Goal: Task Accomplishment & Management: Manage account settings

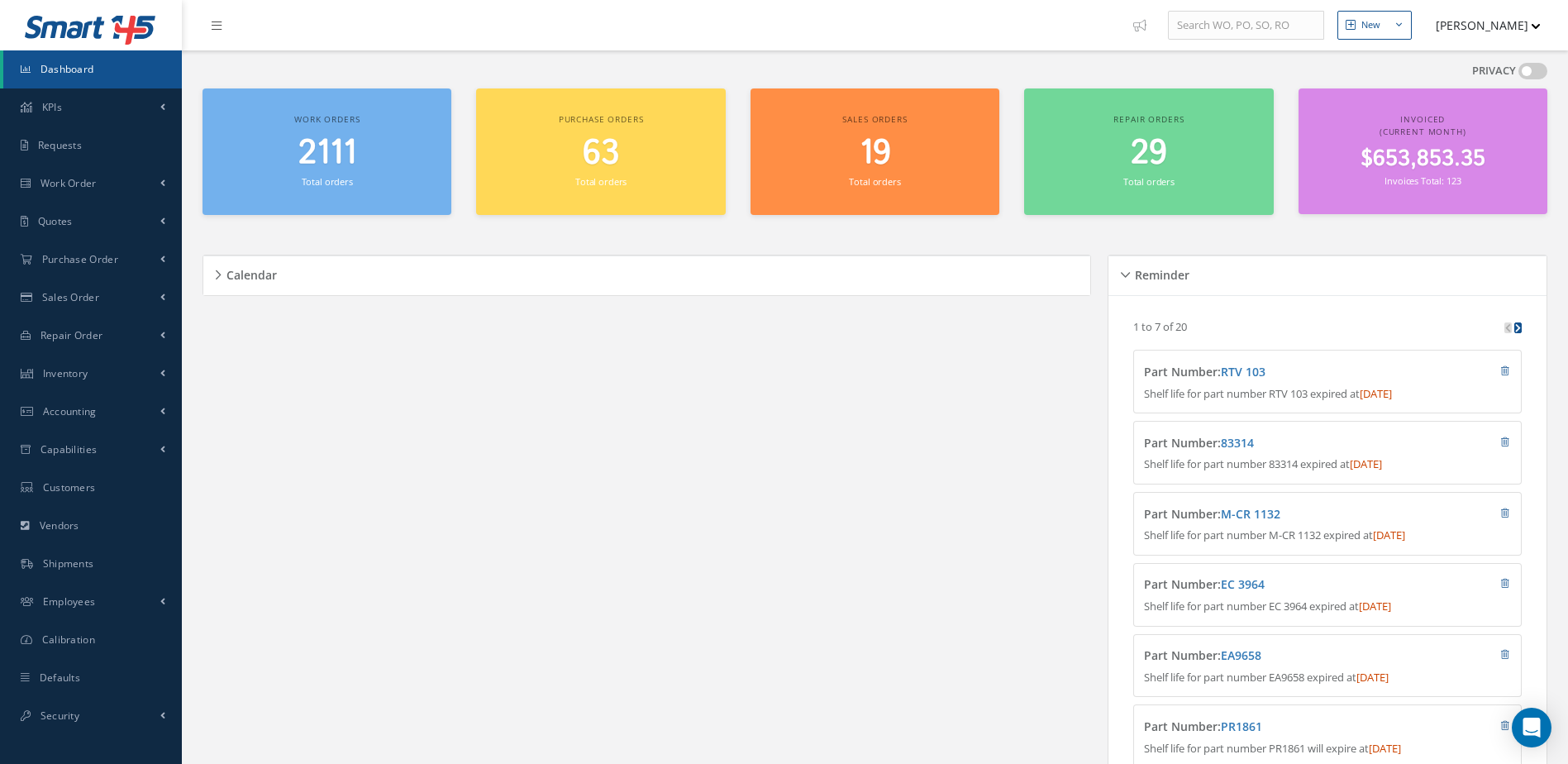
click at [336, 182] on small "Total orders" at bounding box center [328, 182] width 51 height 13
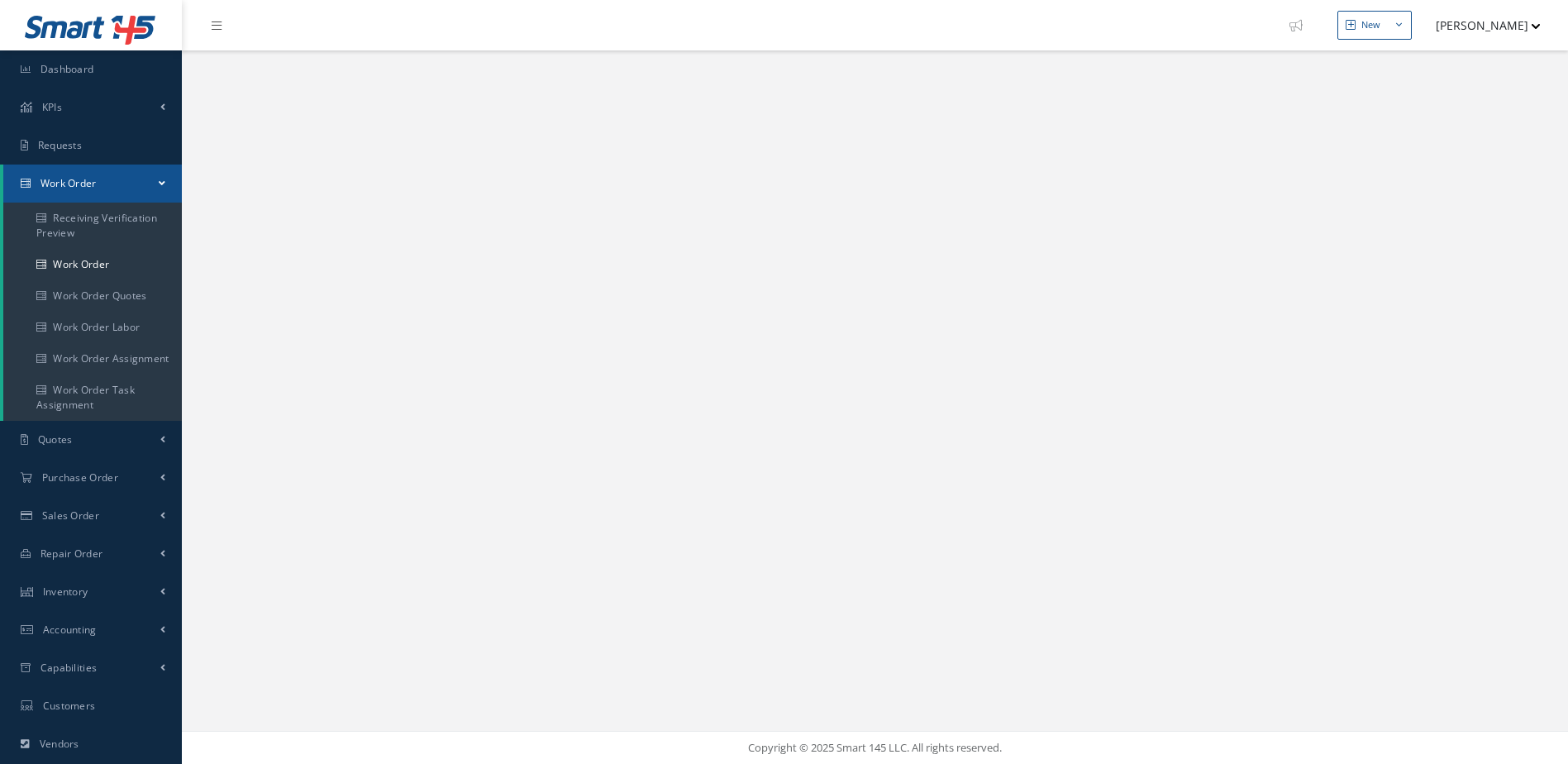
select select "25"
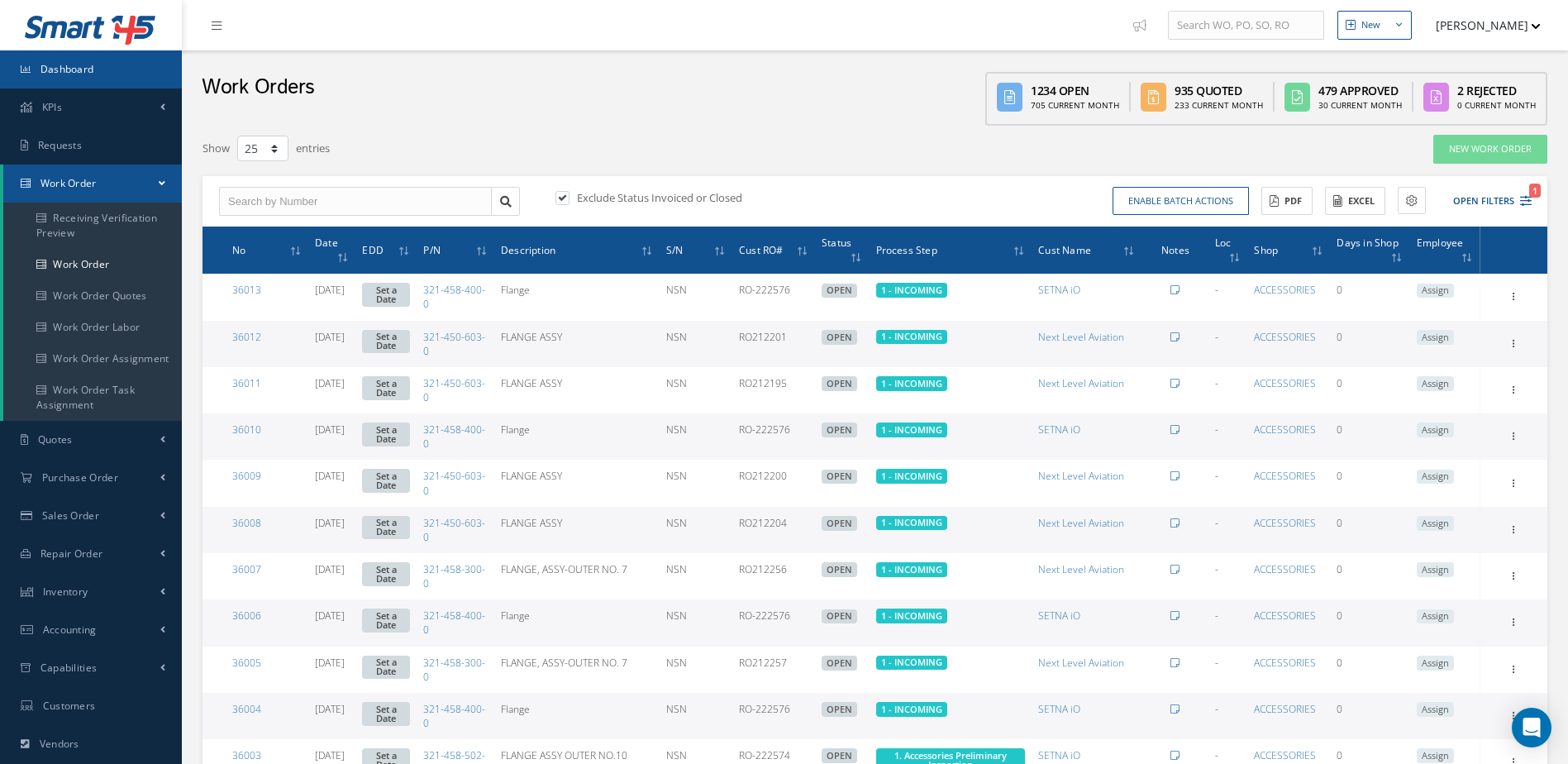
click at [129, 55] on link "Dashboard" at bounding box center [91, 69] width 182 height 38
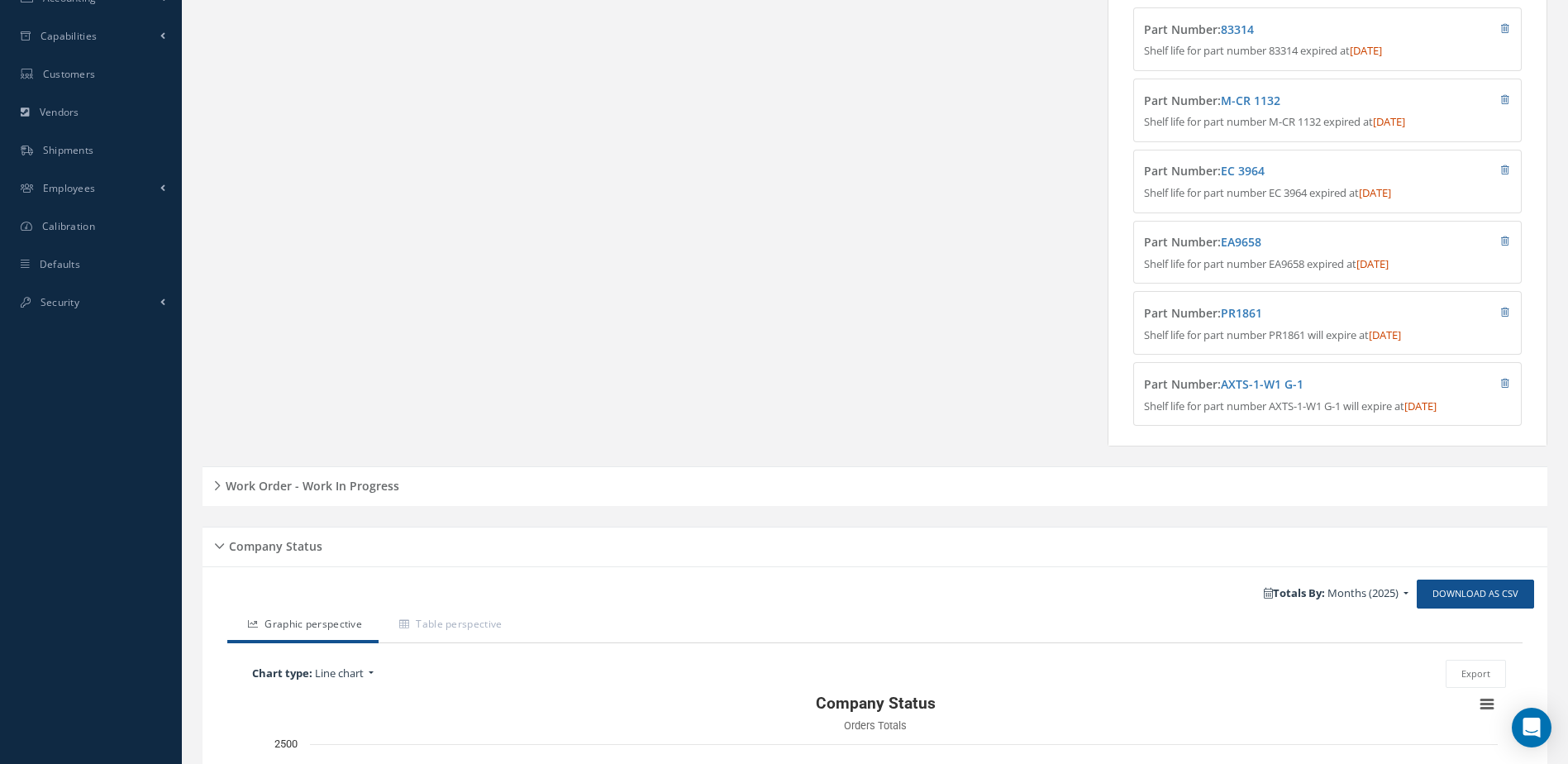
scroll to position [763, 0]
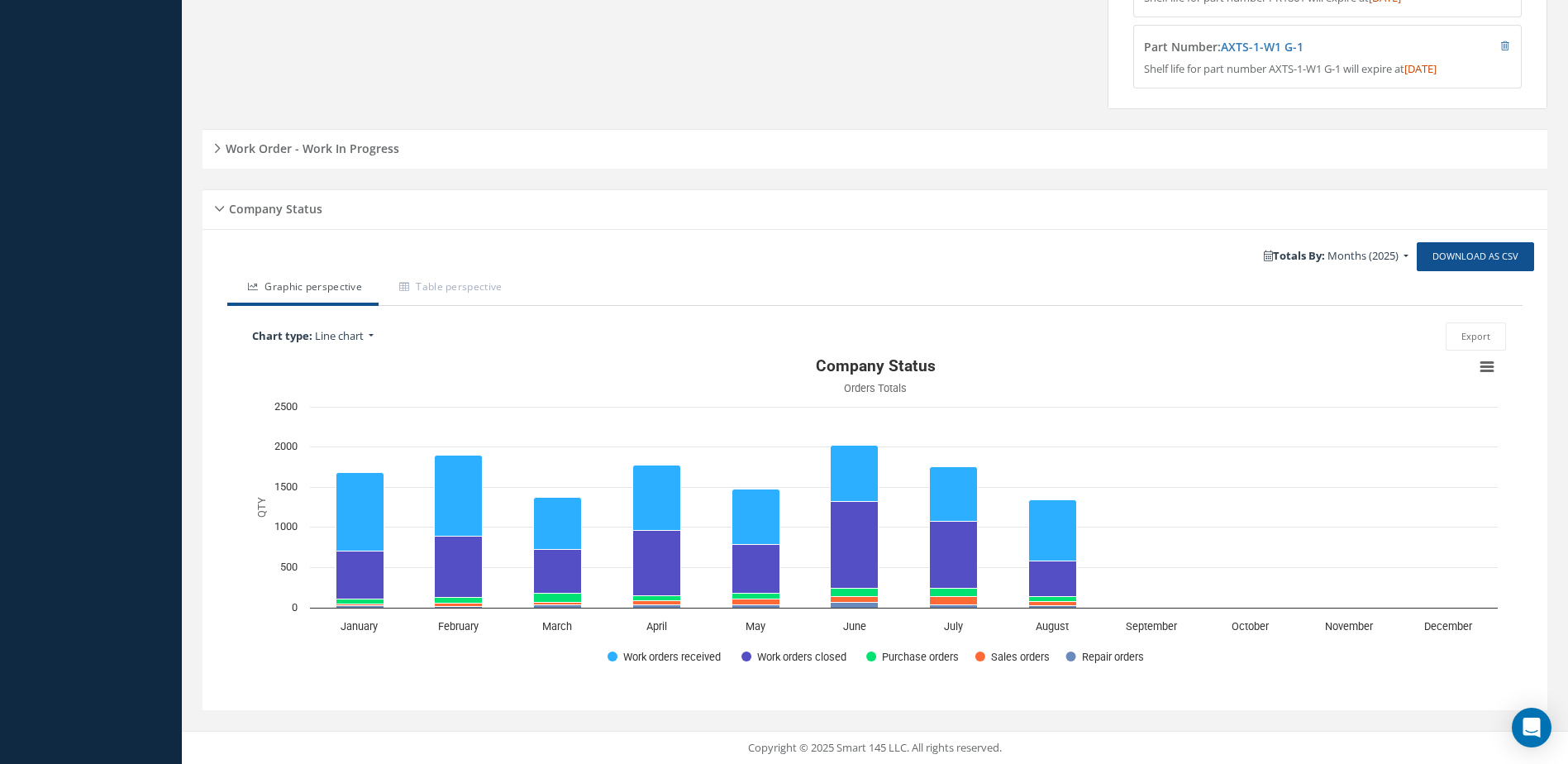
click at [319, 151] on h5 "Work Order - Work In Progress" at bounding box center [309, 147] width 178 height 20
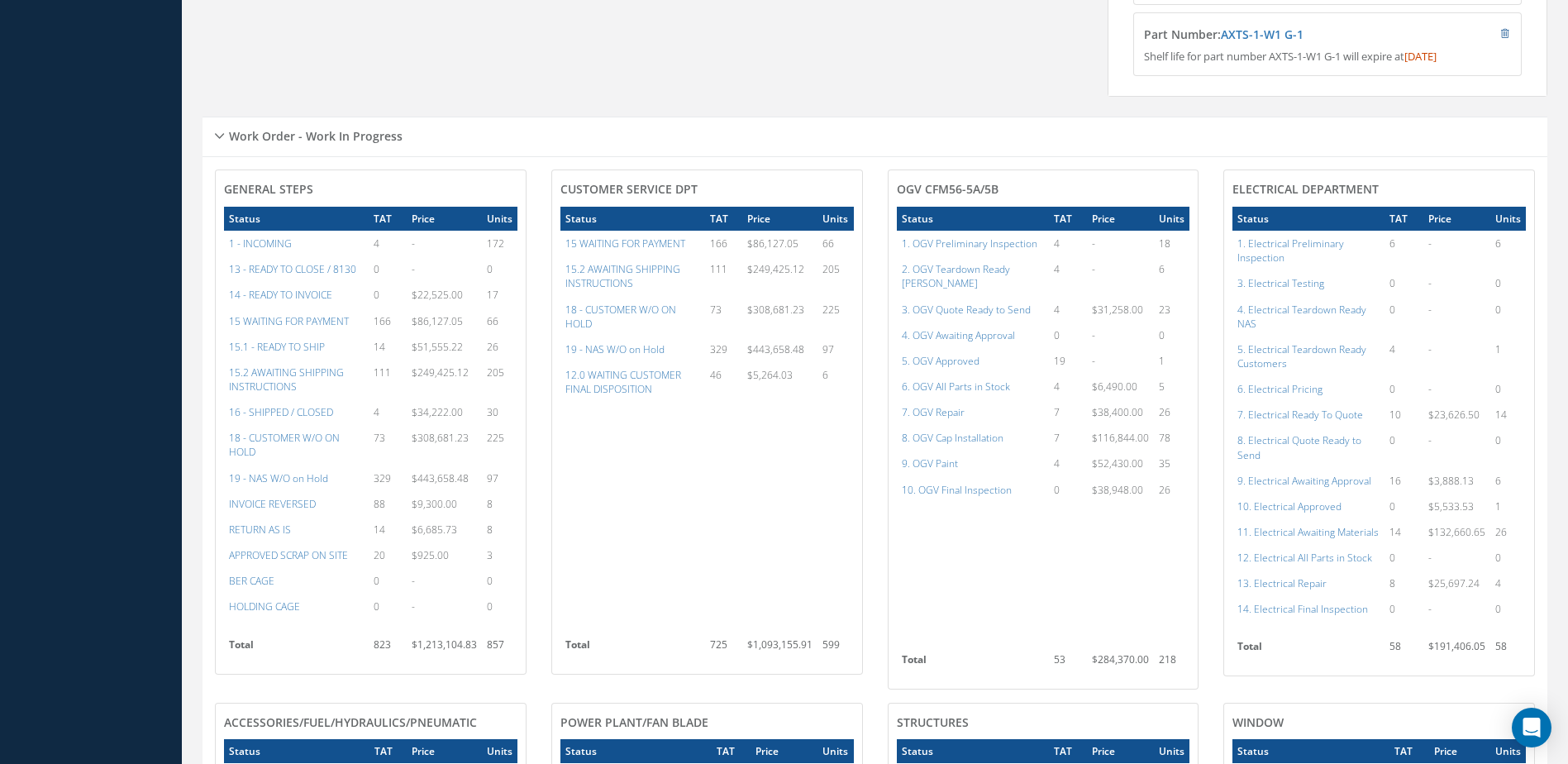
scroll to position [680, 0]
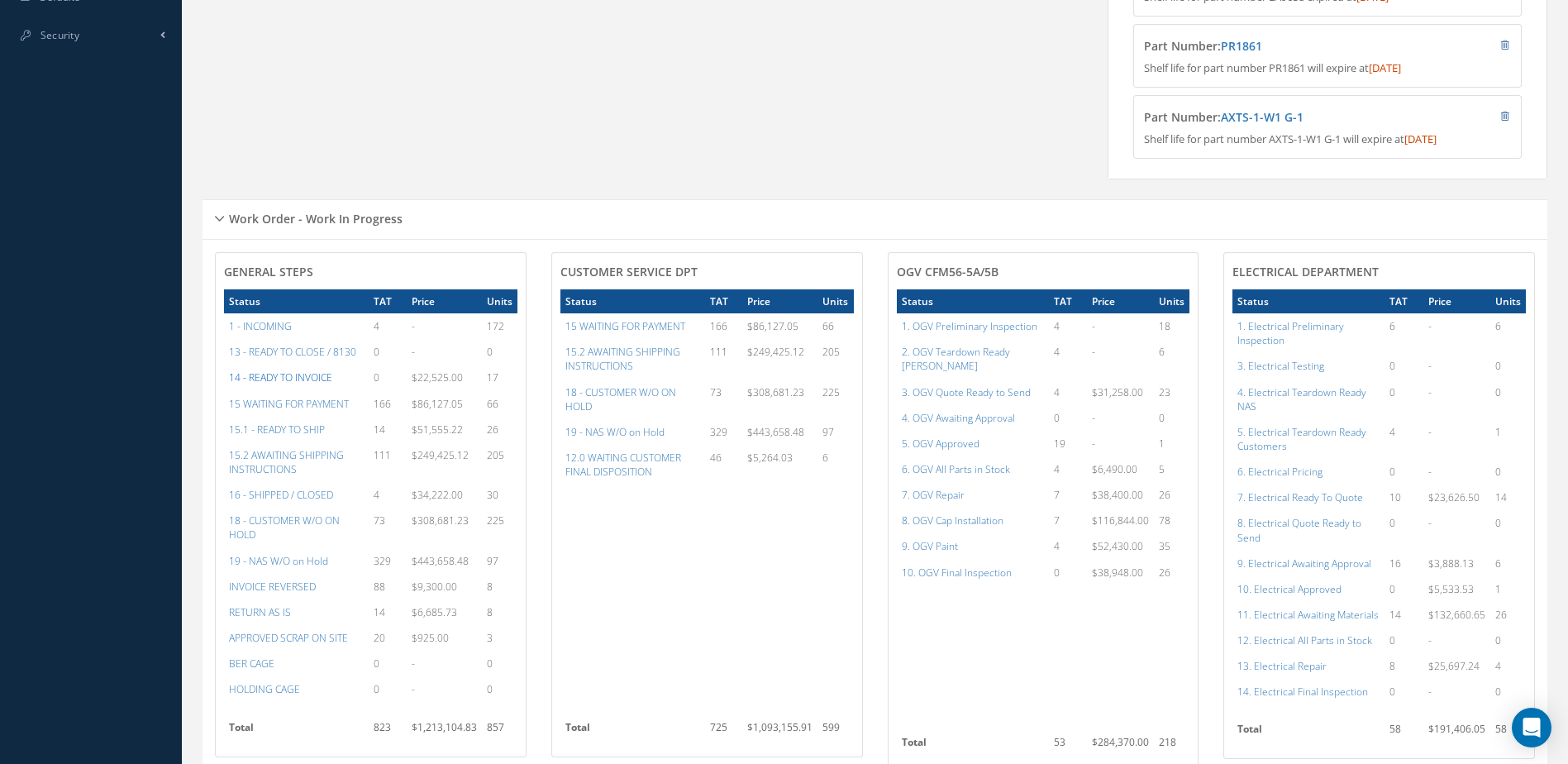
click at [280, 385] on a=21&excludeInternalCustomer=false&excludeInvoicedOrClosed=true&&filtersHidded"] "14 - READY TO INVOICE" at bounding box center [280, 376] width 104 height 14
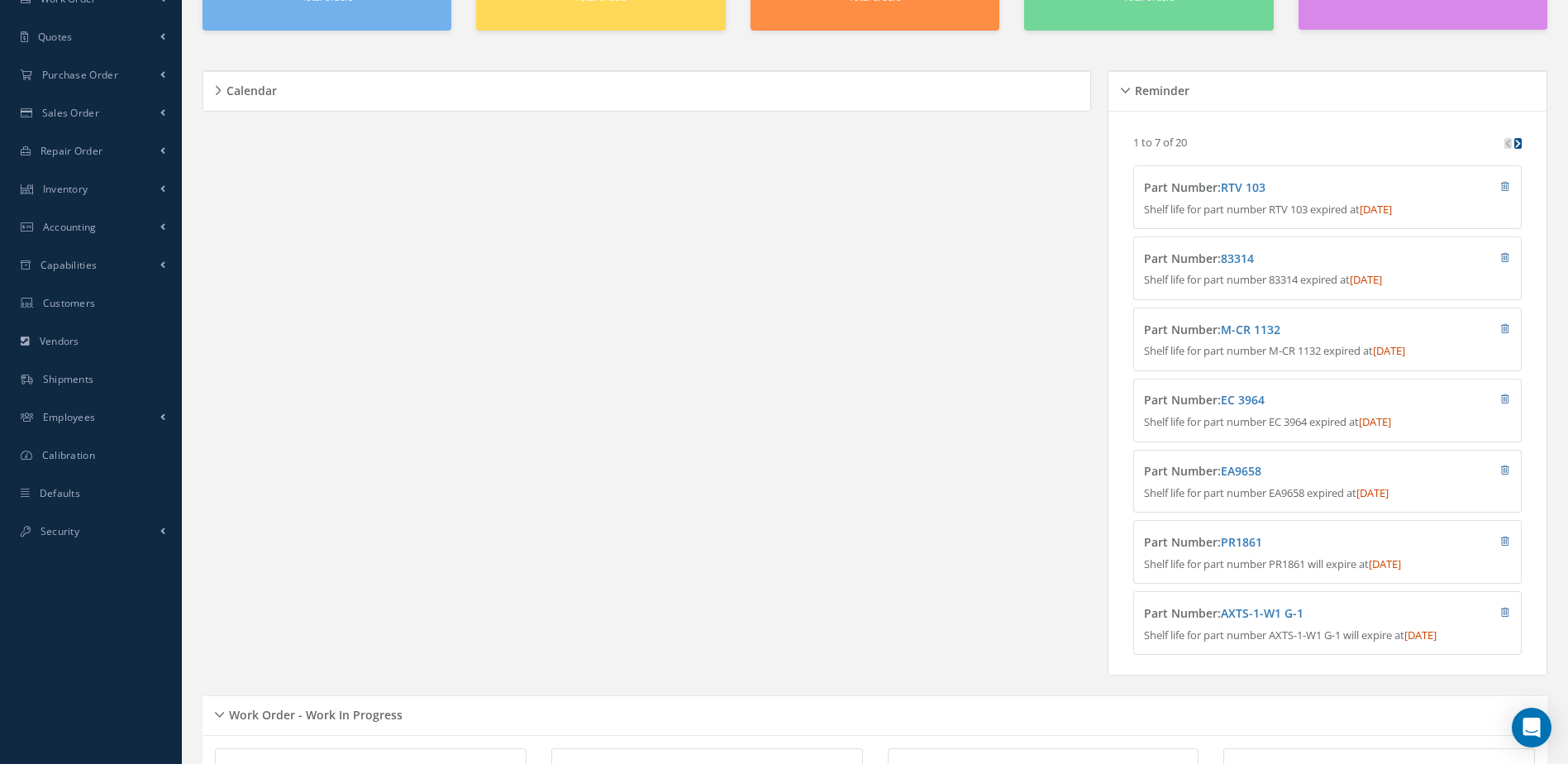
scroll to position [0, 0]
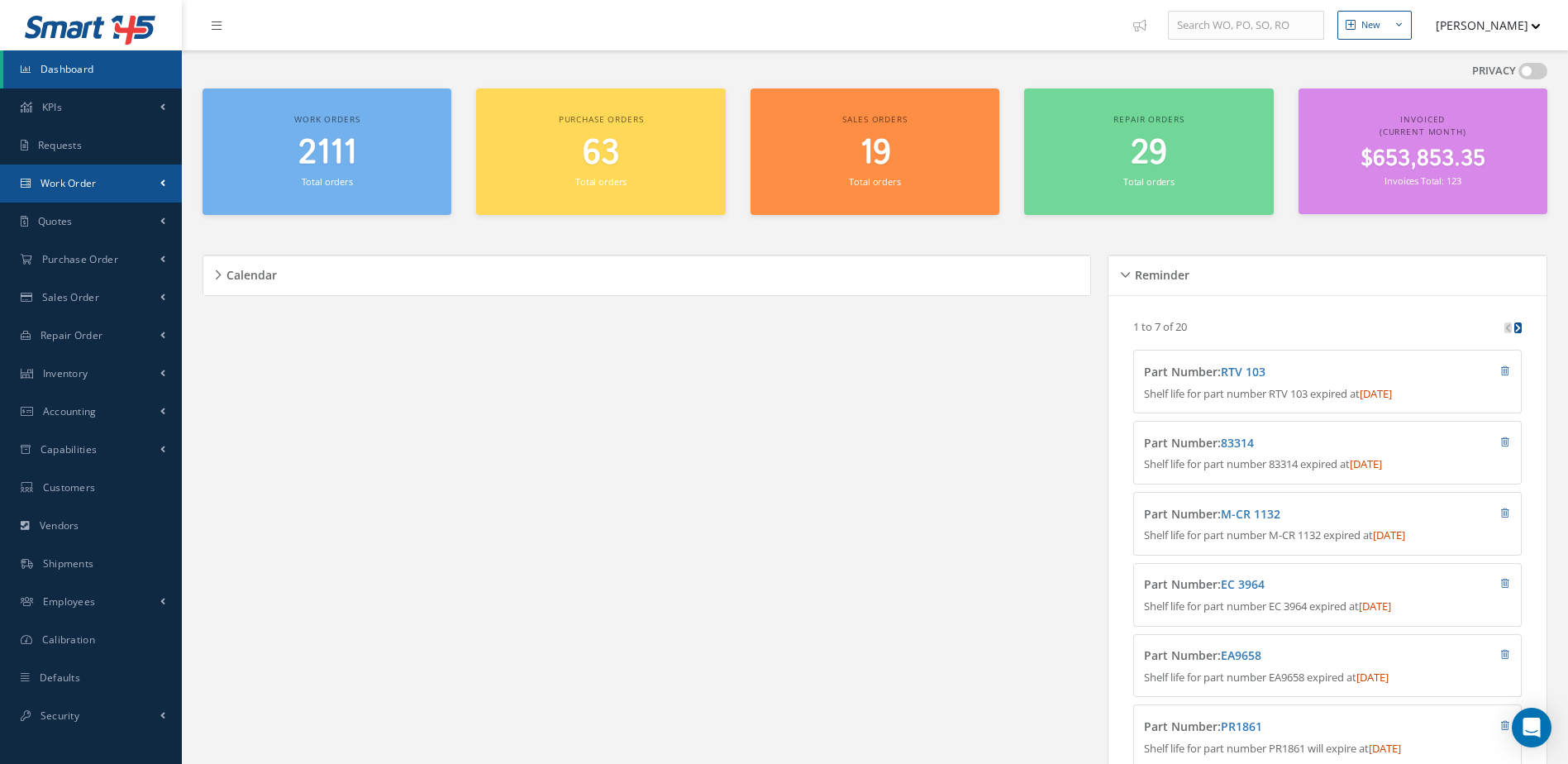
click at [67, 178] on span "Work Order" at bounding box center [68, 183] width 56 height 14
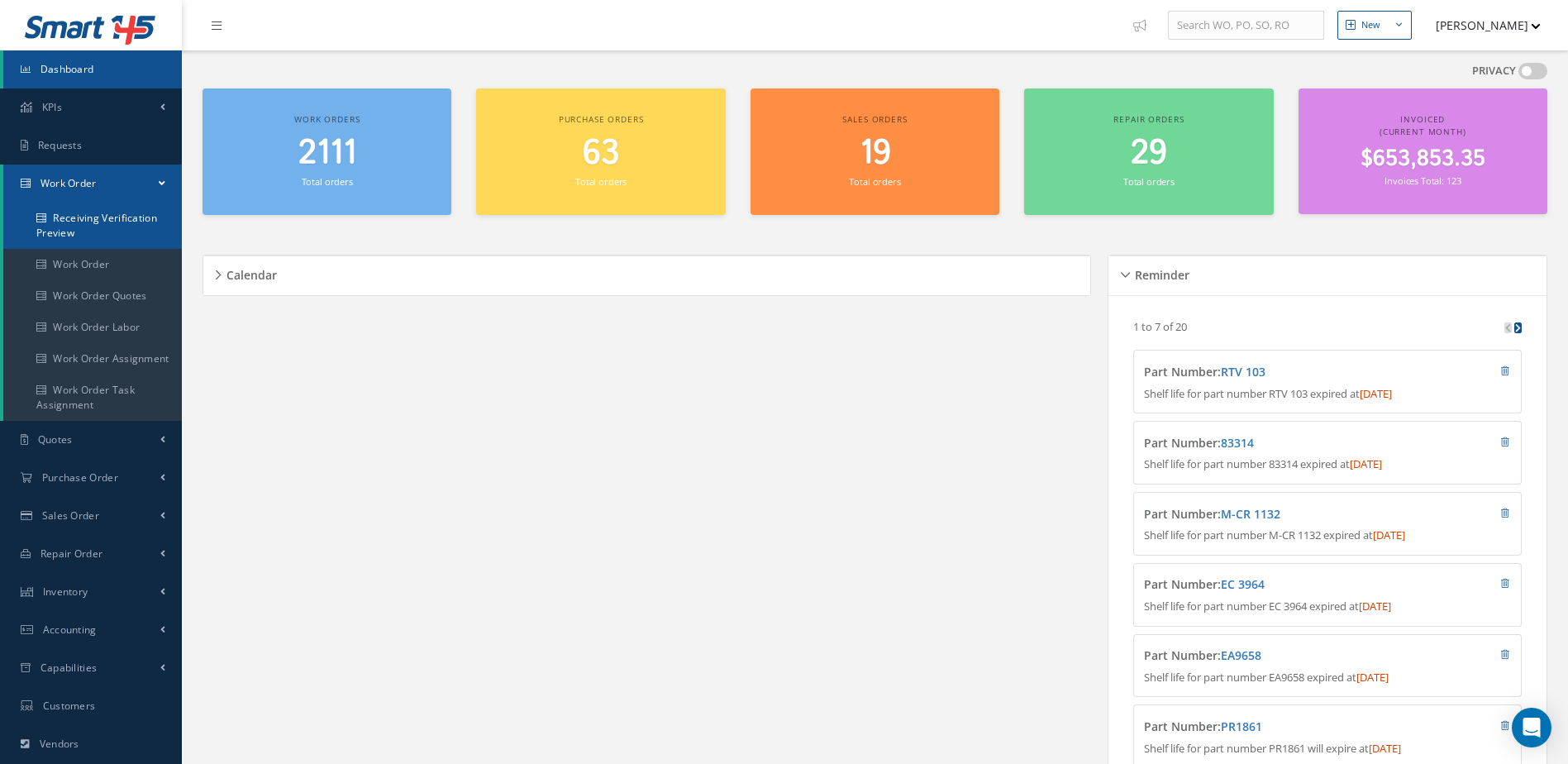
drag, startPoint x: 92, startPoint y: 228, endPoint x: 109, endPoint y: 230, distance: 17.1
click at [92, 227] on link "Receiving Verification Preview" at bounding box center [93, 226] width 178 height 46
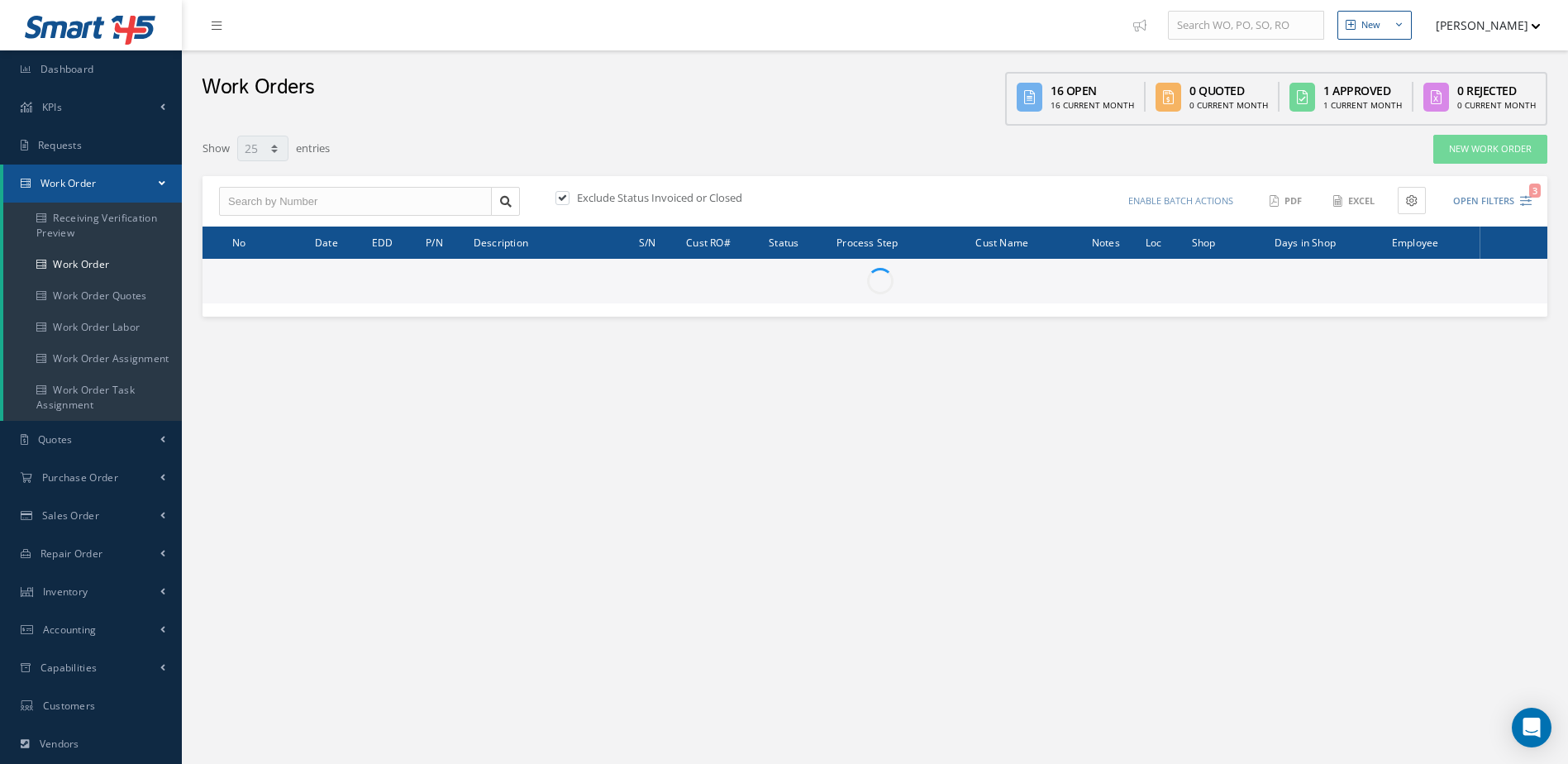
select select "25"
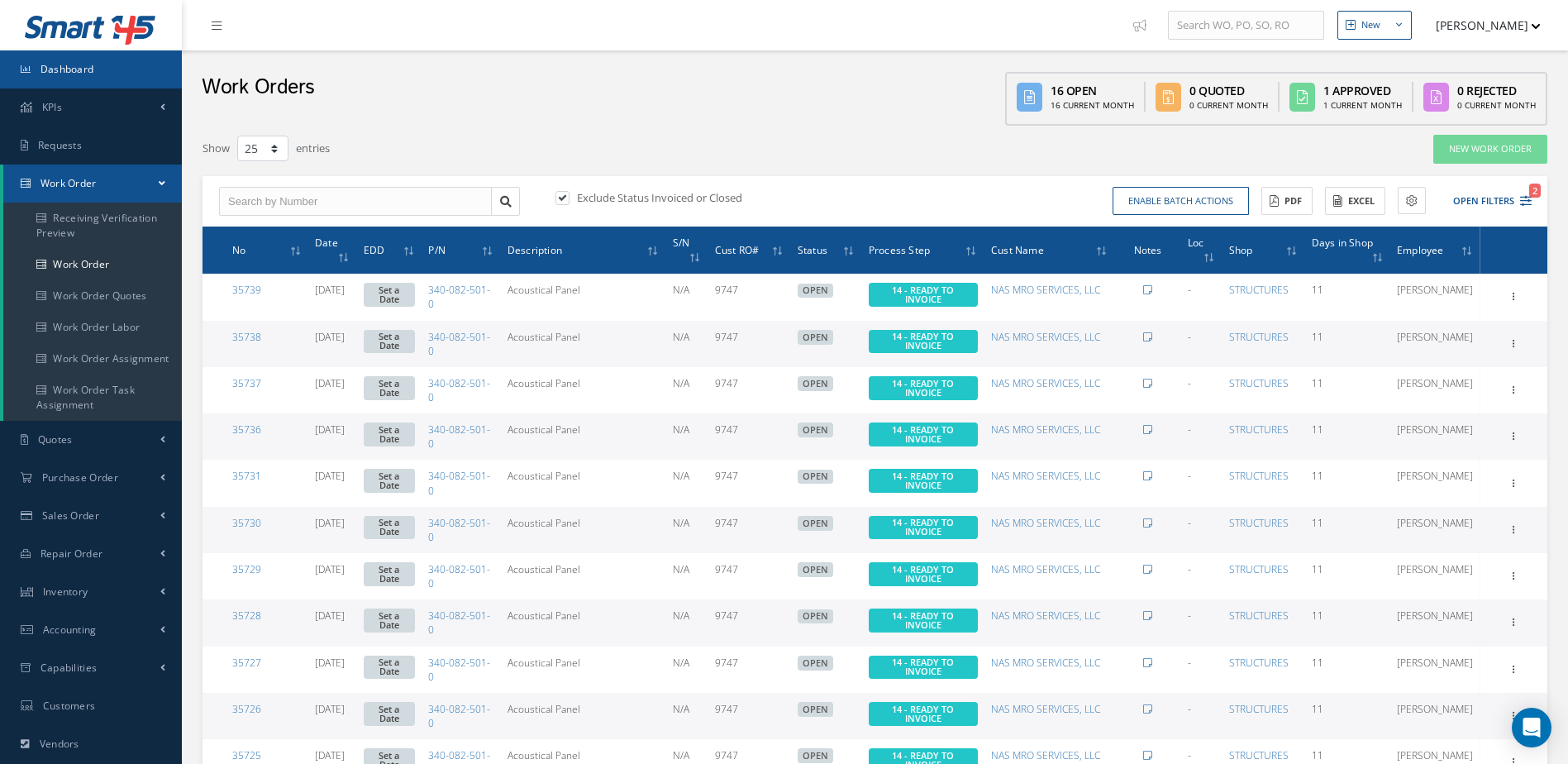
click at [107, 72] on link "Dashboard" at bounding box center [91, 69] width 182 height 38
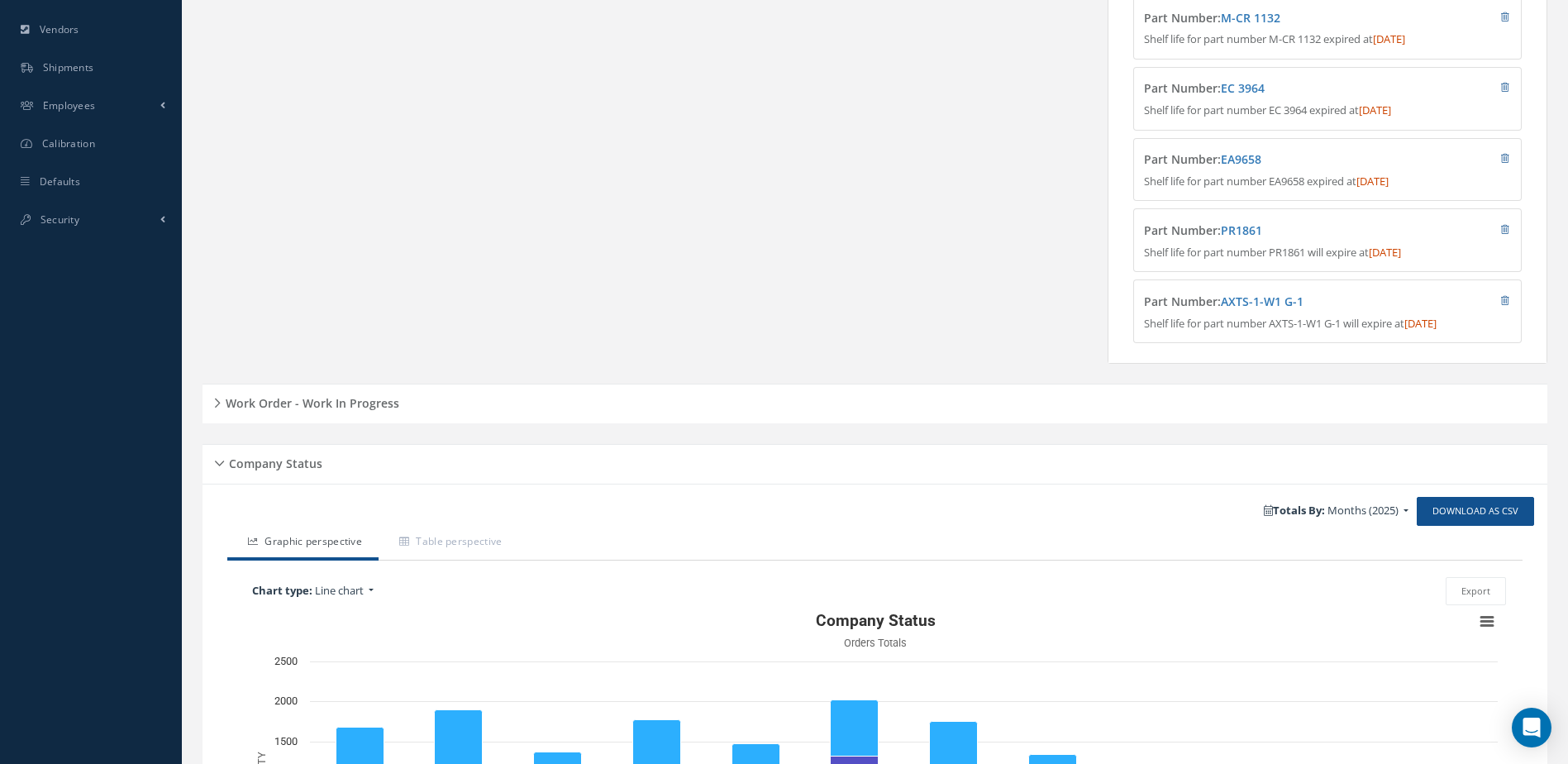
scroll to position [763, 0]
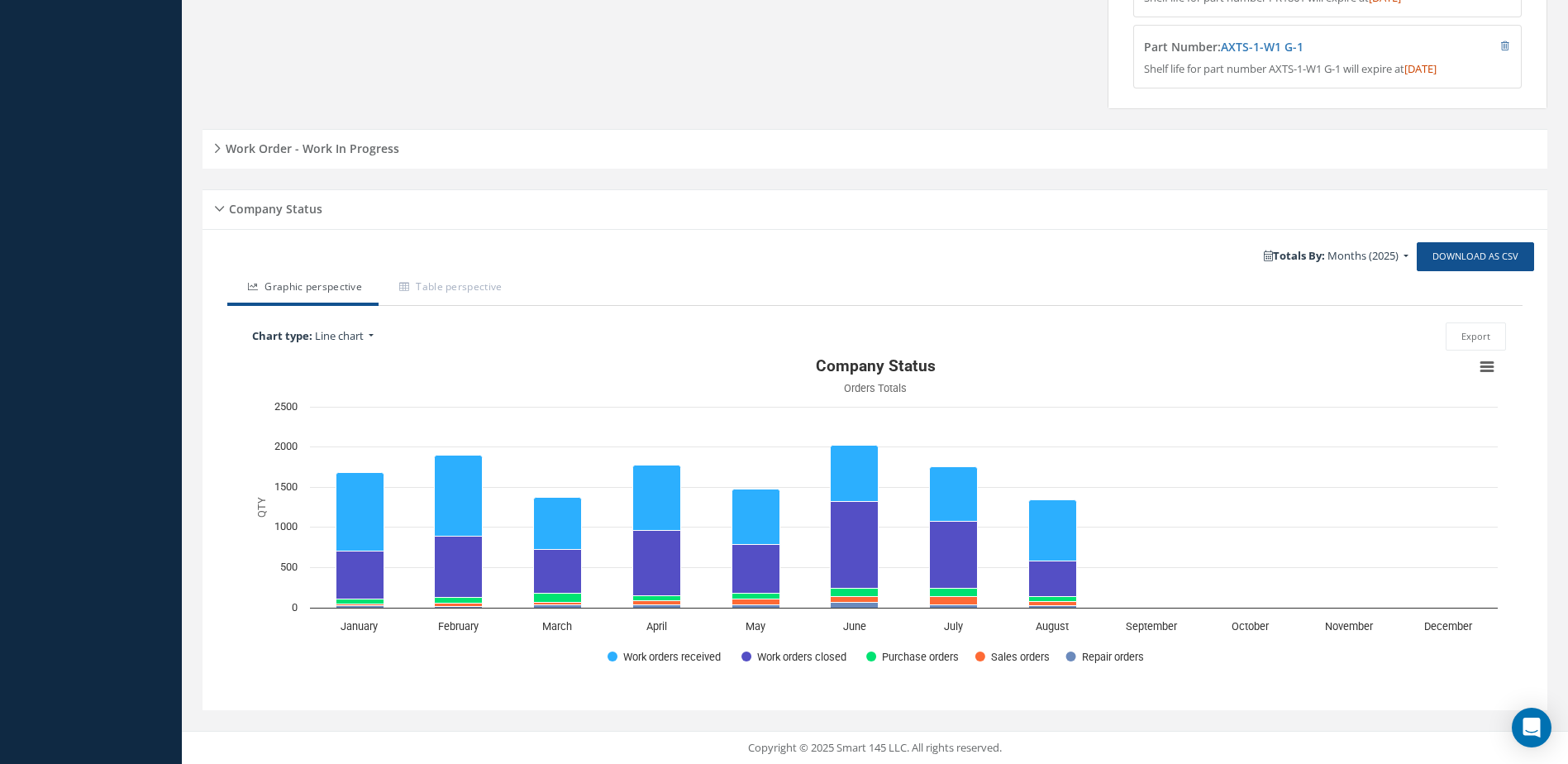
click at [394, 146] on h5 "Work Order - Work In Progress" at bounding box center [309, 147] width 178 height 20
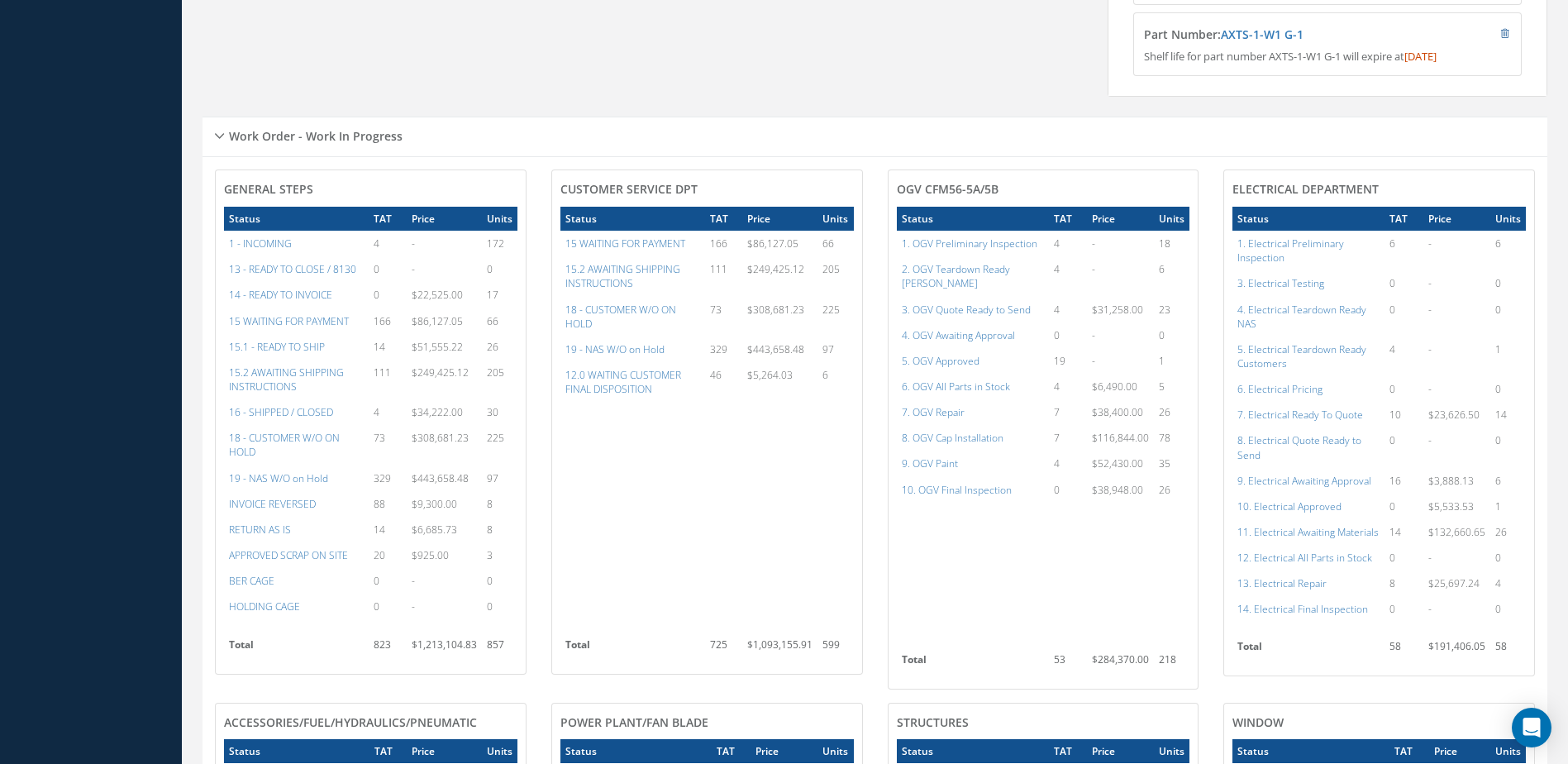
scroll to position [928, 0]
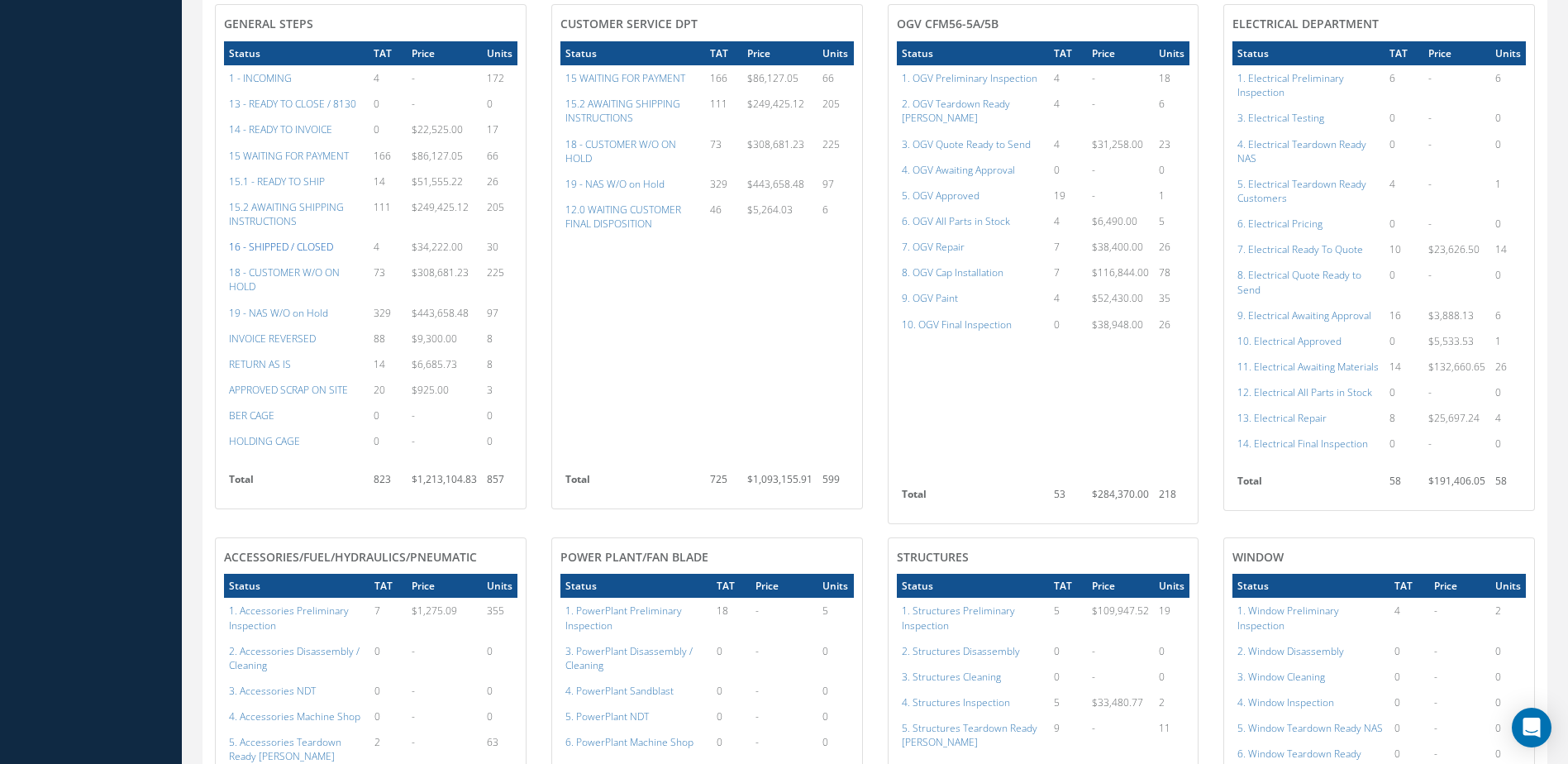
click at [308, 253] on a=22&excludeInternalCustomer=false&excludeInvoicedOrClosed=true&&filtersHidded"] "16 - SHIPPED / CLOSED" at bounding box center [280, 246] width 104 height 14
click at [289, 253] on a=22&excludeInternalCustomer=false&excludeInvoicedOrClosed=true&&filtersHidded"] "16 - SHIPPED / CLOSED" at bounding box center [280, 246] width 104 height 14
click at [278, 253] on a=22&excludeInternalCustomer=false&excludeInvoicedOrClosed=true&&filtersHidded"] "16 - SHIPPED / CLOSED" at bounding box center [280, 246] width 104 height 14
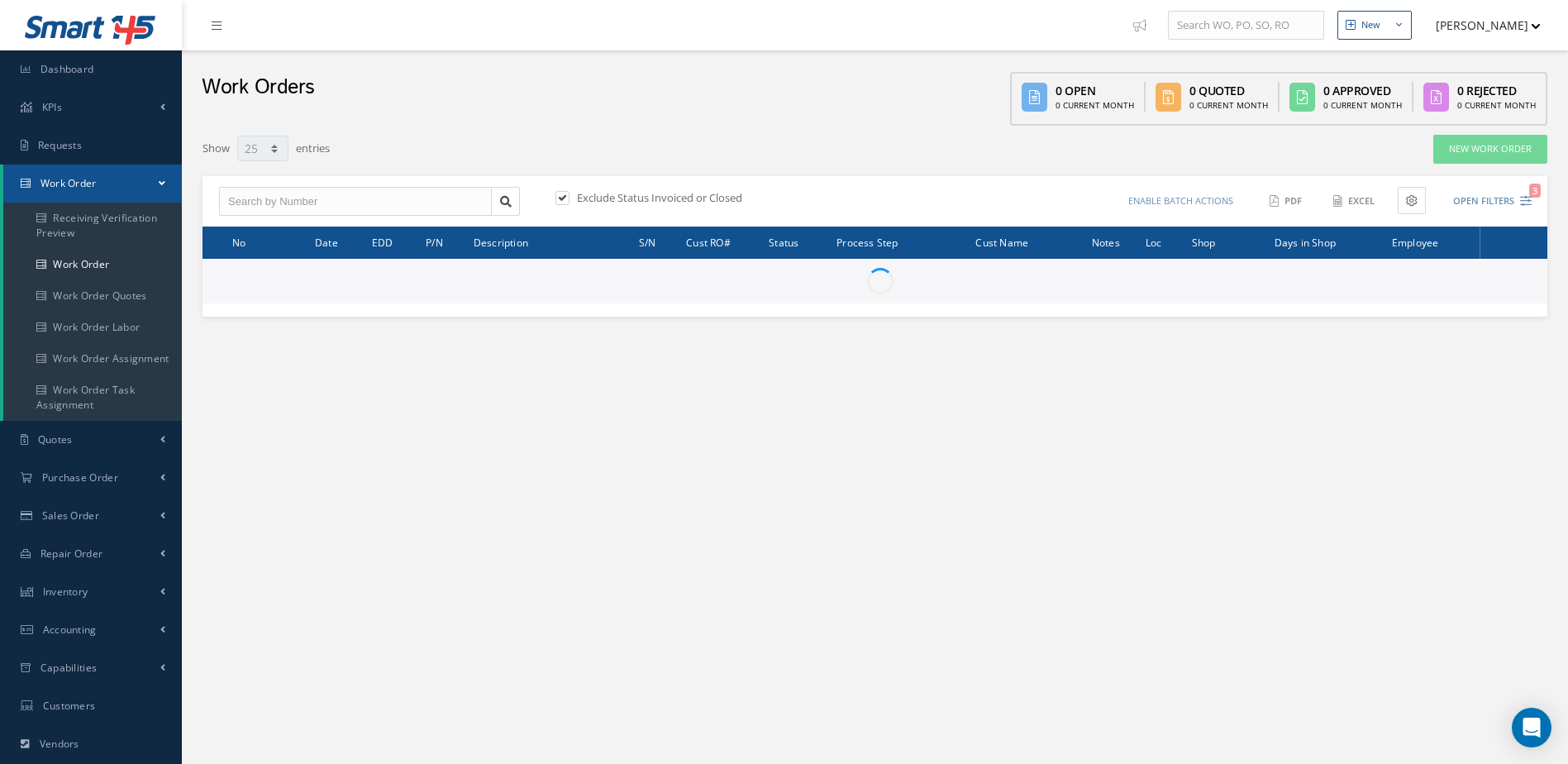
select select "25"
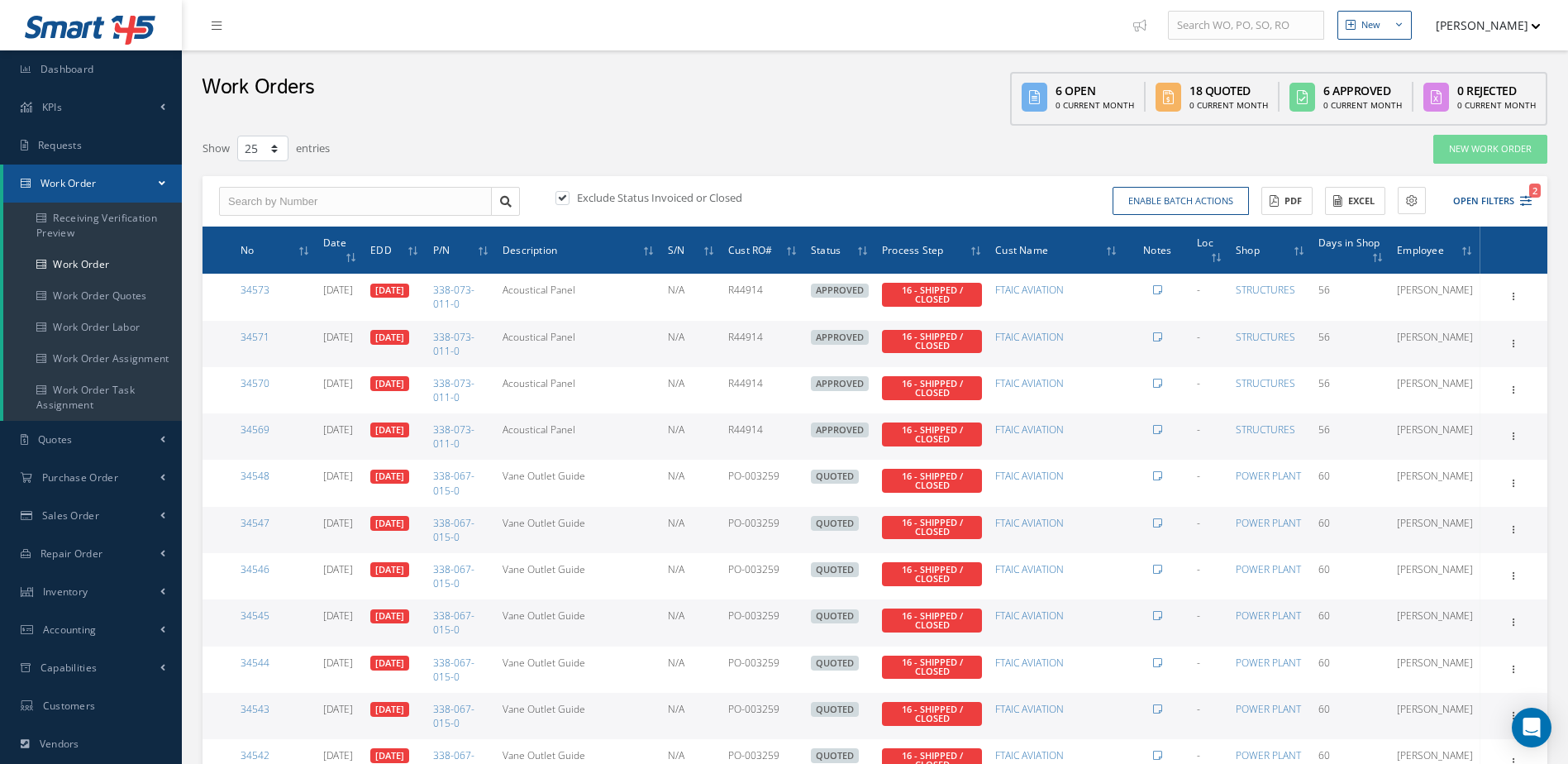
click at [1198, 215] on div "Exclude Status Invoiced or Closed Enable batch actions Update Work Orders Close…" at bounding box center [875, 202] width 1345 height 51
click at [1194, 202] on button "Enable batch actions" at bounding box center [1181, 201] width 137 height 29
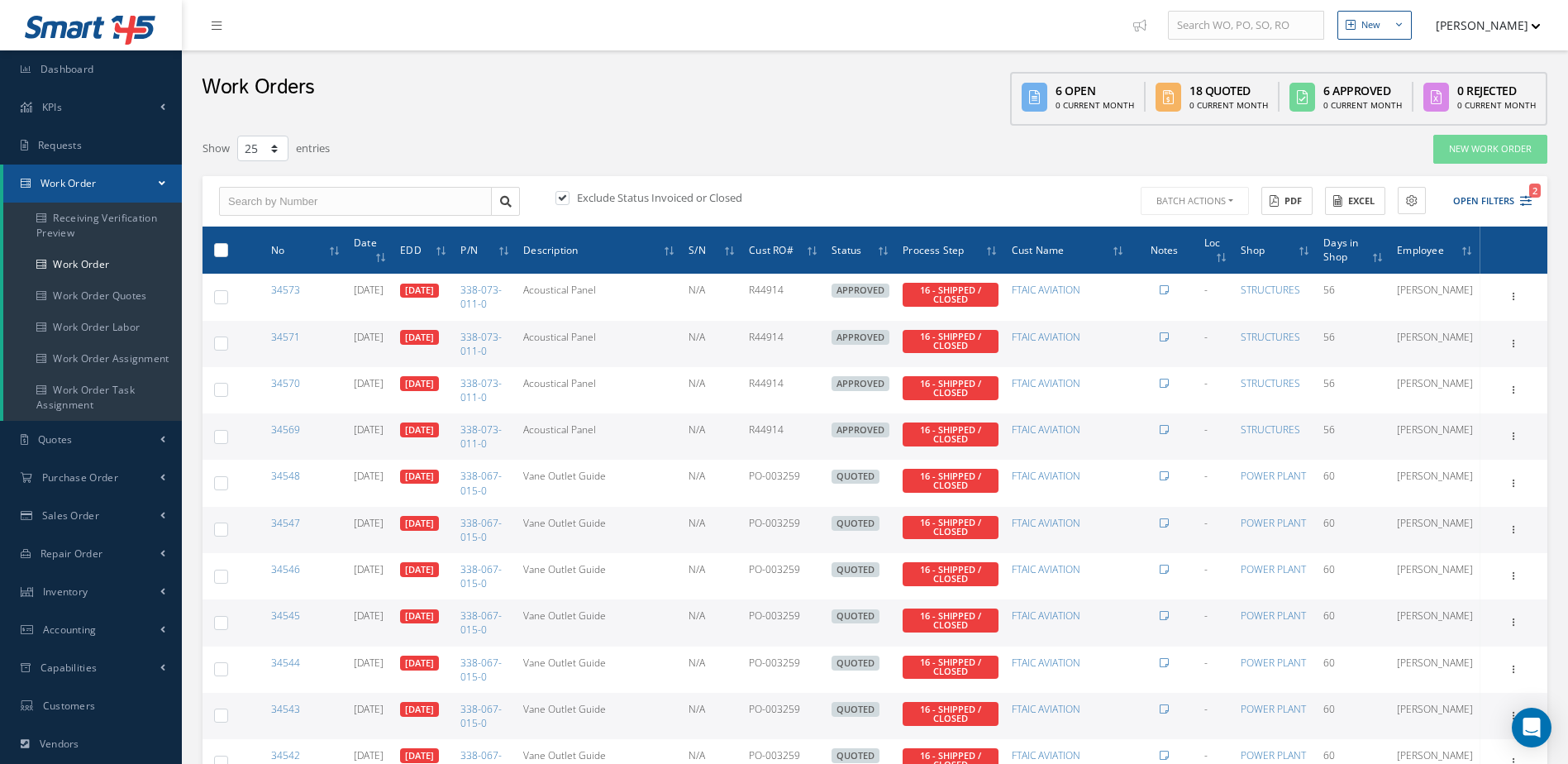
click at [228, 252] on label at bounding box center [228, 249] width 0 height 14
click at [221, 252] on input "checkbox" at bounding box center [222, 252] width 11 height 11
checkbox input "true"
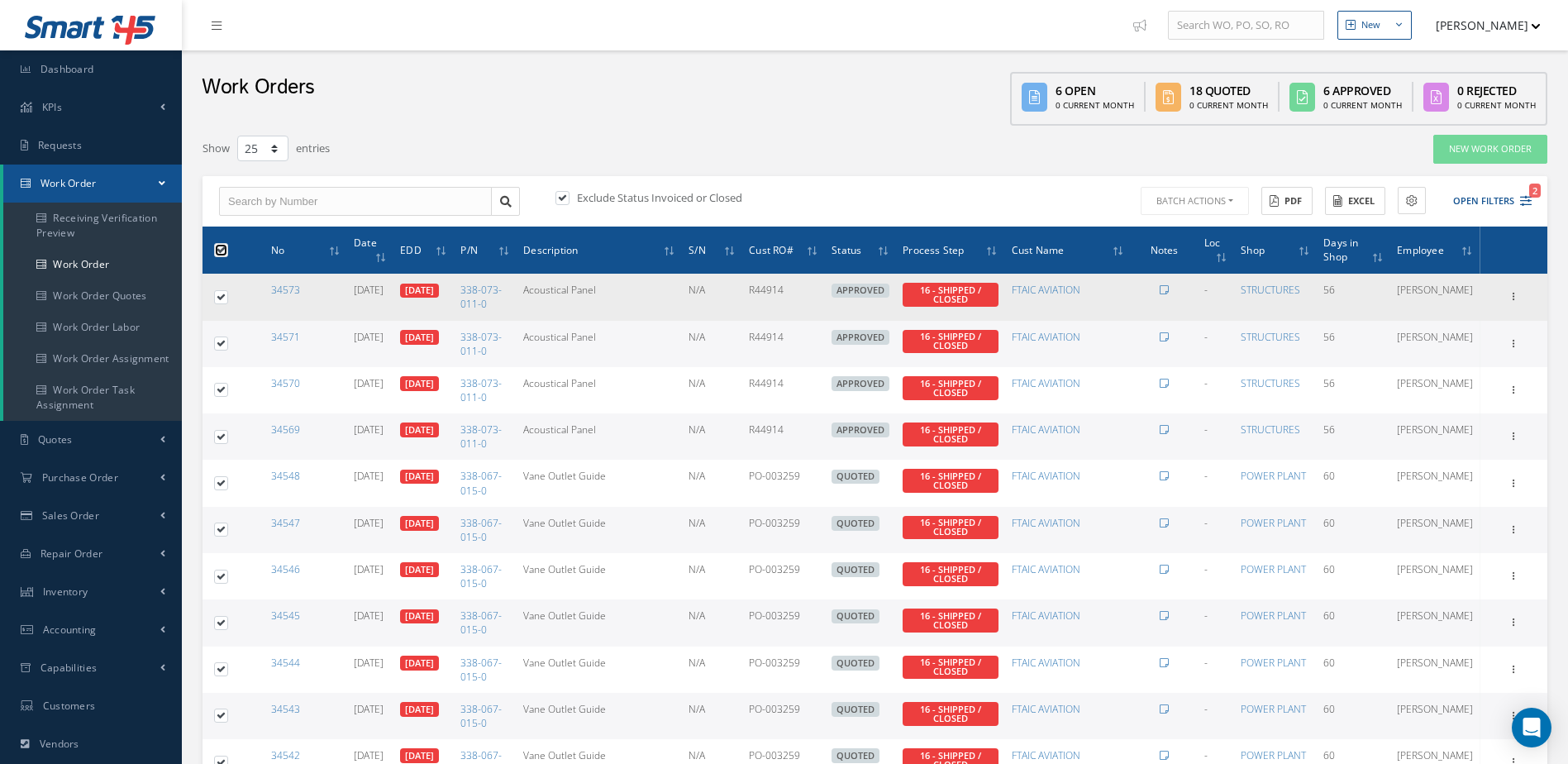
checkbox input "true"
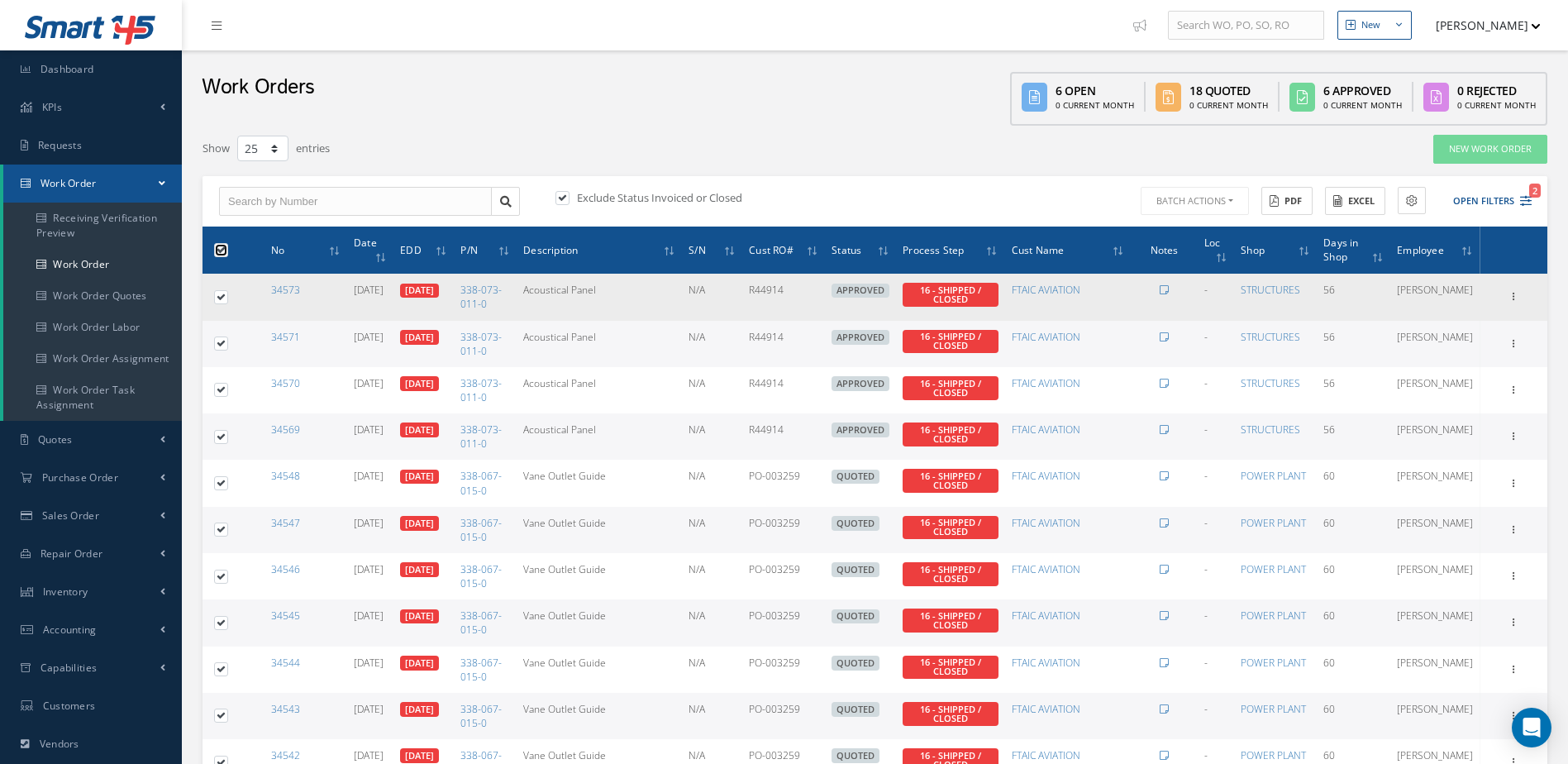
checkbox input "true"
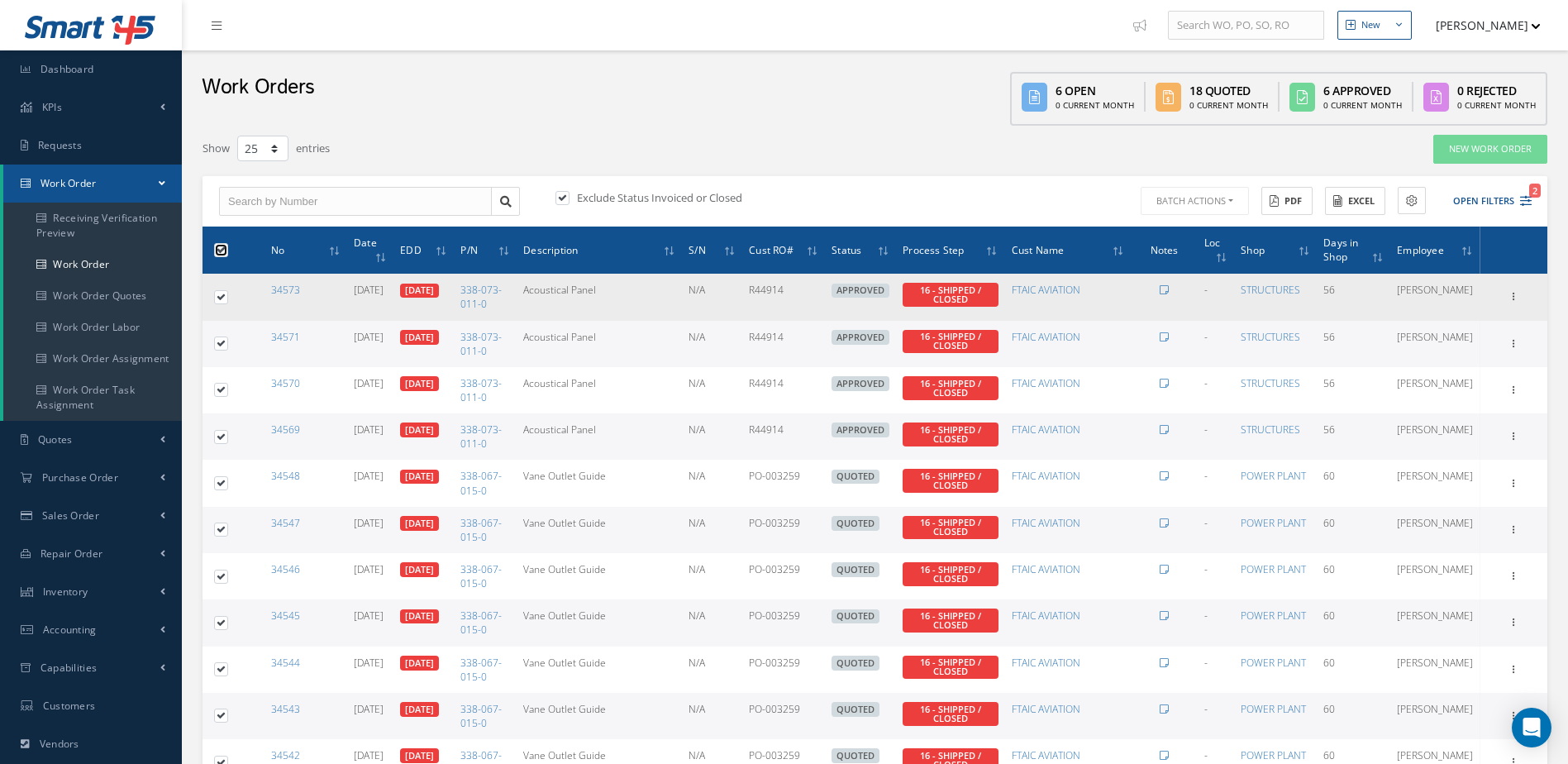
checkbox input "true"
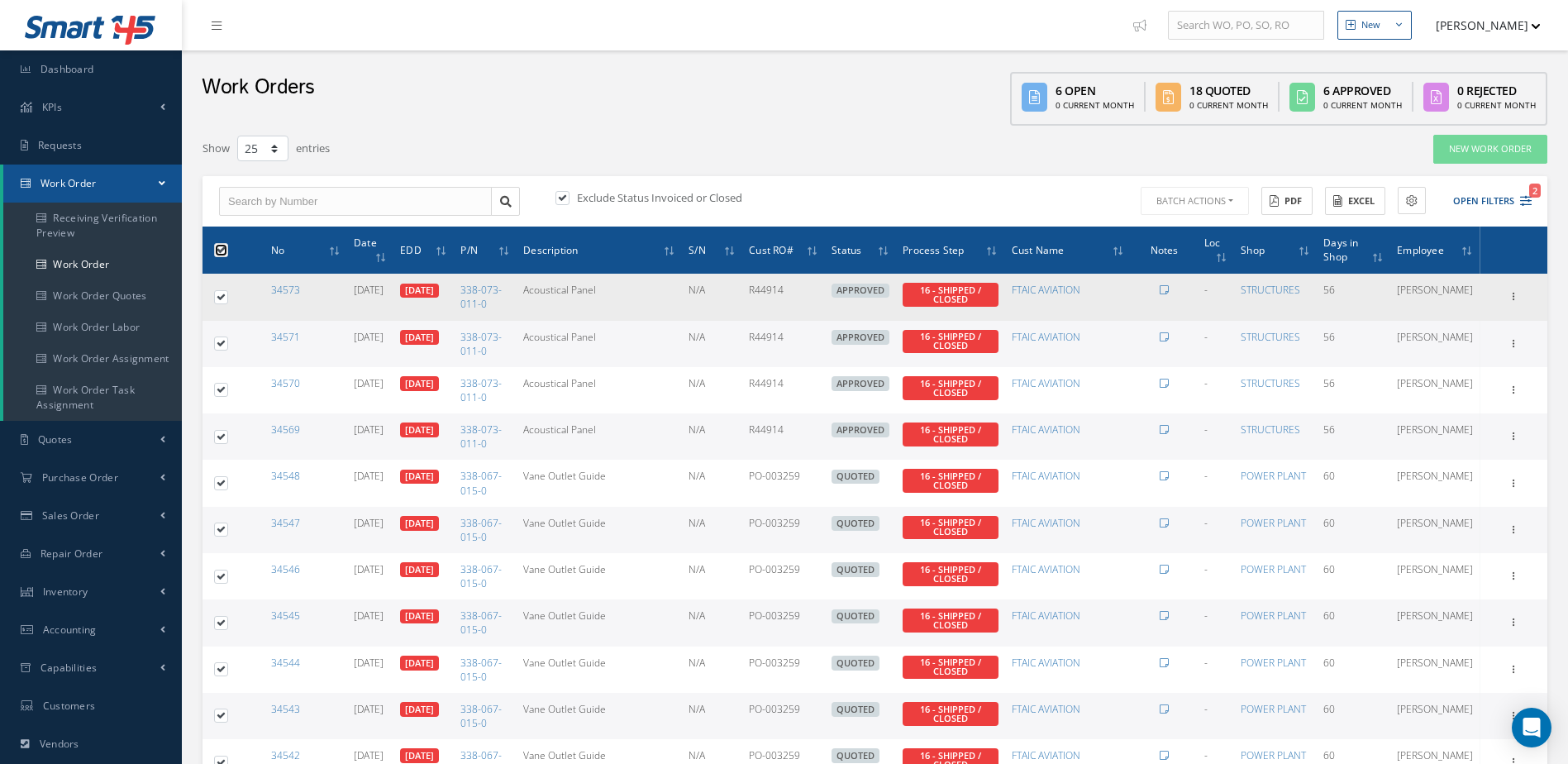
checkbox input "true"
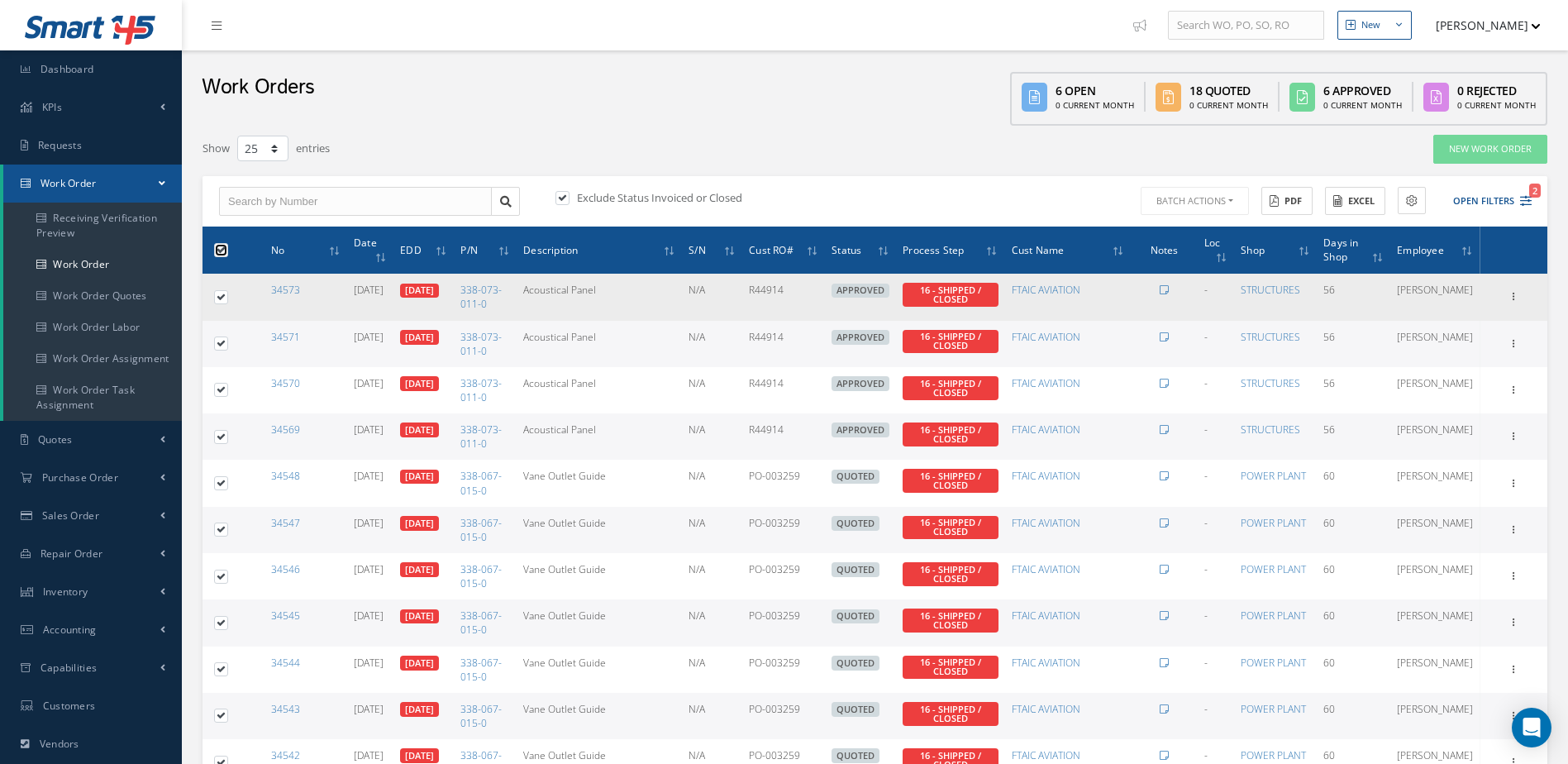
checkbox input "true"
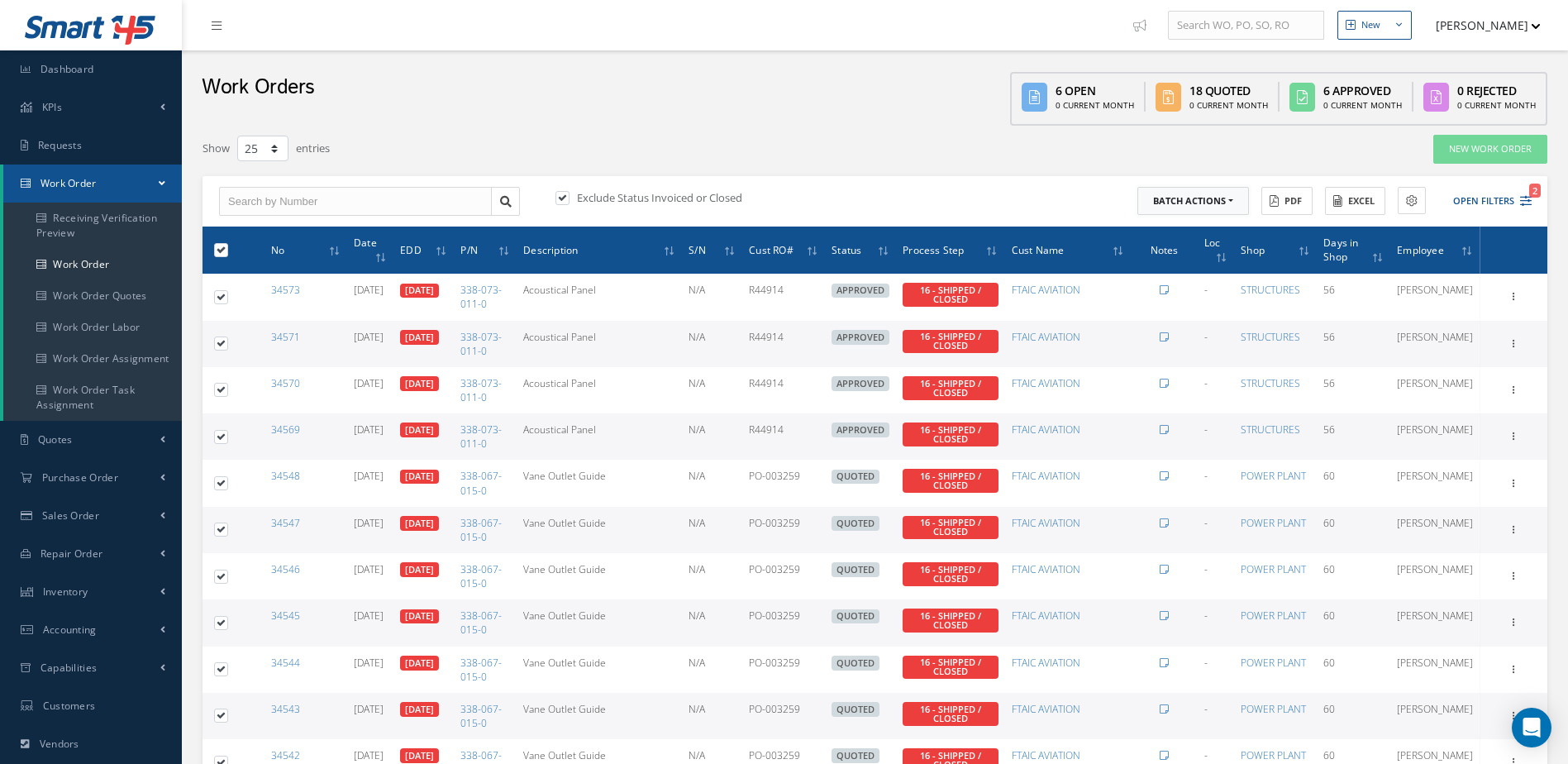
click at [1217, 199] on button "Batch Actions" at bounding box center [1193, 201] width 112 height 29
click at [1182, 247] on link "Close Work Orders" at bounding box center [1204, 250] width 132 height 22
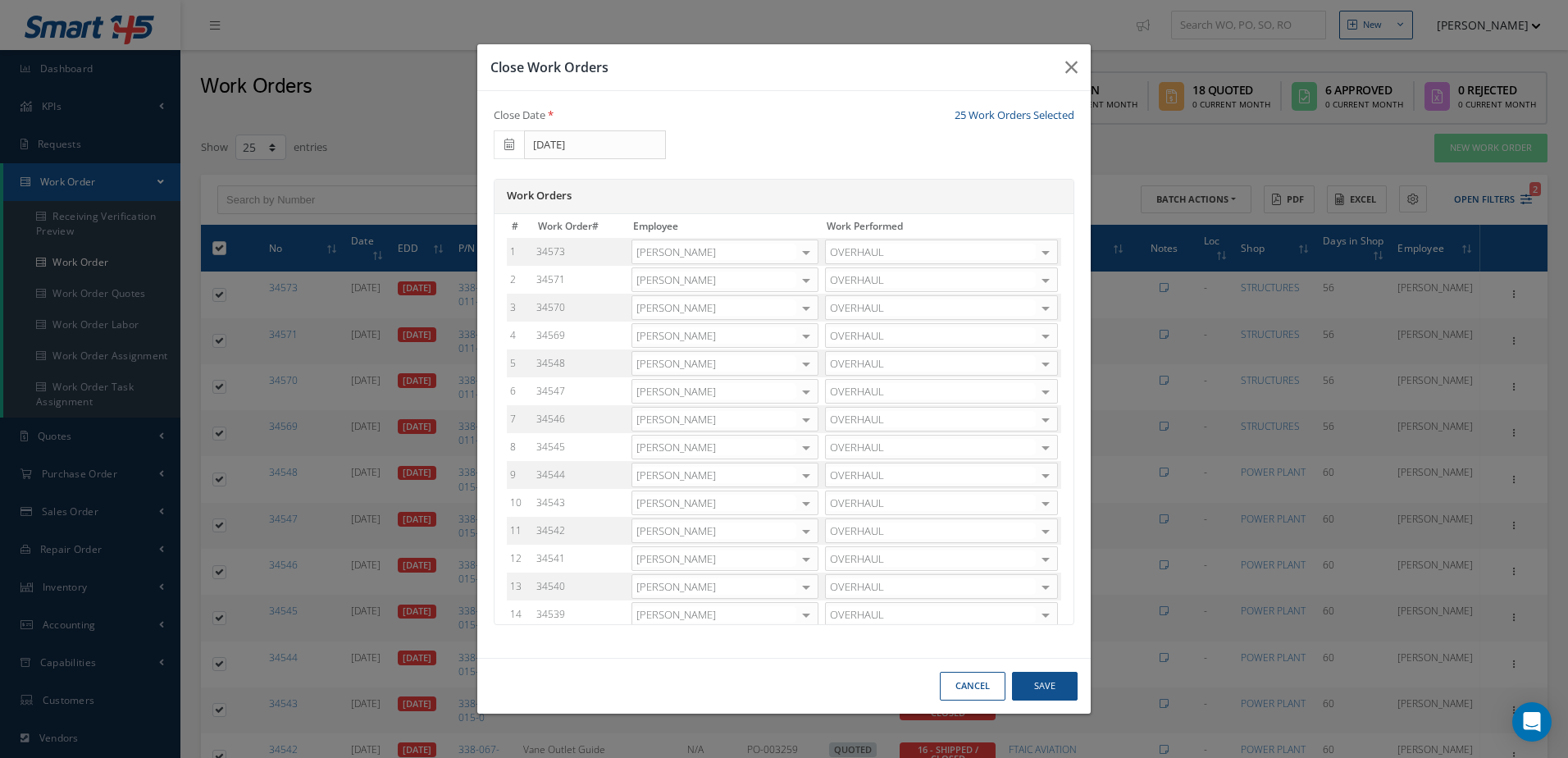
click at [810, 250] on div at bounding box center [806, 252] width 23 height 24
click at [702, 306] on span "[PERSON_NAME]" at bounding box center [724, 306] width 185 height 28
click at [806, 286] on div at bounding box center [806, 280] width 23 height 24
click at [701, 325] on span "Adoni Felipe" at bounding box center [724, 333] width 185 height 28
click at [805, 310] on div at bounding box center [806, 308] width 23 height 24
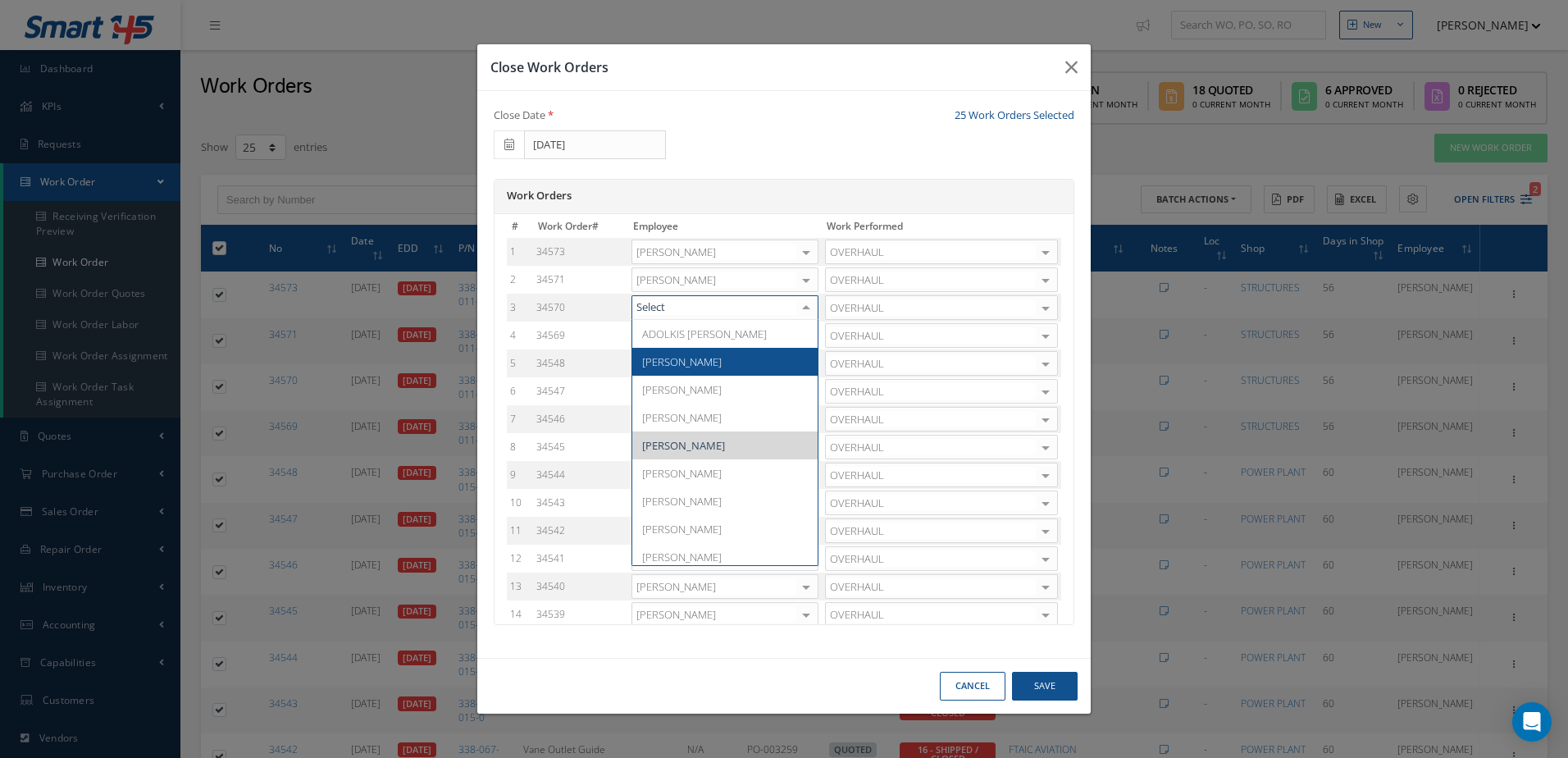
click at [675, 366] on span "Adoni Felipe" at bounding box center [681, 362] width 79 height 15
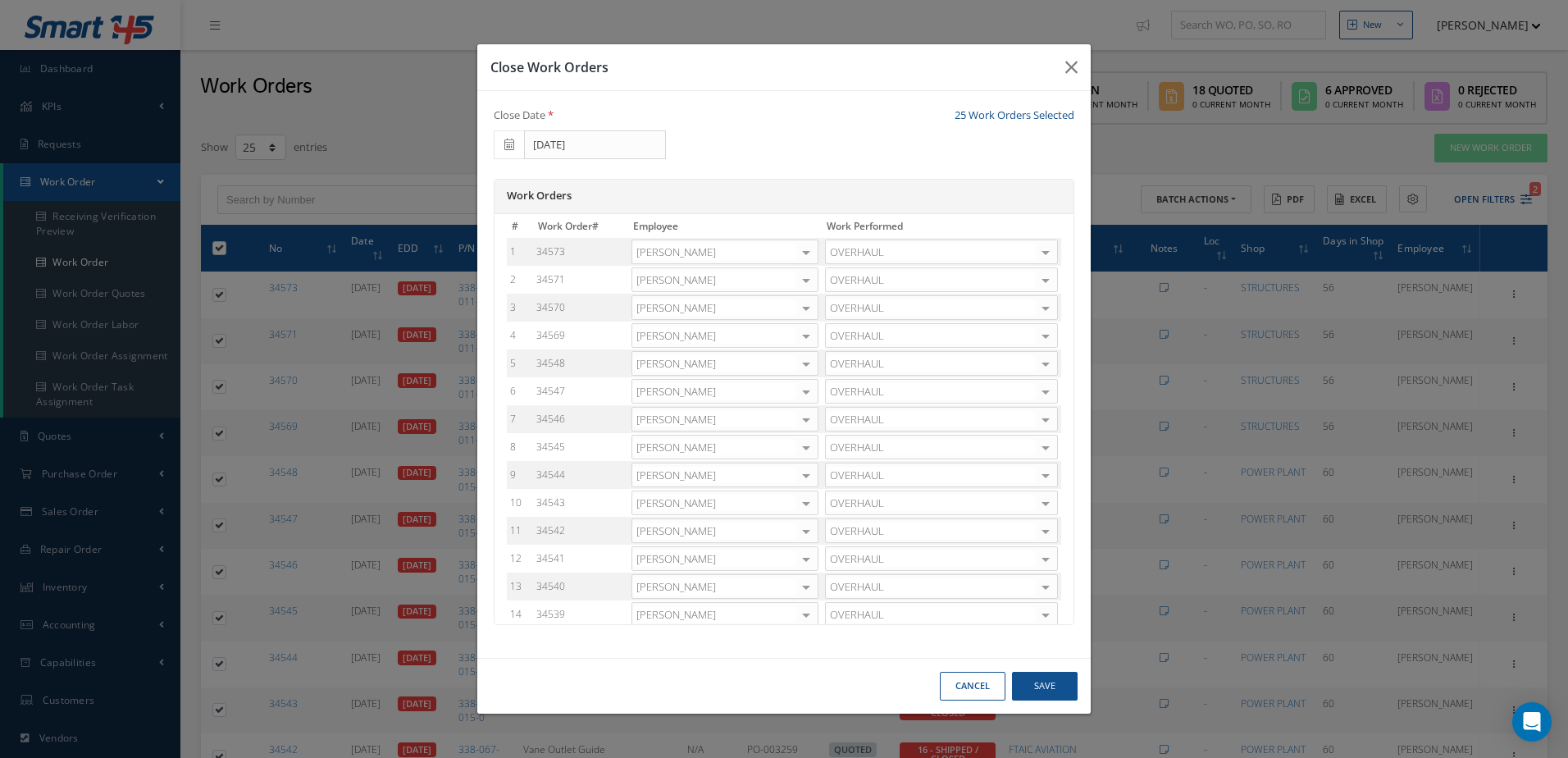
click at [807, 338] on div at bounding box center [806, 336] width 23 height 24
click at [696, 387] on span "[PERSON_NAME]" at bounding box center [724, 389] width 185 height 28
click at [811, 364] on div at bounding box center [806, 364] width 23 height 24
click at [673, 415] on span "[PERSON_NAME]" at bounding box center [681, 417] width 79 height 15
click at [811, 392] on div at bounding box center [806, 392] width 23 height 24
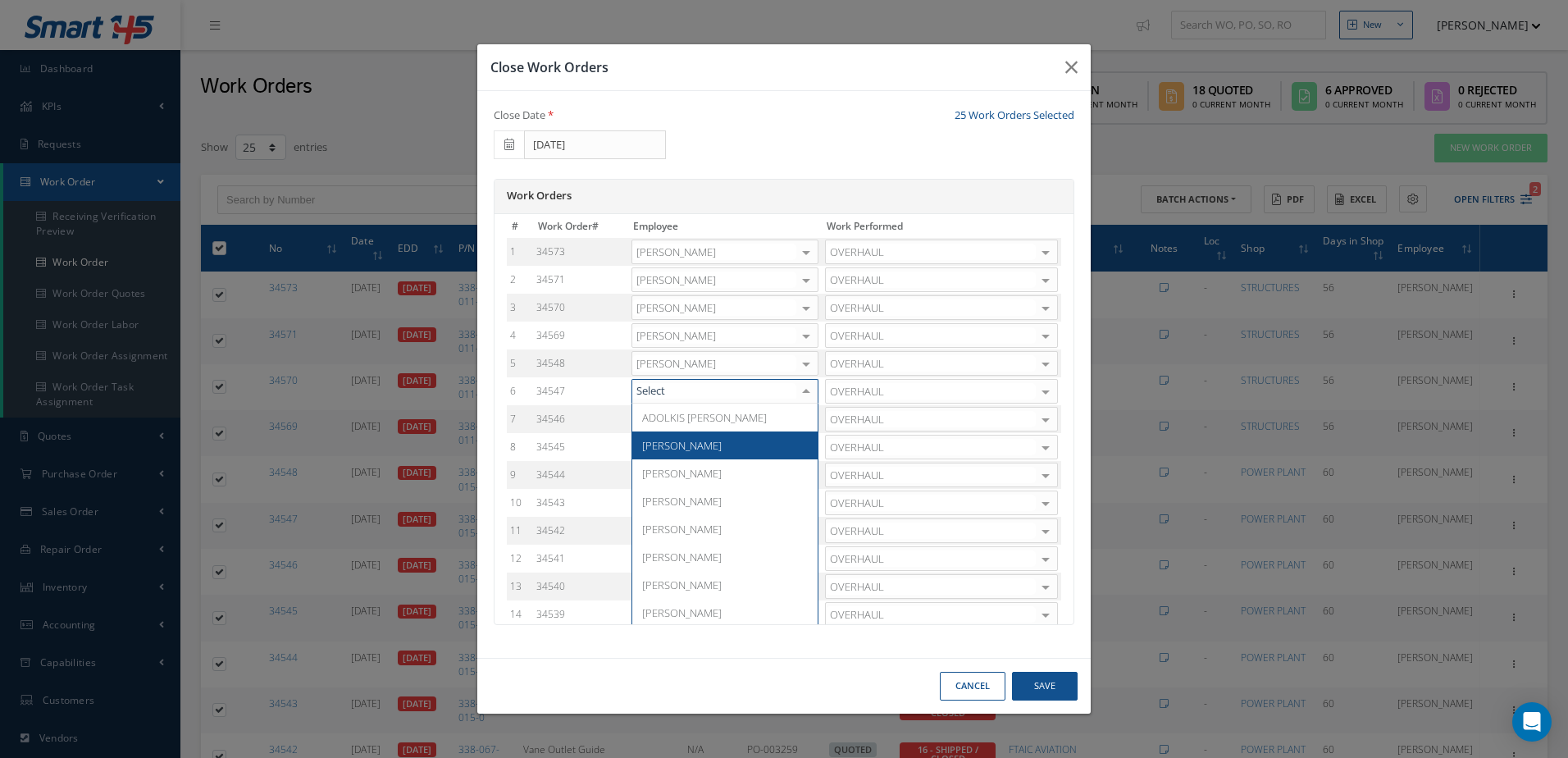
click at [680, 443] on span "[PERSON_NAME]" at bounding box center [681, 446] width 79 height 15
click at [806, 416] on div at bounding box center [806, 420] width 23 height 24
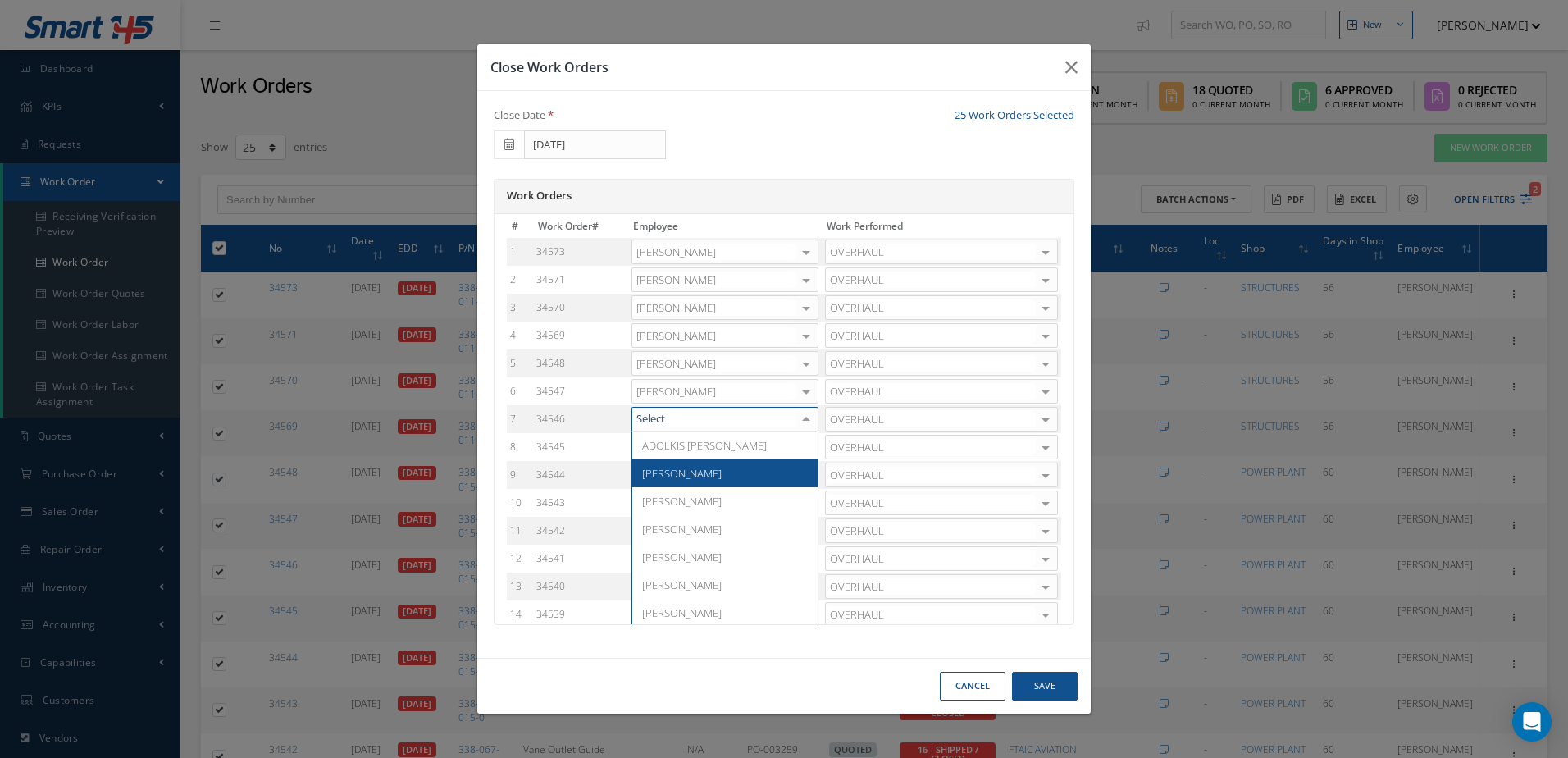
click at [657, 471] on span "[PERSON_NAME]" at bounding box center [681, 473] width 79 height 15
click at [815, 451] on div at bounding box center [806, 447] width 23 height 24
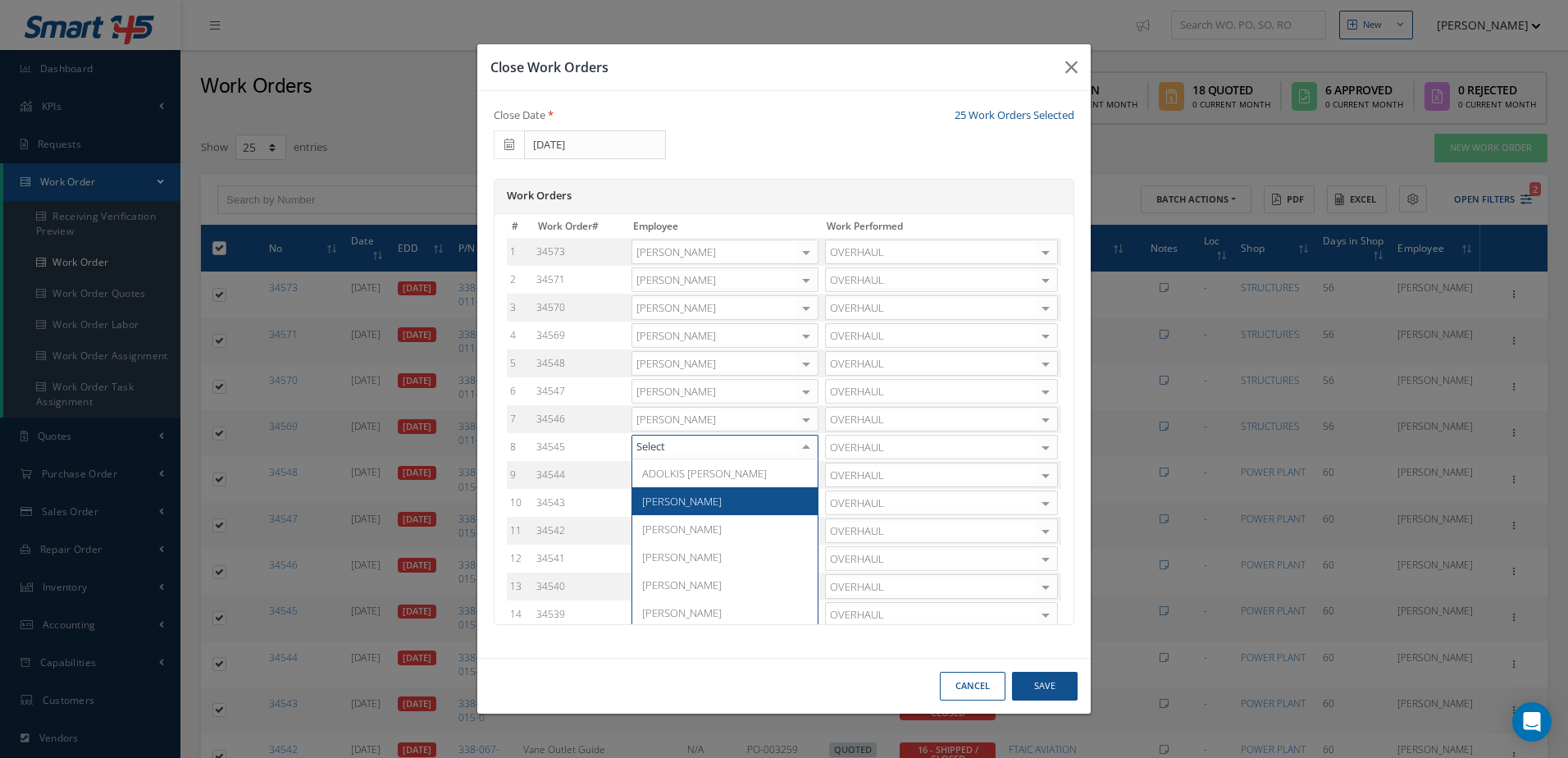
click at [696, 500] on span "Adoni Felipe" at bounding box center [724, 501] width 185 height 28
click at [803, 476] on div at bounding box center [806, 476] width 23 height 24
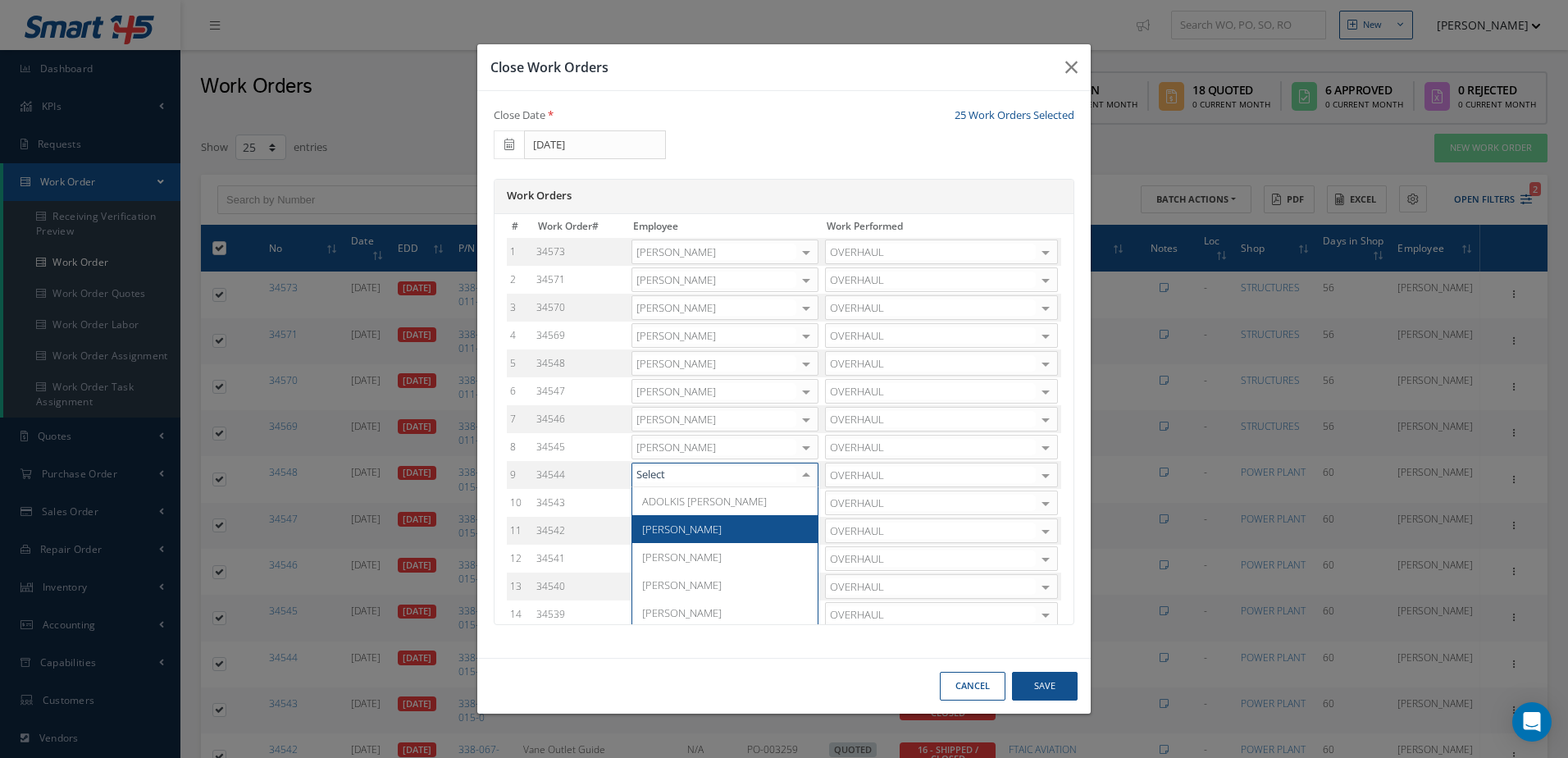
click at [642, 536] on span "[PERSON_NAME]" at bounding box center [681, 529] width 79 height 15
click at [809, 506] on div at bounding box center [806, 503] width 23 height 24
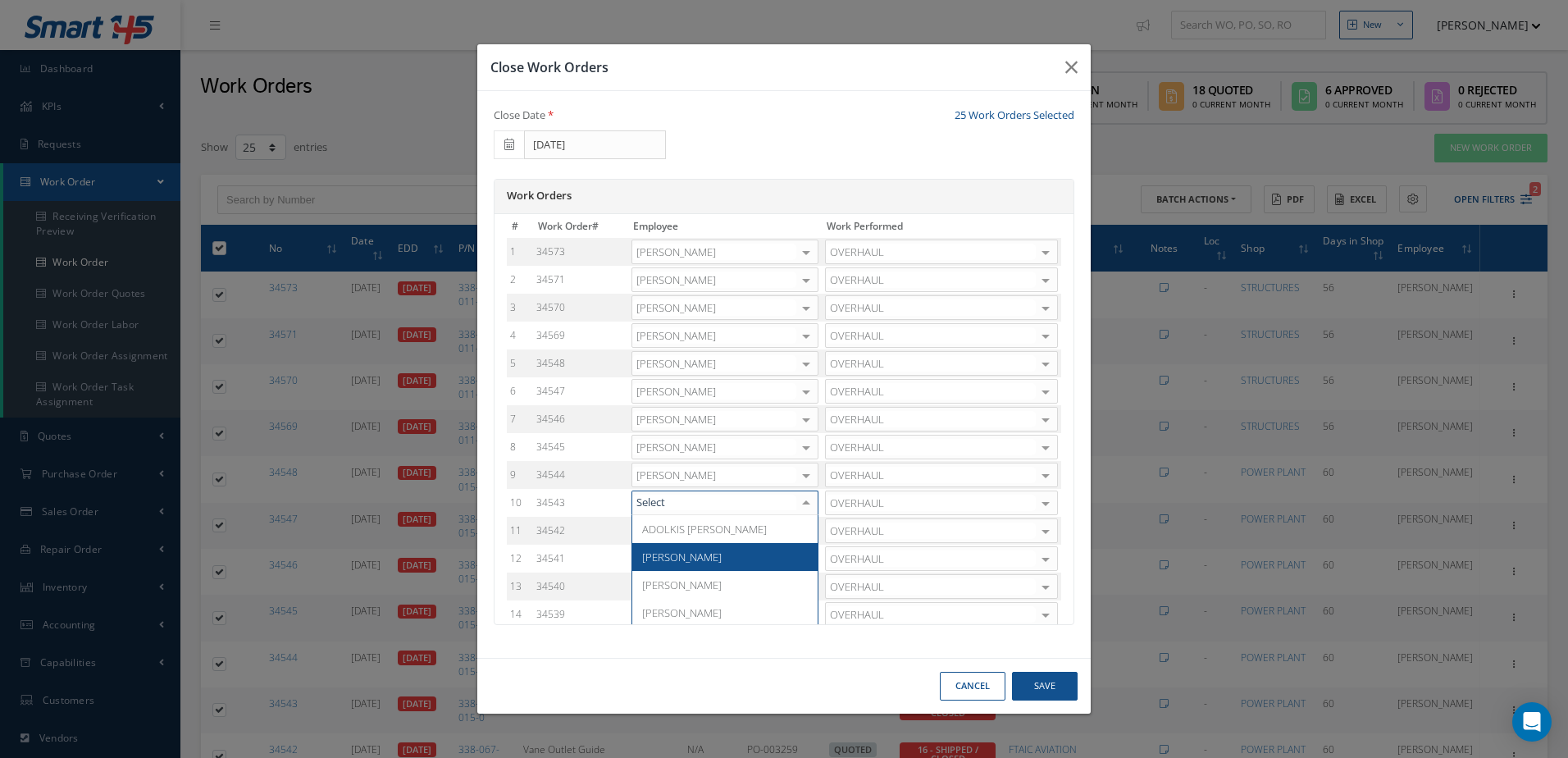
click at [672, 548] on span "Adoni Felipe" at bounding box center [724, 557] width 185 height 28
click at [811, 533] on div at bounding box center [806, 531] width 23 height 24
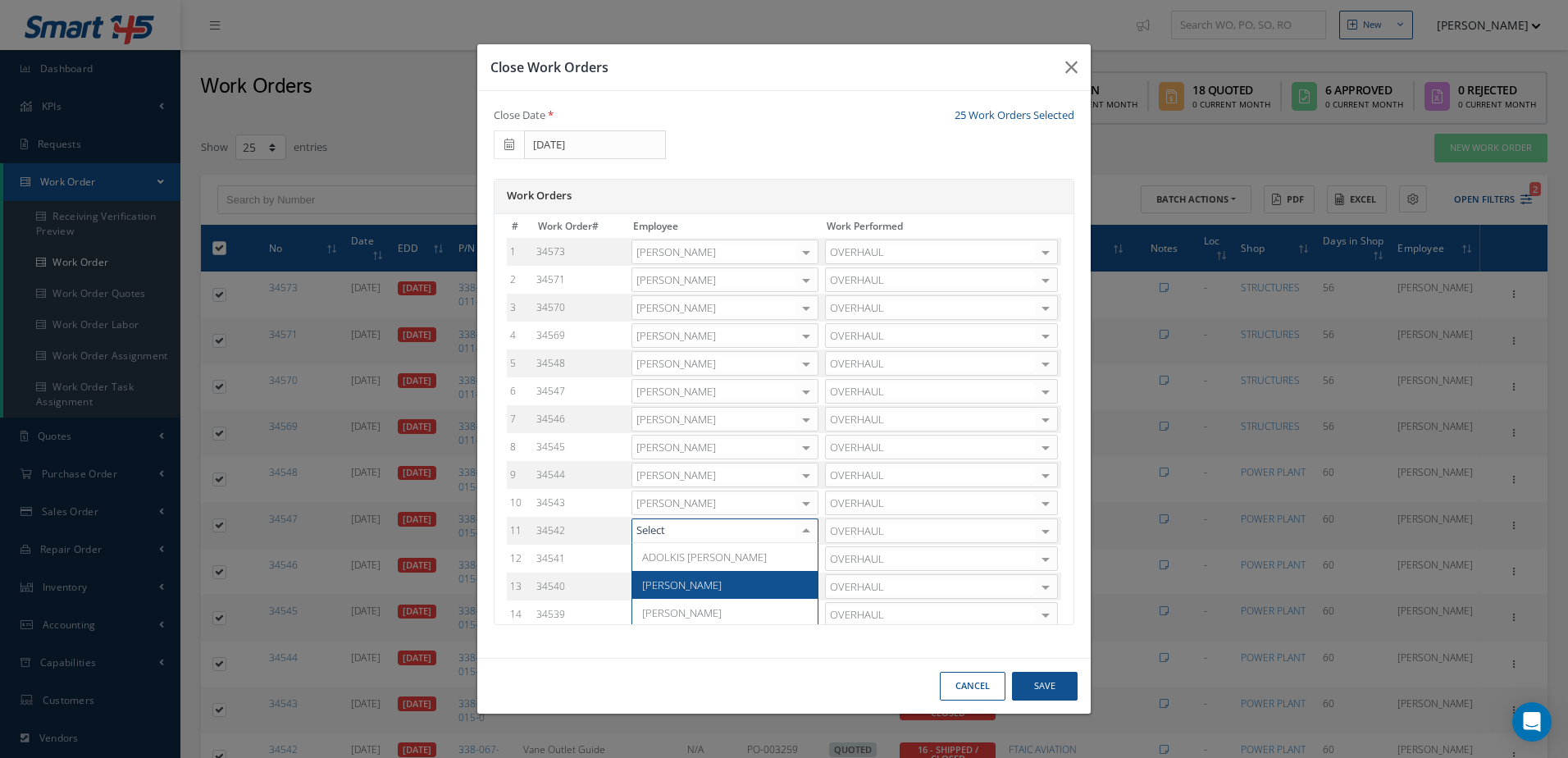
click at [650, 581] on span "[PERSON_NAME]" at bounding box center [681, 585] width 79 height 15
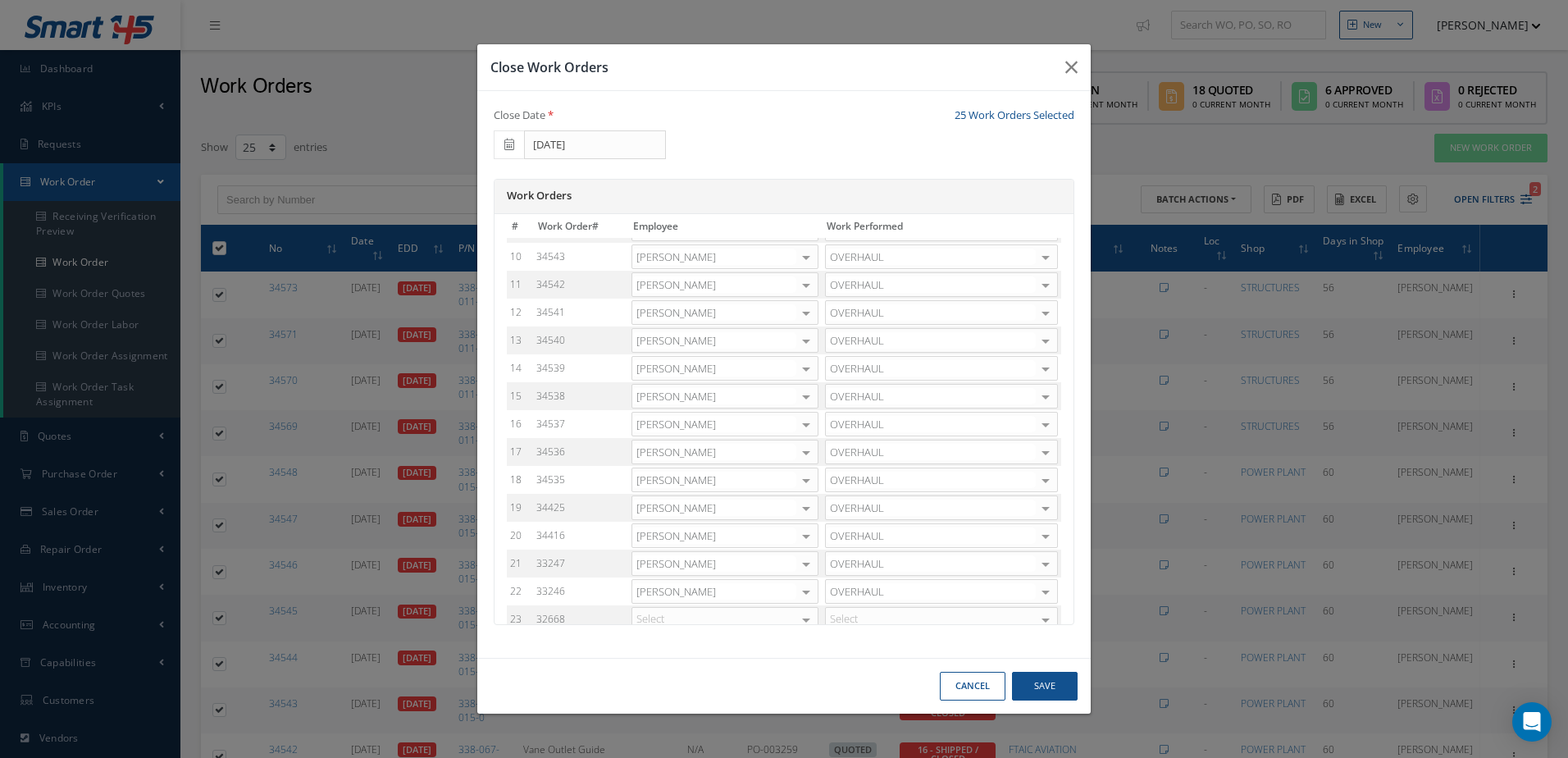
click at [805, 314] on div at bounding box center [806, 312] width 23 height 24
click at [720, 366] on span "Adoni Felipe" at bounding box center [724, 366] width 185 height 28
click at [812, 342] on div at bounding box center [806, 341] width 23 height 24
click at [684, 388] on span "Adoni Felipe" at bounding box center [681, 394] width 79 height 15
click at [804, 369] on div at bounding box center [806, 369] width 23 height 24
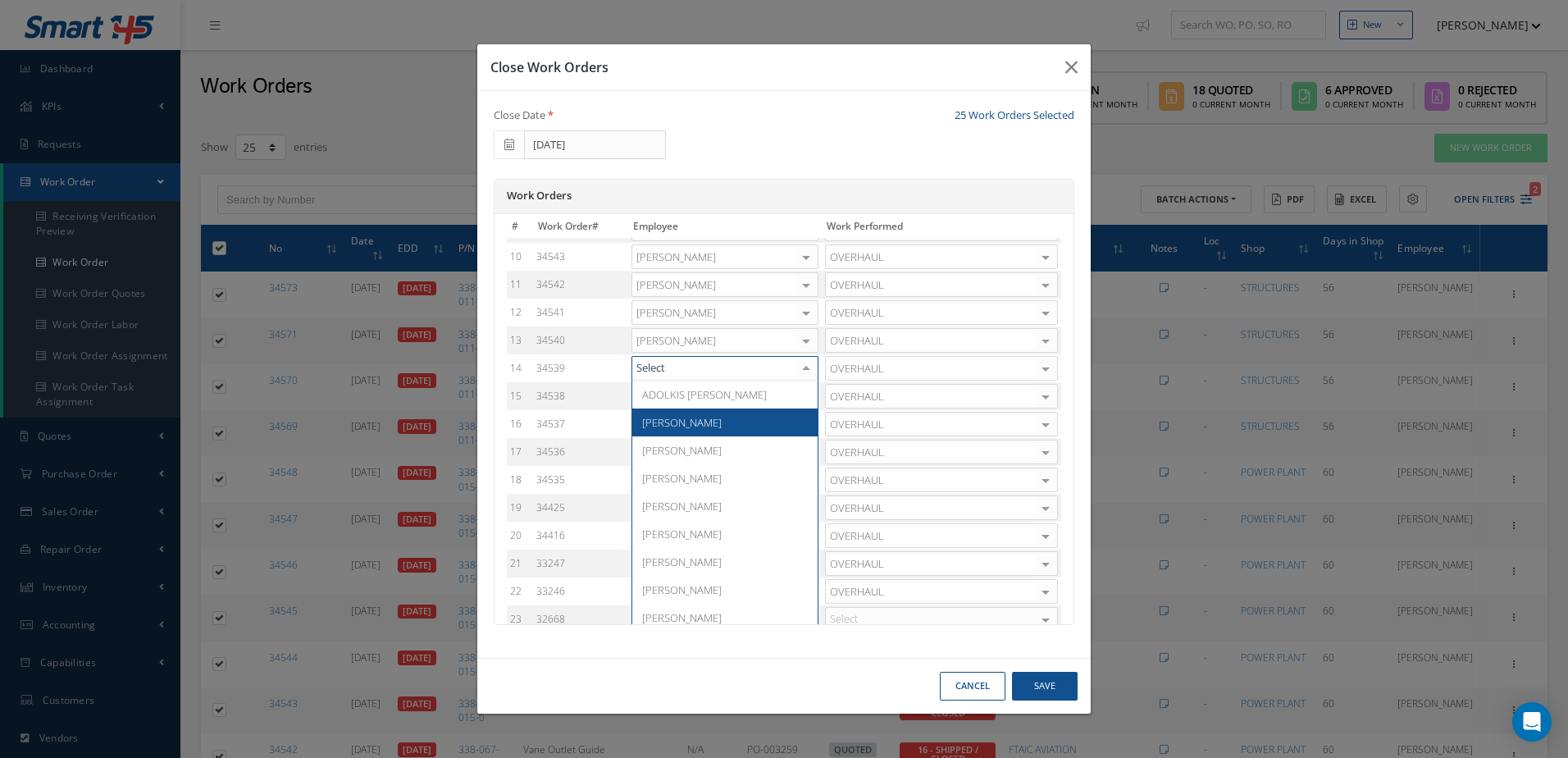
click at [698, 432] on span "Adoni Felipe" at bounding box center [724, 422] width 185 height 28
click at [809, 397] on div at bounding box center [806, 396] width 23 height 24
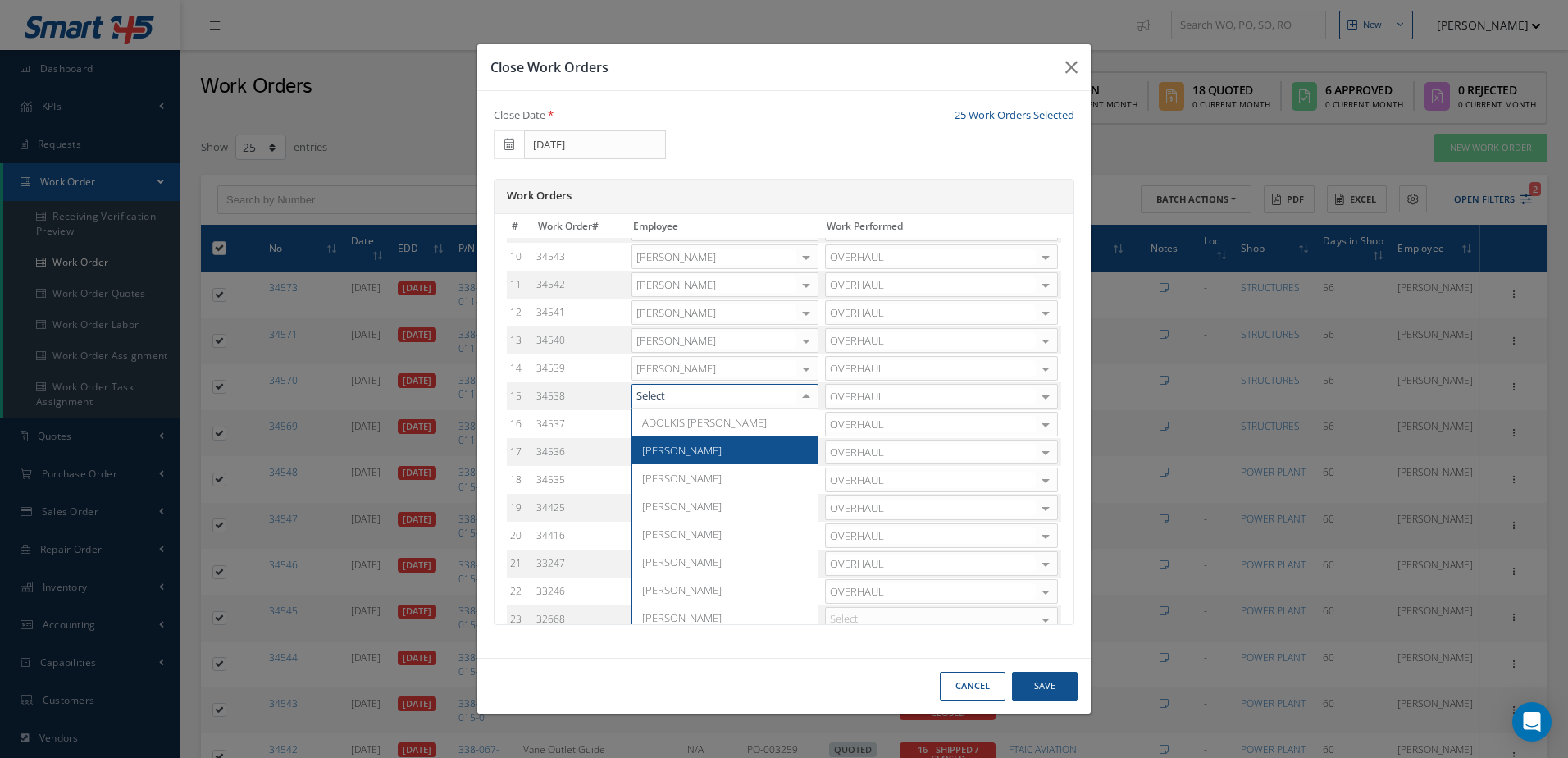
click at [673, 449] on span "Adoni Felipe" at bounding box center [681, 450] width 79 height 15
click at [808, 425] on div at bounding box center [806, 425] width 23 height 24
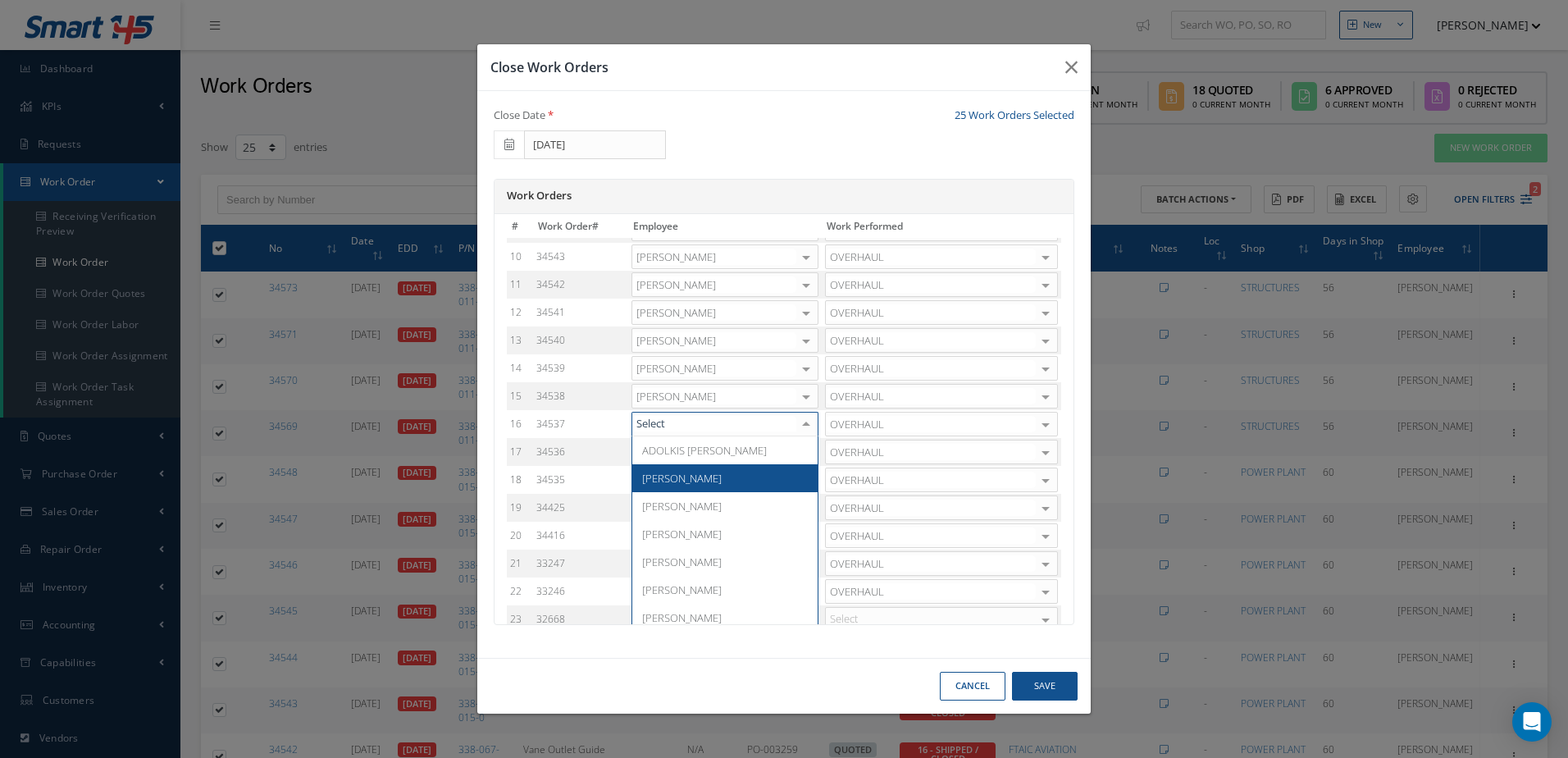
click at [687, 475] on span "Adoni Felipe" at bounding box center [681, 478] width 79 height 15
click at [809, 449] on div at bounding box center [806, 453] width 23 height 24
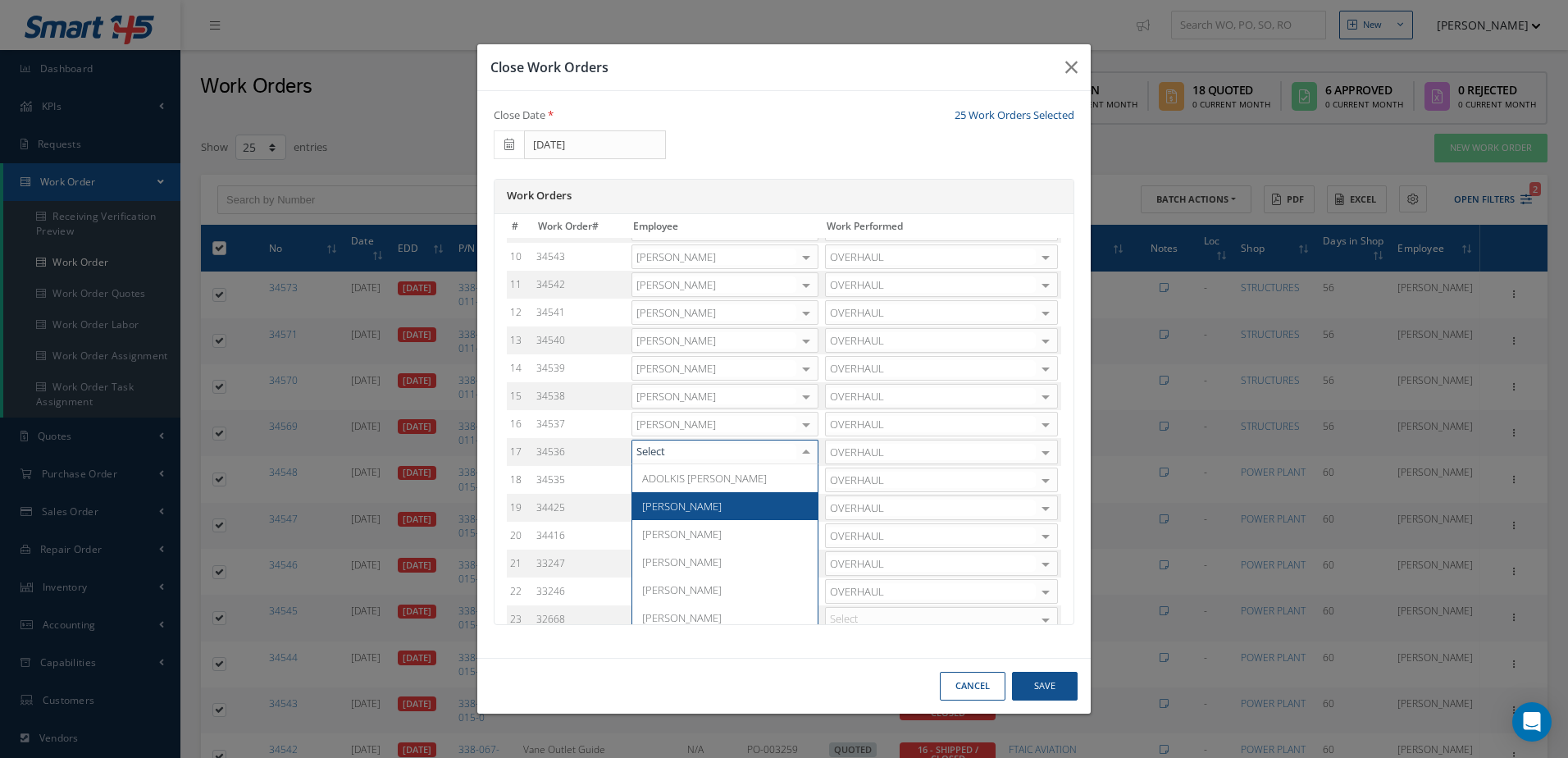
click at [672, 496] on span "Adoni Felipe" at bounding box center [724, 506] width 185 height 28
click at [811, 476] on div at bounding box center [806, 480] width 23 height 24
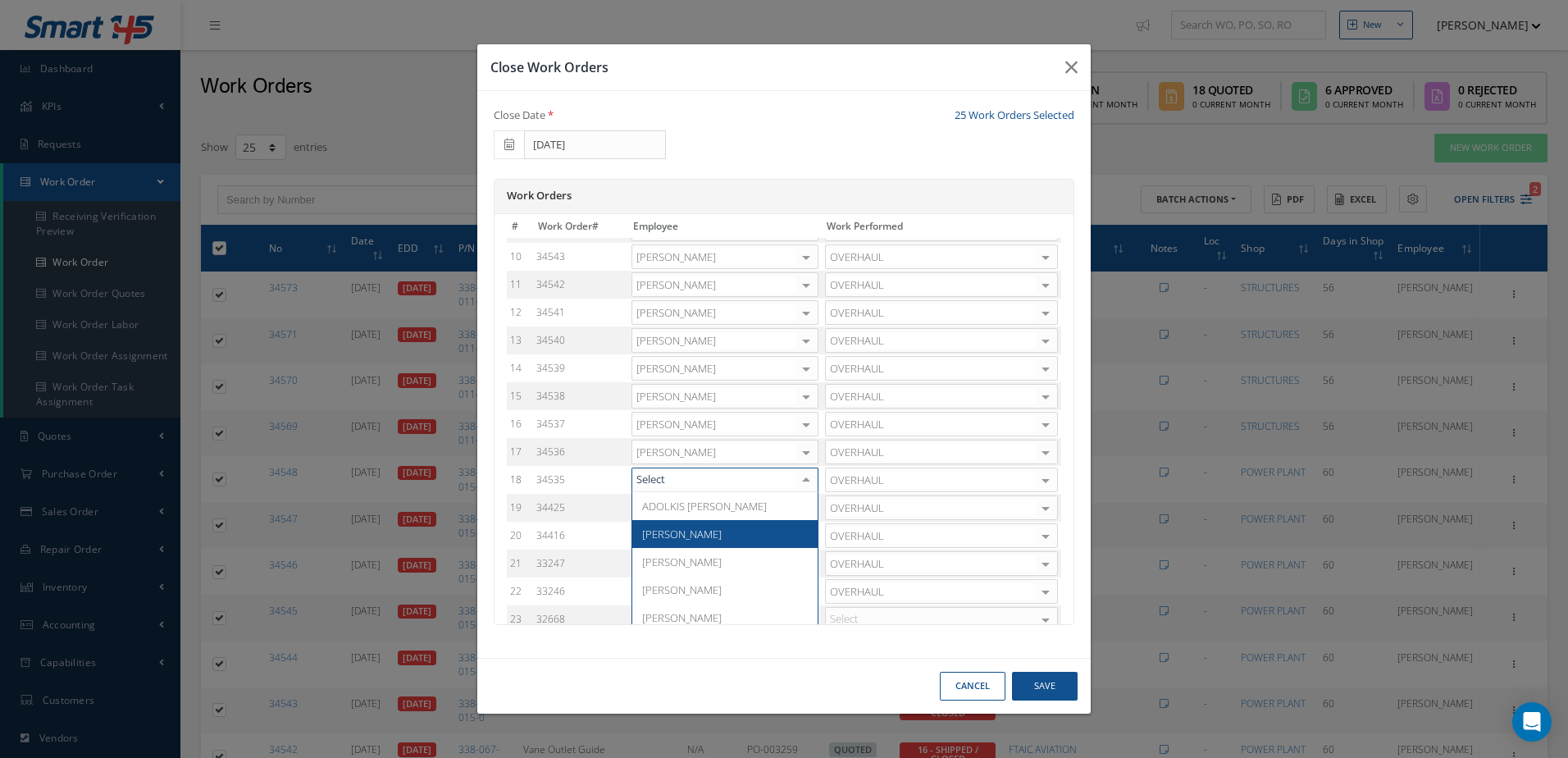
click at [687, 528] on span "Adoni Felipe" at bounding box center [681, 534] width 79 height 15
click at [811, 505] on div at bounding box center [806, 508] width 23 height 24
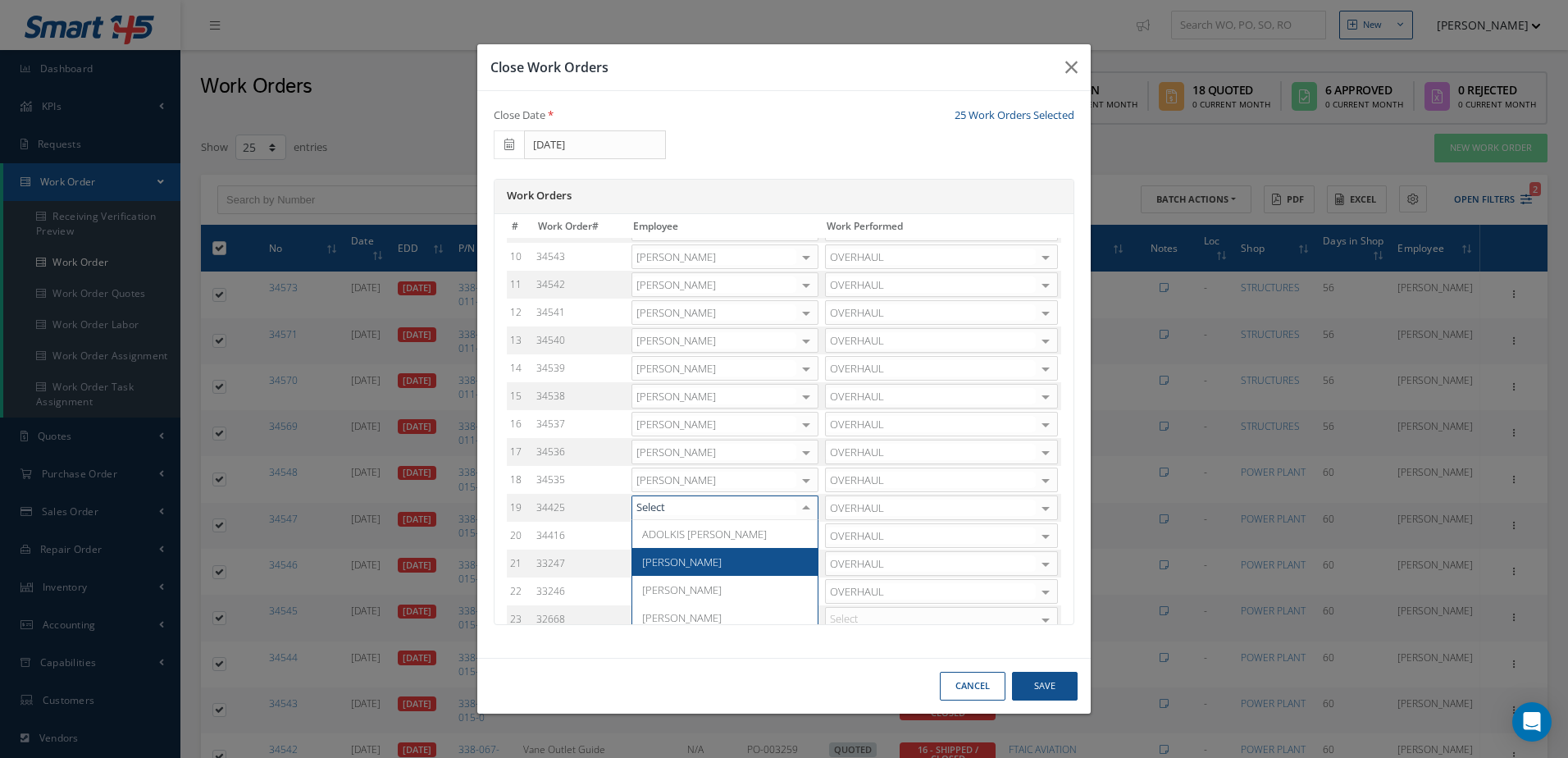
click at [687, 561] on span "Adoni Felipe" at bounding box center [681, 562] width 79 height 15
click at [813, 539] on div at bounding box center [806, 536] width 23 height 24
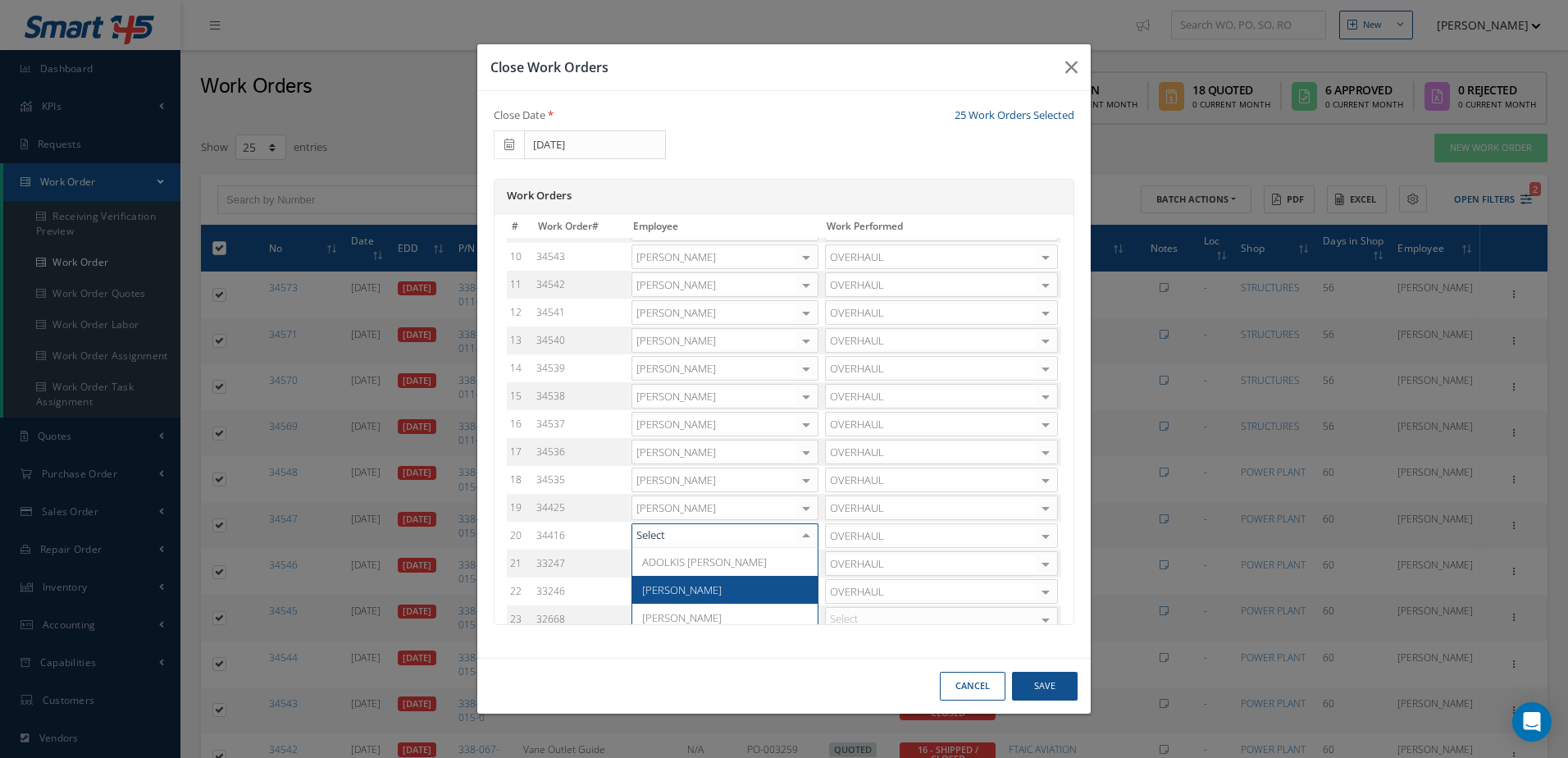
click at [697, 585] on span "Adoni Felipe" at bounding box center [724, 589] width 185 height 28
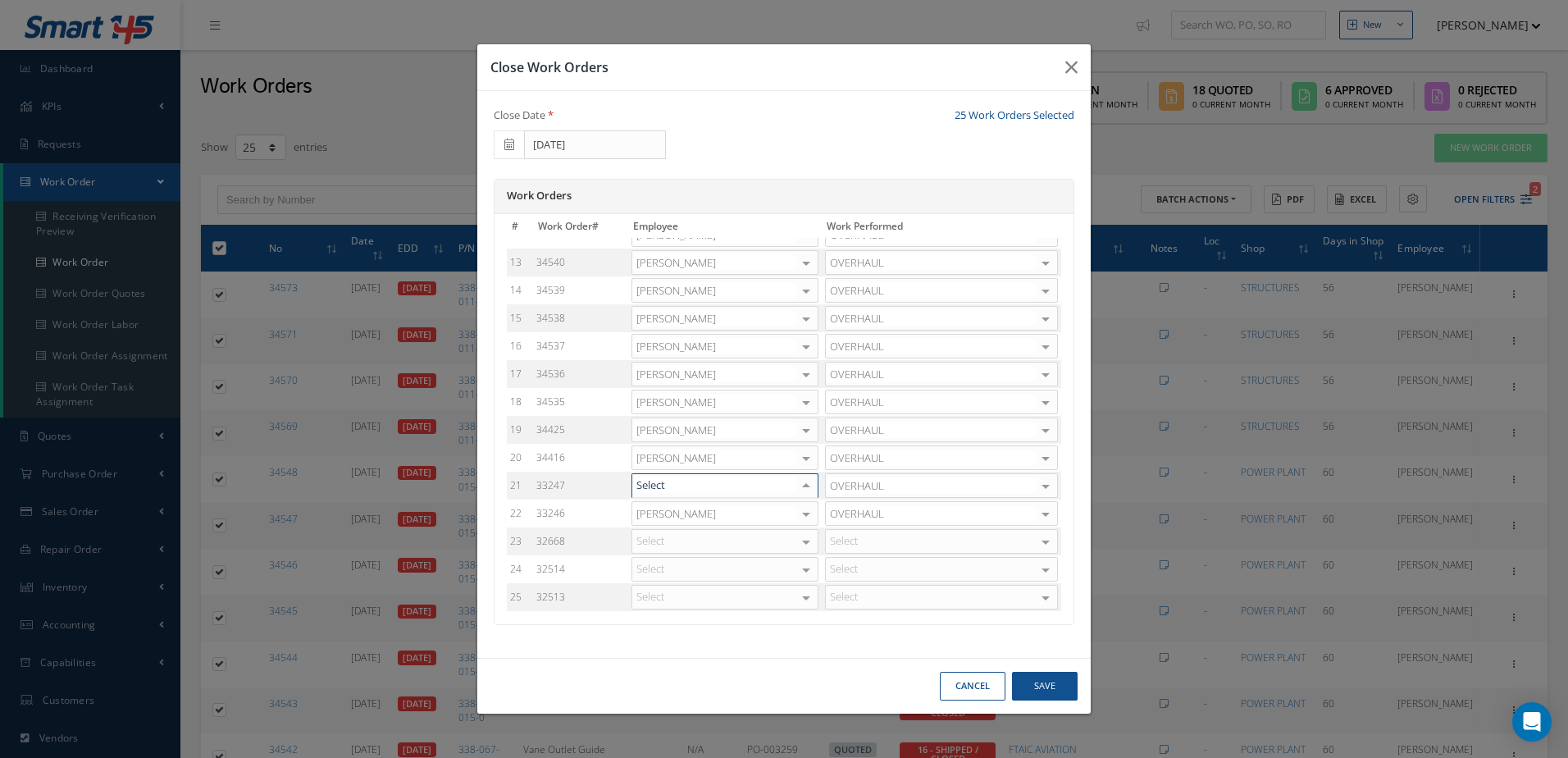
click at [807, 488] on div at bounding box center [806, 486] width 23 height 24
click at [697, 533] on span "Adoni Felipe" at bounding box center [724, 539] width 185 height 28
click at [814, 510] on div at bounding box center [806, 514] width 23 height 24
click at [679, 566] on span "Adoni Felipe" at bounding box center [681, 568] width 79 height 15
click at [1038, 688] on button "Save" at bounding box center [1044, 686] width 66 height 29
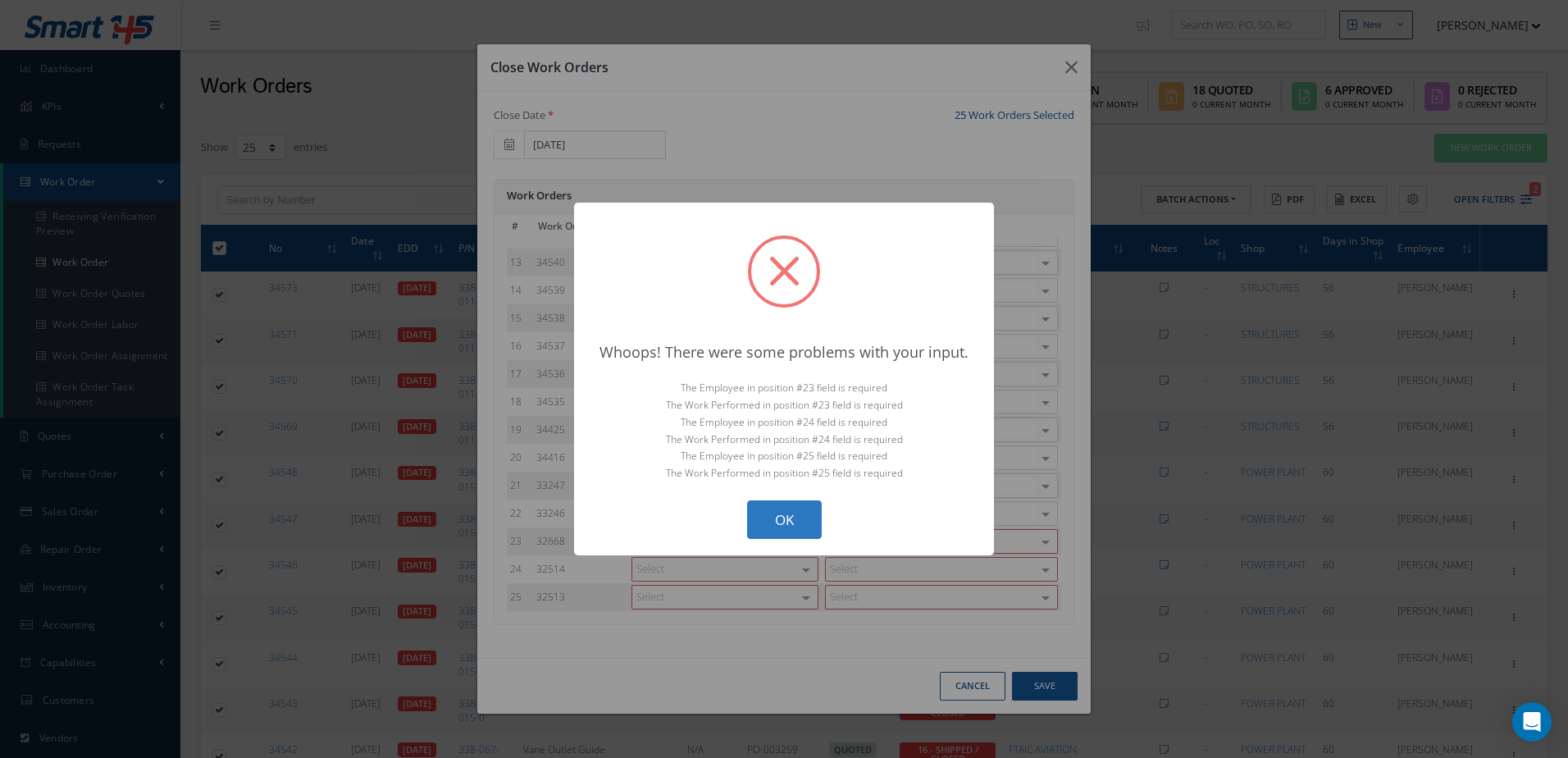
click at [785, 528] on button "OK" at bounding box center [784, 519] width 75 height 38
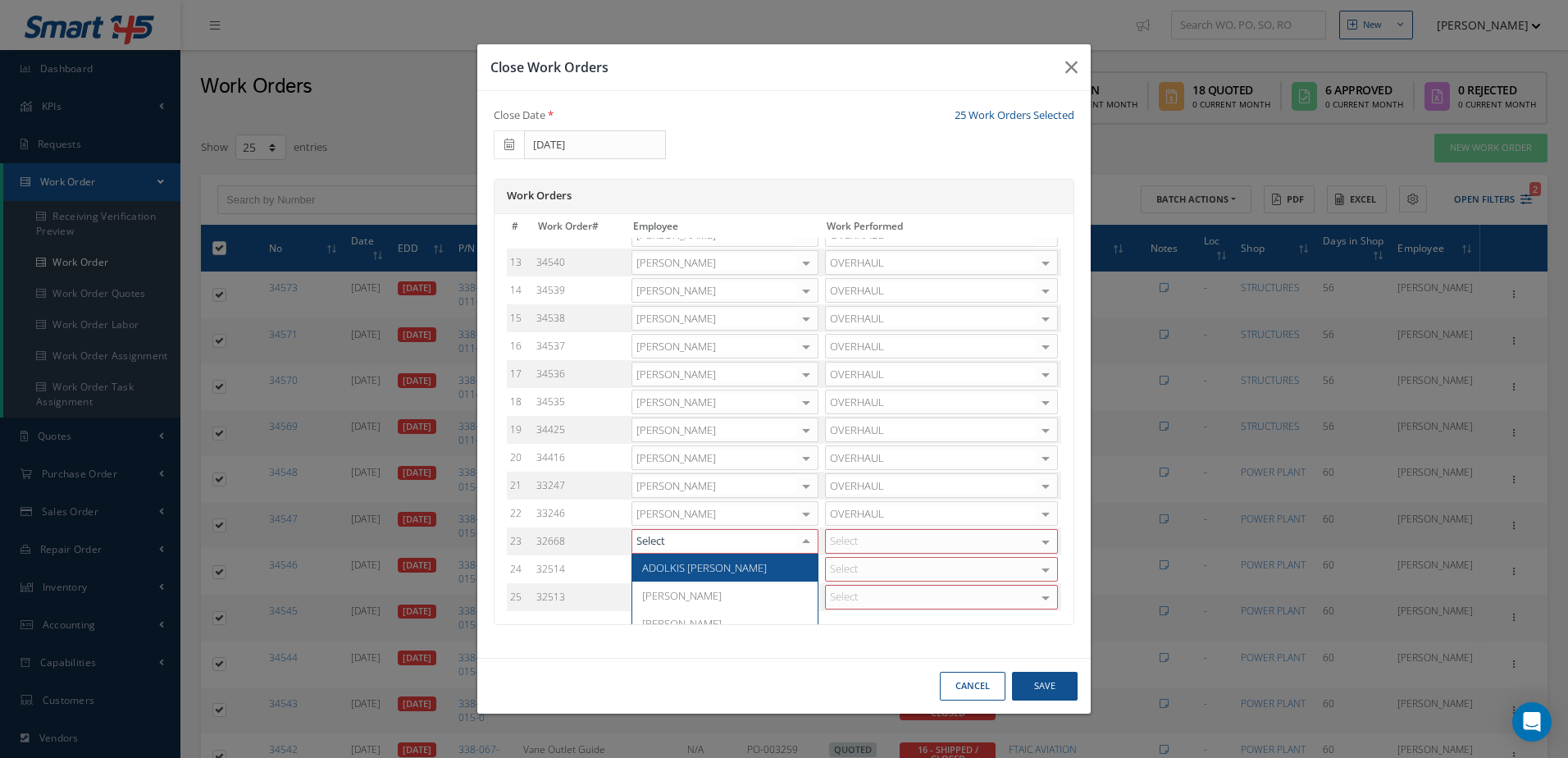
click at [803, 539] on div at bounding box center [806, 542] width 23 height 24
click at [693, 590] on span "Adoni Felipe" at bounding box center [681, 596] width 79 height 15
click at [806, 576] on div at bounding box center [806, 569] width 23 height 24
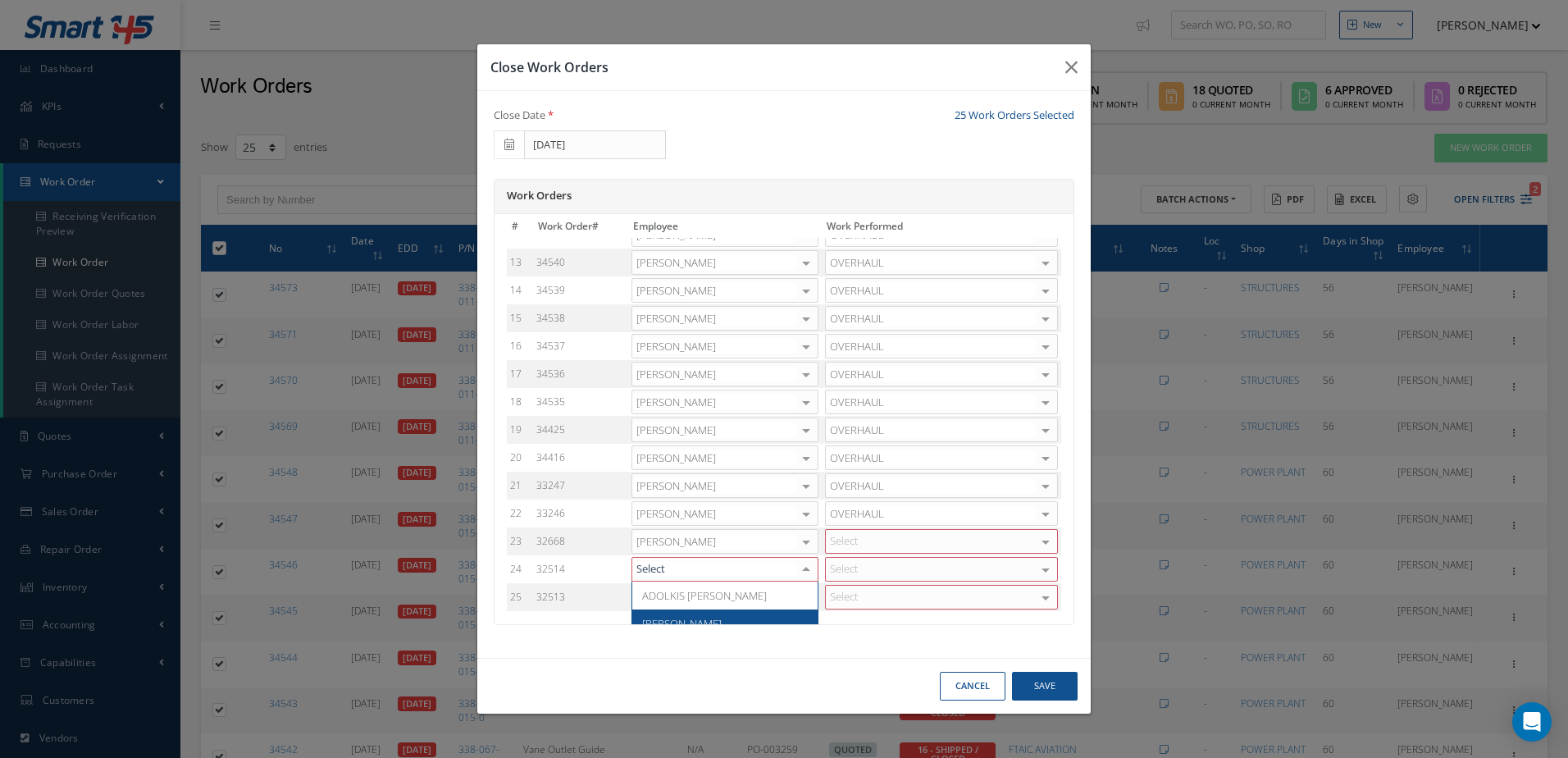
click at [687, 625] on div "Work Orders # Work Order# Employee Work Performed 1 34573 Adoni Felipe ADOLKIS …" at bounding box center [784, 402] width 581 height 446
click at [801, 598] on div at bounding box center [806, 598] width 23 height 24
click at [795, 568] on div "Select ADOLKIS LOPEZ Adoni Felipe Adrian Herrera Alexis Garcia Antonio Lezama A…" at bounding box center [724, 568] width 187 height 25
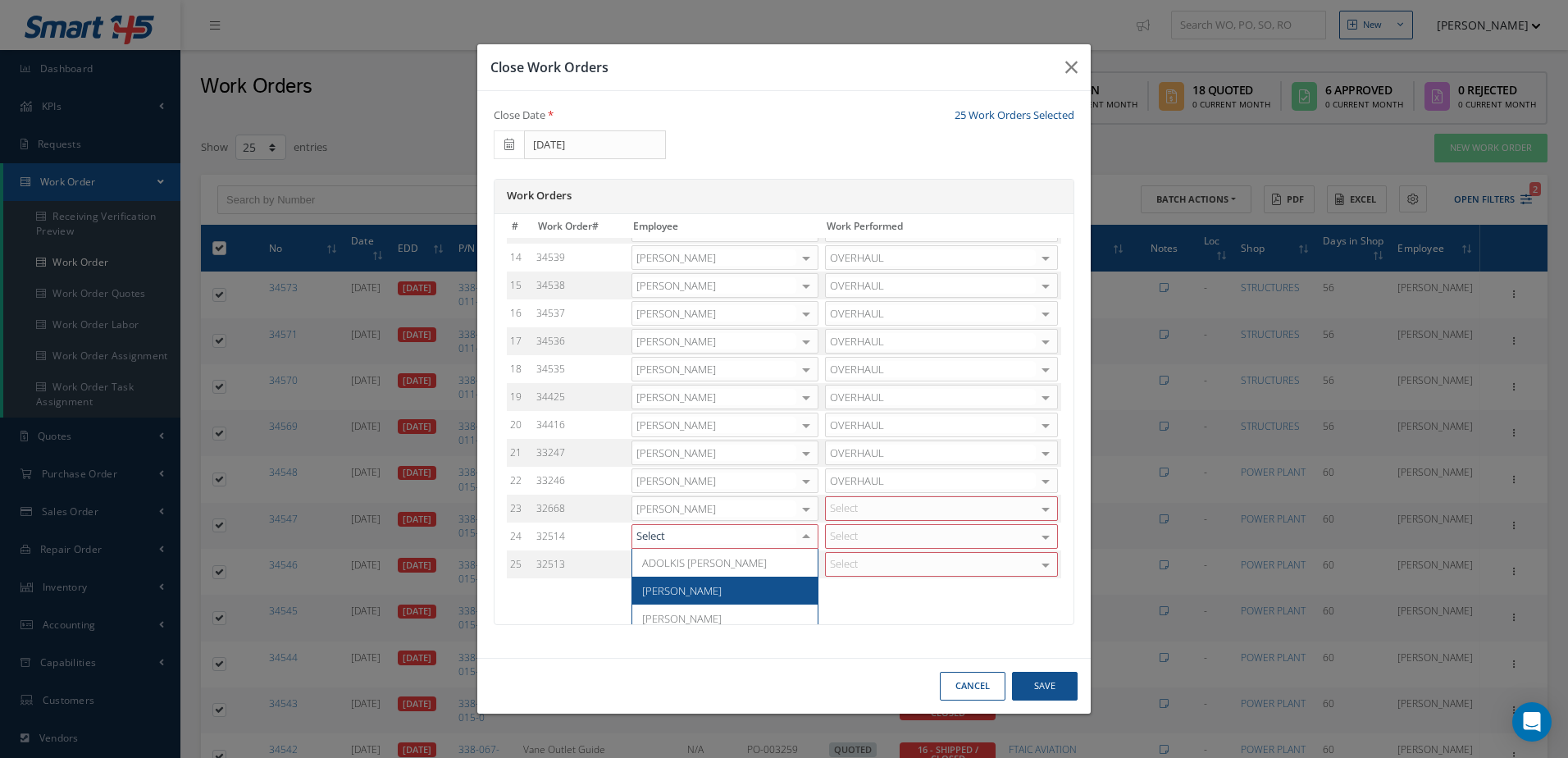
click at [702, 598] on span "Adoni Felipe" at bounding box center [724, 590] width 185 height 28
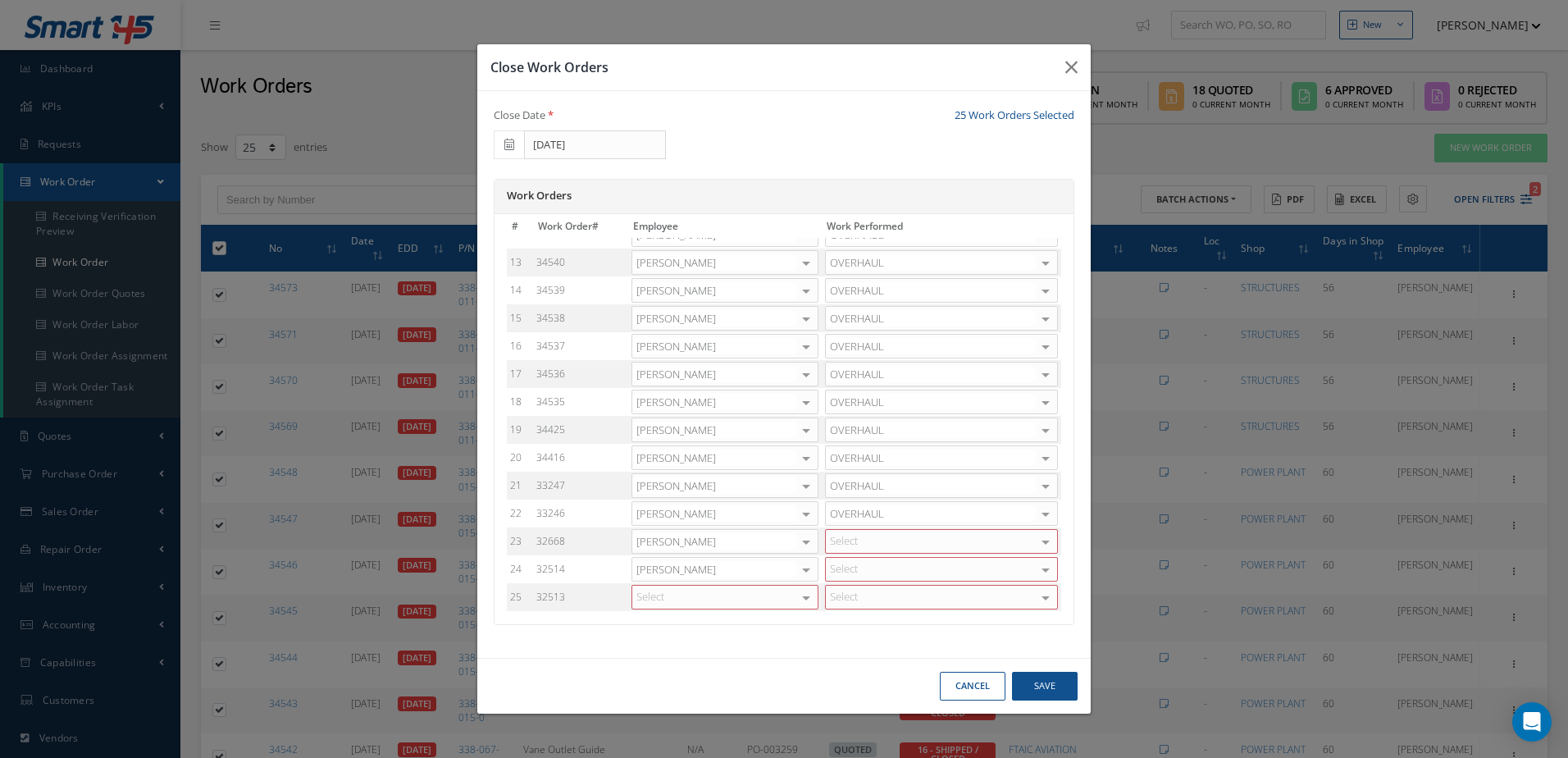
click at [801, 602] on div "Select ADOLKIS LOPEZ Adoni Felipe Adrian Herrera Alexis Garcia Antonio Lezama A…" at bounding box center [724, 597] width 187 height 25
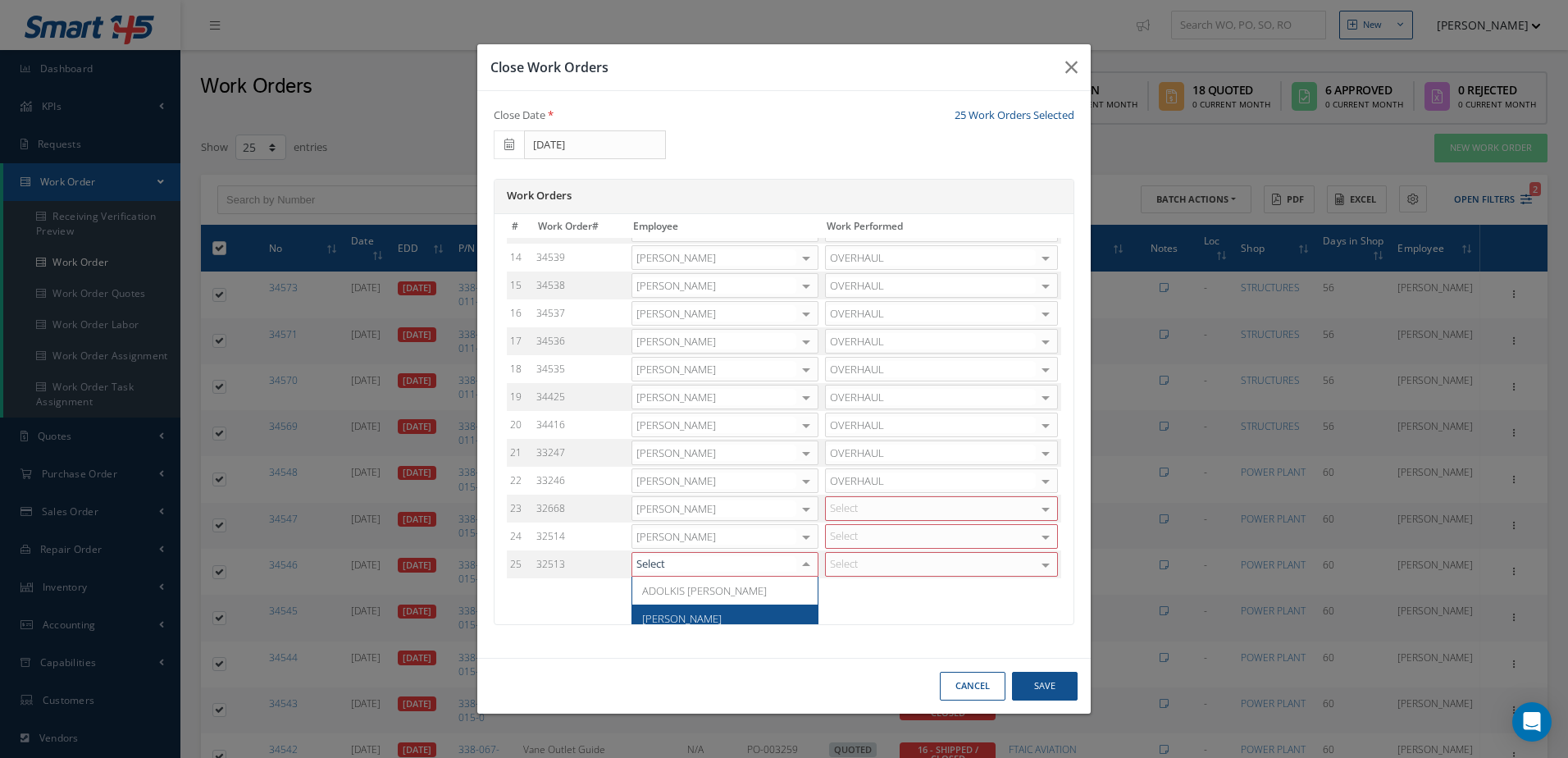
click at [723, 613] on span "Adoni Felipe" at bounding box center [724, 619] width 185 height 28
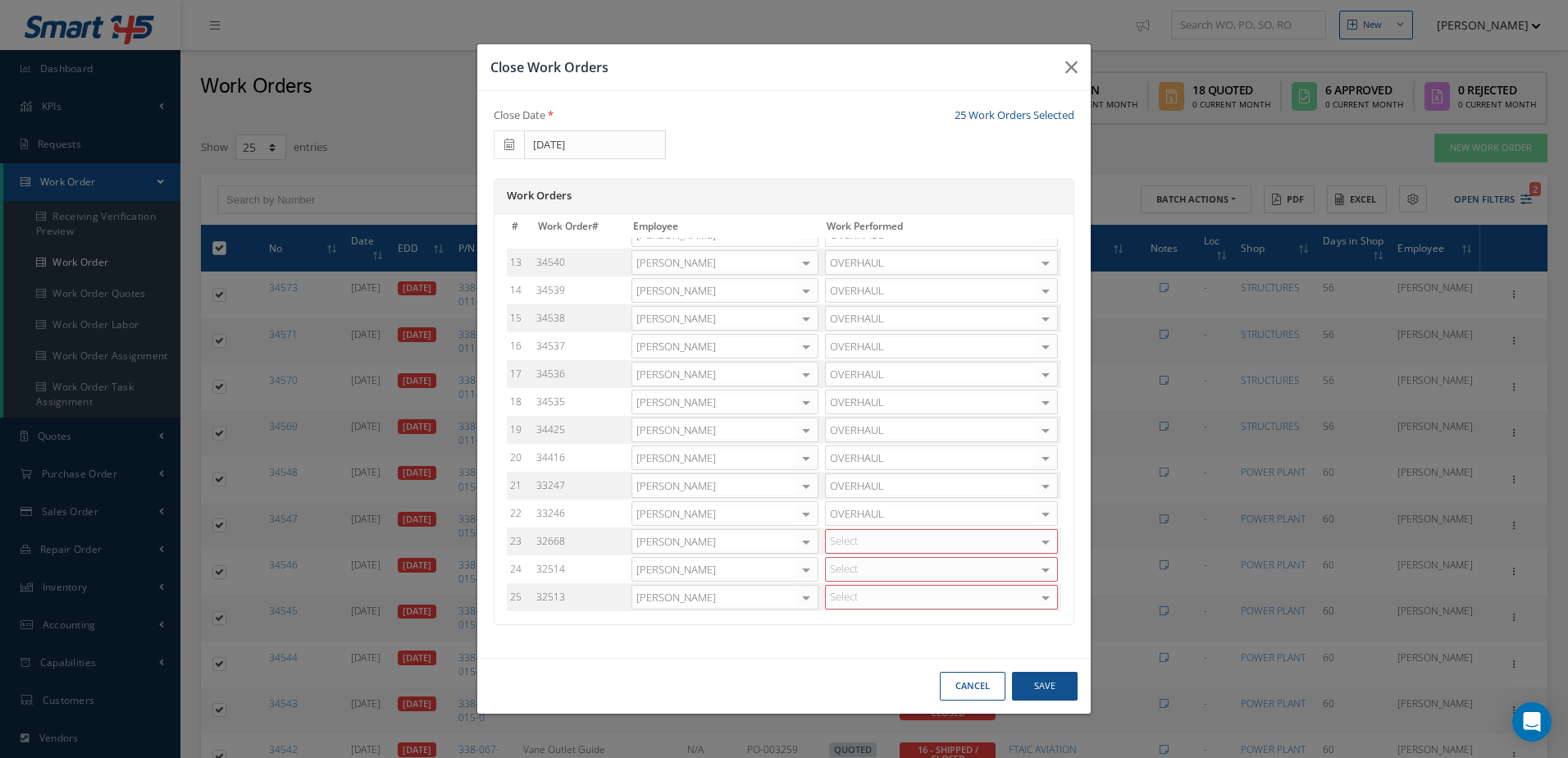
click at [937, 543] on div "Select WARRANTY REPAIR REPAIR OVERHAUL BENCH CHECK INSPECTION OTHER CERTIFICATI…" at bounding box center [942, 541] width 233 height 25
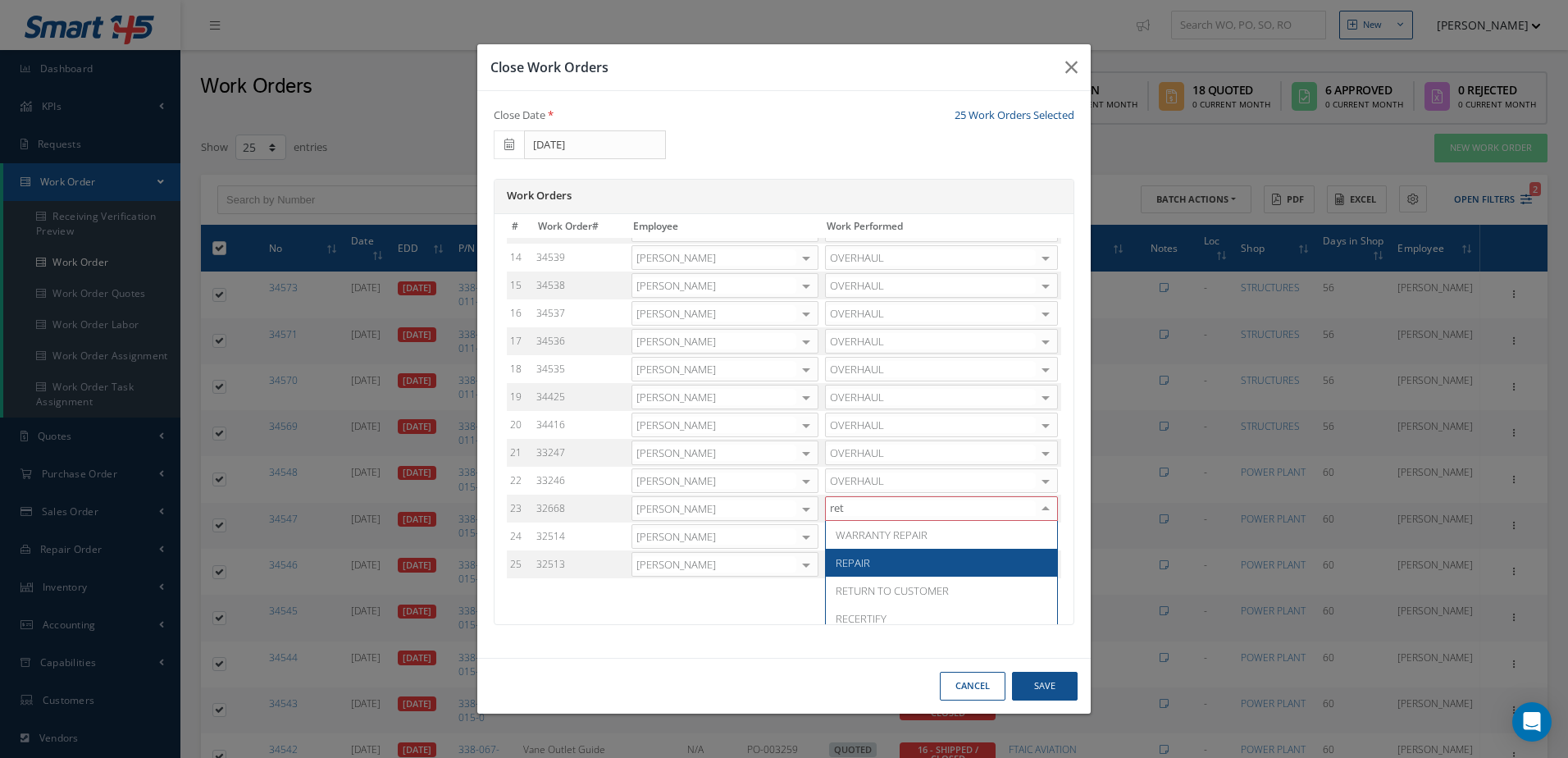
scroll to position [324, 0]
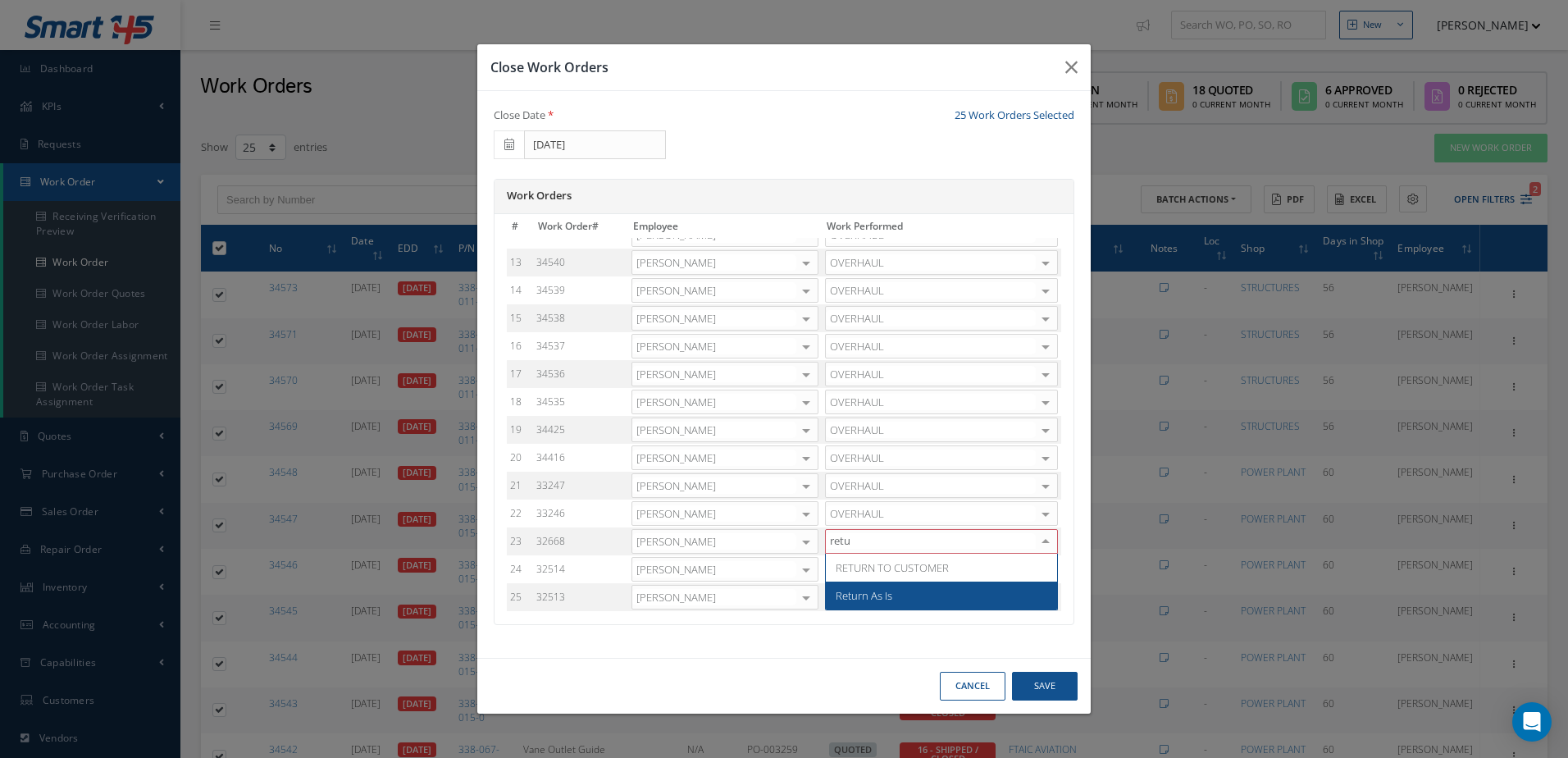
type input "retur"
click at [918, 585] on span "Return As Is" at bounding box center [942, 595] width 231 height 28
click at [921, 566] on div at bounding box center [942, 568] width 233 height 25
type input "retur"
click at [893, 615] on span "Return As Is" at bounding box center [942, 623] width 231 height 28
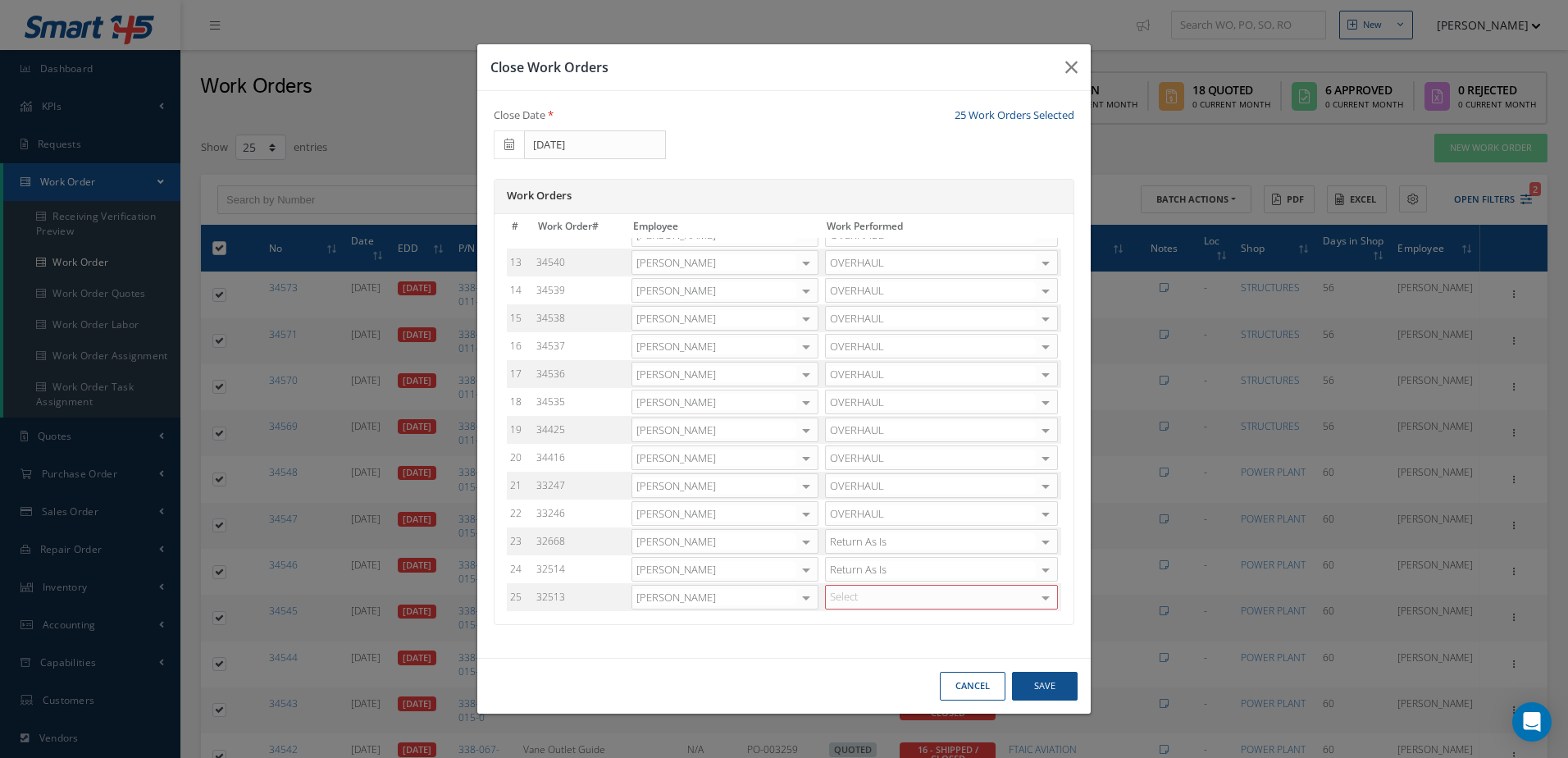
click at [891, 594] on div "Select" at bounding box center [942, 597] width 233 height 25
type input "return"
click at [892, 598] on div "Select WARRANTY REPAIR REPAIR OVERHAUL BENCH CHECK INSPECTION OTHER CERTIFICATI…" at bounding box center [942, 597] width 233 height 25
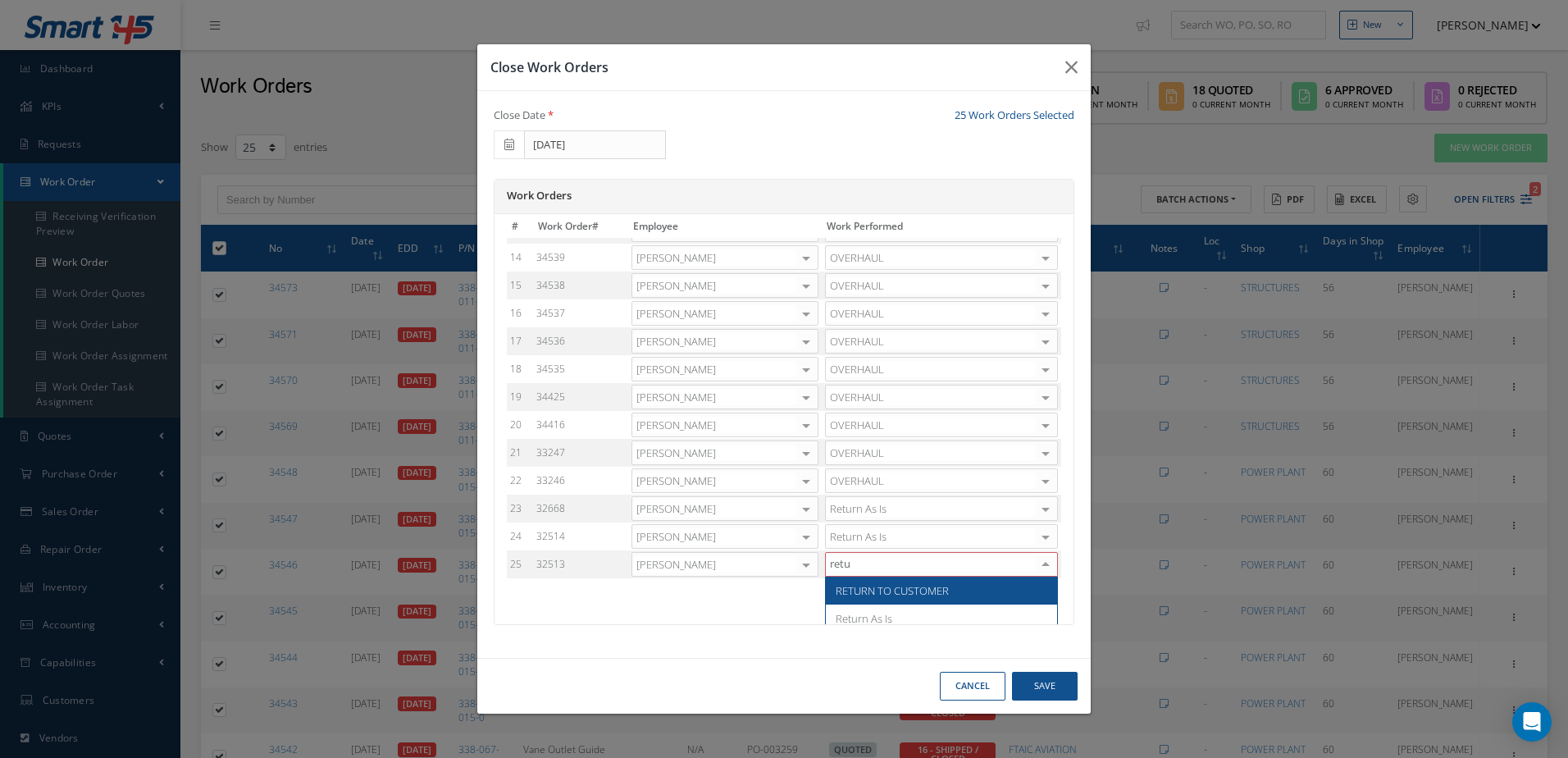
type input "retur"
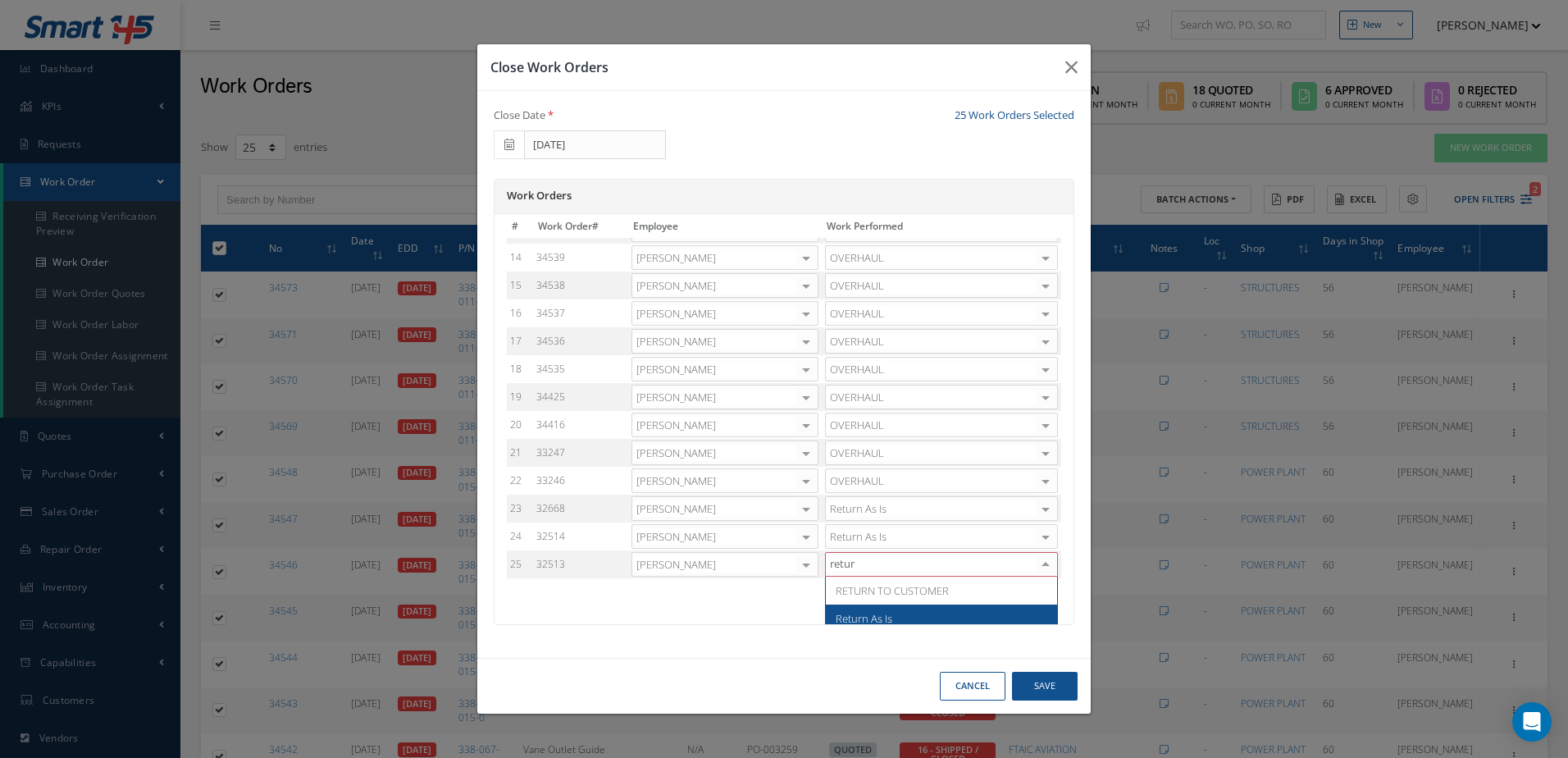
click at [881, 619] on span "Return As Is" at bounding box center [864, 619] width 56 height 15
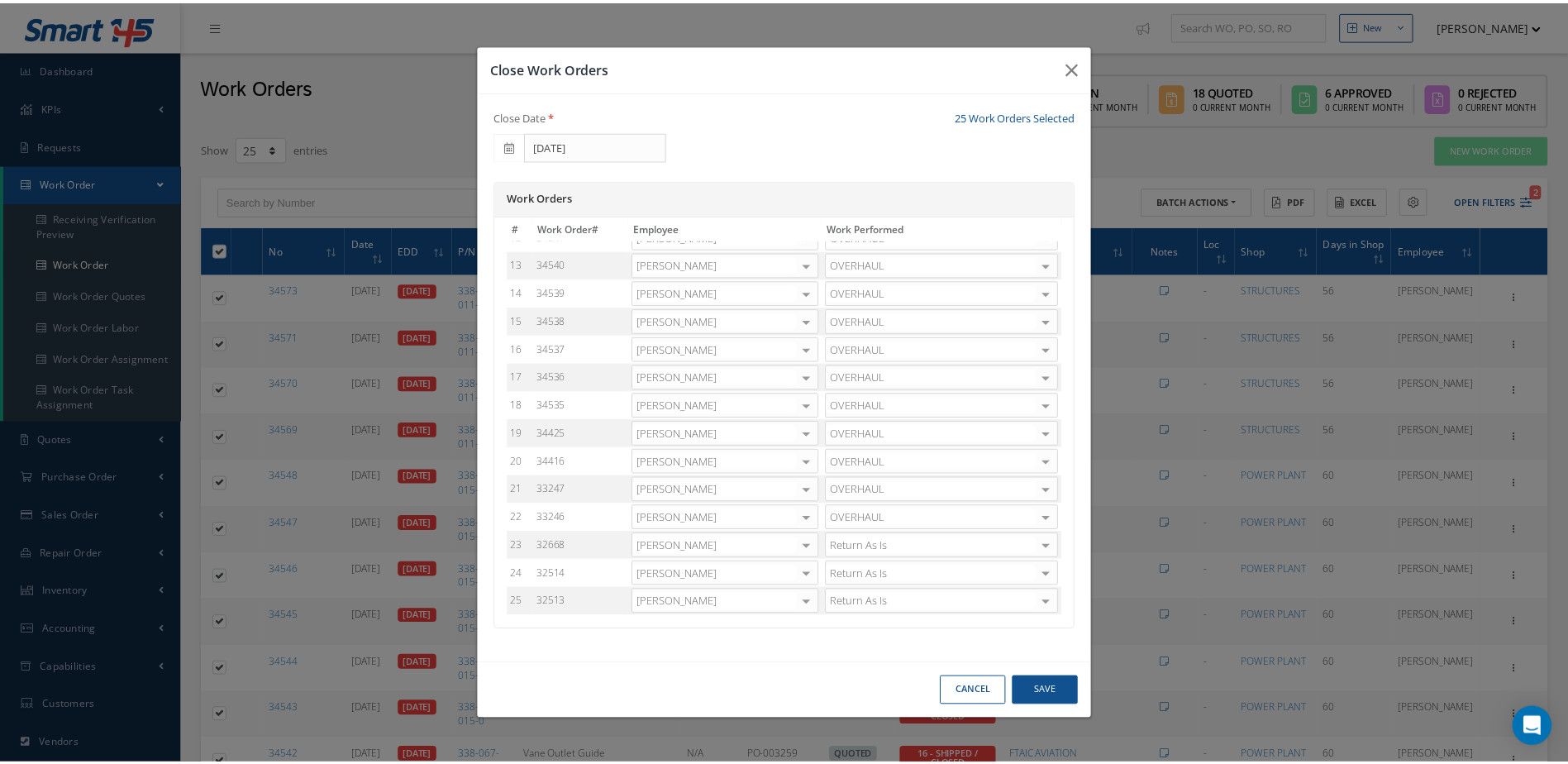
scroll to position [327, 0]
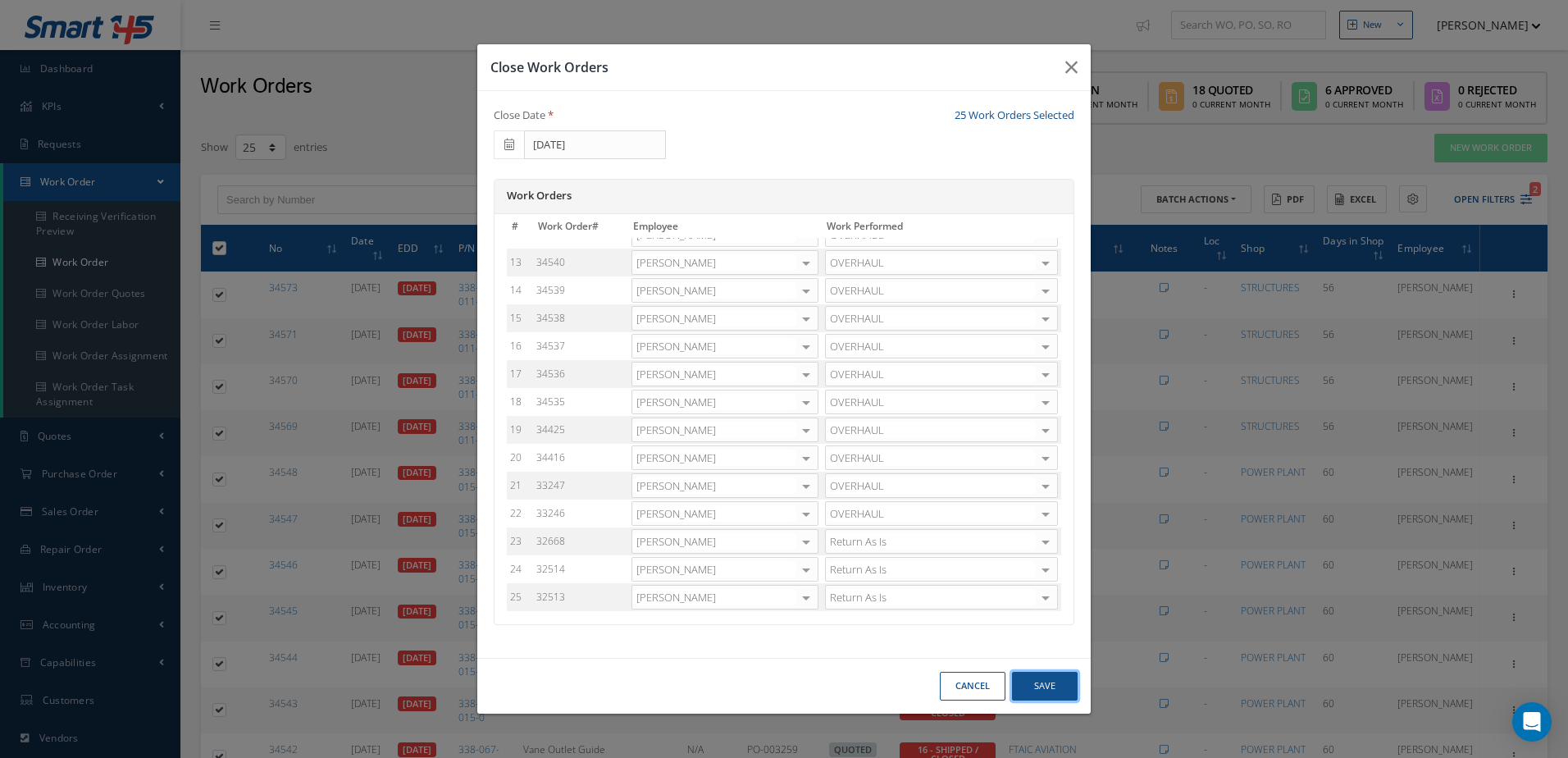
click at [1041, 683] on button "Save" at bounding box center [1044, 686] width 66 height 29
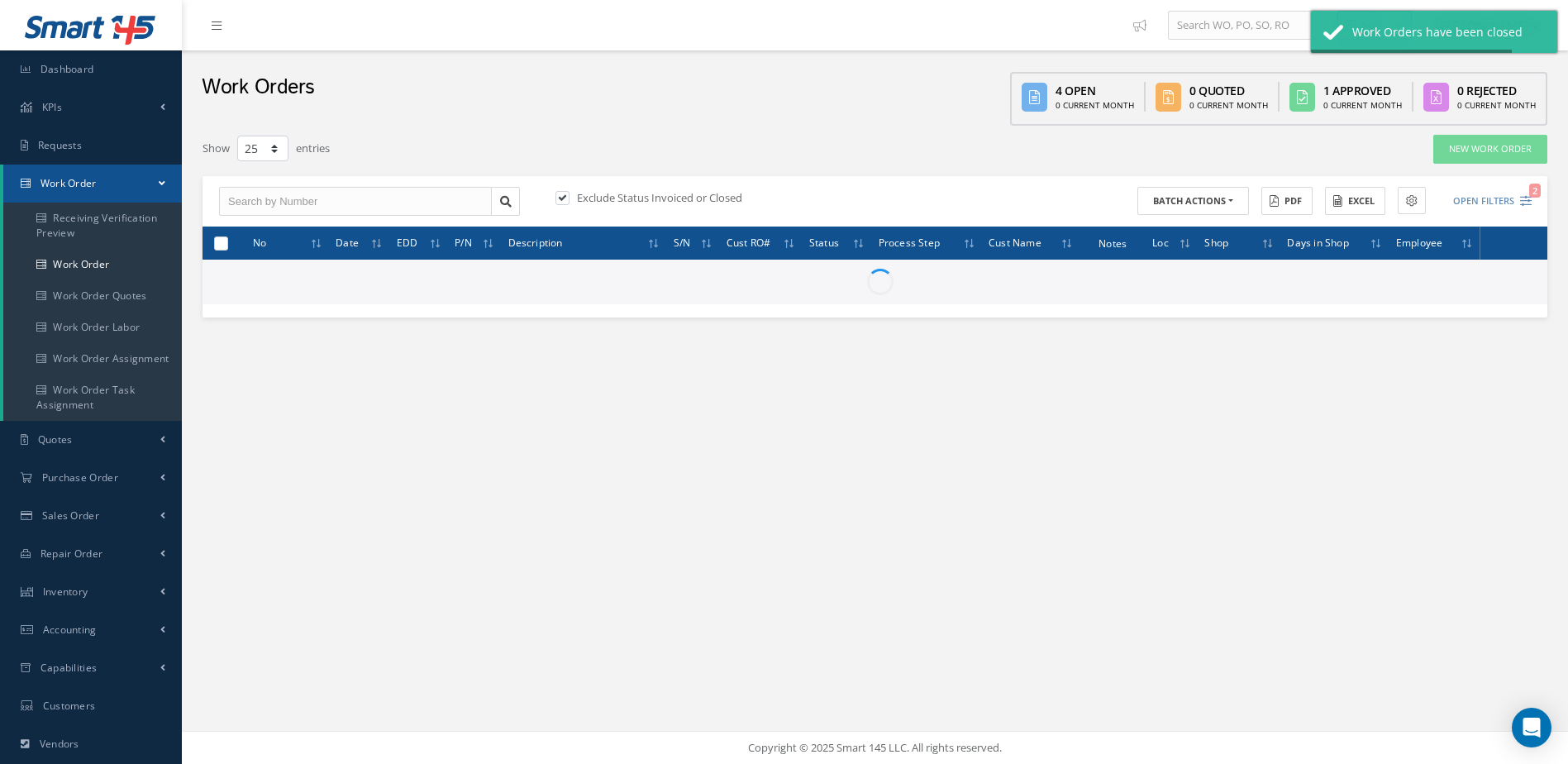
checkbox input "false"
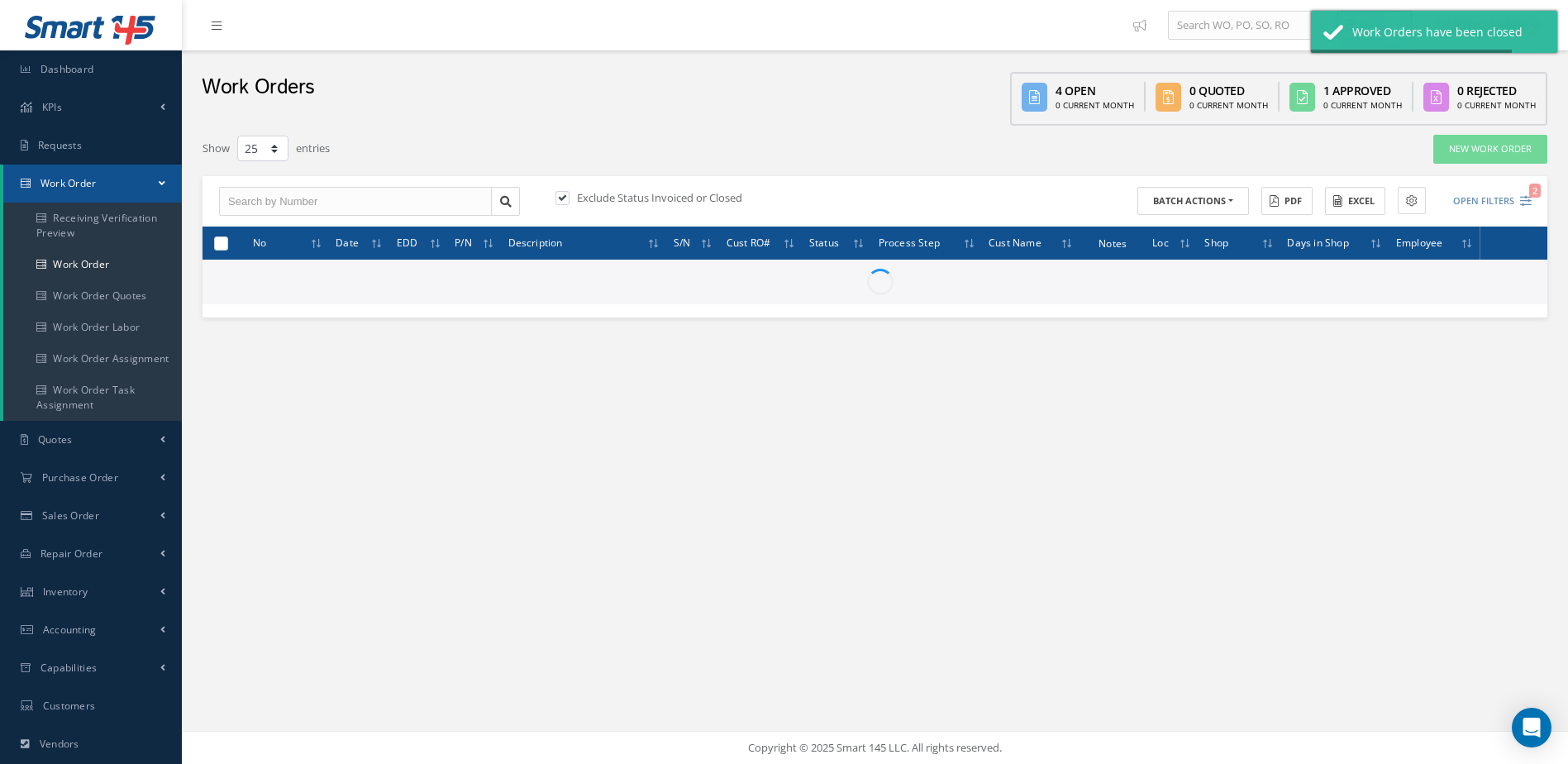
checkbox input "false"
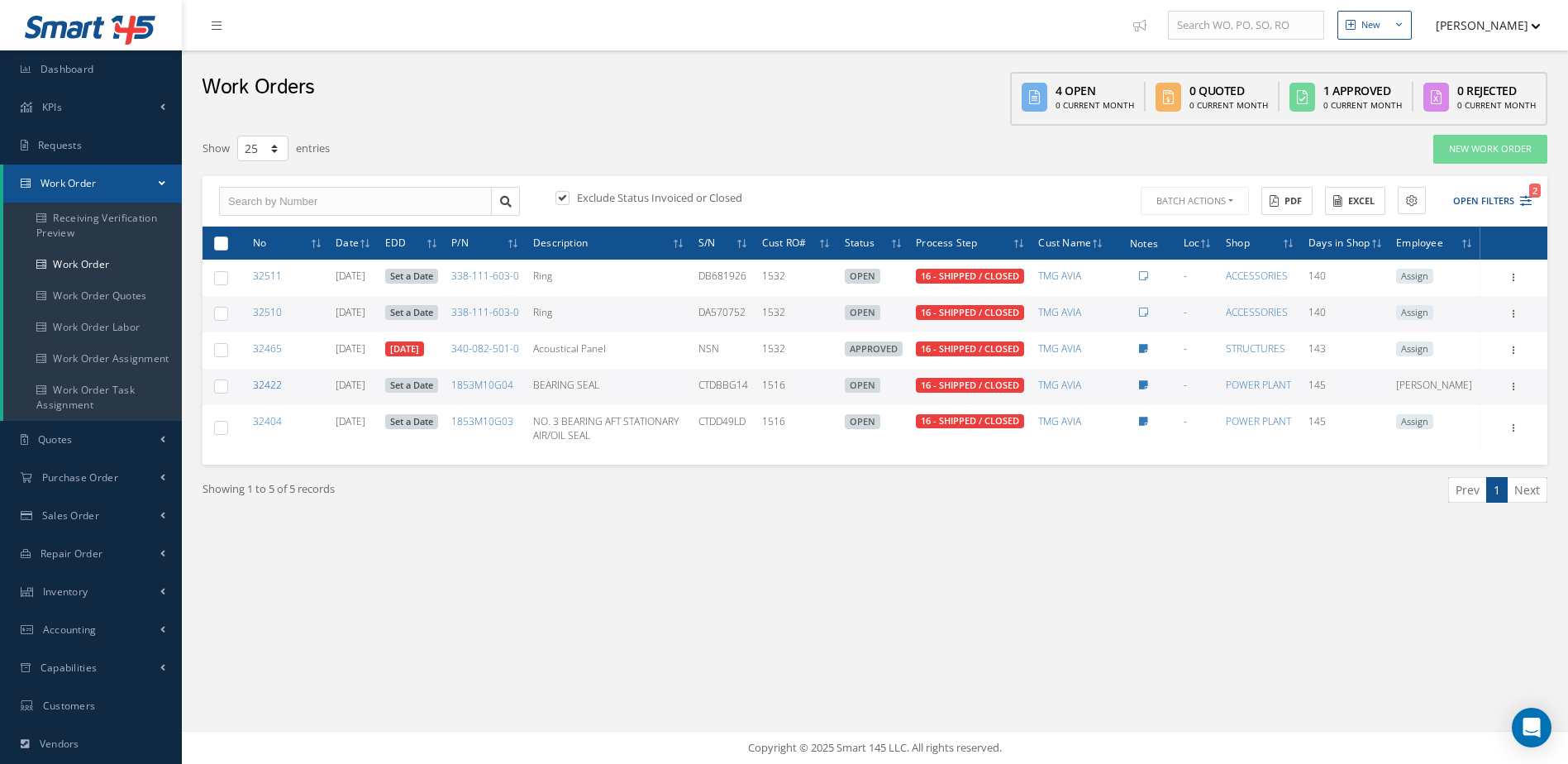
click at [268, 392] on link "32422" at bounding box center [268, 385] width 29 height 14
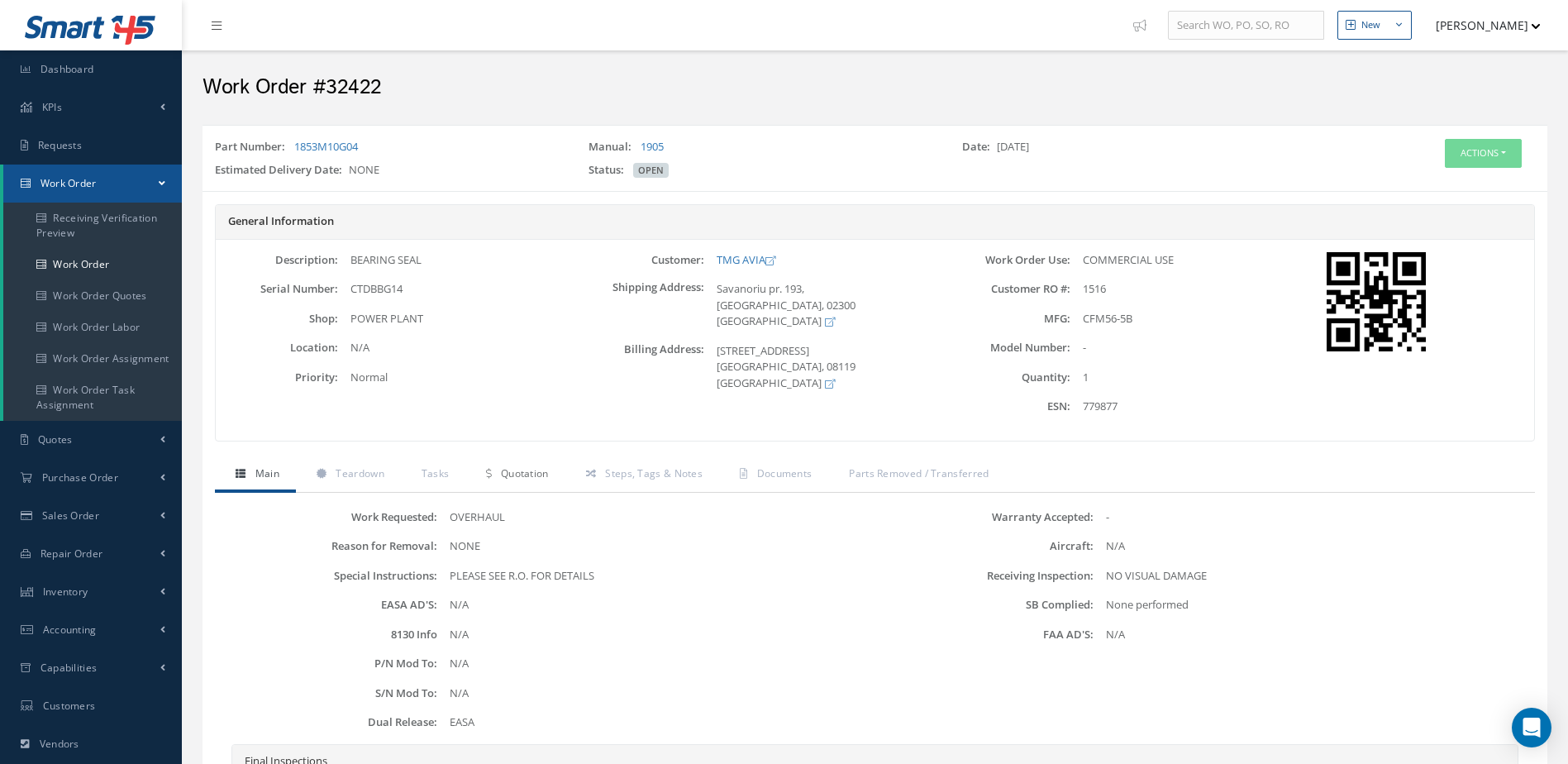
click at [542, 475] on span "Quotation" at bounding box center [525, 473] width 48 height 14
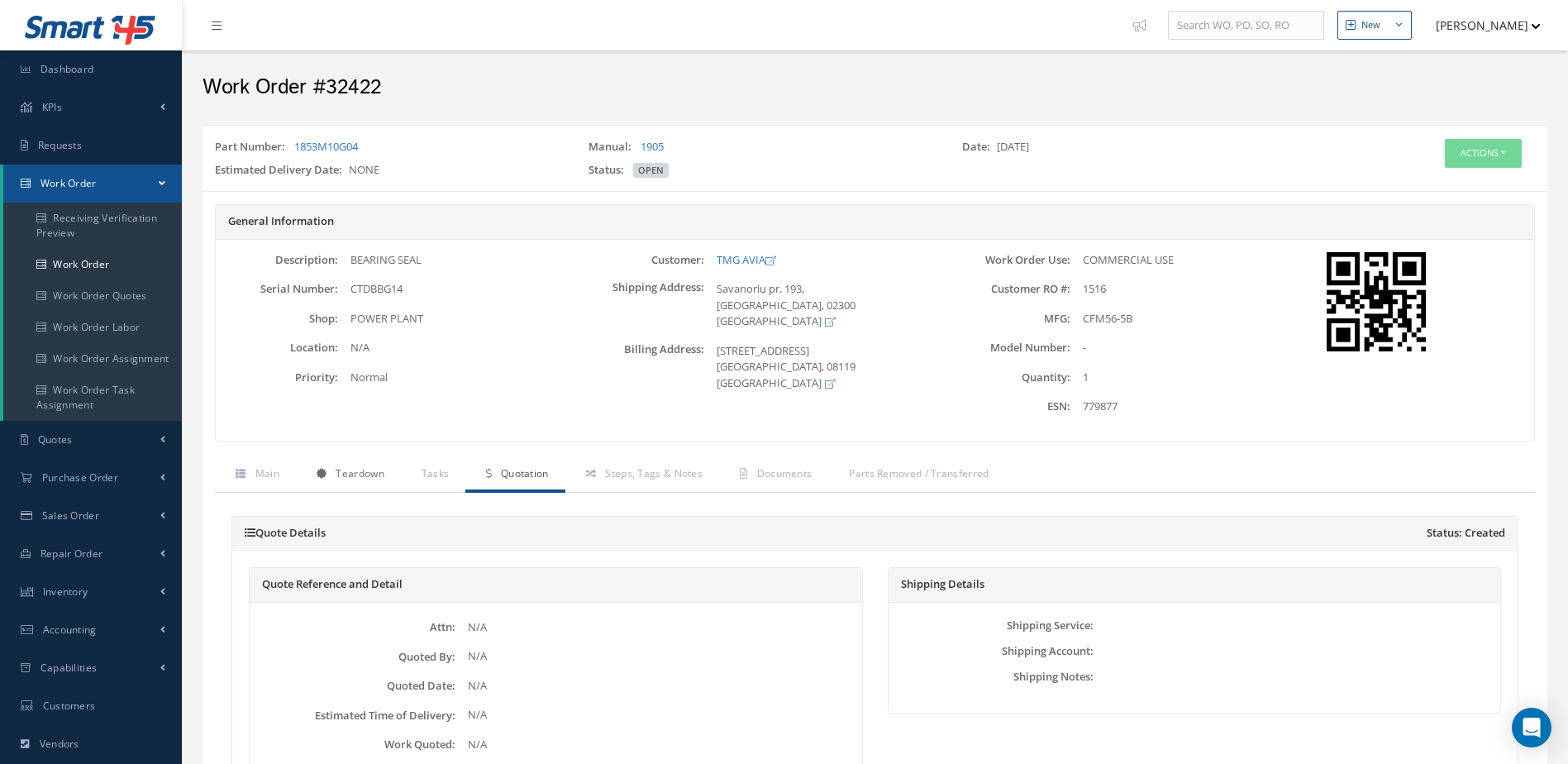
click at [364, 472] on span "Teardown" at bounding box center [360, 473] width 48 height 14
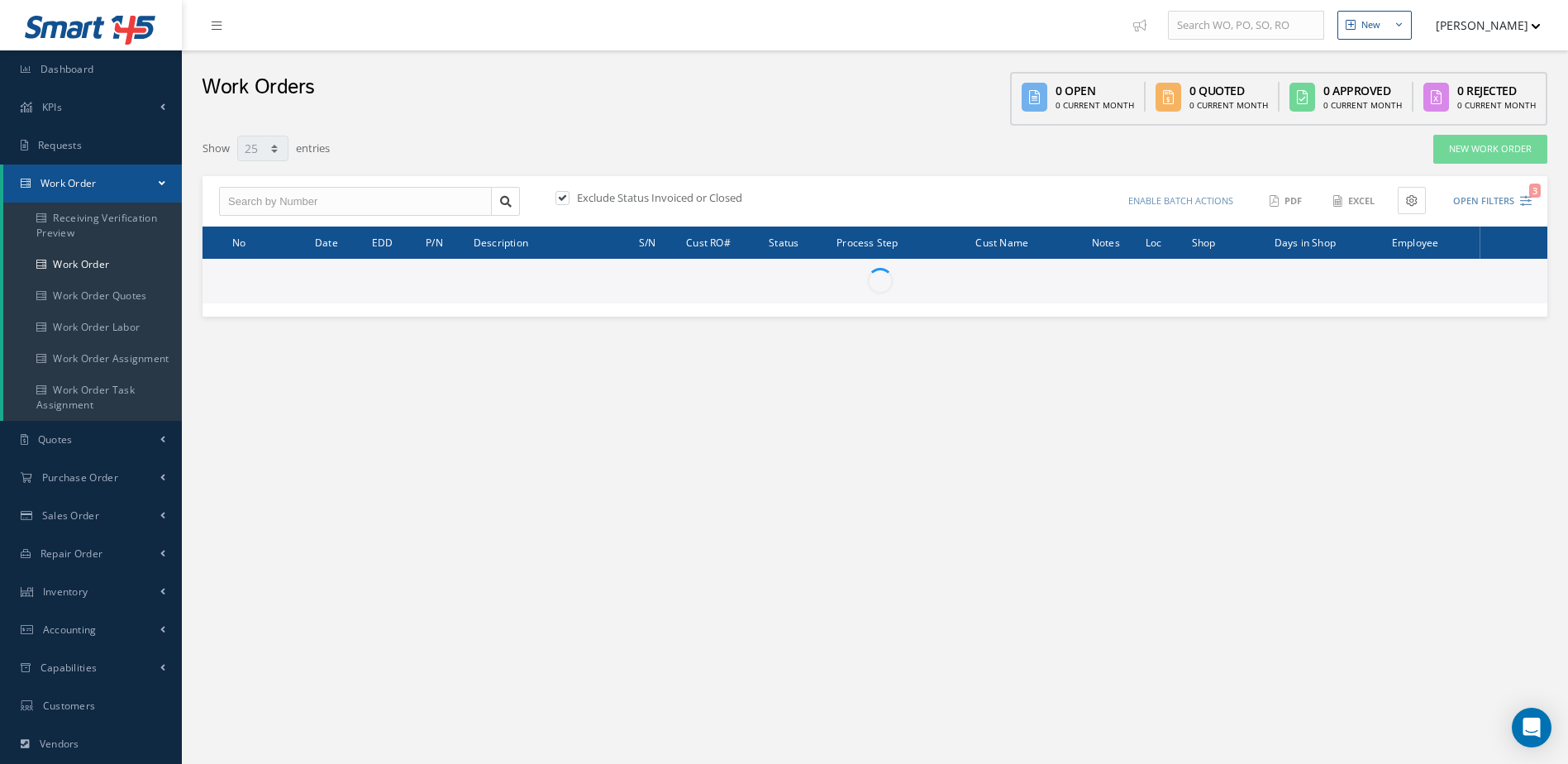
select select "25"
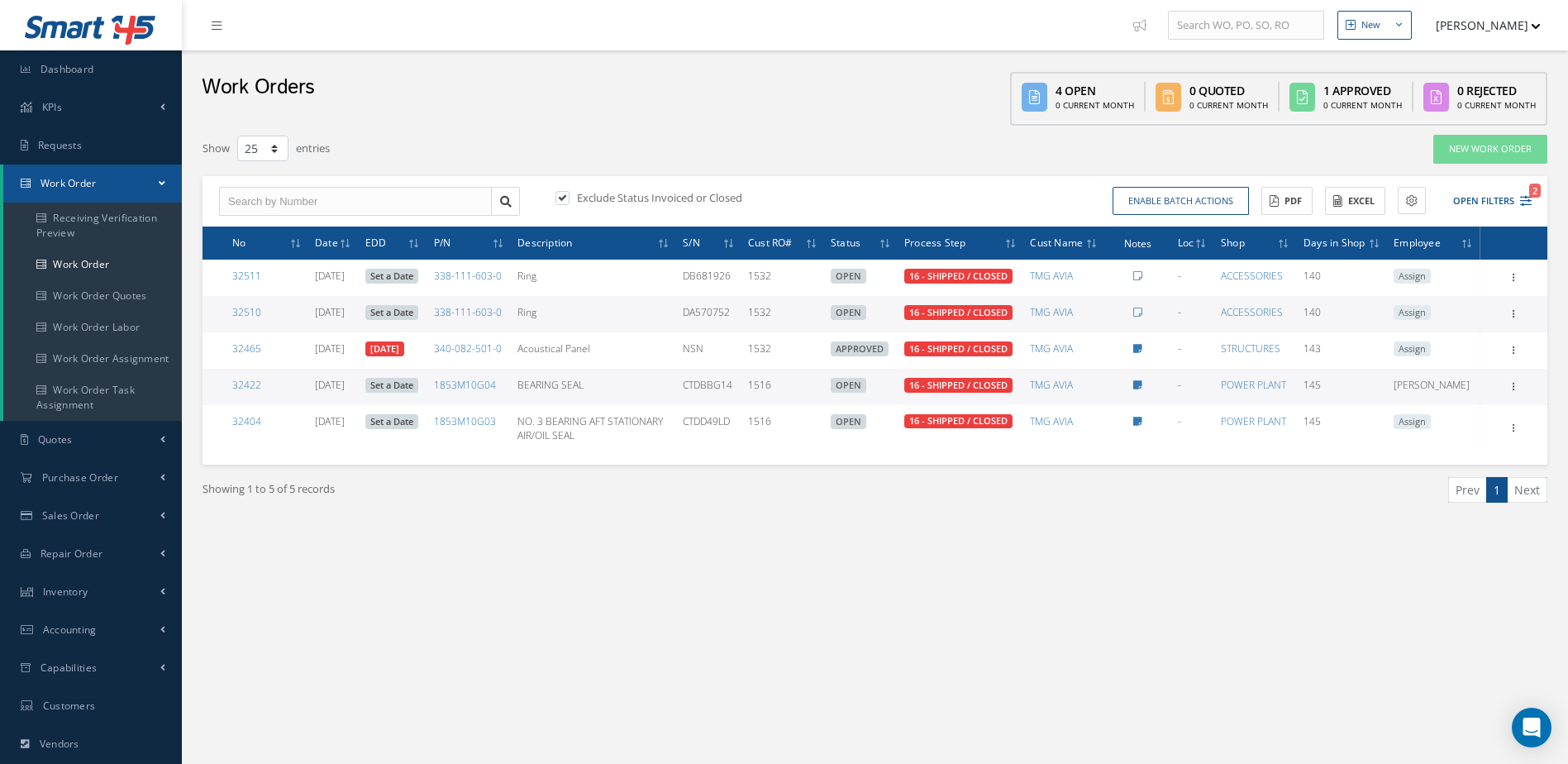
click at [417, 308] on link "Set a Date" at bounding box center [392, 312] width 53 height 15
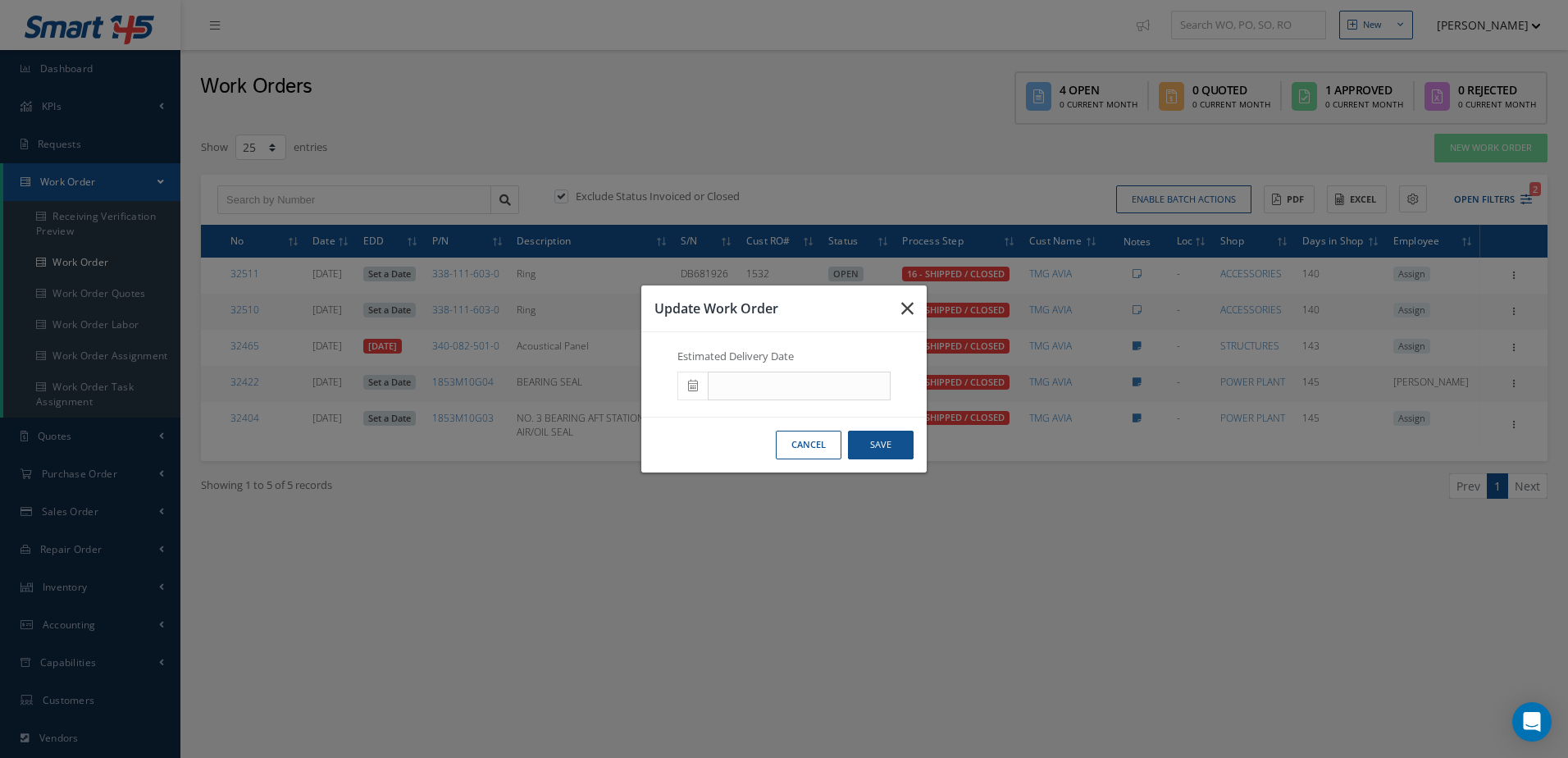
click at [919, 308] on button "button" at bounding box center [907, 308] width 38 height 46
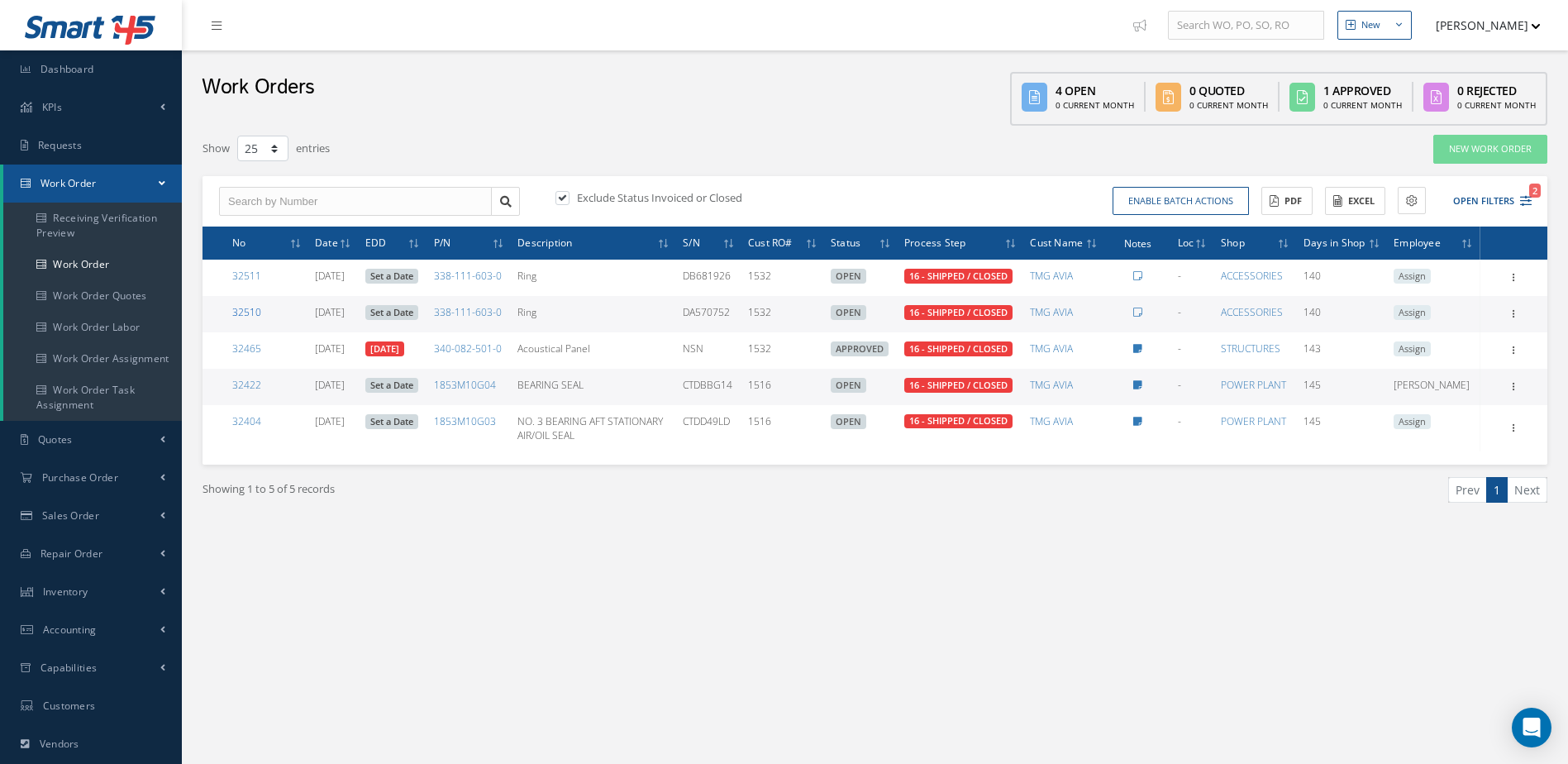
click at [236, 312] on link "32510" at bounding box center [247, 311] width 29 height 14
click at [238, 312] on link "32510" at bounding box center [247, 311] width 29 height 14
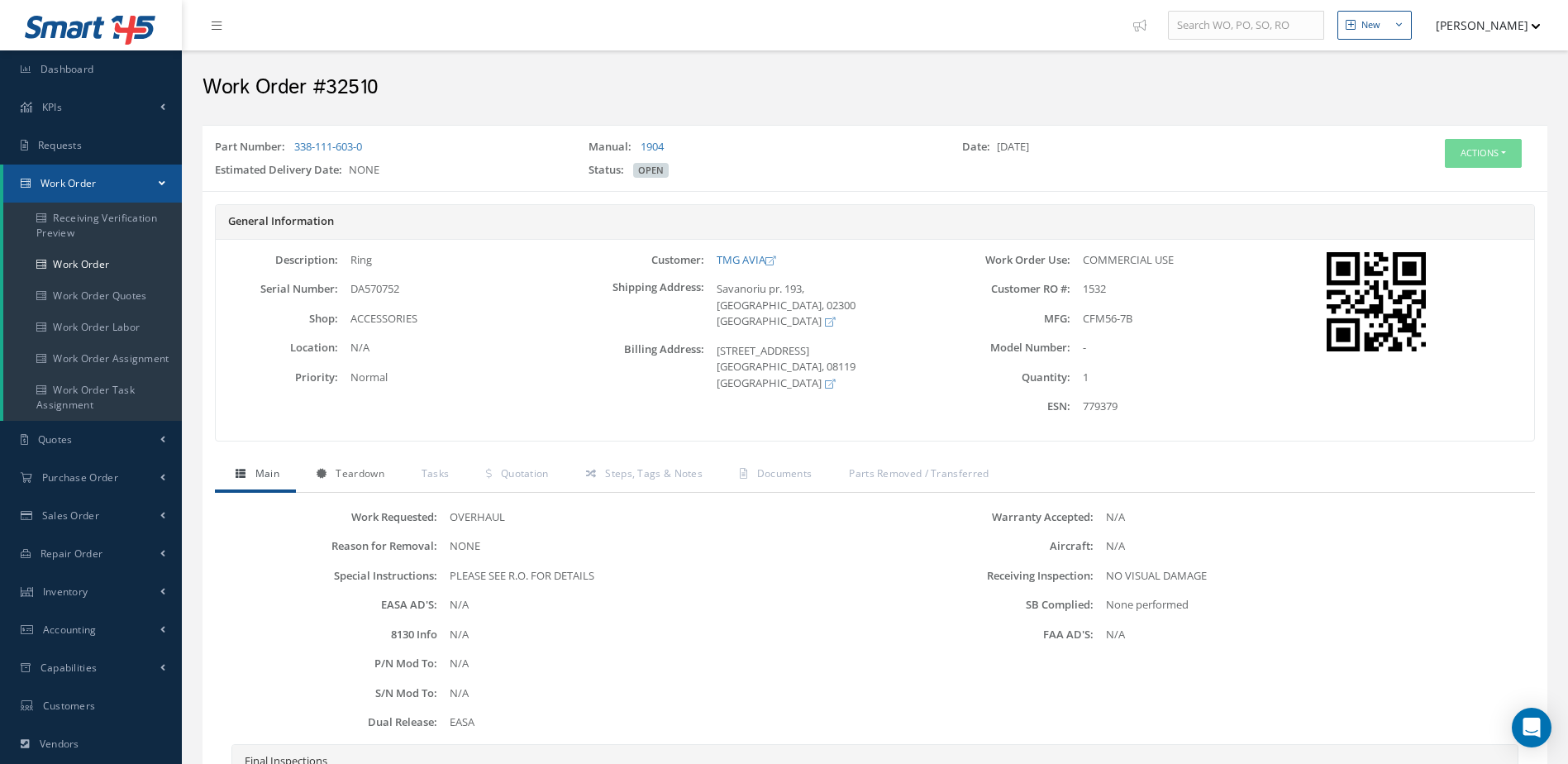
drag, startPoint x: 370, startPoint y: 475, endPoint x: 463, endPoint y: 475, distance: 93.0
click at [371, 475] on span "Teardown" at bounding box center [360, 473] width 48 height 14
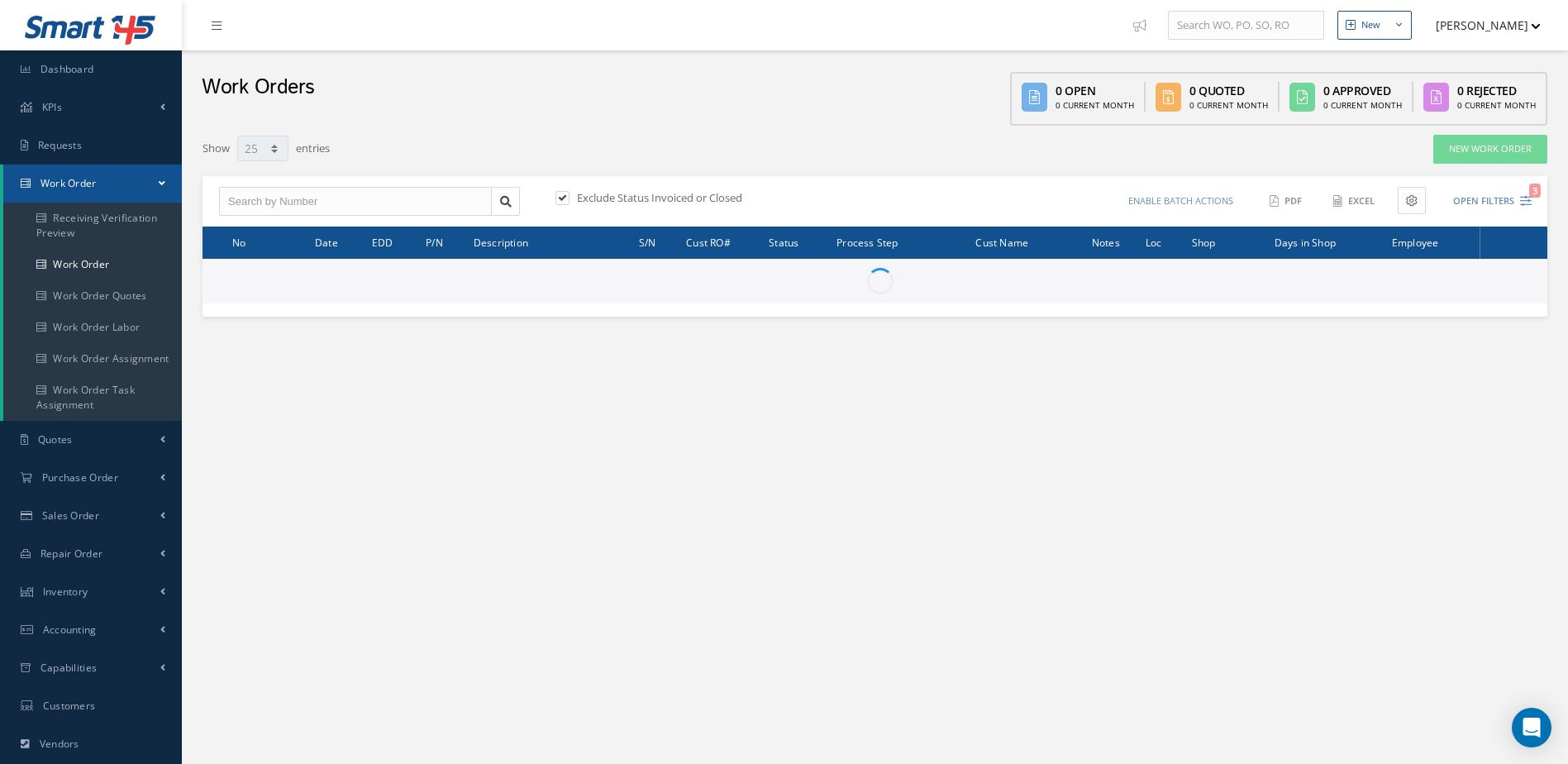
select select "25"
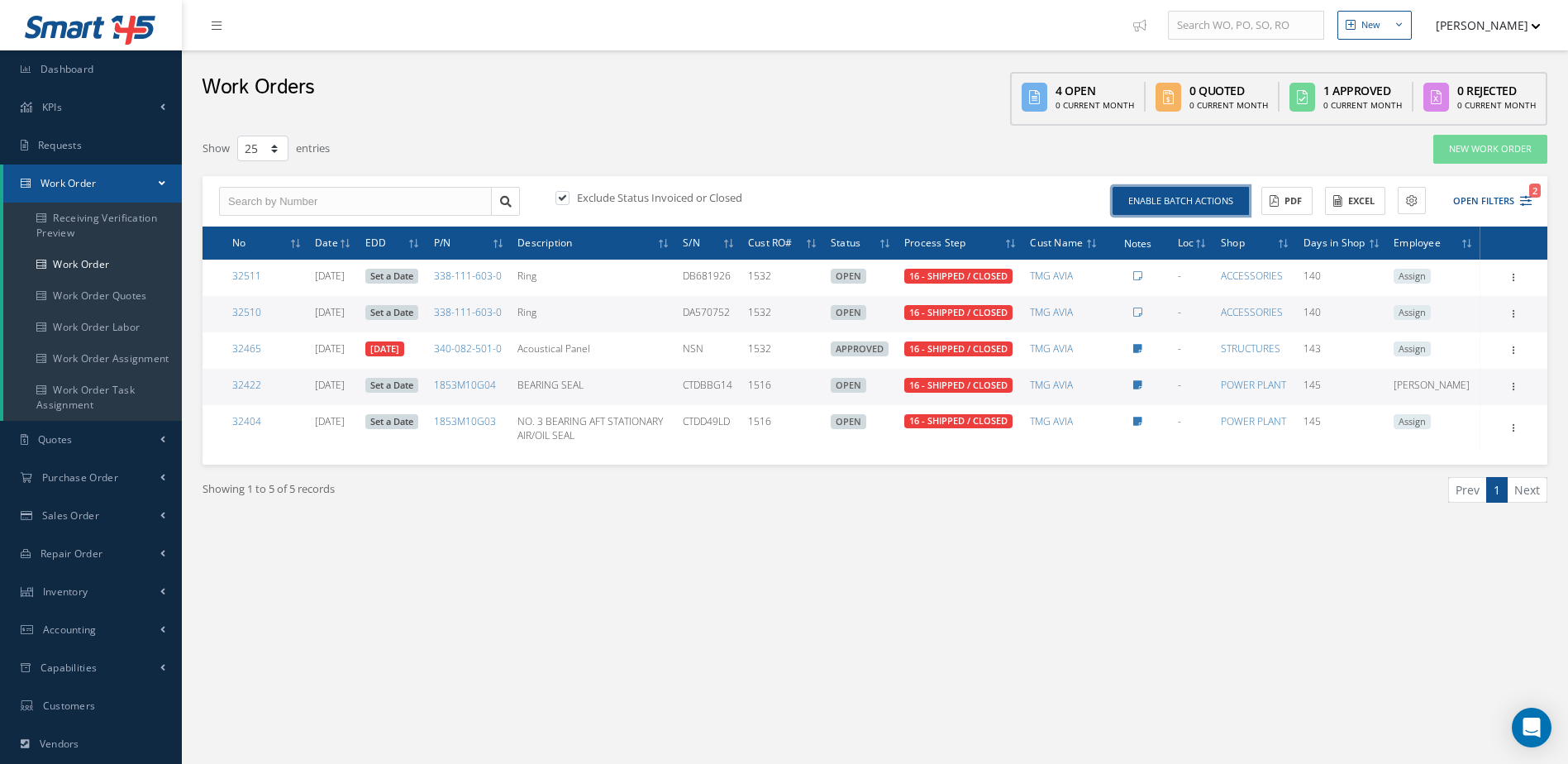
click at [1181, 202] on button "Enable batch actions" at bounding box center [1181, 201] width 137 height 29
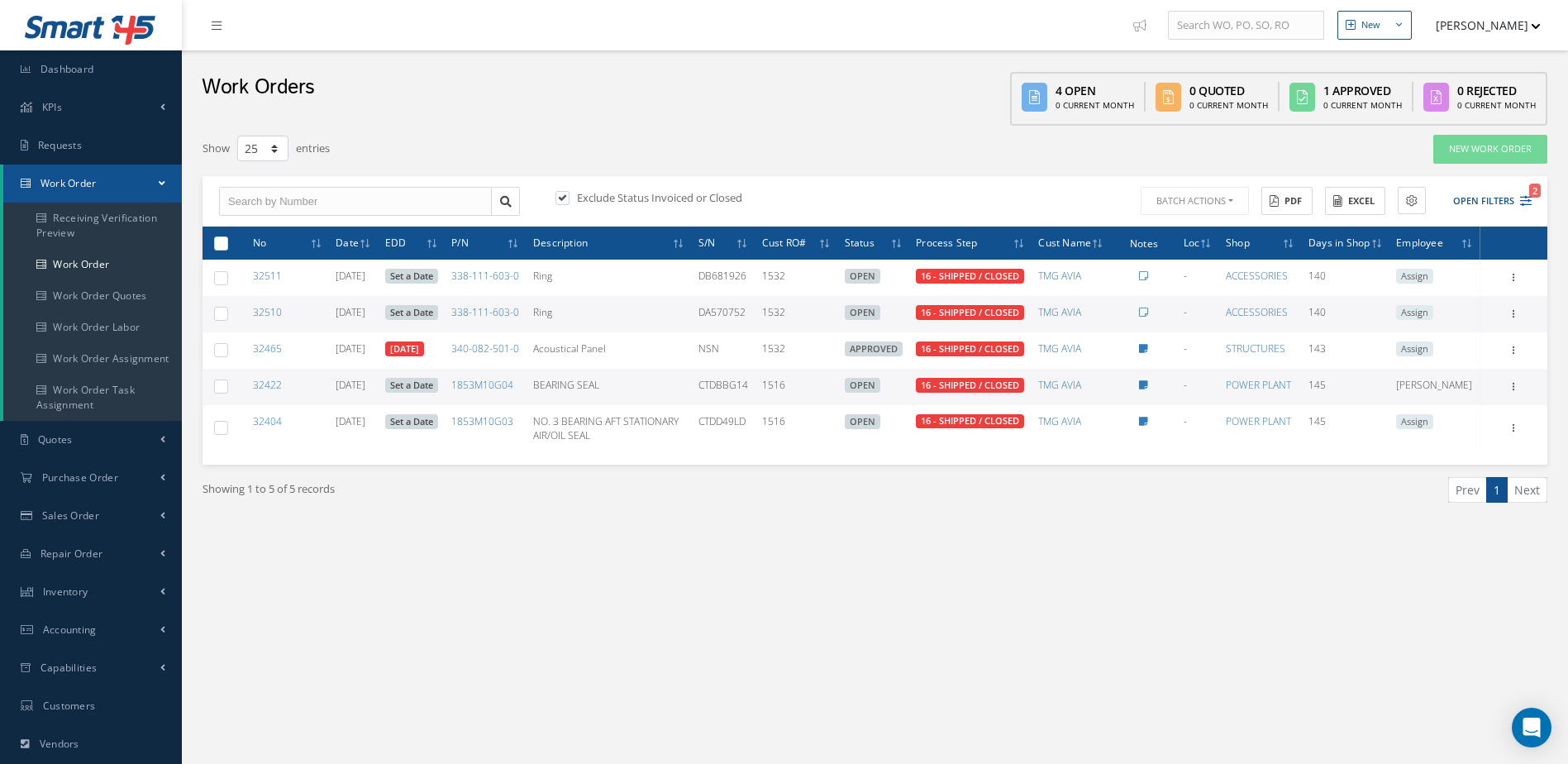
click at [228, 250] on label at bounding box center [228, 242] width 0 height 14
click at [217, 250] on input "checkbox" at bounding box center [222, 244] width 11 height 11
checkbox input "true"
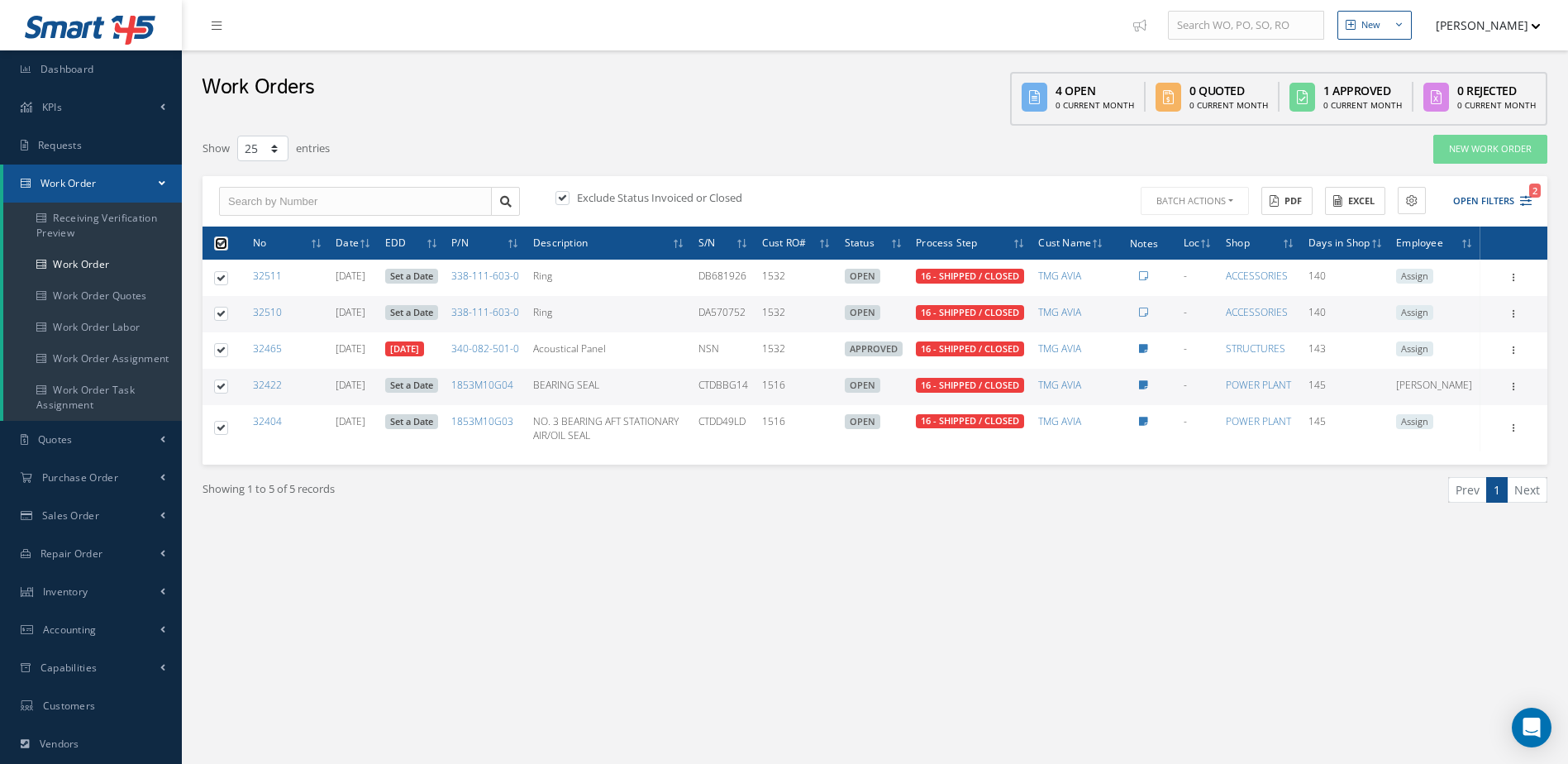
checkbox input "true"
click at [1227, 208] on button "Batch Actions" at bounding box center [1193, 201] width 112 height 29
click at [1186, 246] on link "Close Work Orders" at bounding box center [1204, 250] width 132 height 22
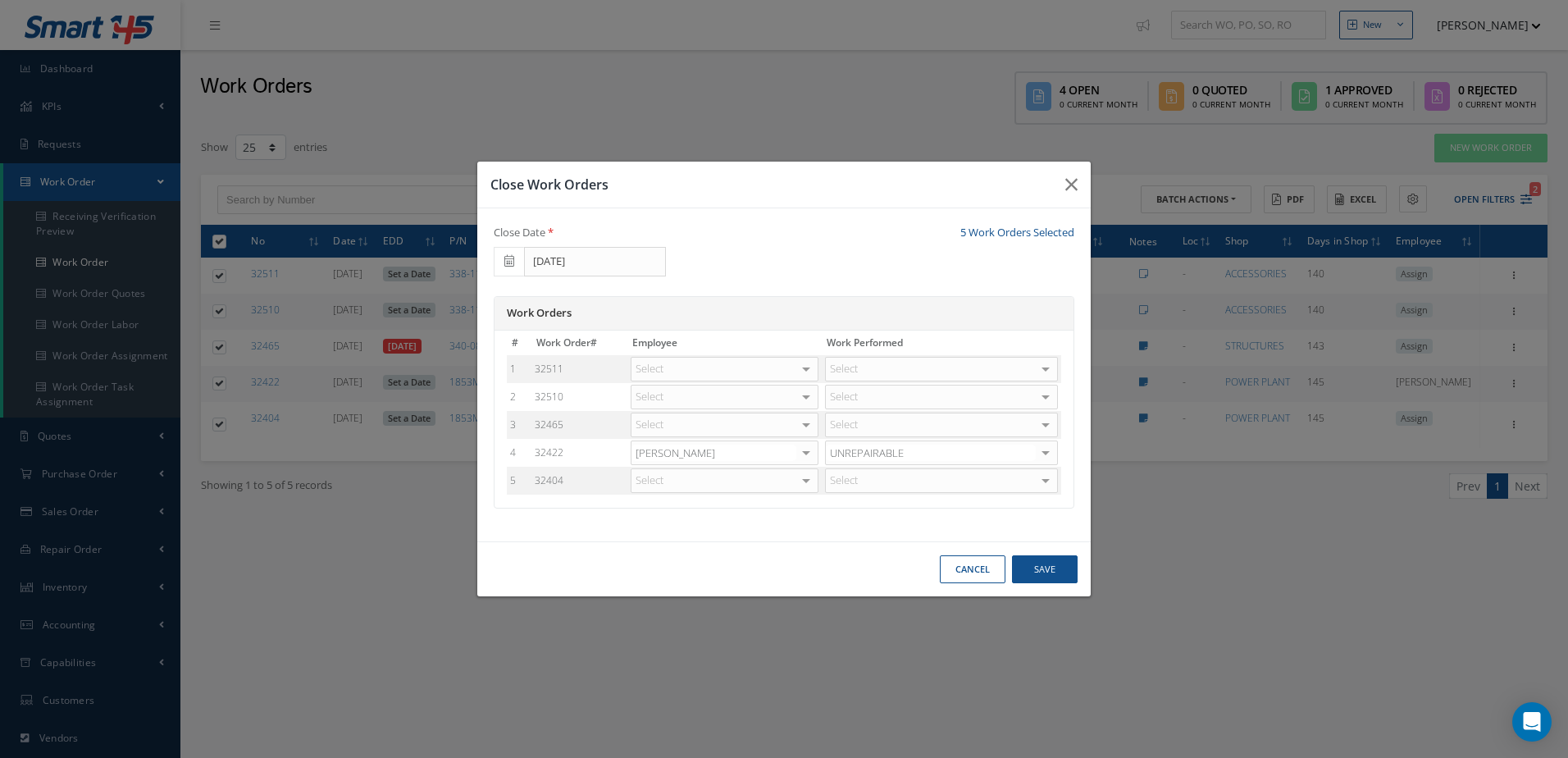
click at [786, 376] on div "Select" at bounding box center [724, 369] width 188 height 25
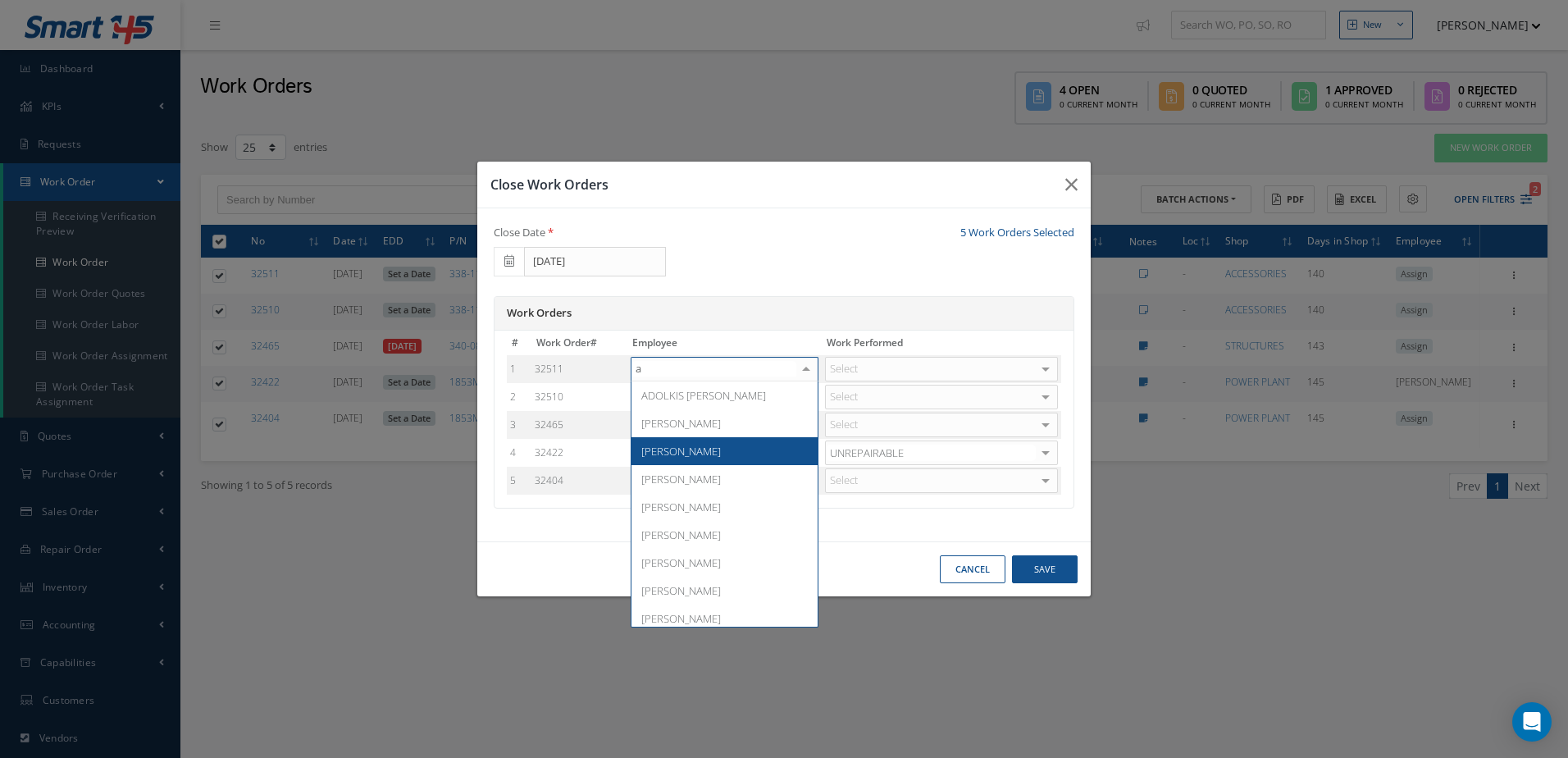
type input "ad"
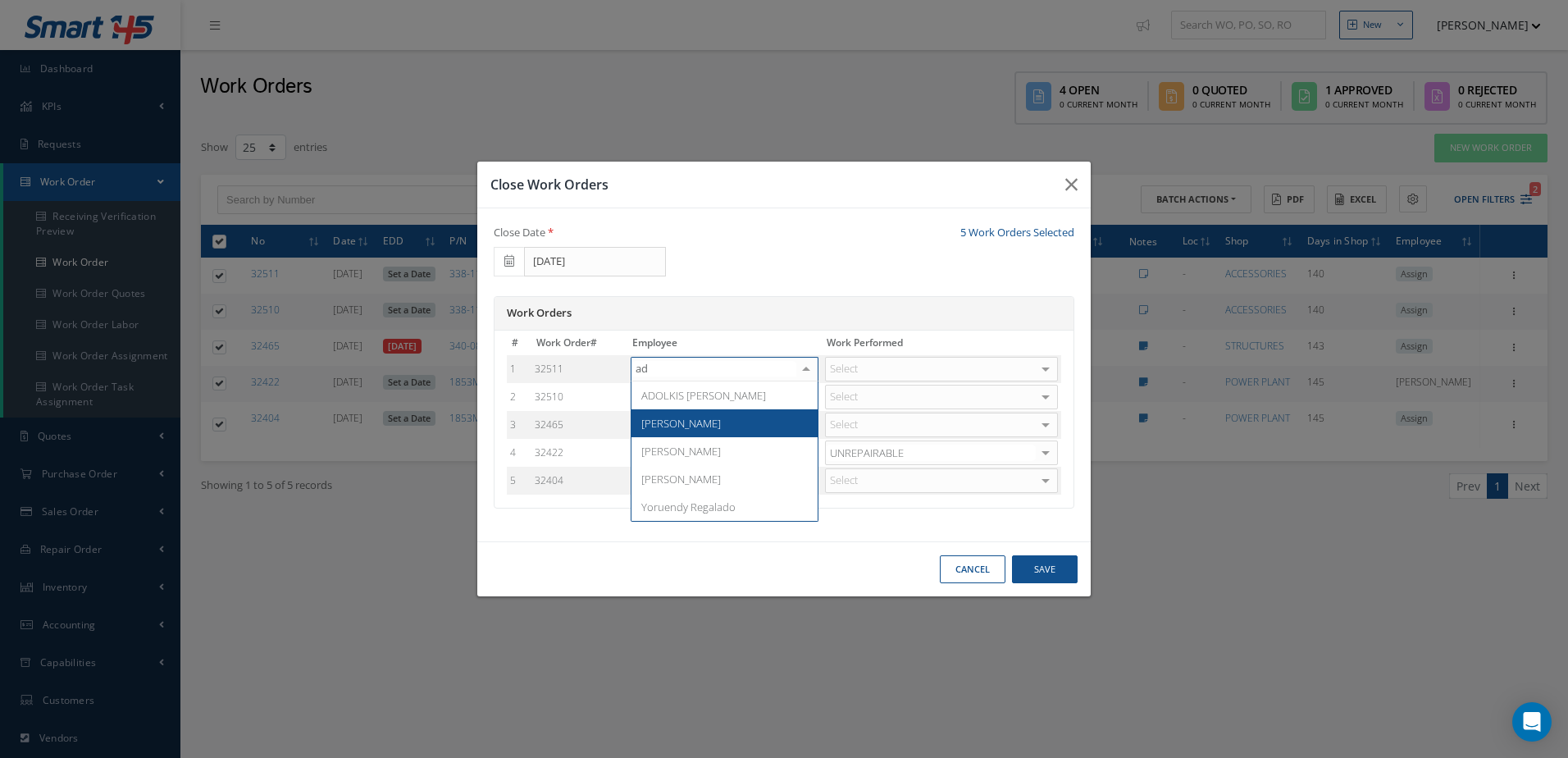
click at [674, 425] on span "[PERSON_NAME]" at bounding box center [680, 424] width 79 height 15
click at [888, 368] on div at bounding box center [942, 369] width 233 height 25
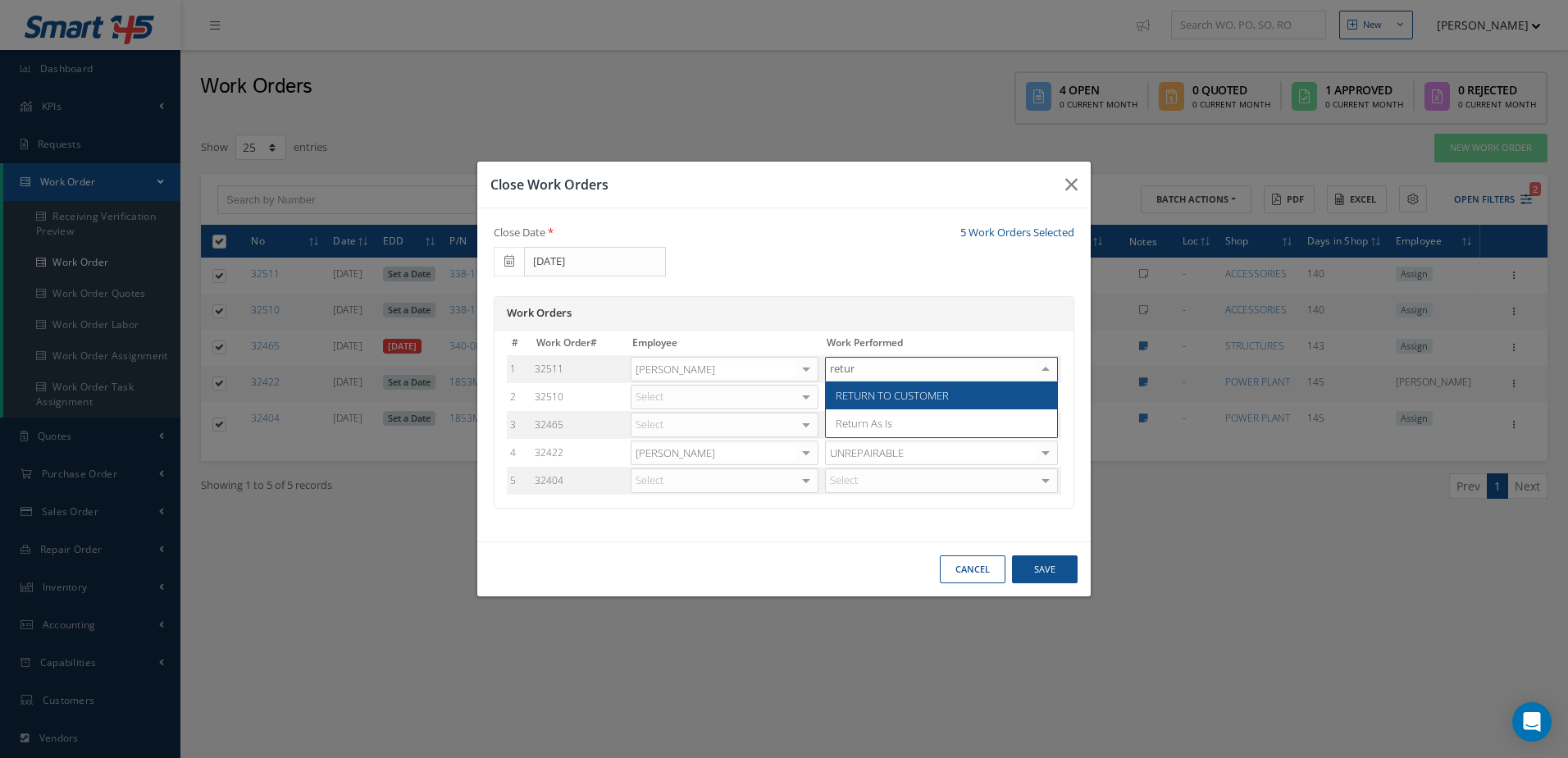
type input "return"
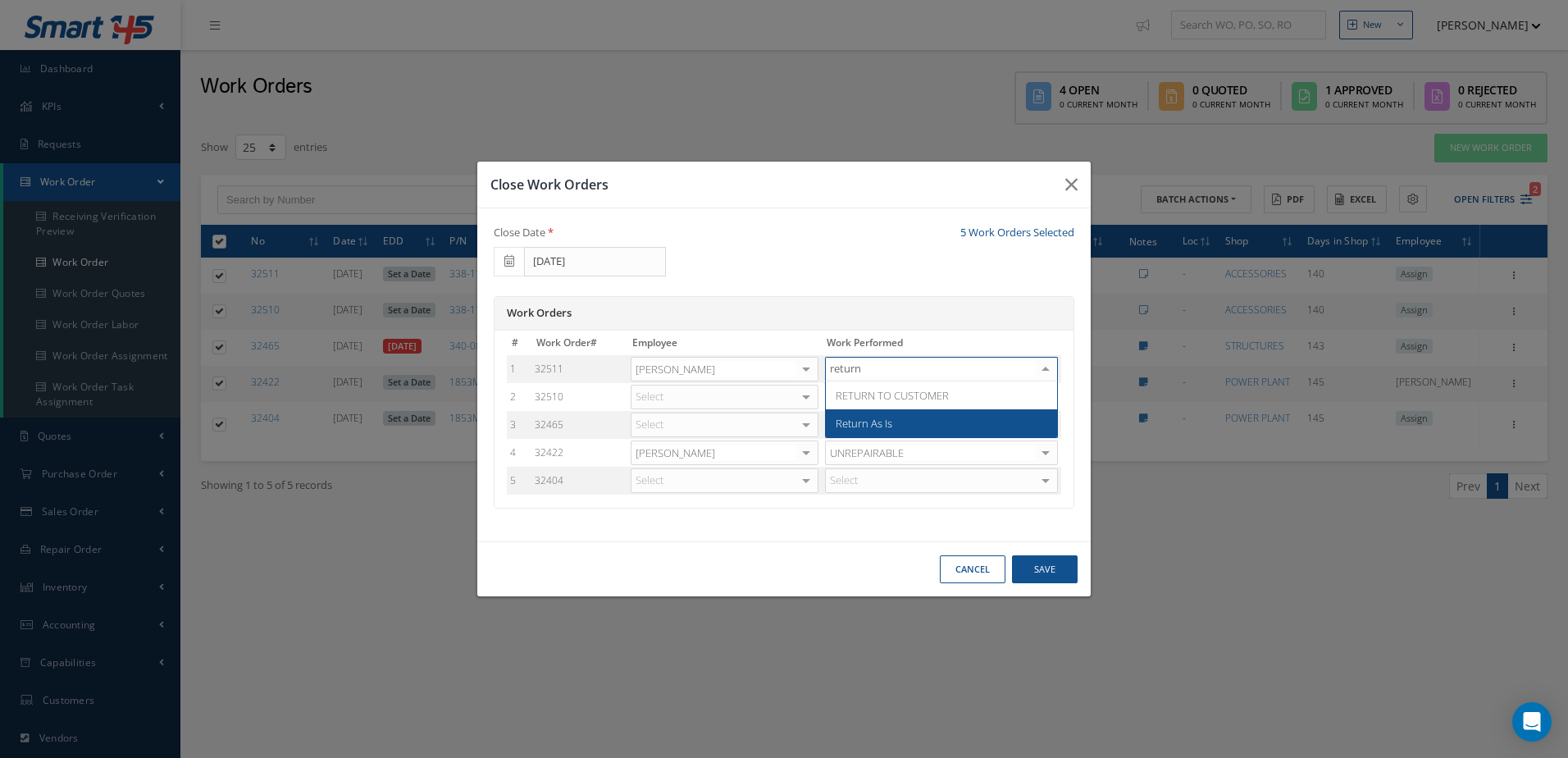
click at [890, 430] on span "Return As Is" at bounding box center [864, 424] width 56 height 15
click at [737, 394] on div "Select" at bounding box center [724, 396] width 188 height 25
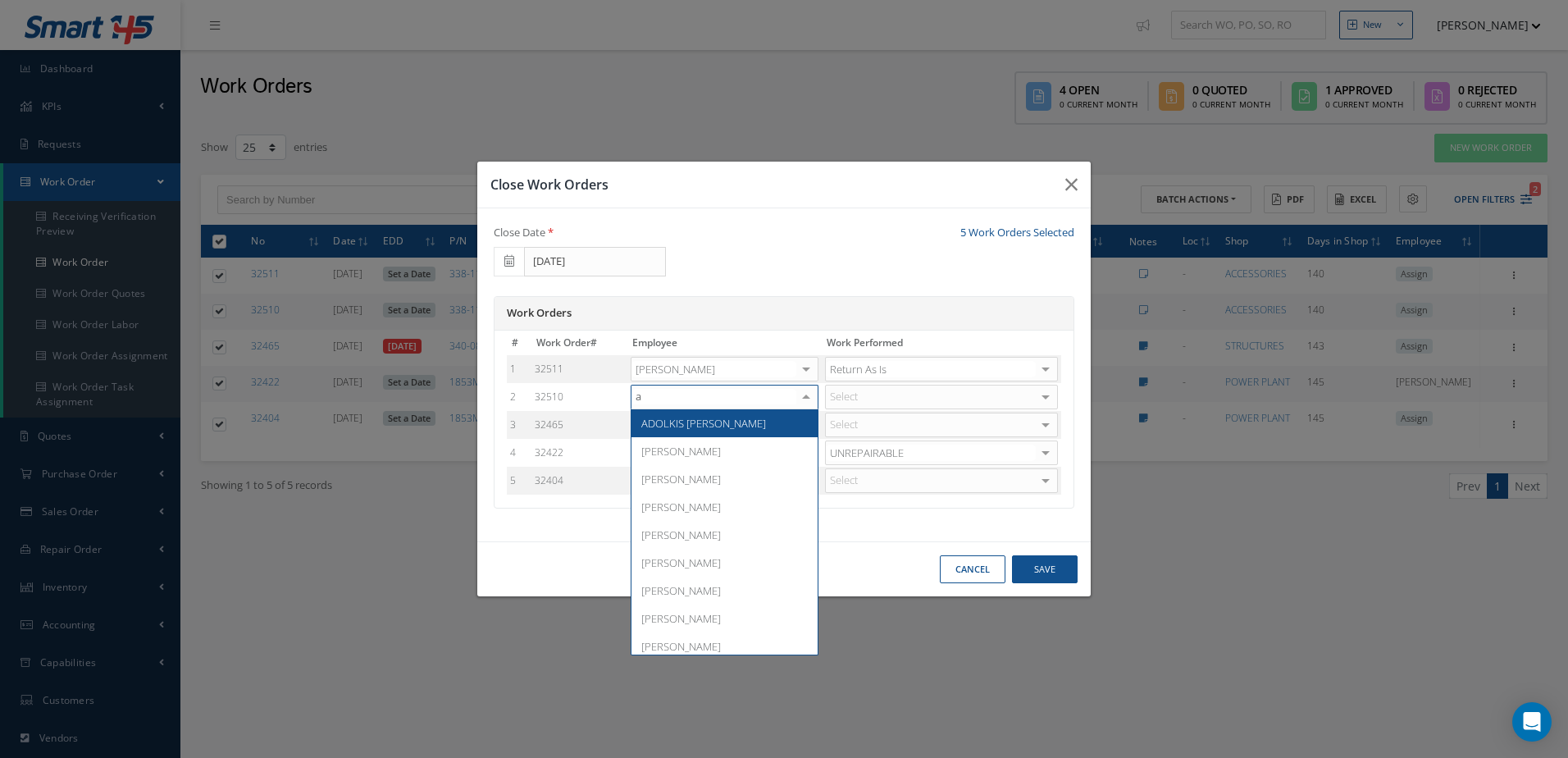
type input "ad"
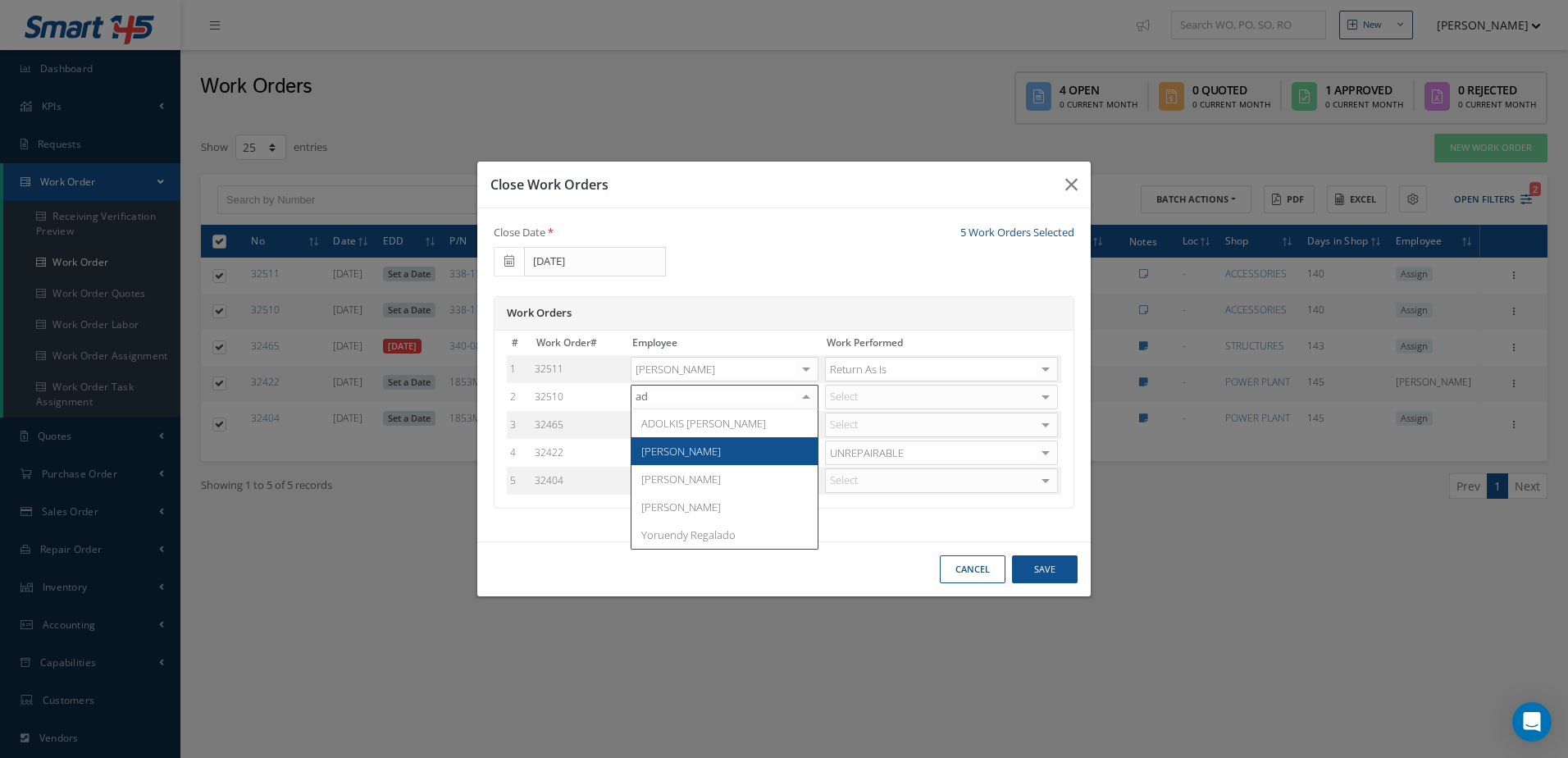
click at [694, 446] on span "[PERSON_NAME]" at bounding box center [680, 451] width 79 height 15
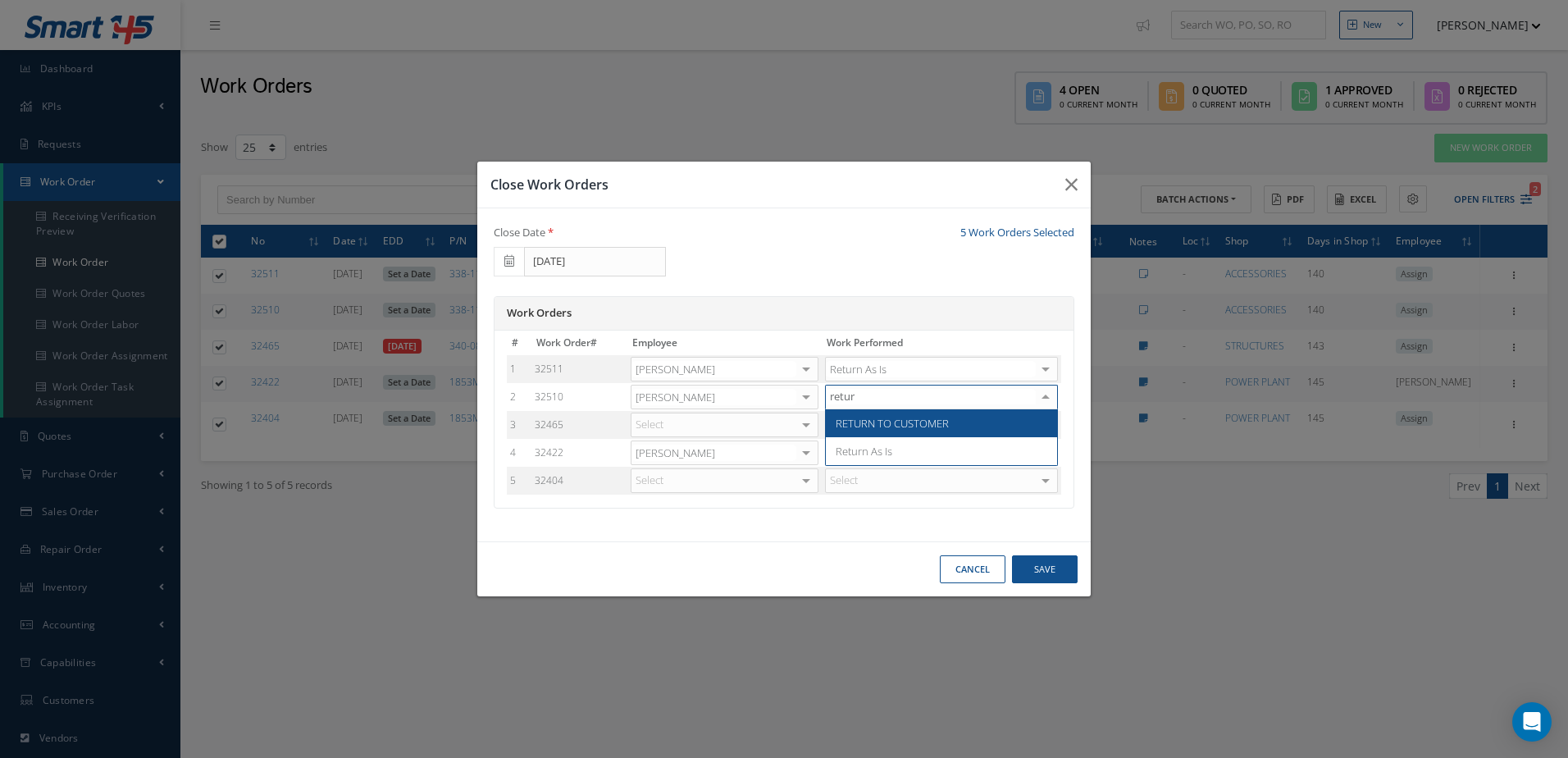
type input "return"
click at [871, 453] on span "Return As Is" at bounding box center [864, 451] width 56 height 15
click at [749, 425] on div "Select" at bounding box center [724, 425] width 188 height 25
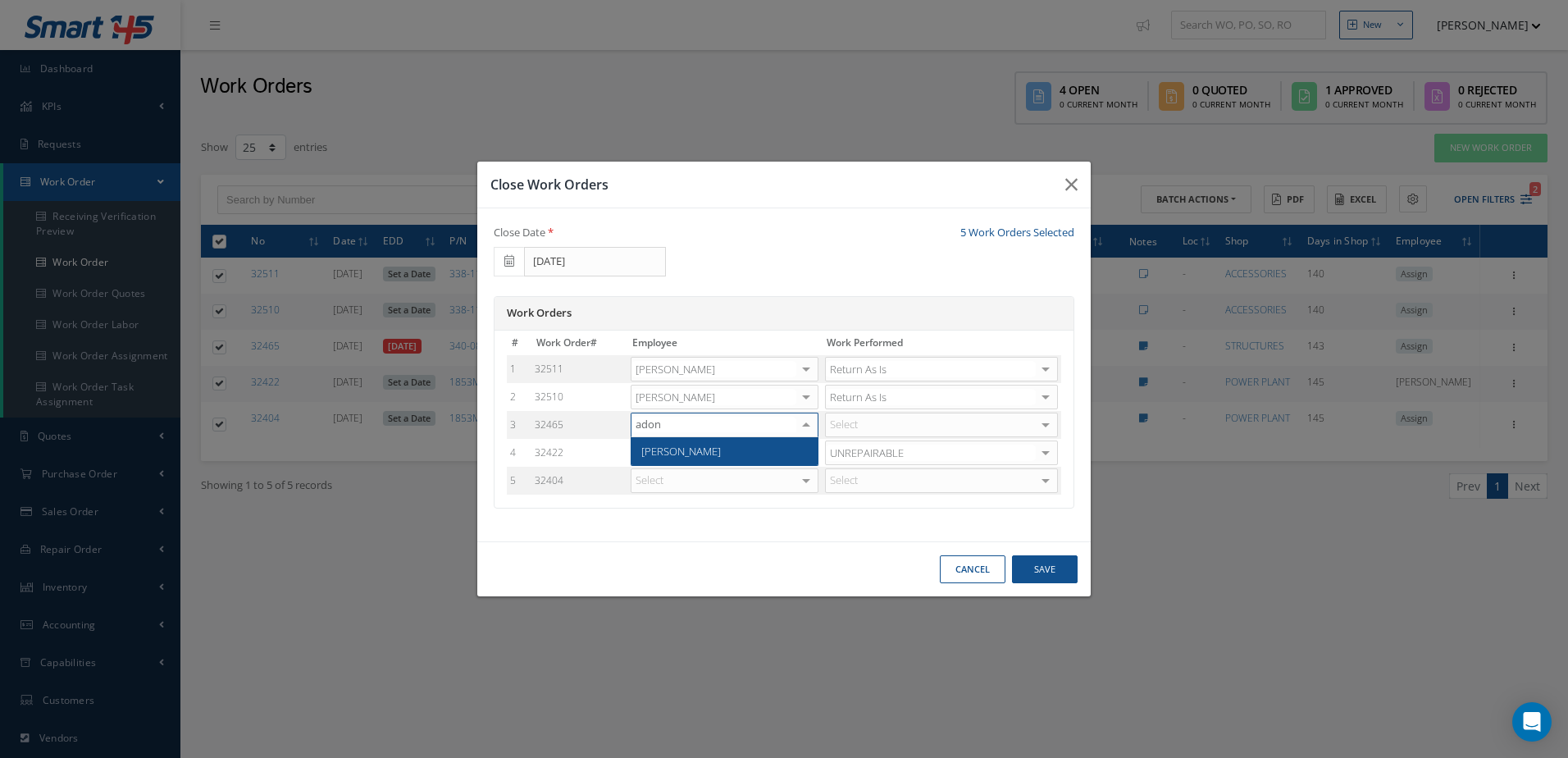
type input "adoni"
click at [727, 449] on span "[PERSON_NAME]" at bounding box center [724, 451] width 186 height 28
click at [871, 419] on div "Select" at bounding box center [942, 425] width 233 height 25
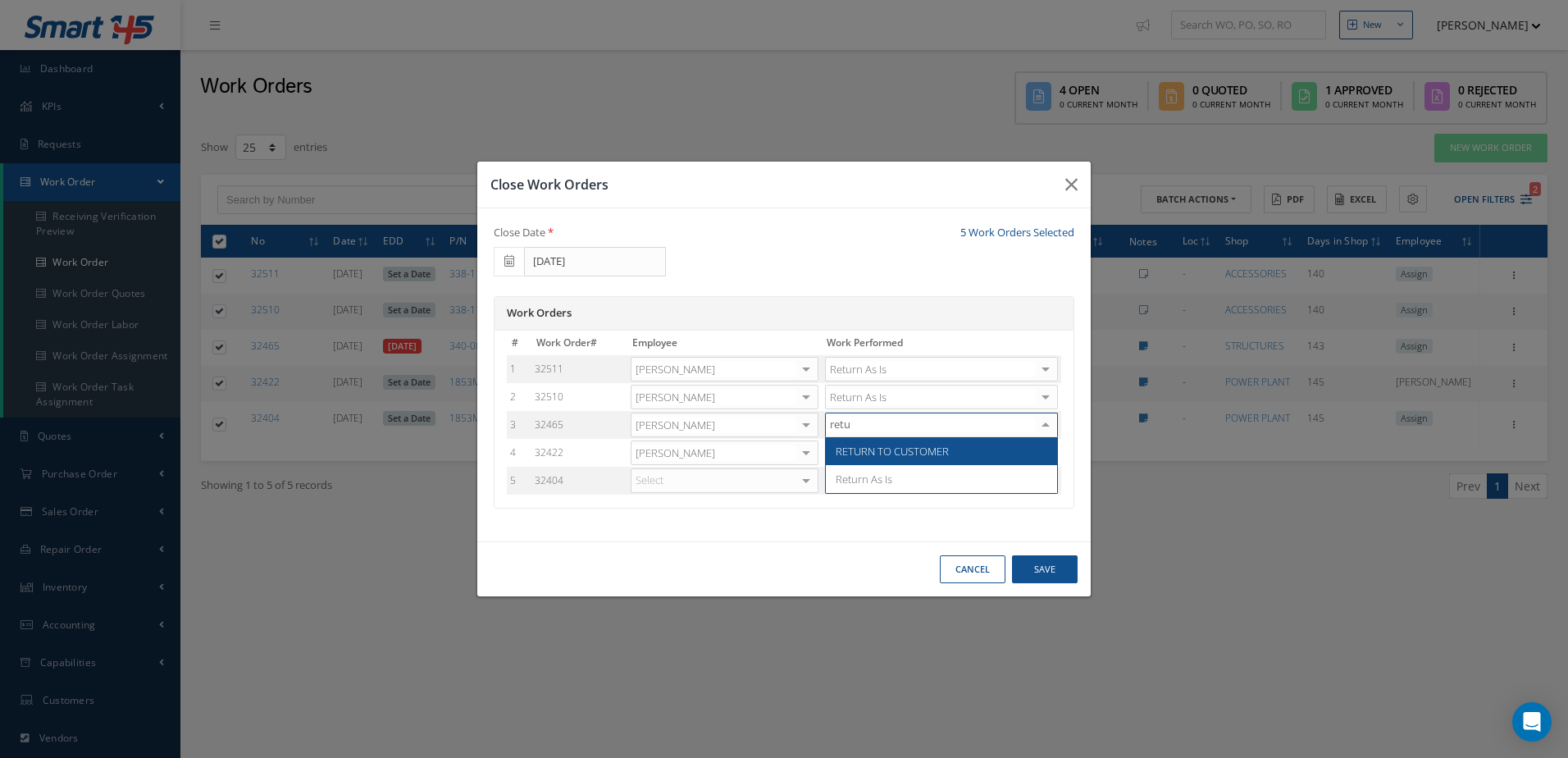
type input "retur"
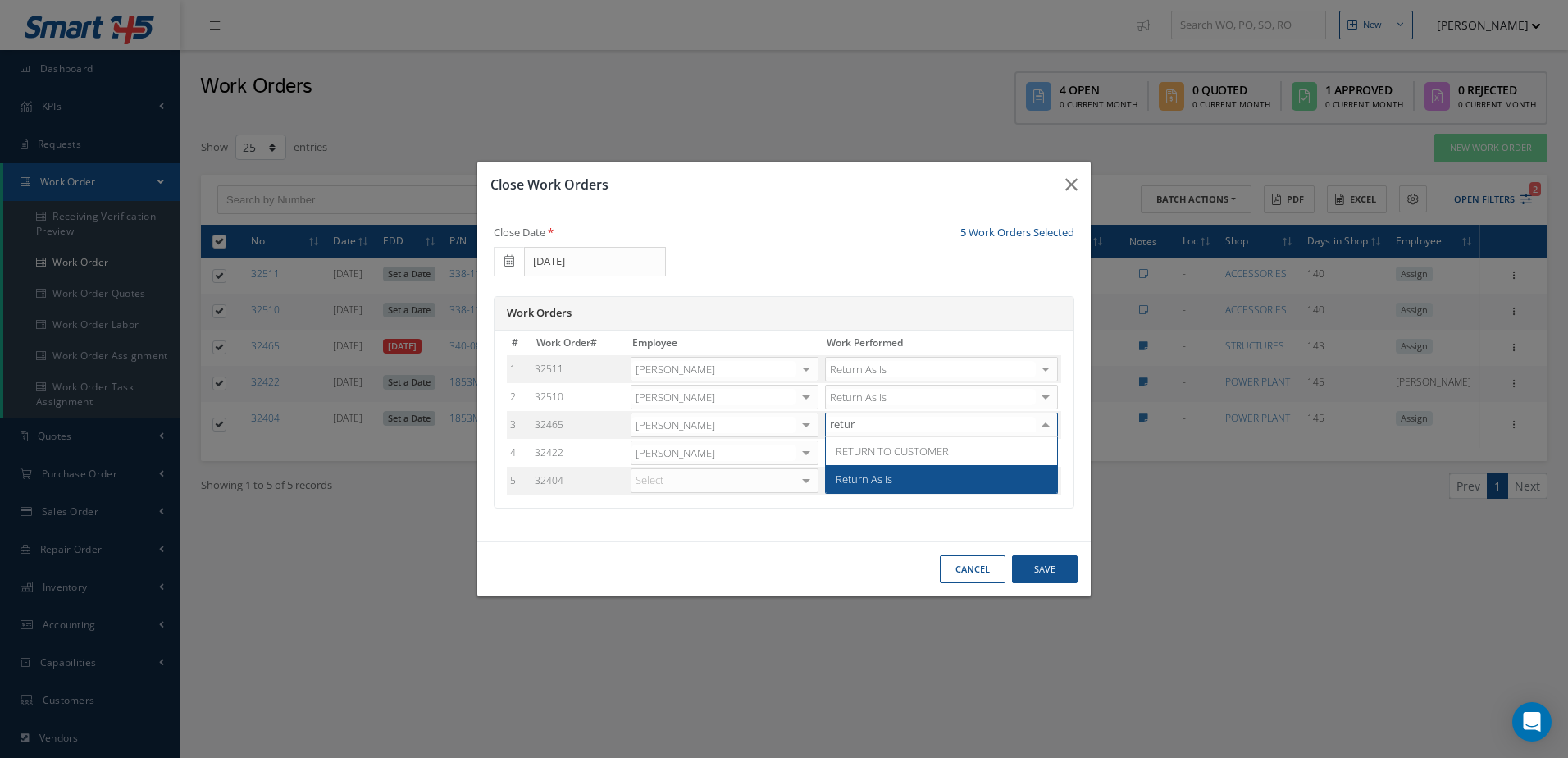
click at [873, 476] on span "Return As Is" at bounding box center [864, 479] width 56 height 15
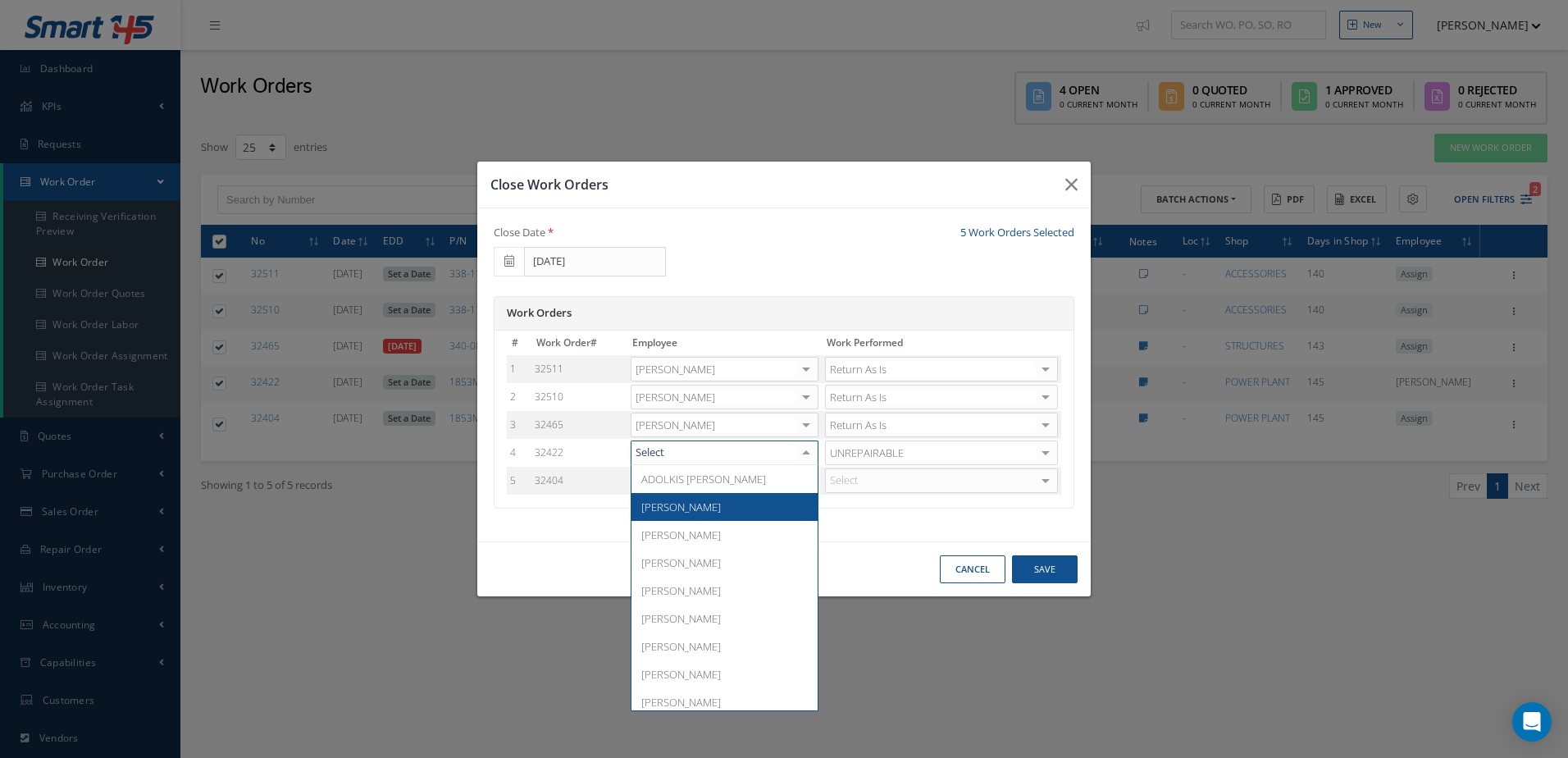
click at [664, 507] on span "[PERSON_NAME]" at bounding box center [680, 507] width 79 height 15
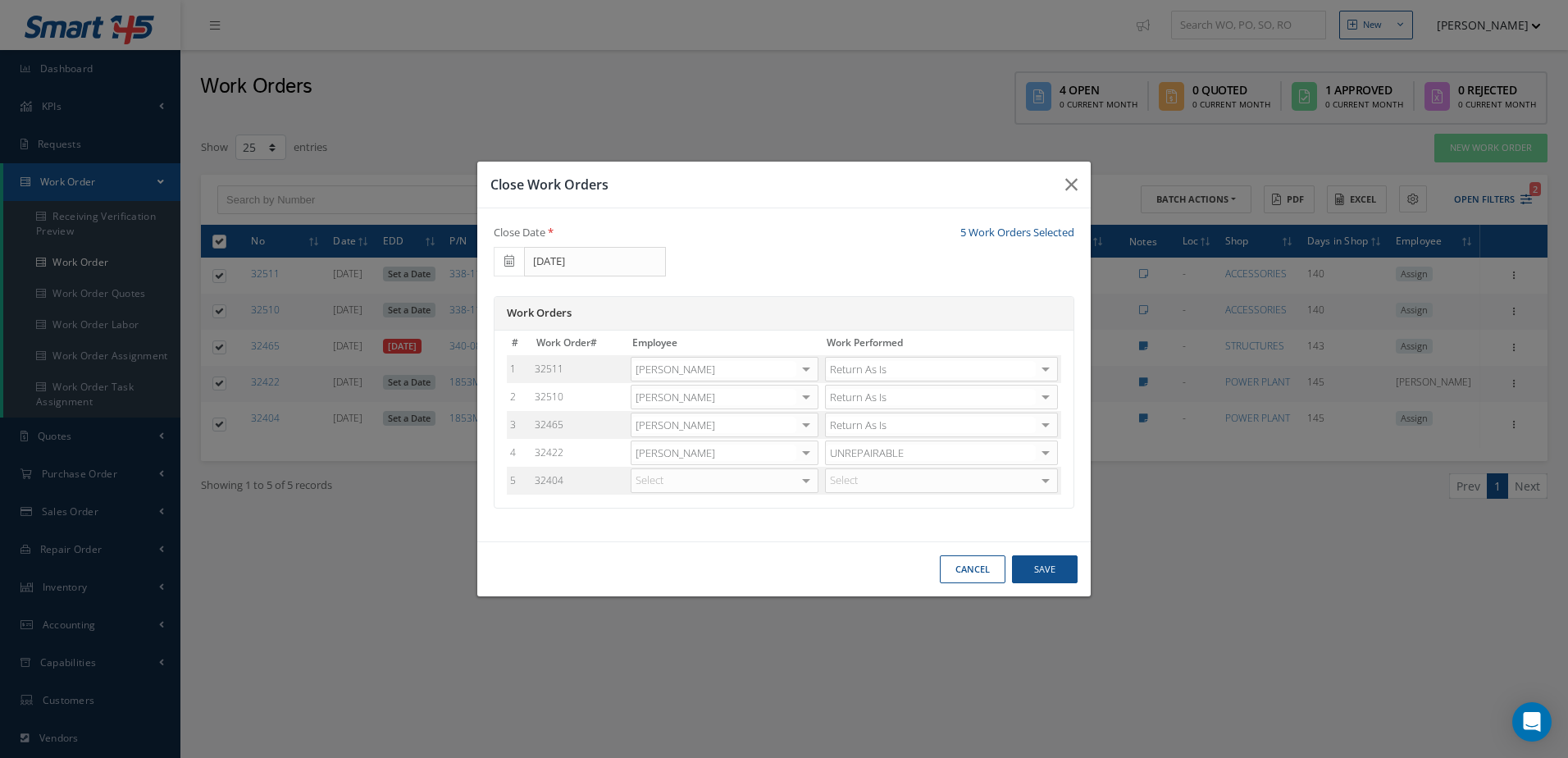
click at [797, 476] on div at bounding box center [806, 481] width 23 height 24
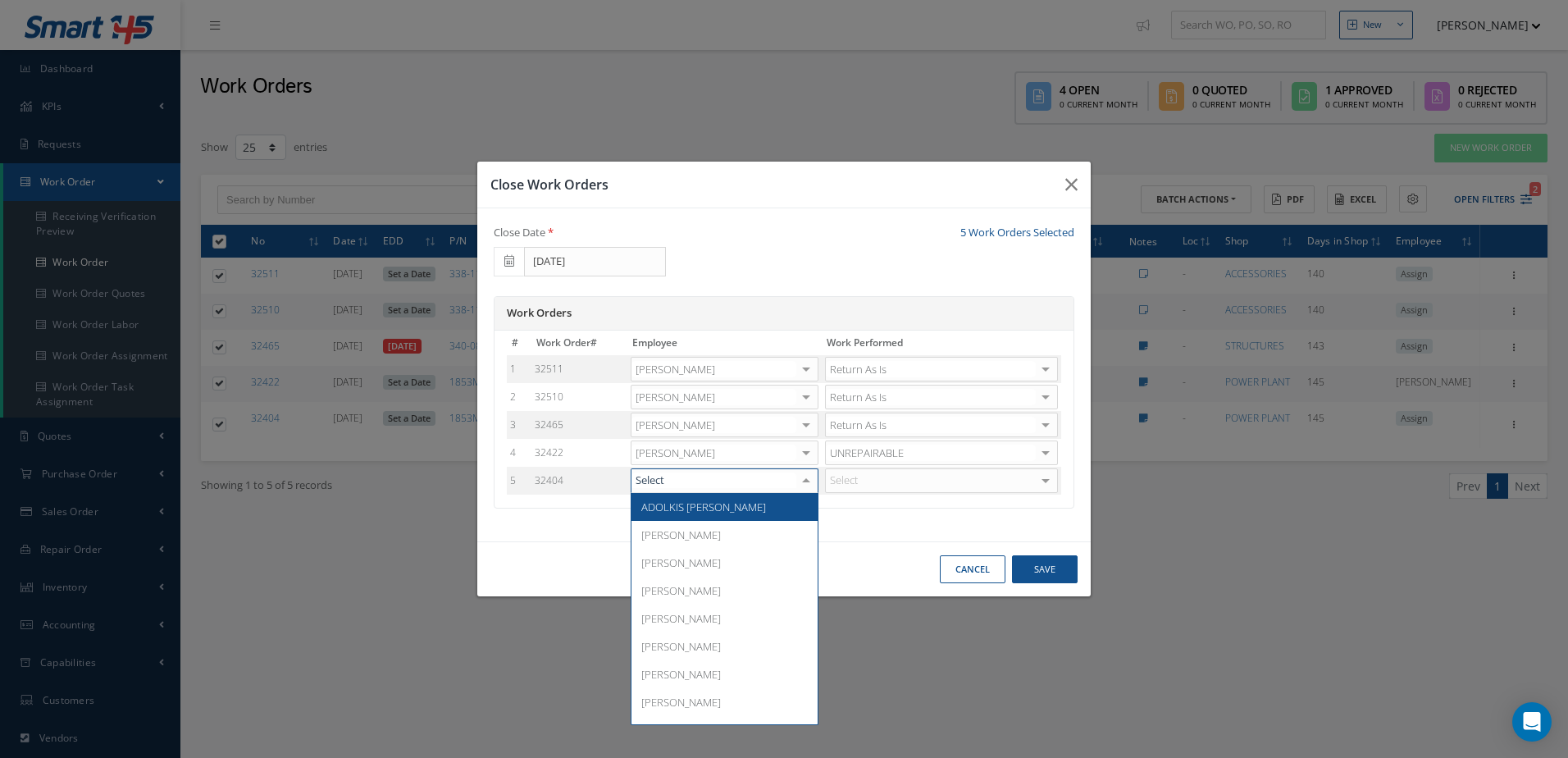
type input "r"
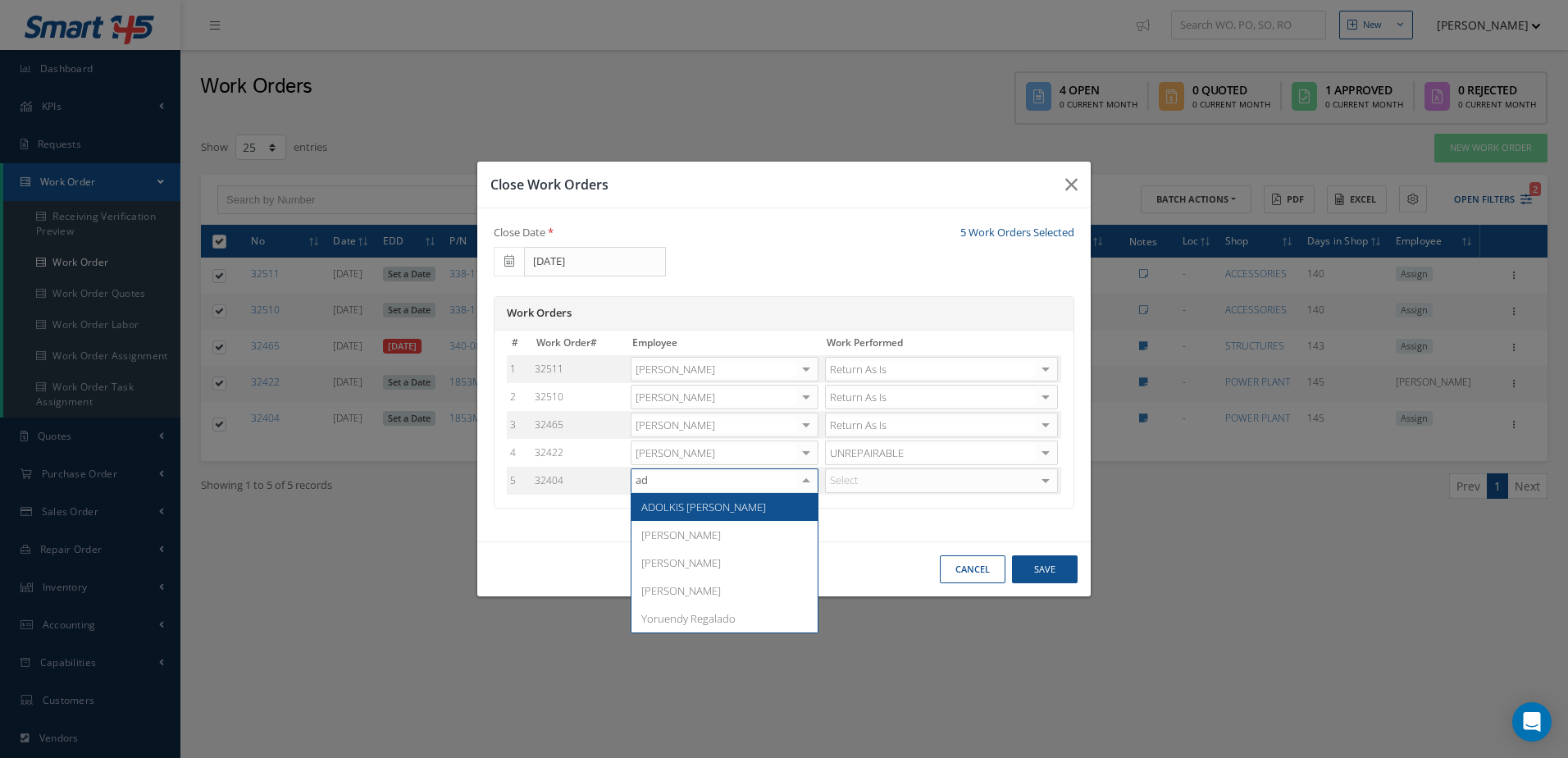
type input "ado"
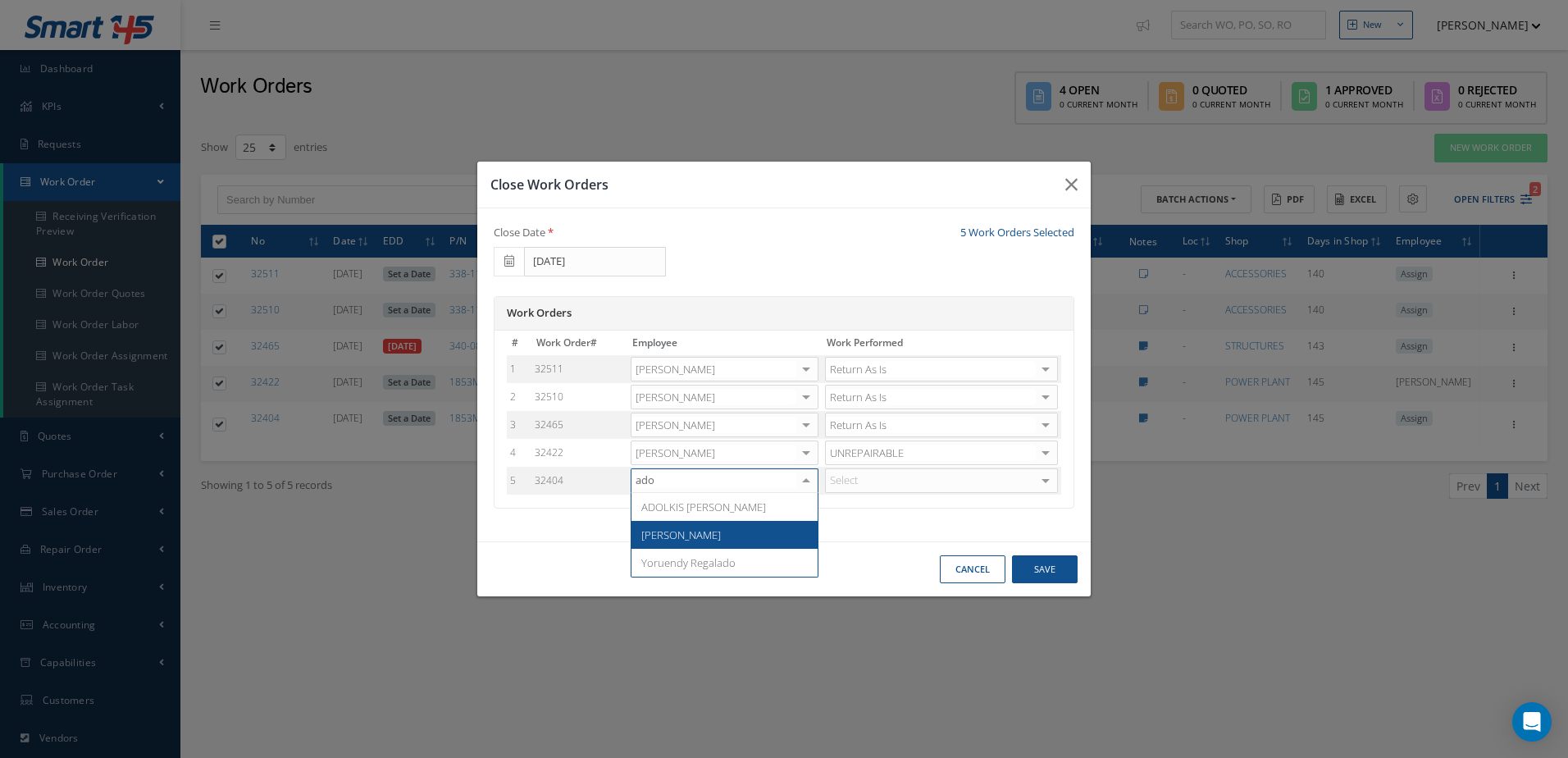
click at [668, 546] on span "[PERSON_NAME]" at bounding box center [724, 535] width 186 height 28
click at [911, 475] on div "Select" at bounding box center [942, 480] width 233 height 25
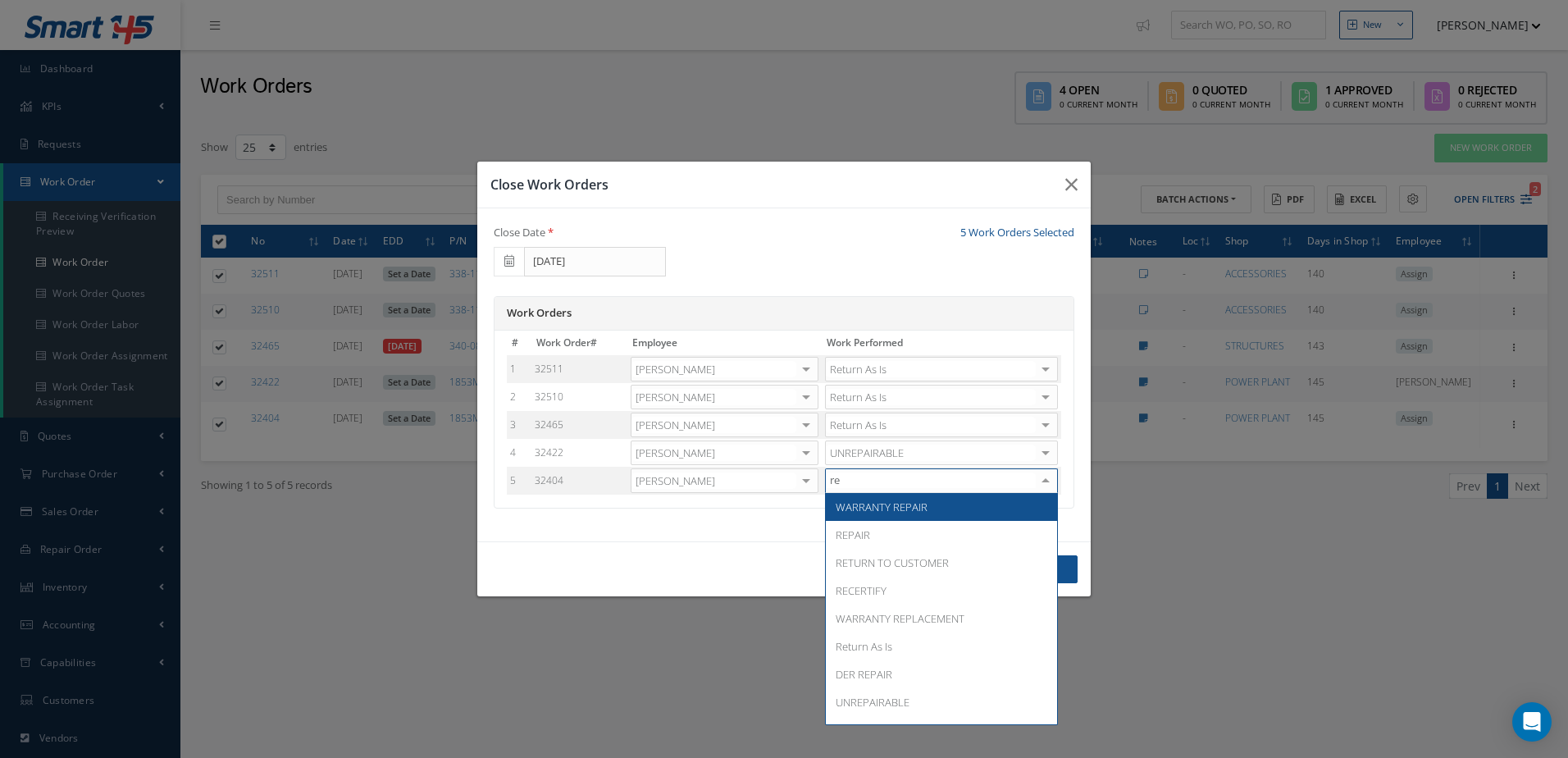
type input "ret"
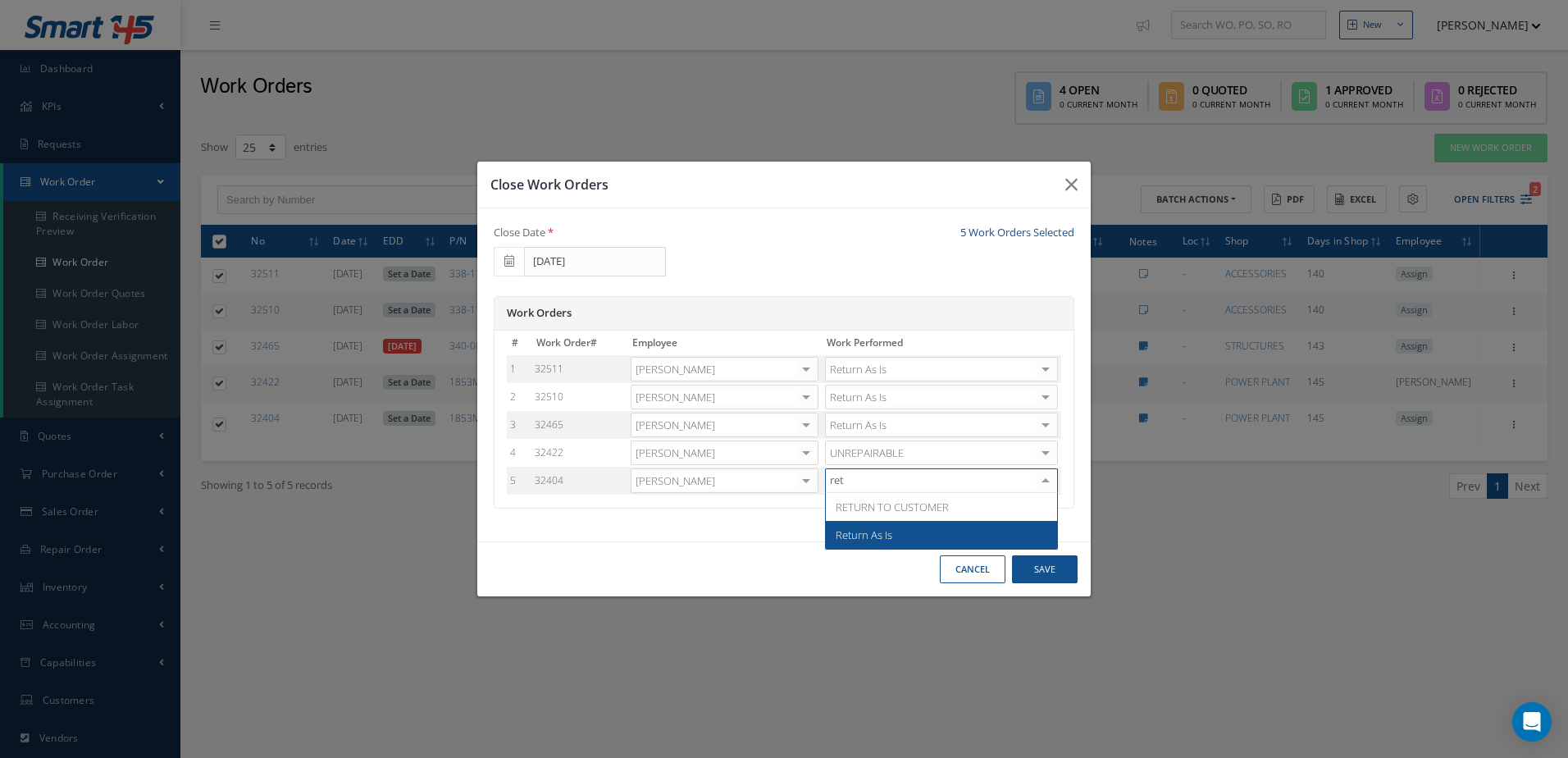
click at [874, 523] on span "Return As Is" at bounding box center [942, 535] width 231 height 28
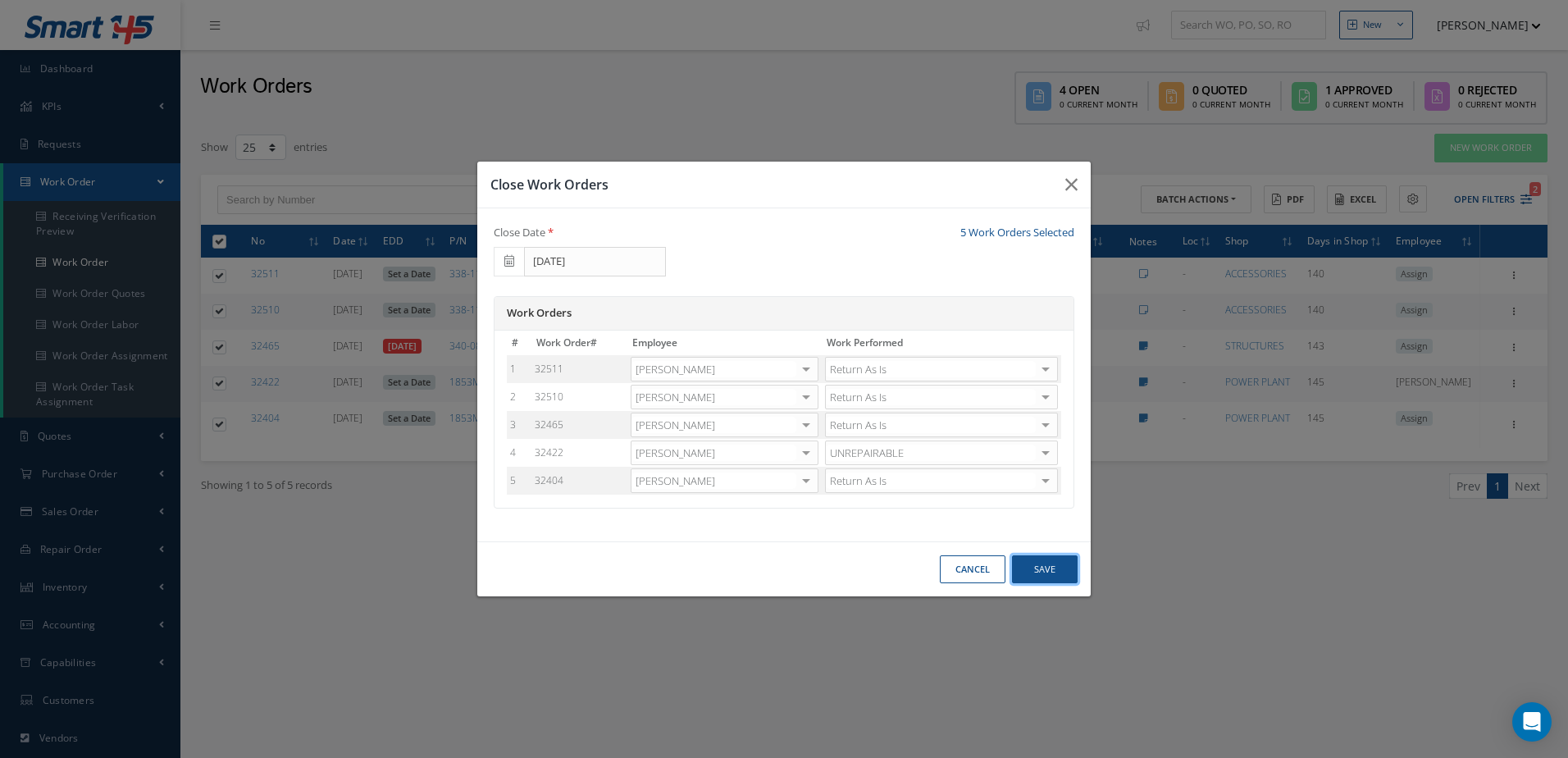
click at [1037, 568] on button "Save" at bounding box center [1044, 570] width 66 height 29
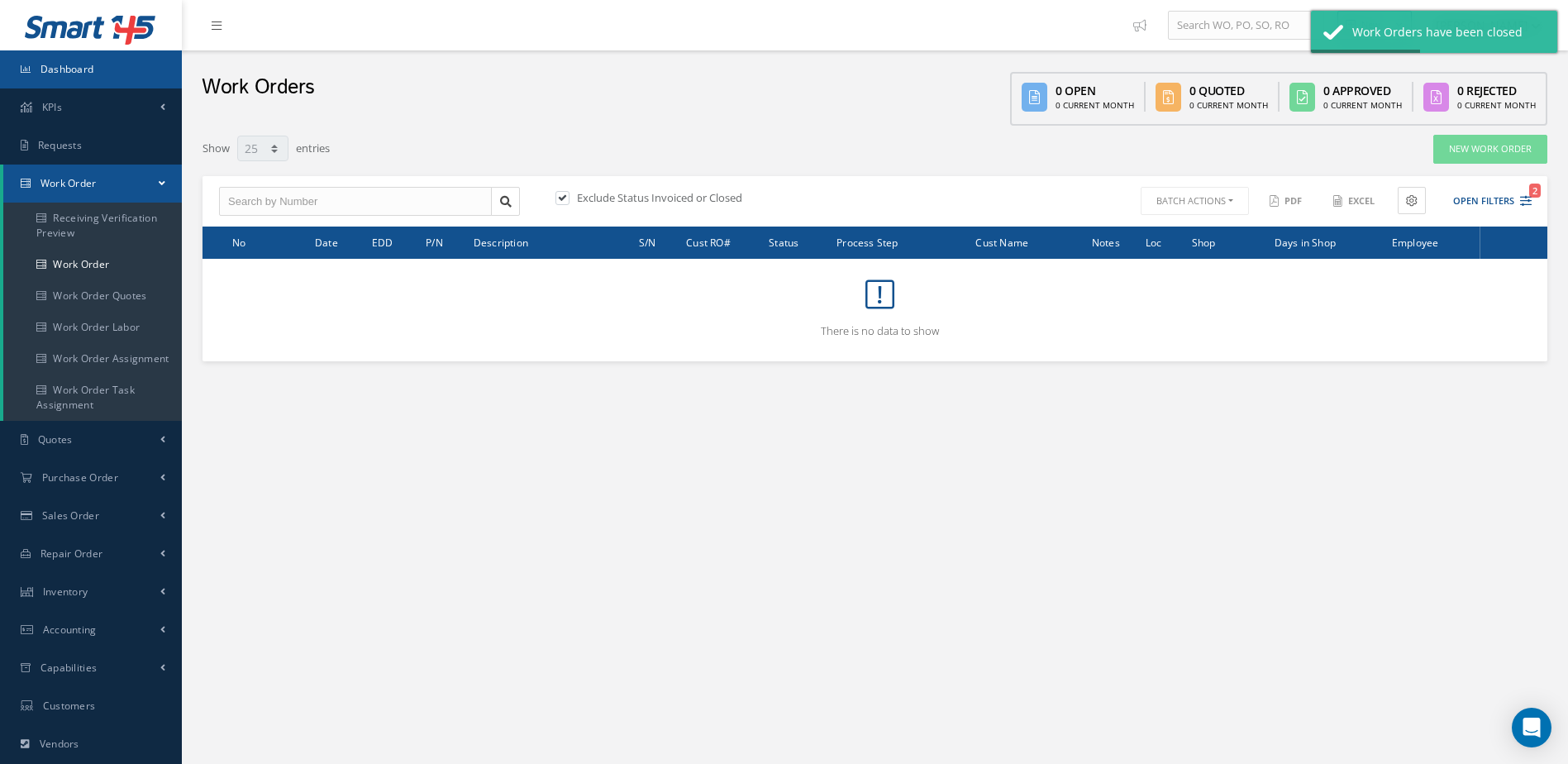
click at [91, 68] on span "Dashboard" at bounding box center [67, 69] width 54 height 14
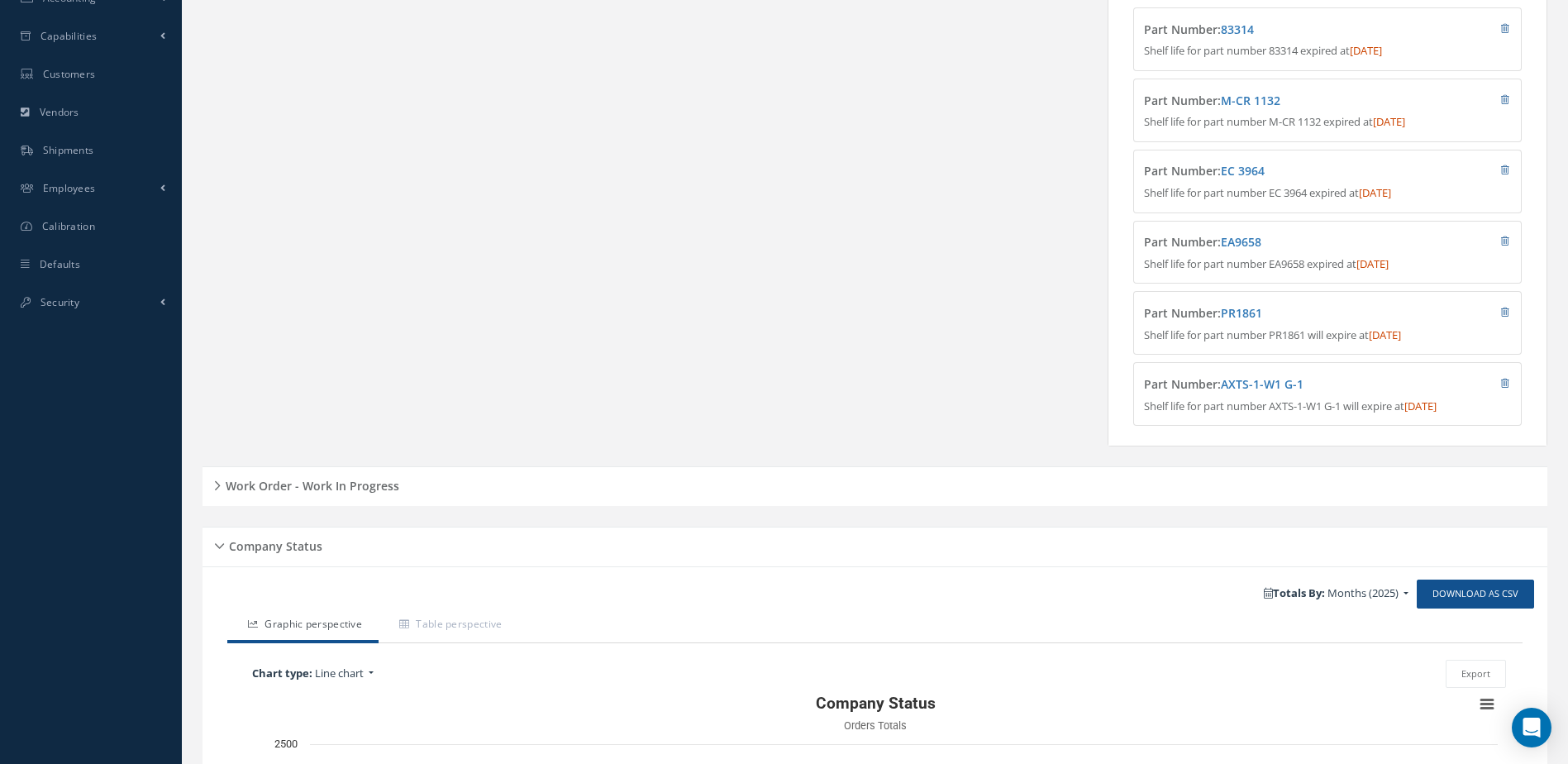
scroll to position [763, 0]
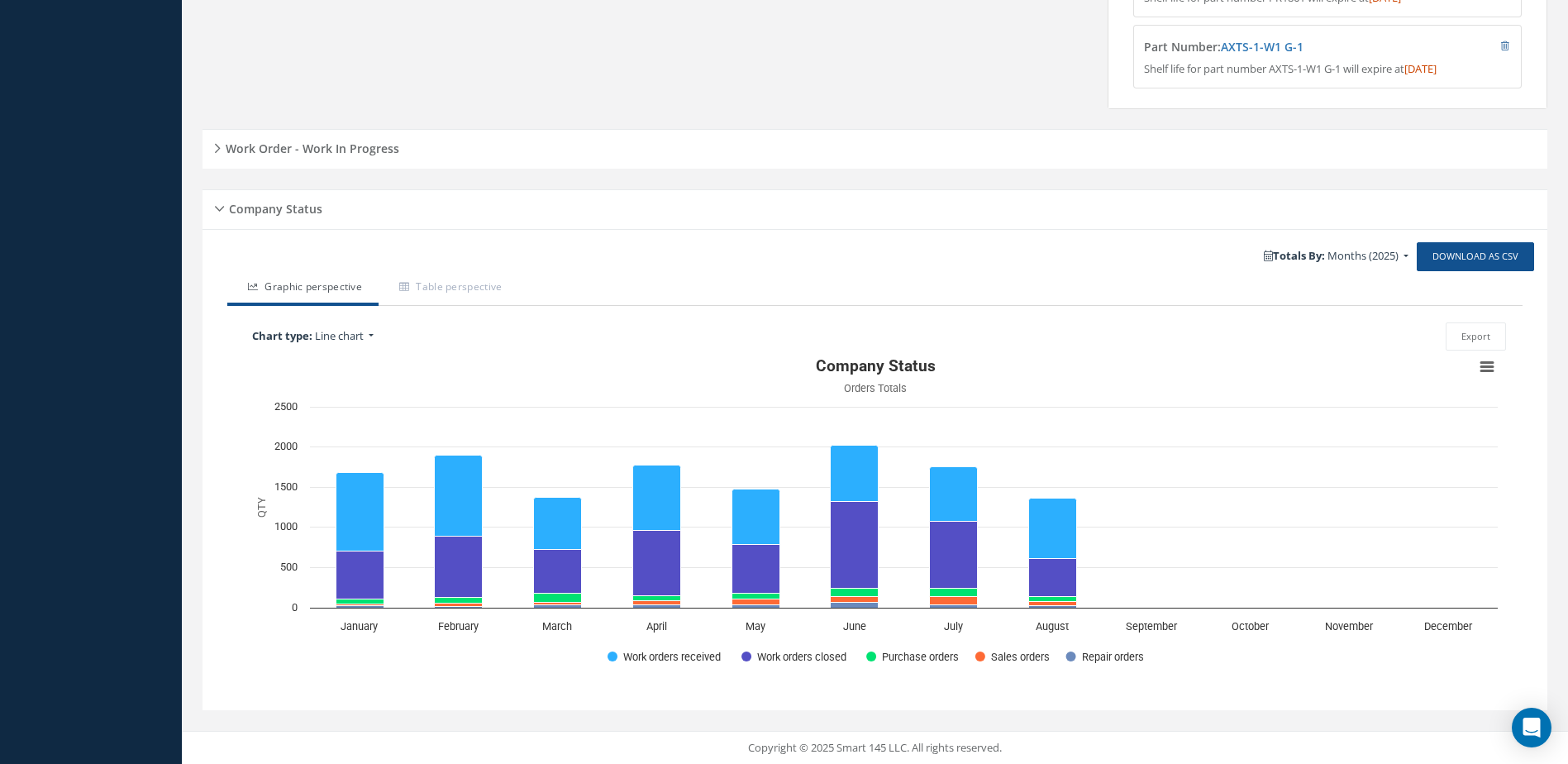
click at [363, 142] on h5 "Work Order - Work In Progress" at bounding box center [309, 147] width 178 height 20
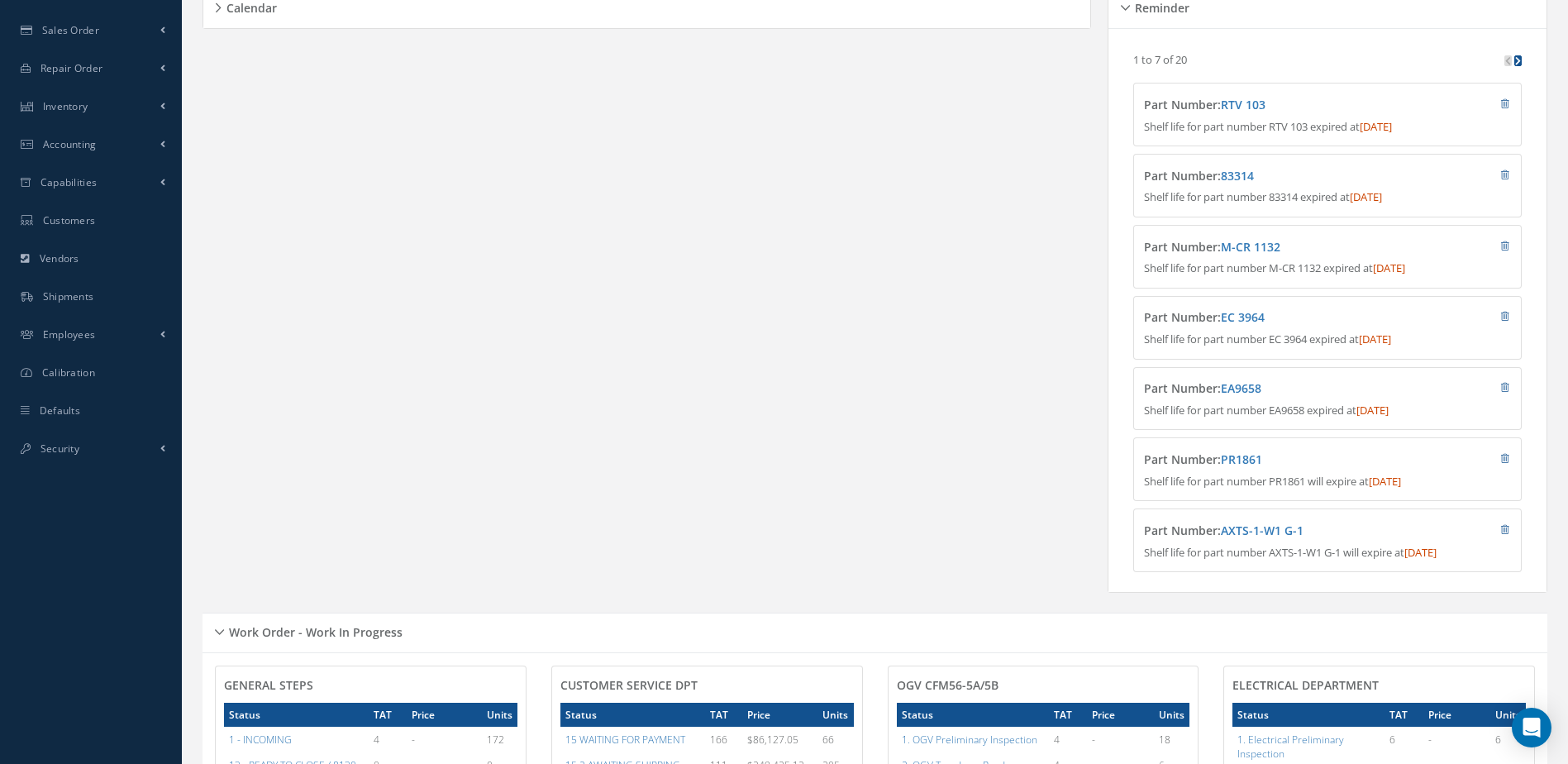
scroll to position [0, 0]
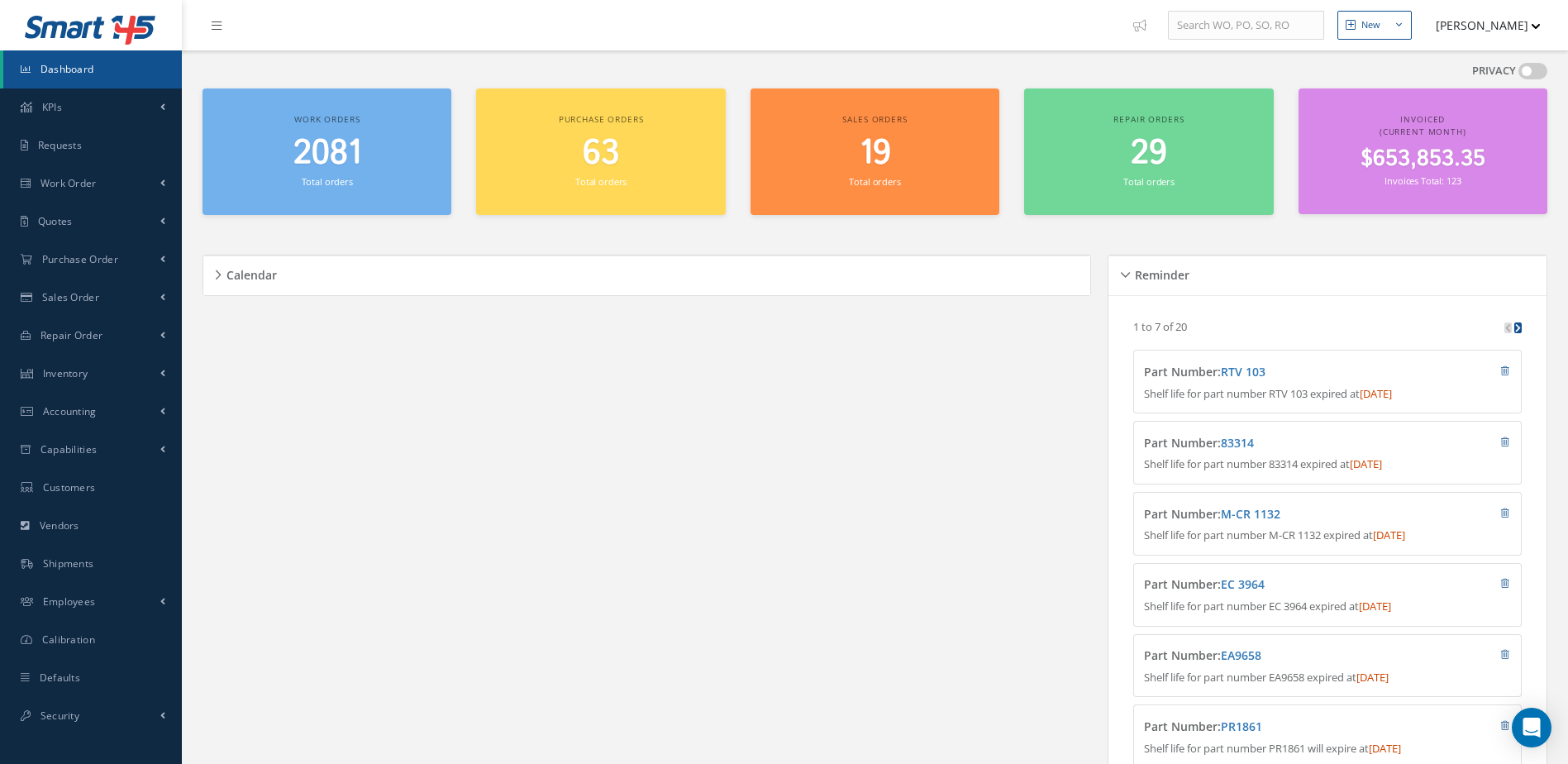
click at [327, 152] on span "2081" at bounding box center [328, 152] width 68 height 47
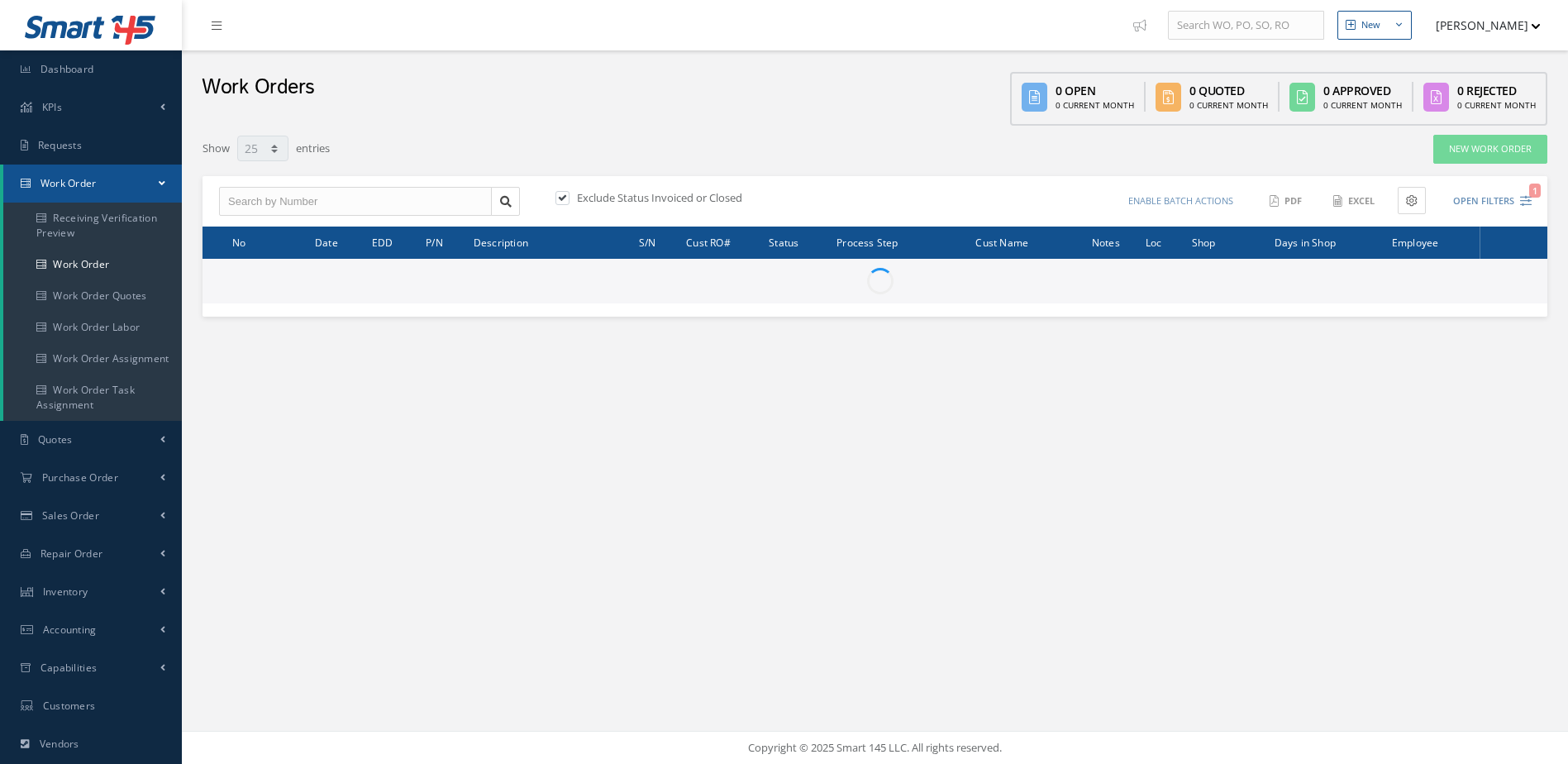
select select "25"
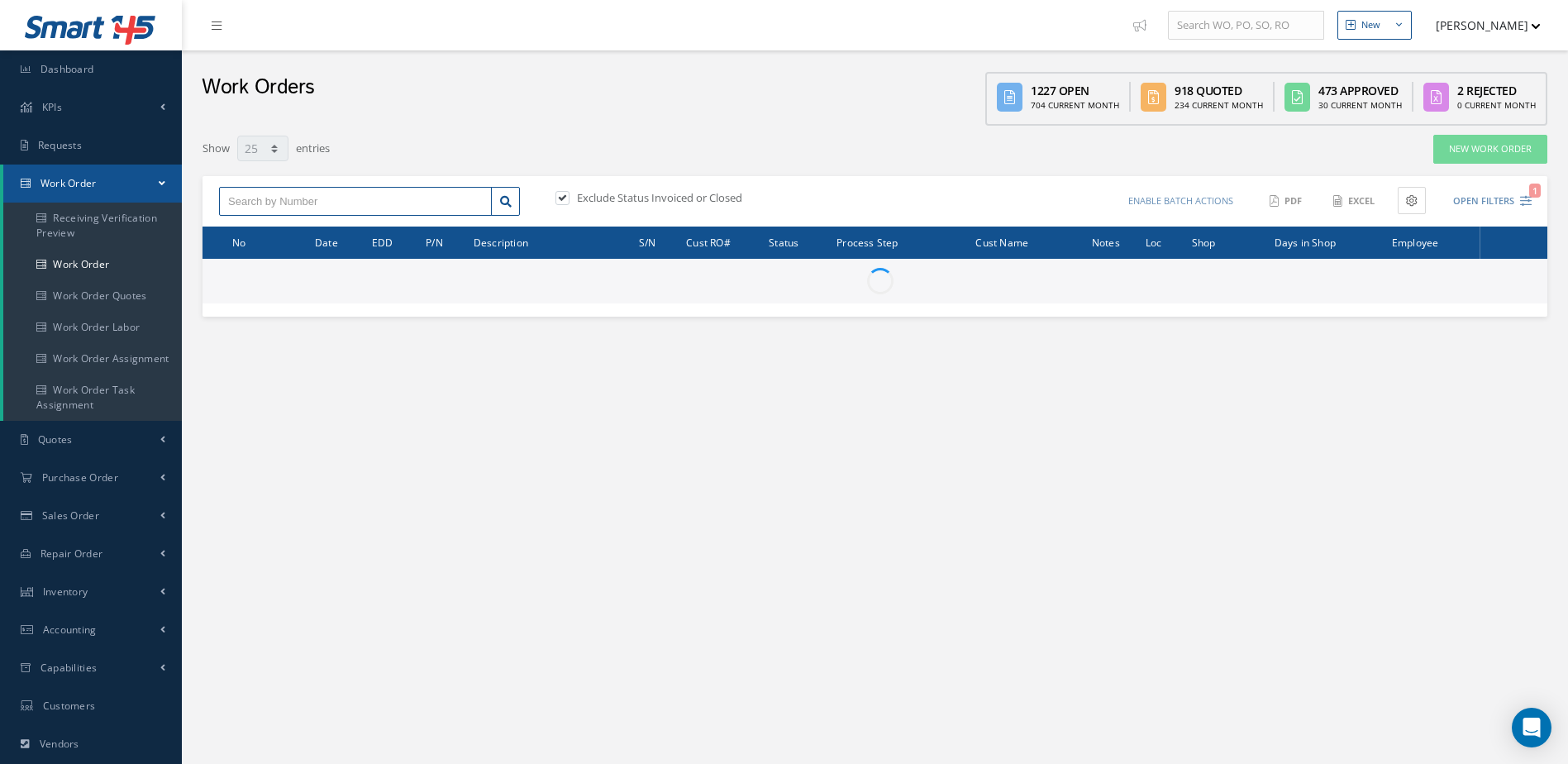
click at [378, 204] on input "text" at bounding box center [355, 201] width 273 height 29
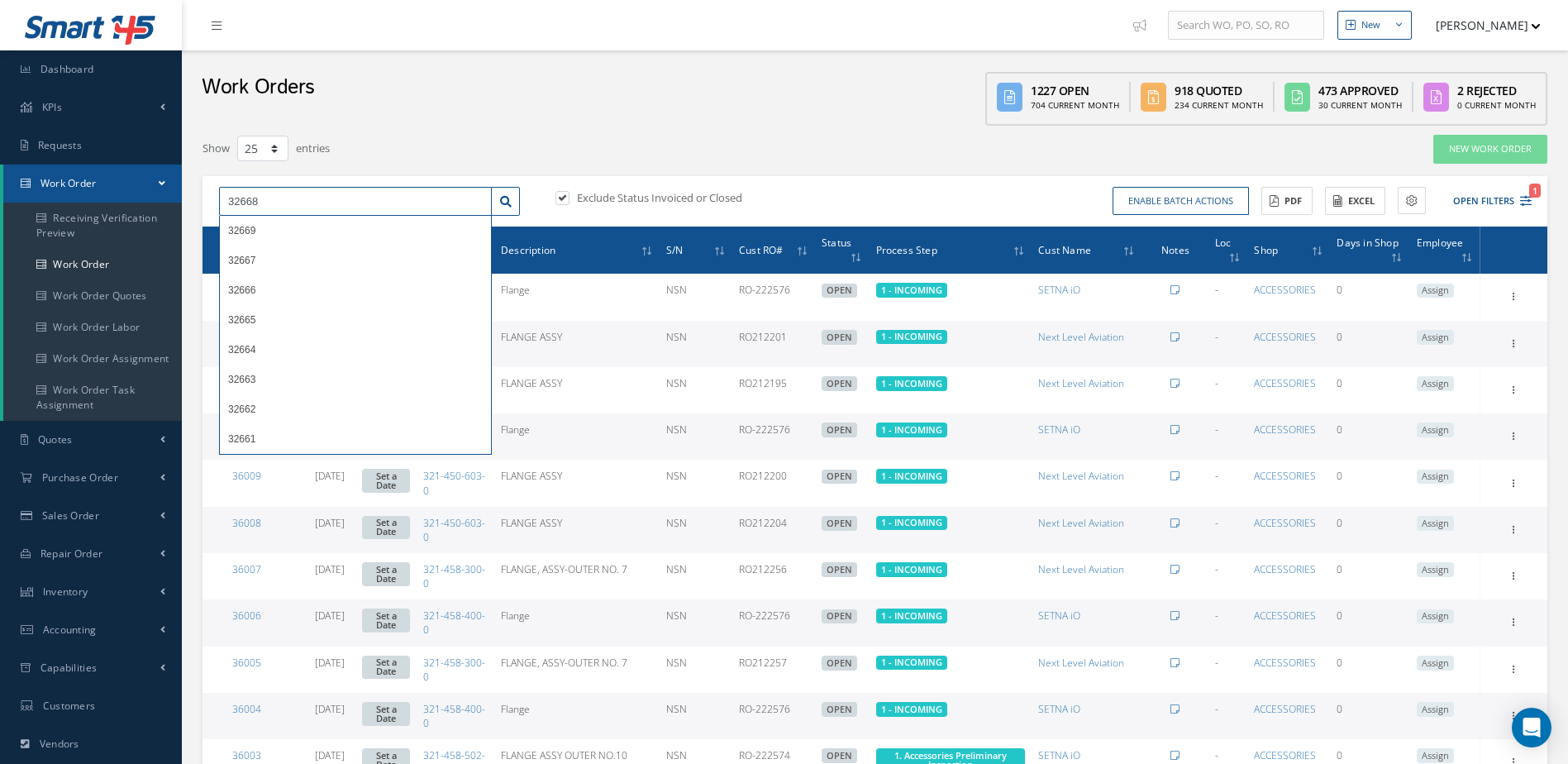
type input "32668"
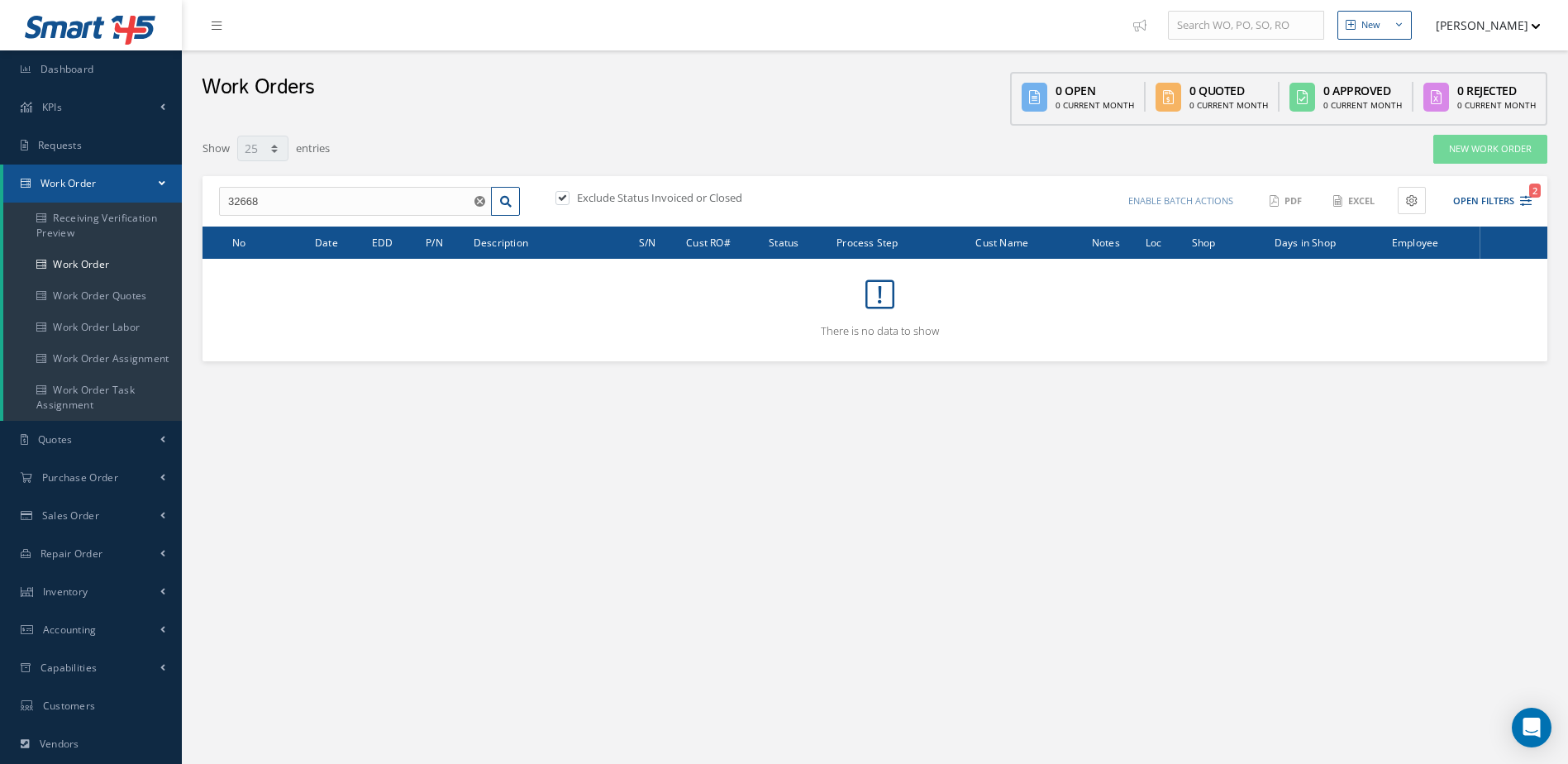
click at [569, 194] on label at bounding box center [571, 197] width 5 height 15
click at [561, 194] on input "checkbox" at bounding box center [561, 199] width 11 height 11
checkbox input "false"
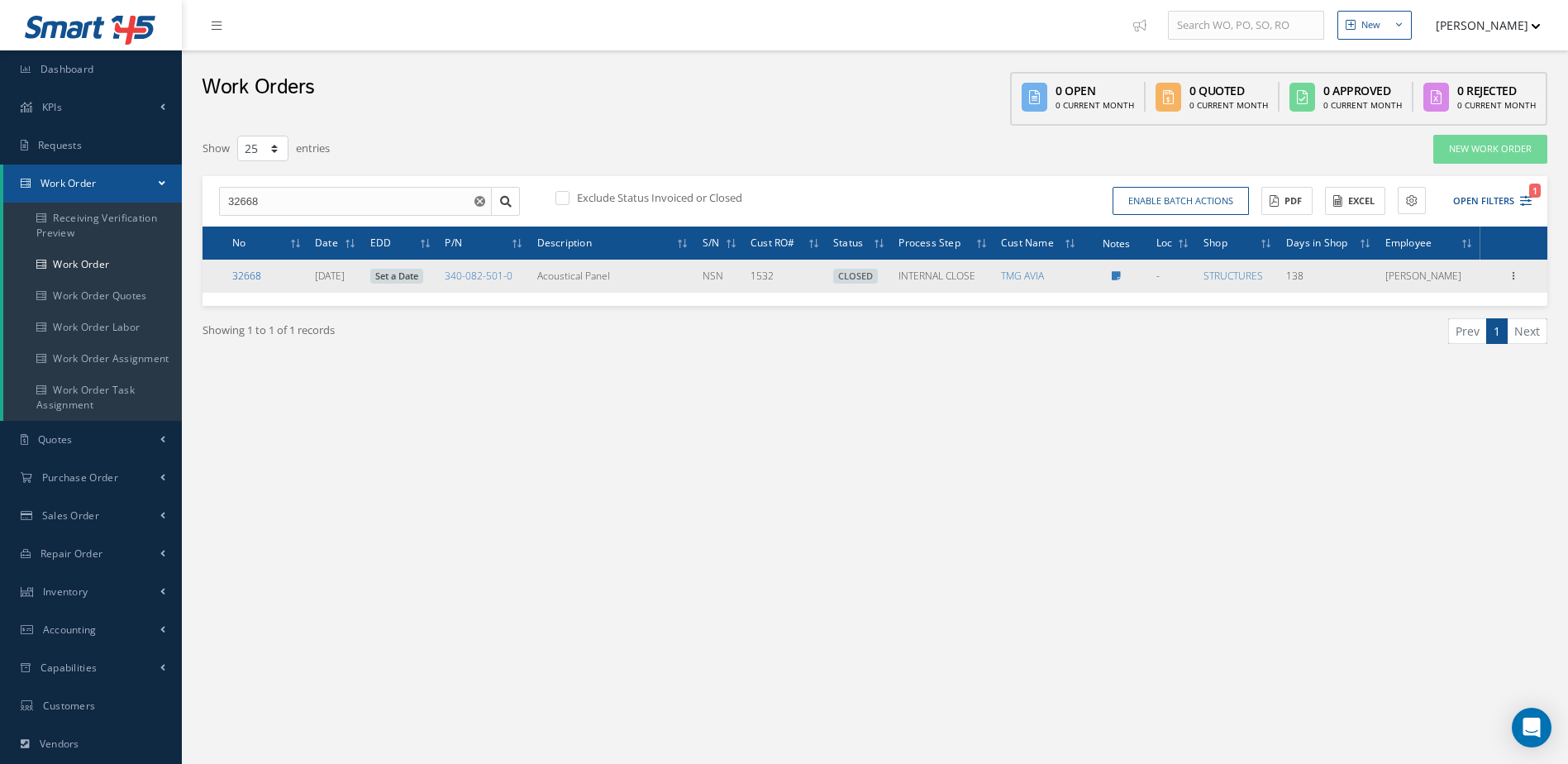
click at [233, 273] on link "32668" at bounding box center [247, 275] width 29 height 14
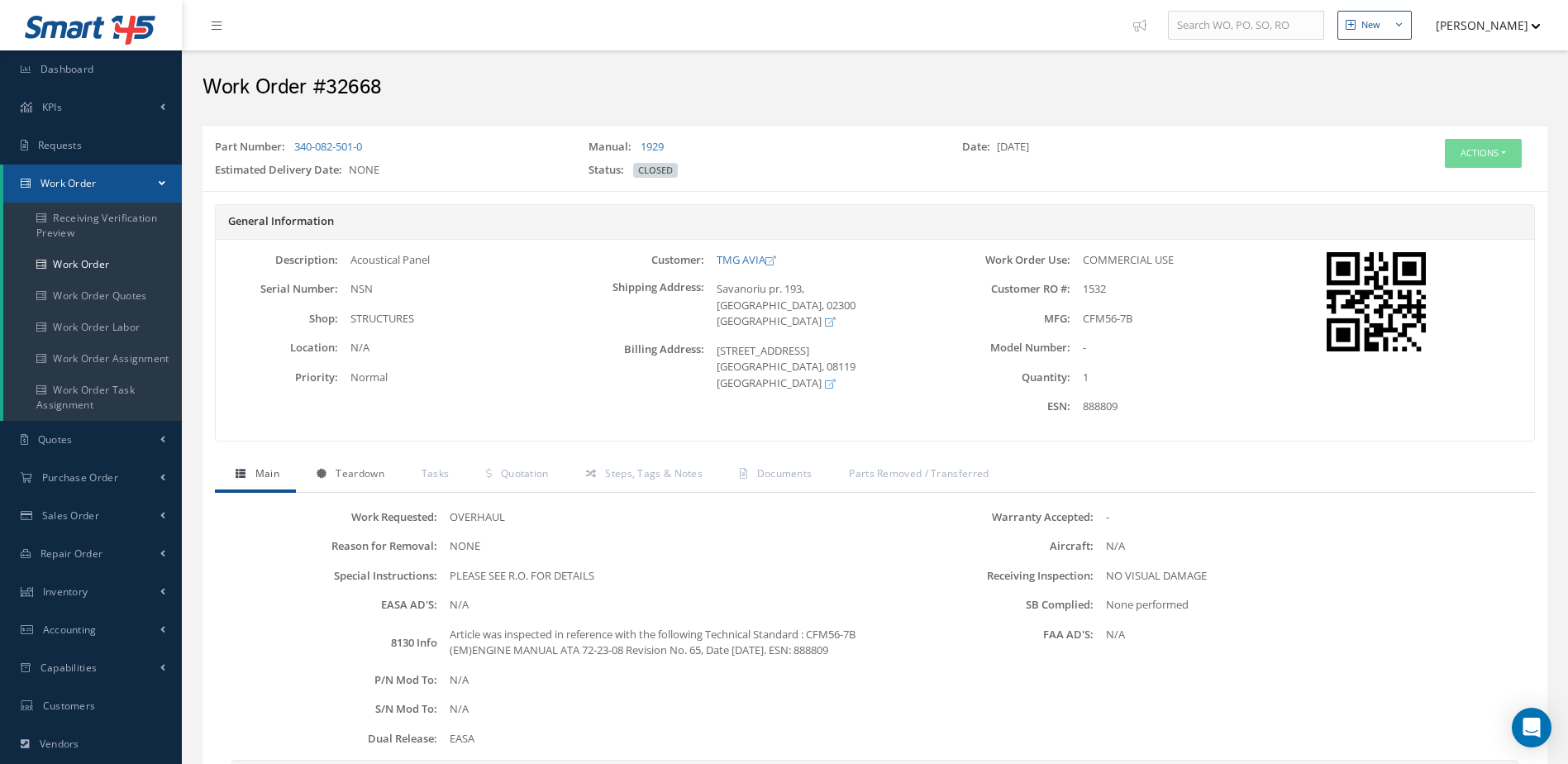
click at [362, 476] on span "Teardown" at bounding box center [360, 473] width 48 height 14
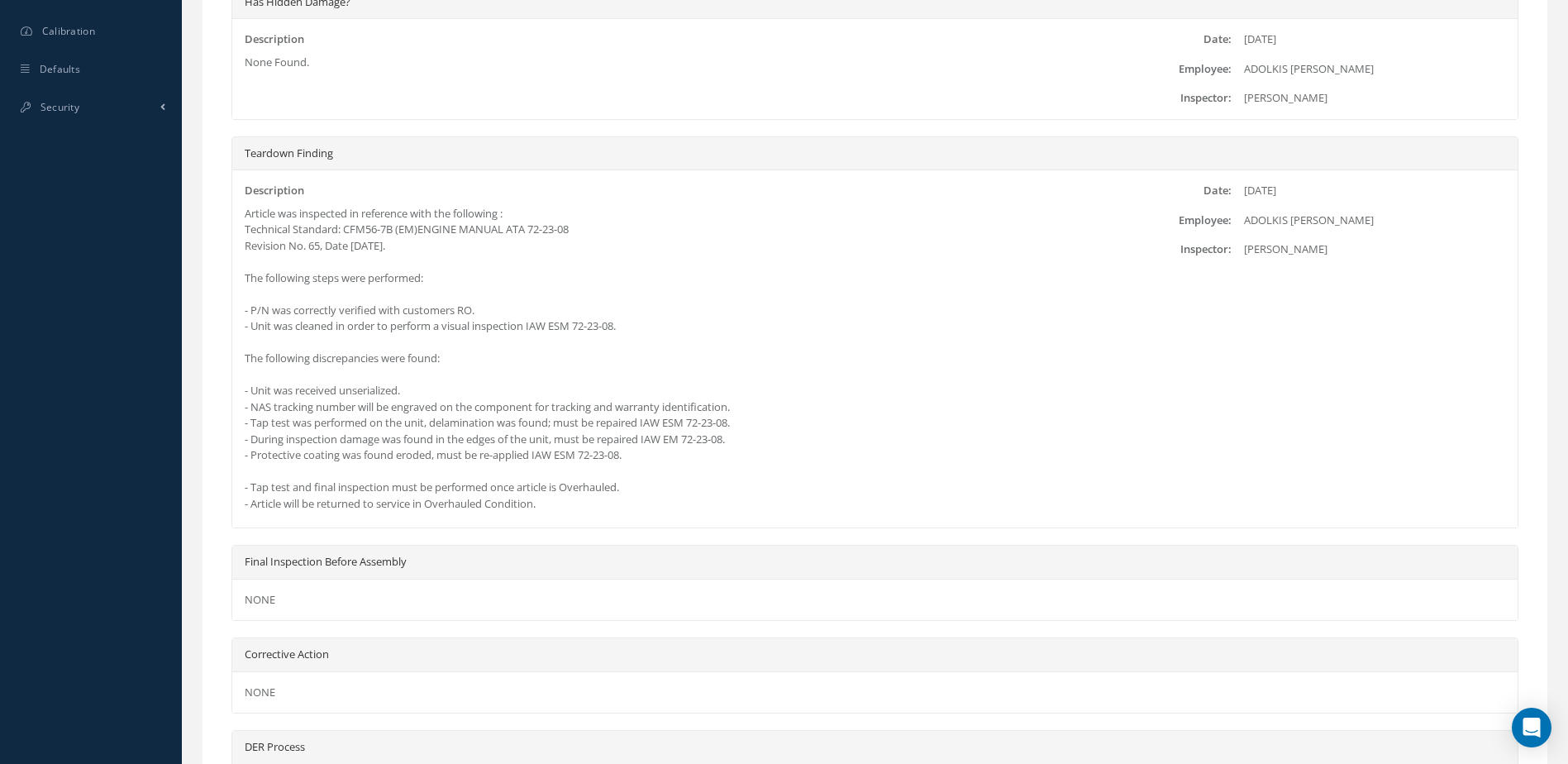
scroll to position [1023, 0]
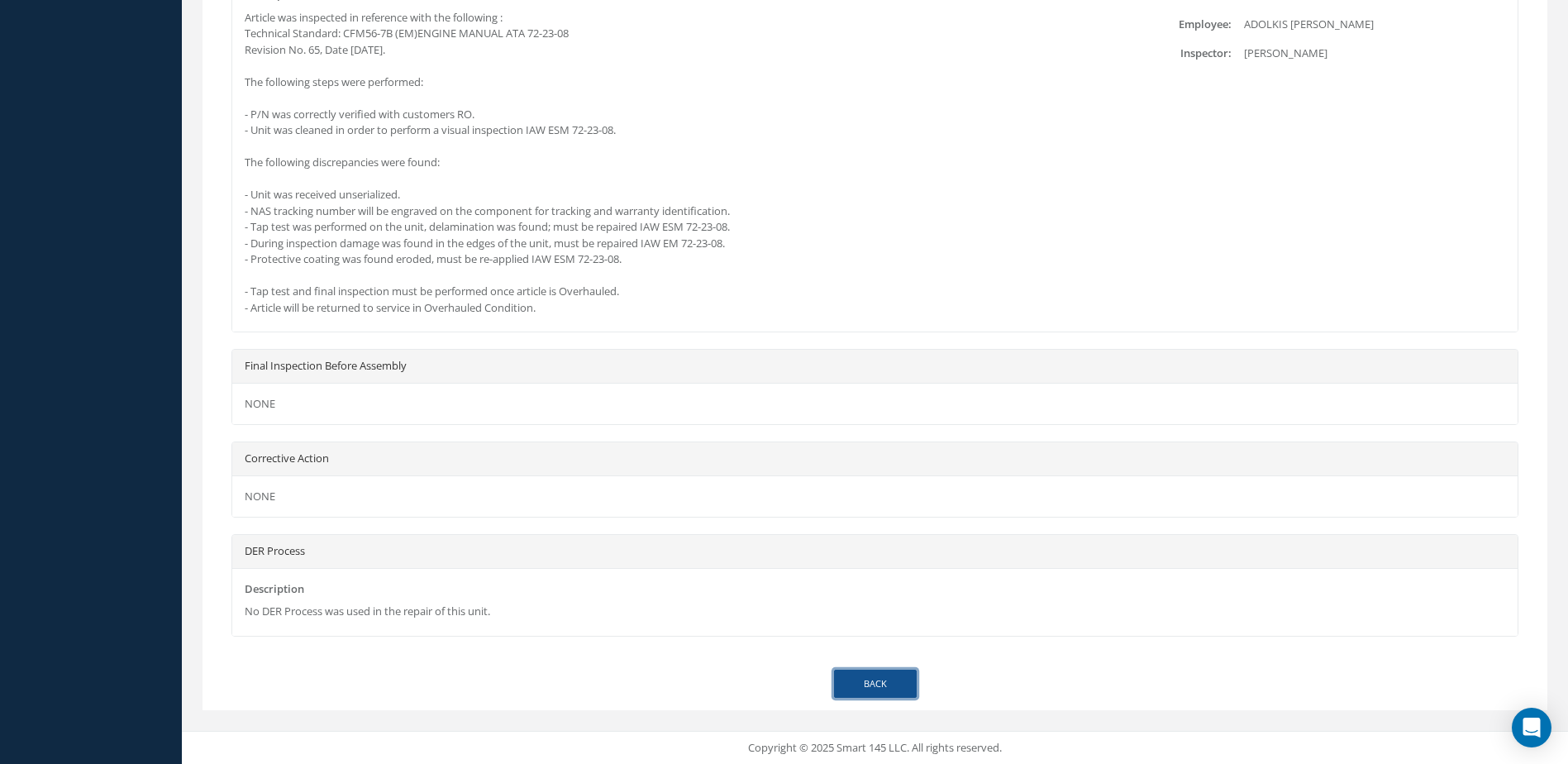
click at [878, 671] on link "Back" at bounding box center [876, 684] width 83 height 29
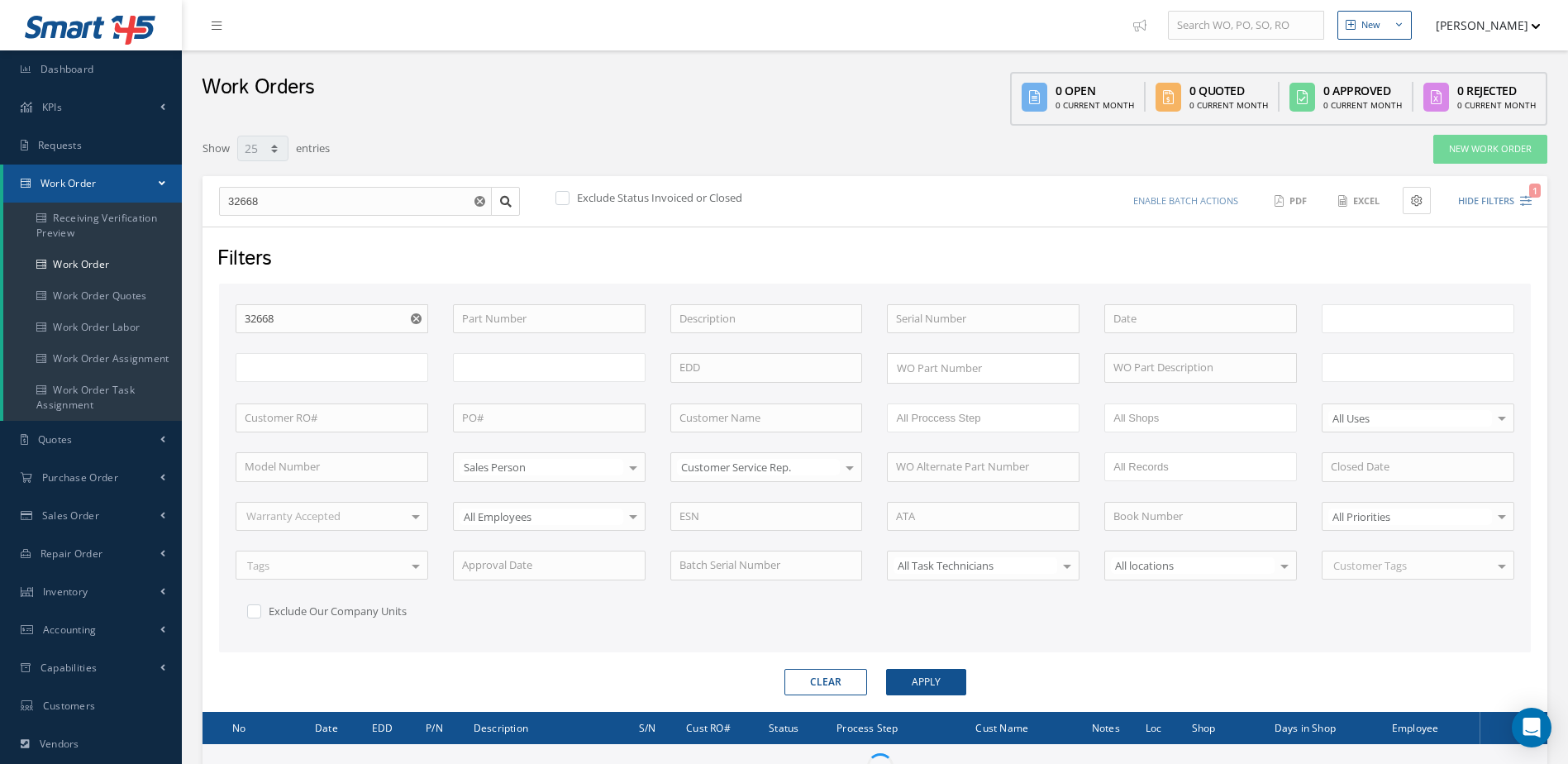
select select "25"
type input "All Work Request"
type input "All Work Performed"
type input "All Status"
type input "WO Part Status"
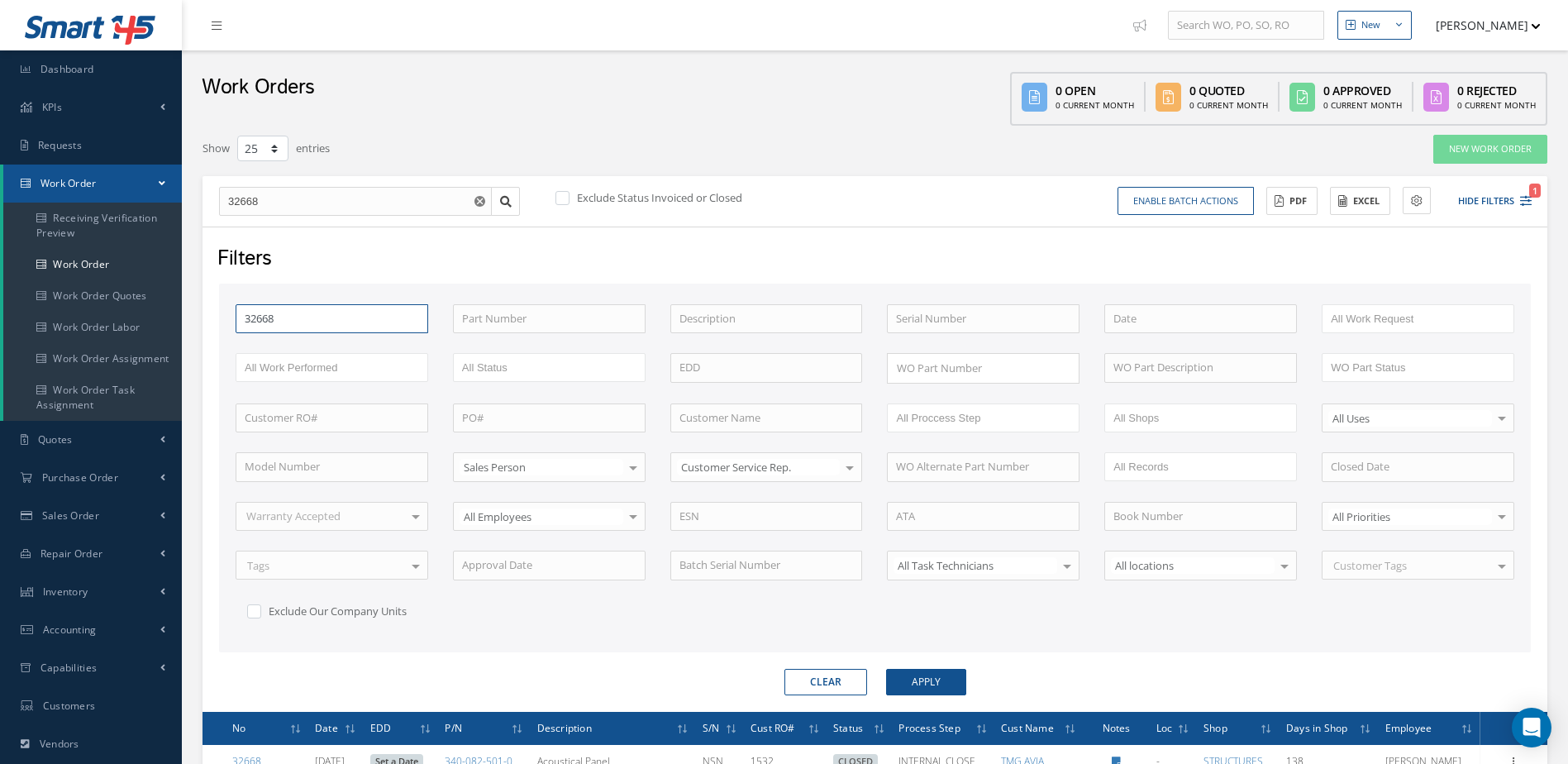
click at [318, 321] on input "32668" at bounding box center [332, 319] width 193 height 29
type input "3266"
type input "326"
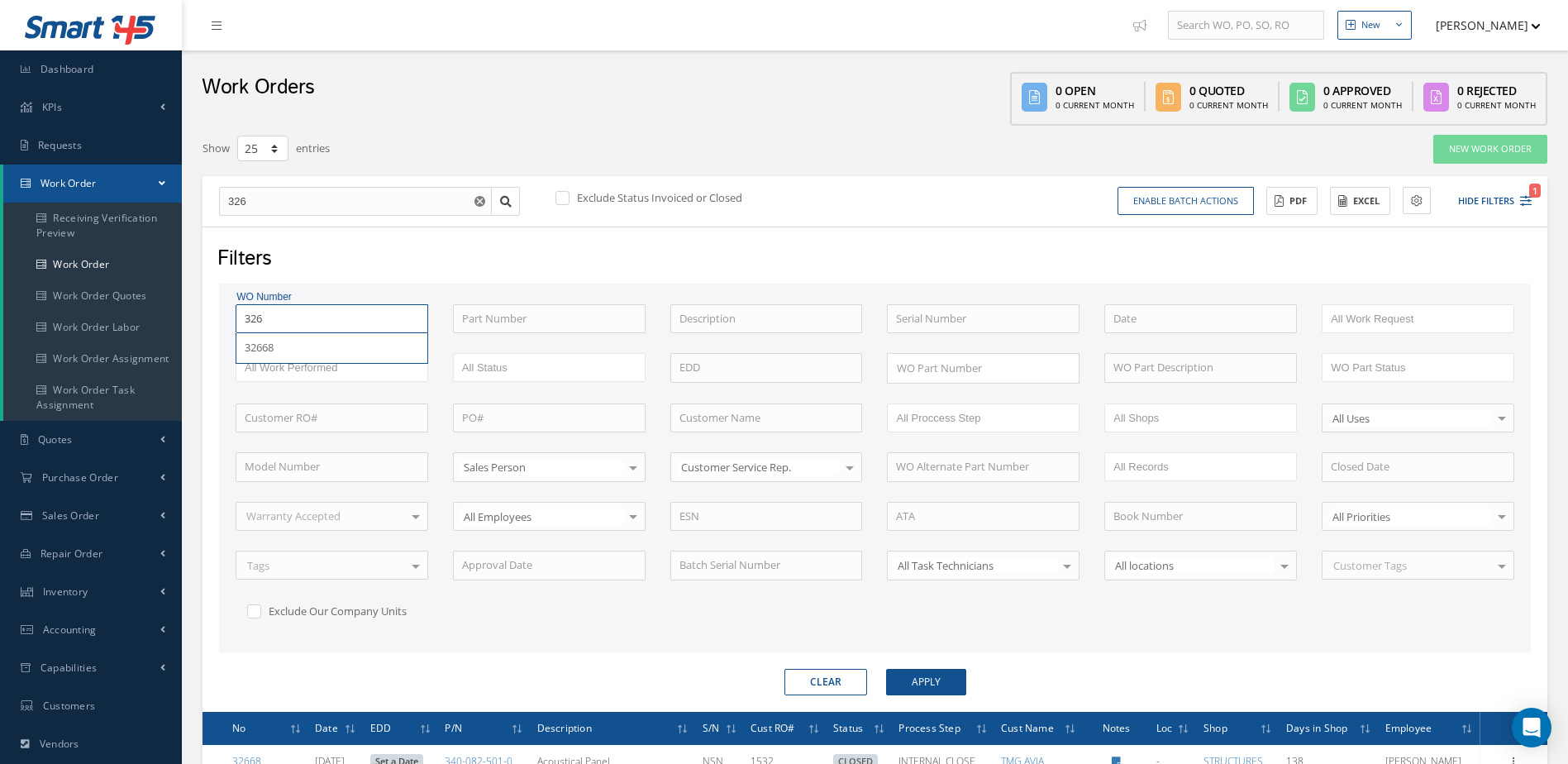
type input "32"
type input "325"
type input "3251"
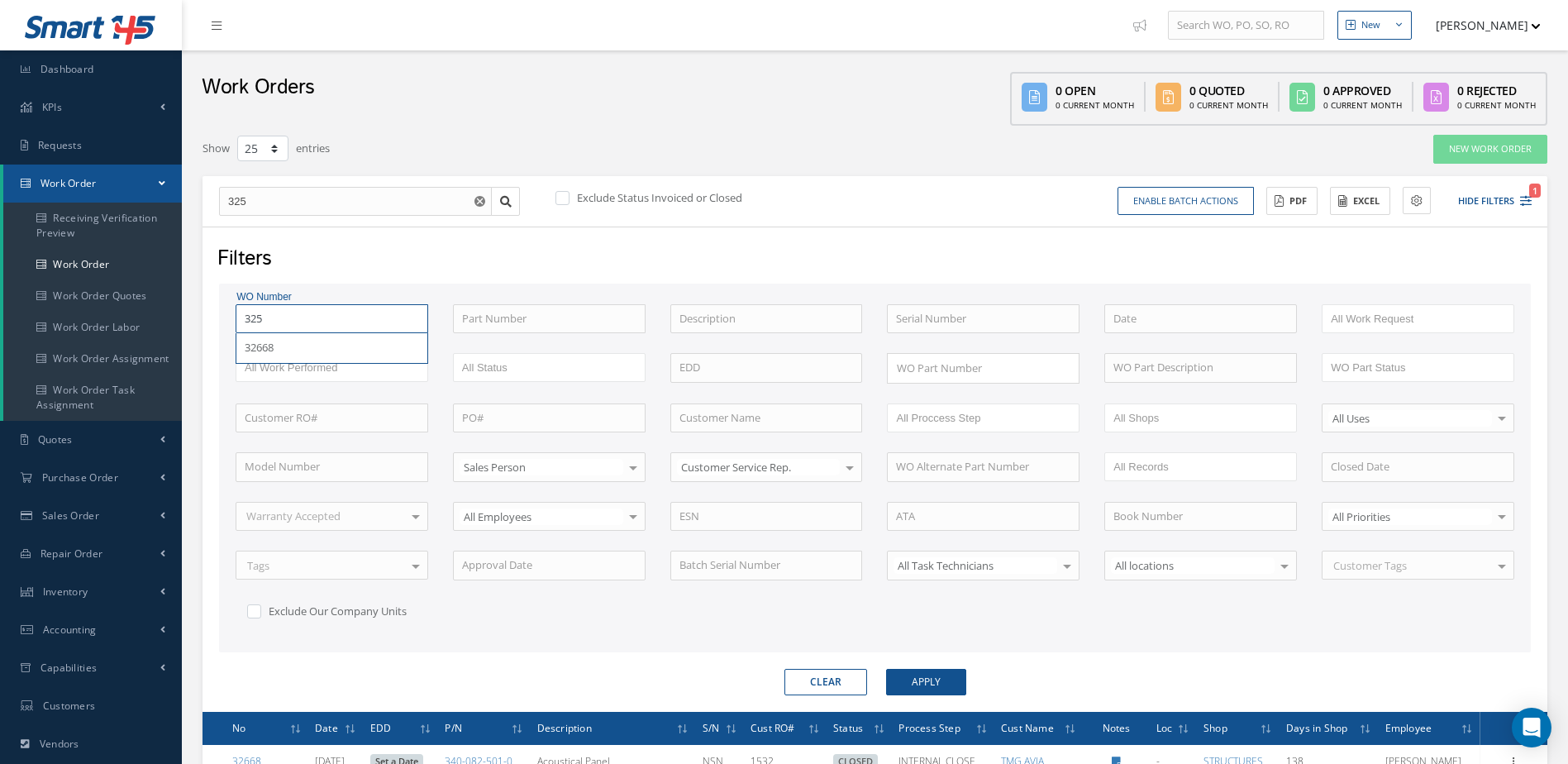
type input "3251"
type input "32514"
click at [886, 668] on button "Apply" at bounding box center [925, 681] width 80 height 27
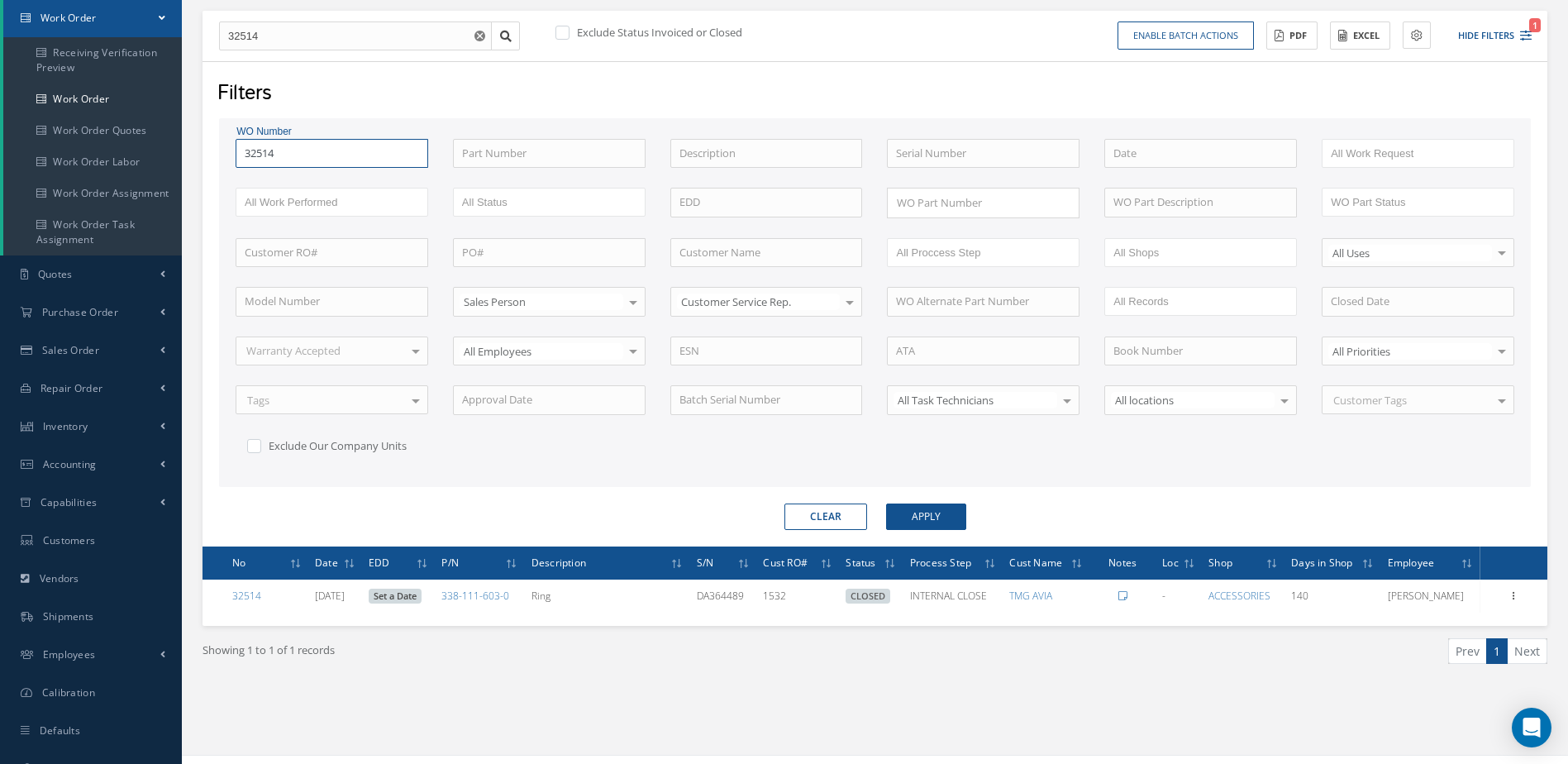
scroll to position [189, 0]
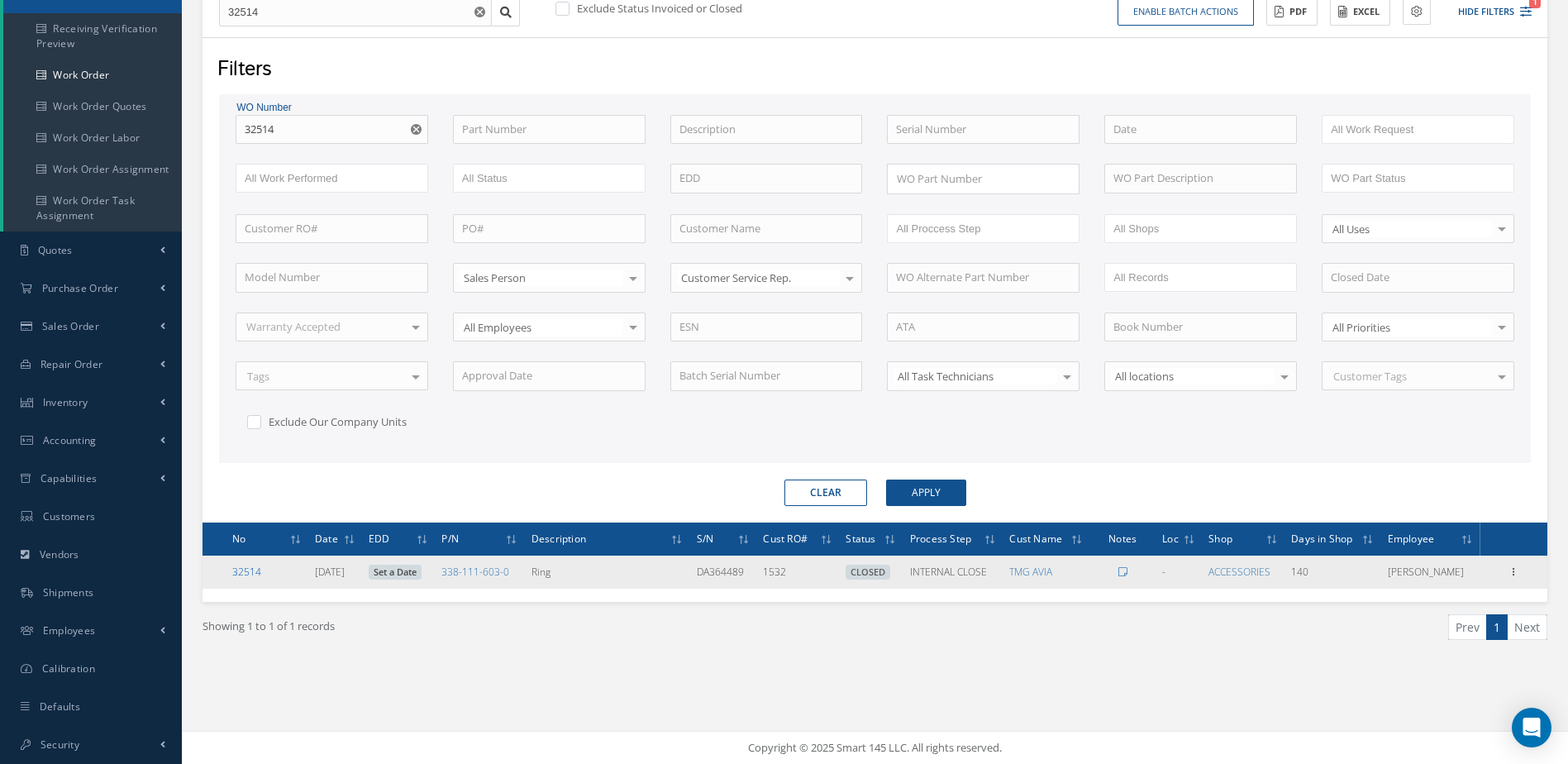
click at [240, 567] on link "32514" at bounding box center [247, 571] width 29 height 14
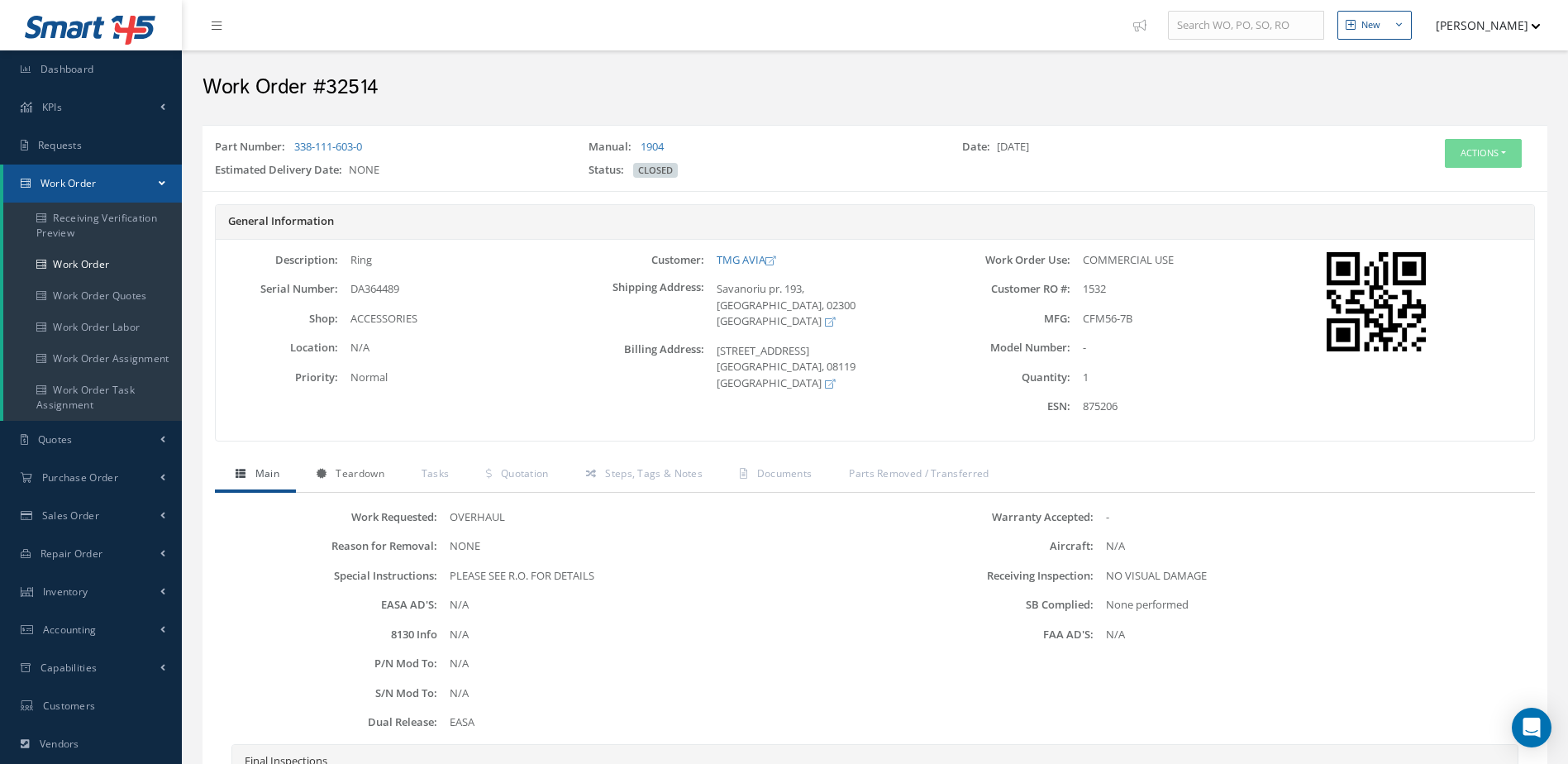
click at [380, 473] on span "Teardown" at bounding box center [360, 473] width 48 height 14
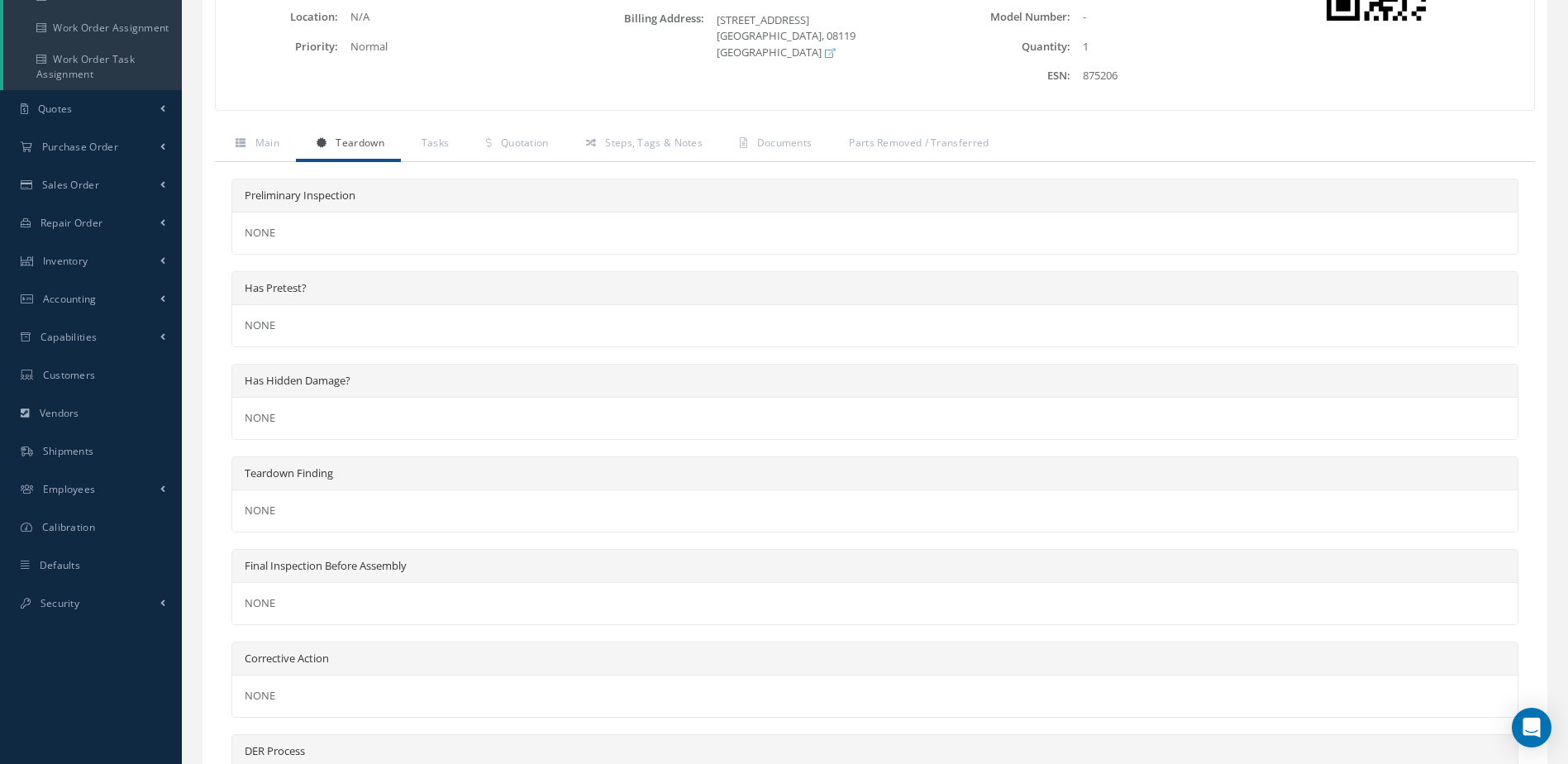
scroll to position [504, 0]
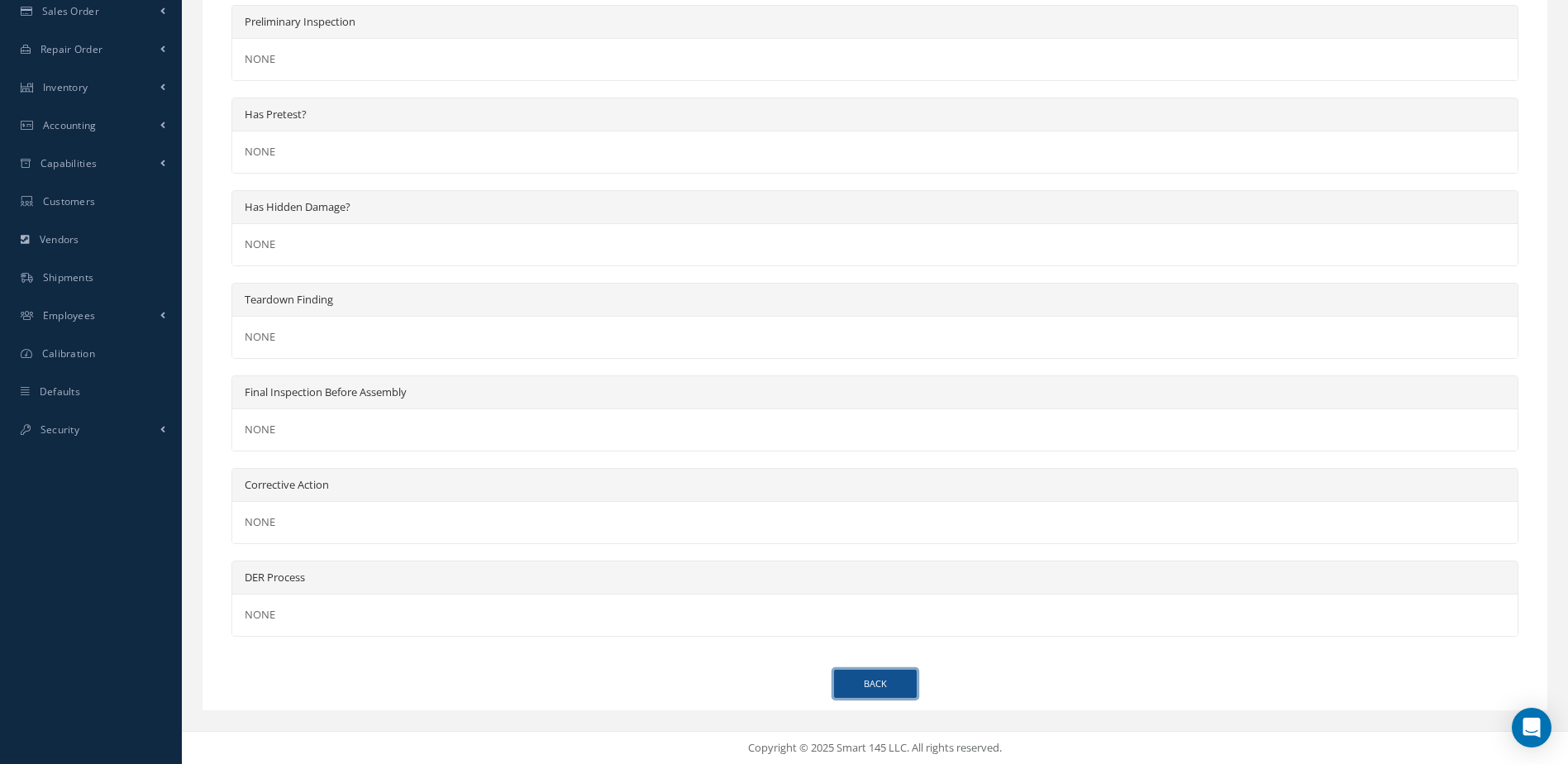
click at [849, 677] on link "Back" at bounding box center [876, 684] width 83 height 29
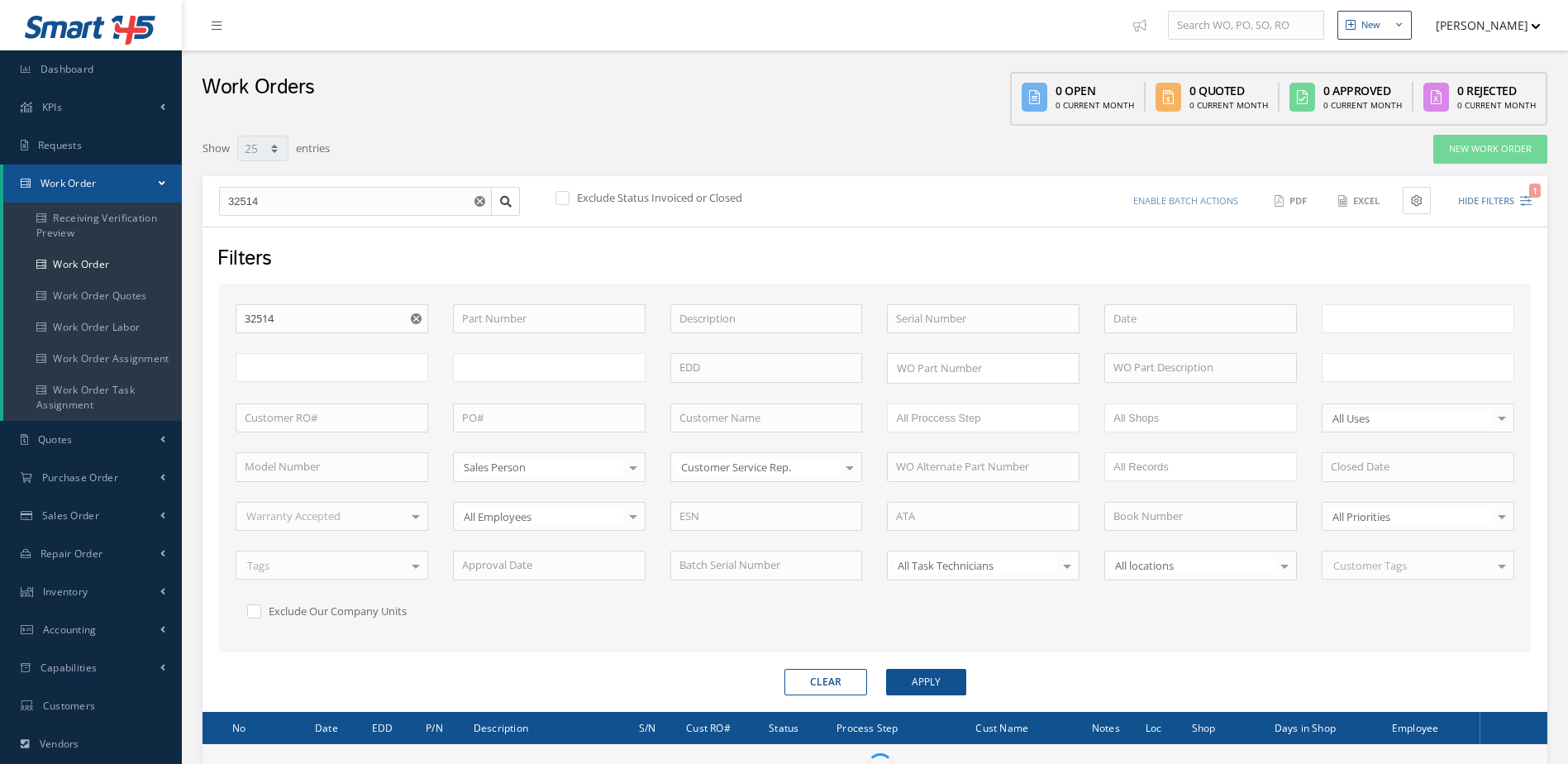
select select "25"
type input "All Work Request"
type input "All Work Performed"
type input "All Status"
type input "WO Part Status"
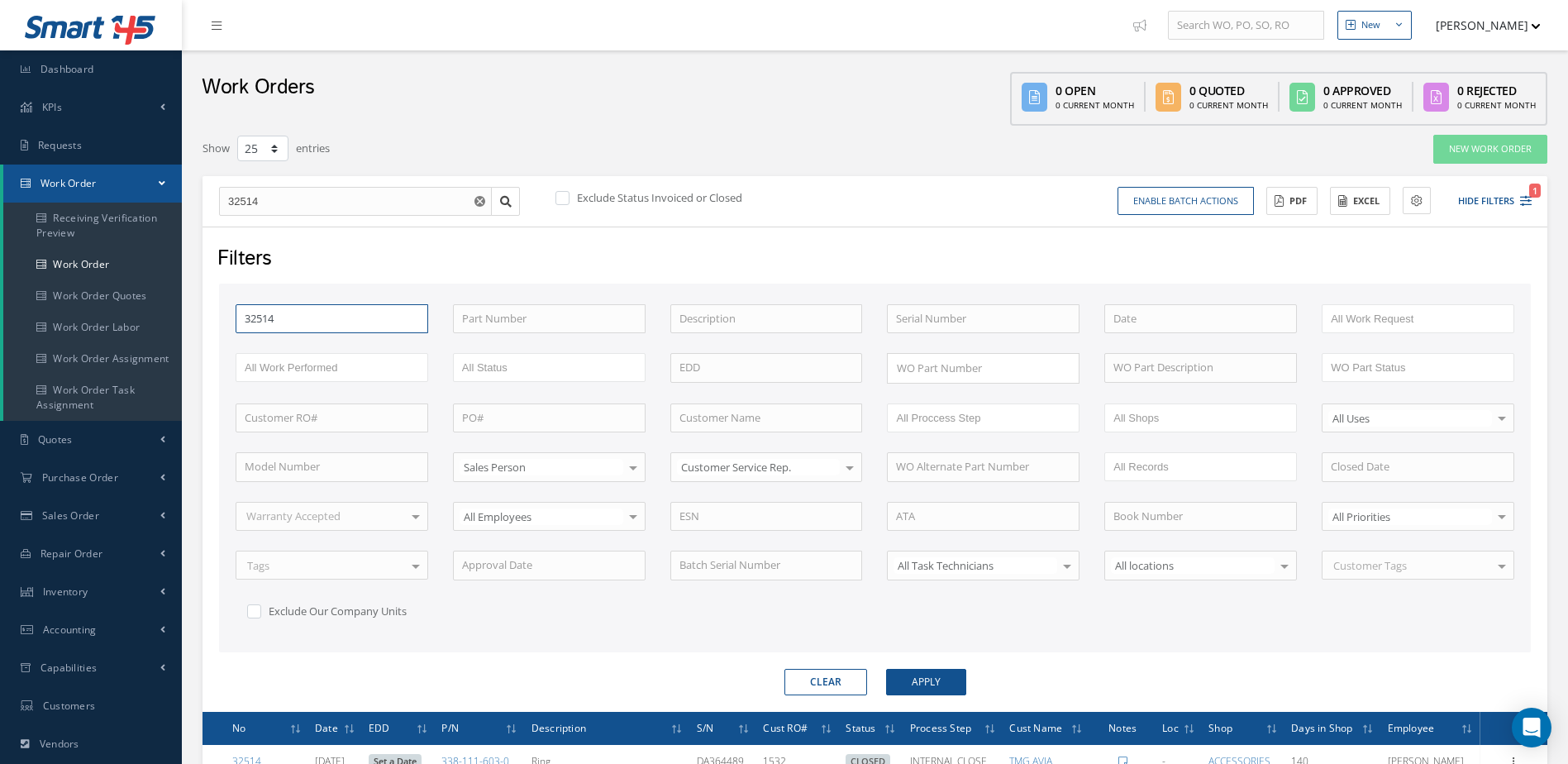
click at [311, 328] on input "32514" at bounding box center [332, 319] width 193 height 29
type input "3251"
type input "32513"
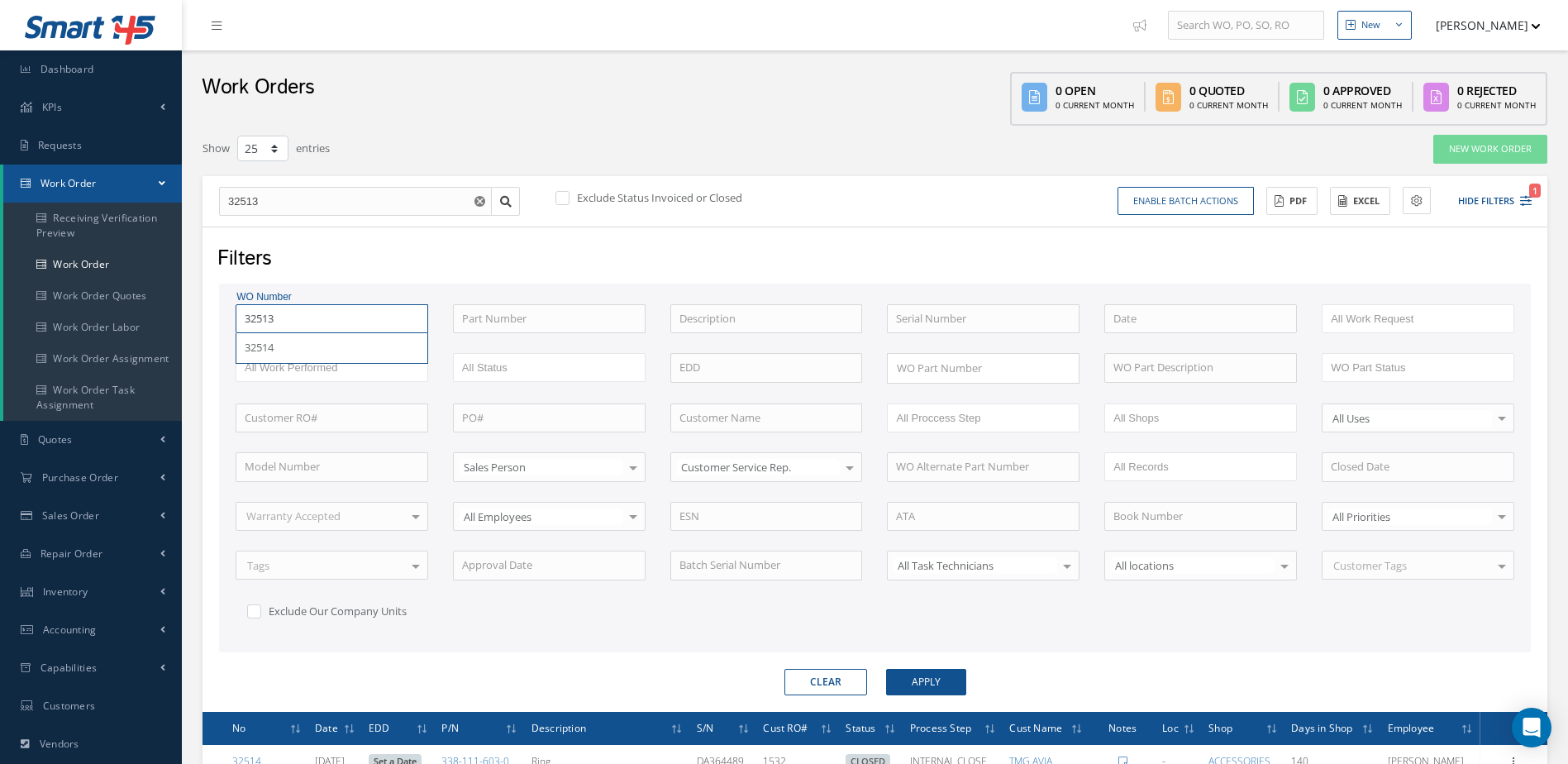
click at [886, 668] on button "Apply" at bounding box center [925, 681] width 80 height 27
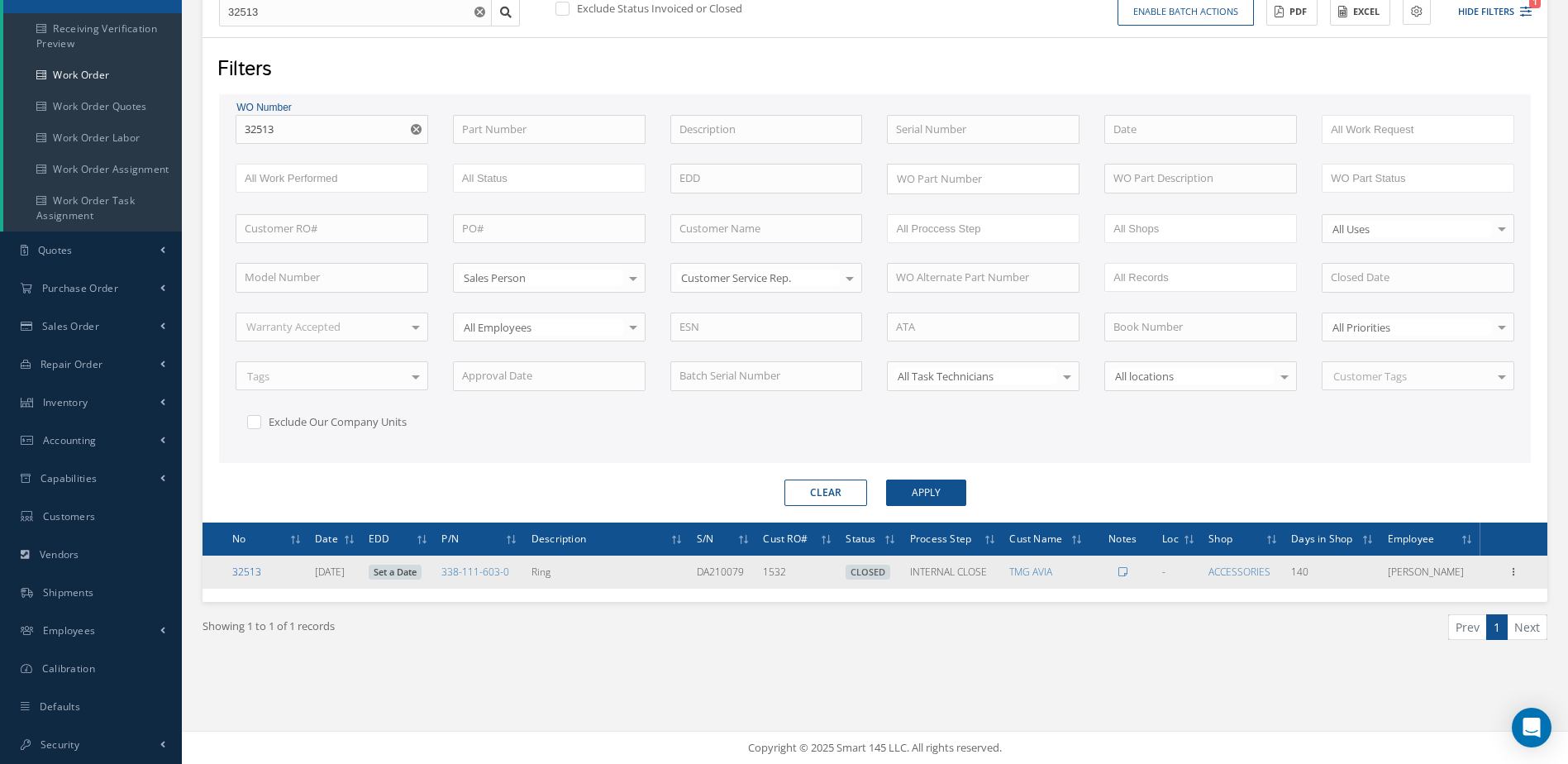
click at [249, 572] on link "32513" at bounding box center [247, 571] width 29 height 14
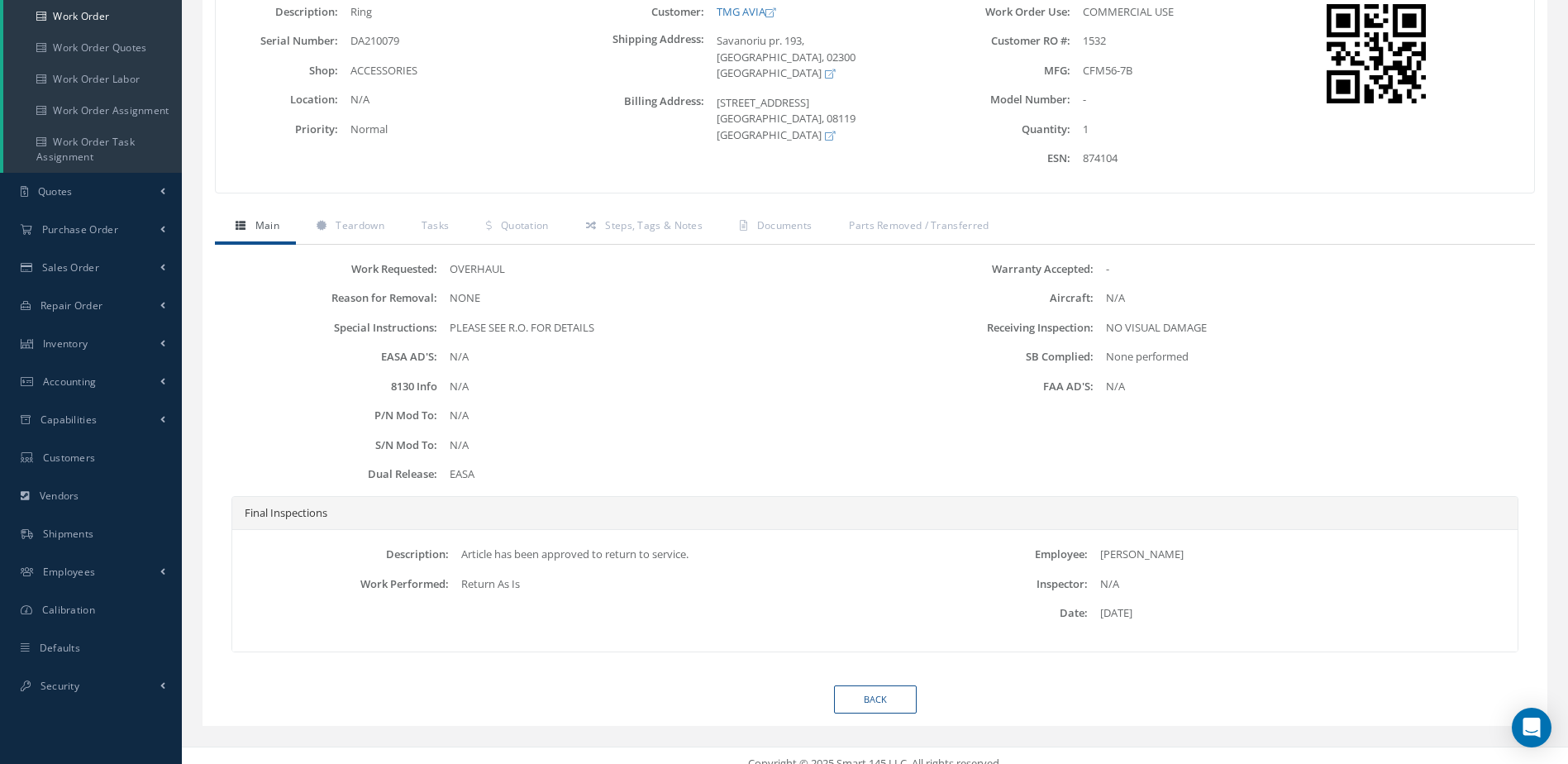
scroll to position [264, 0]
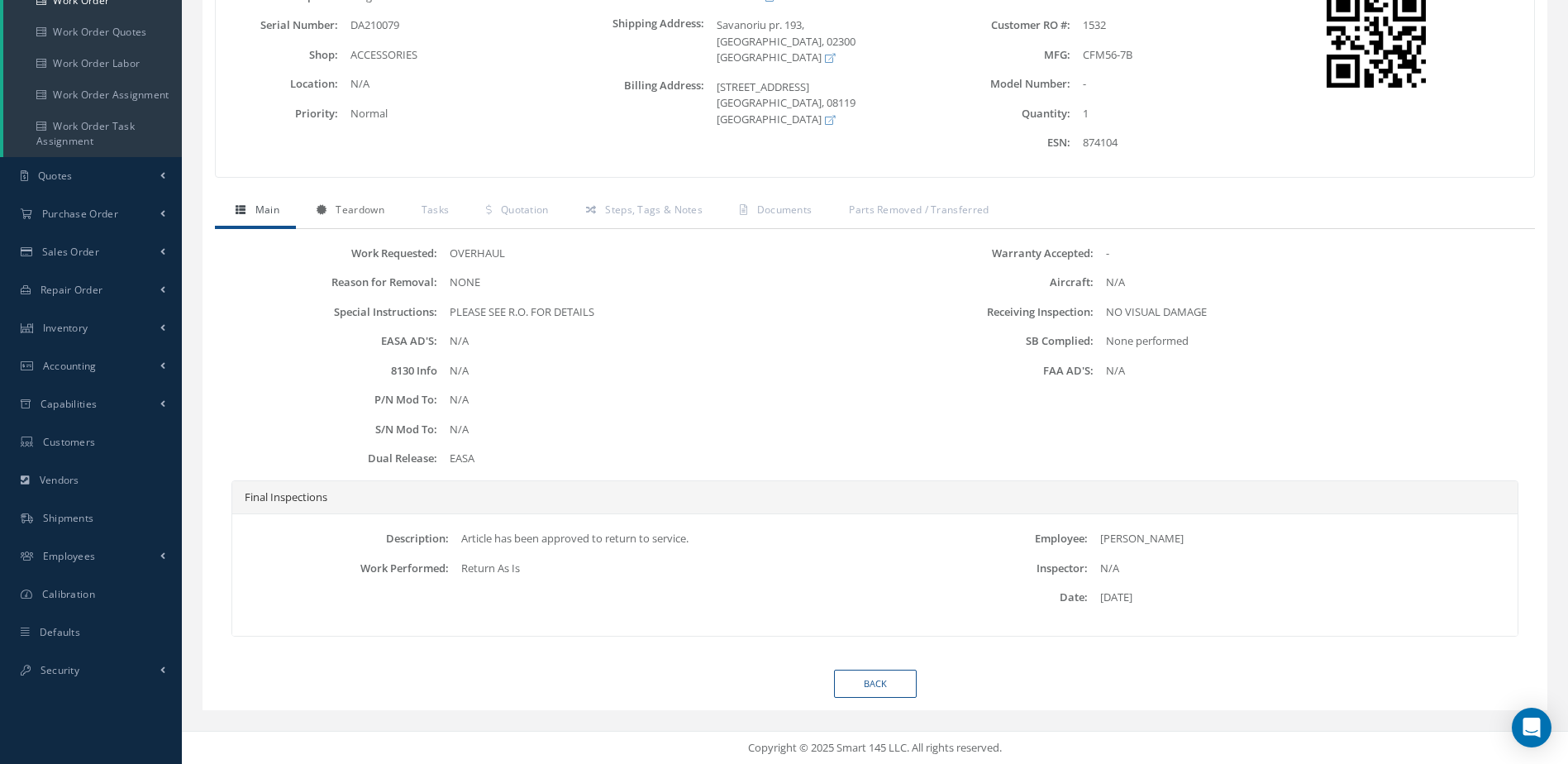
click at [388, 206] on link "Teardown" at bounding box center [348, 212] width 105 height 35
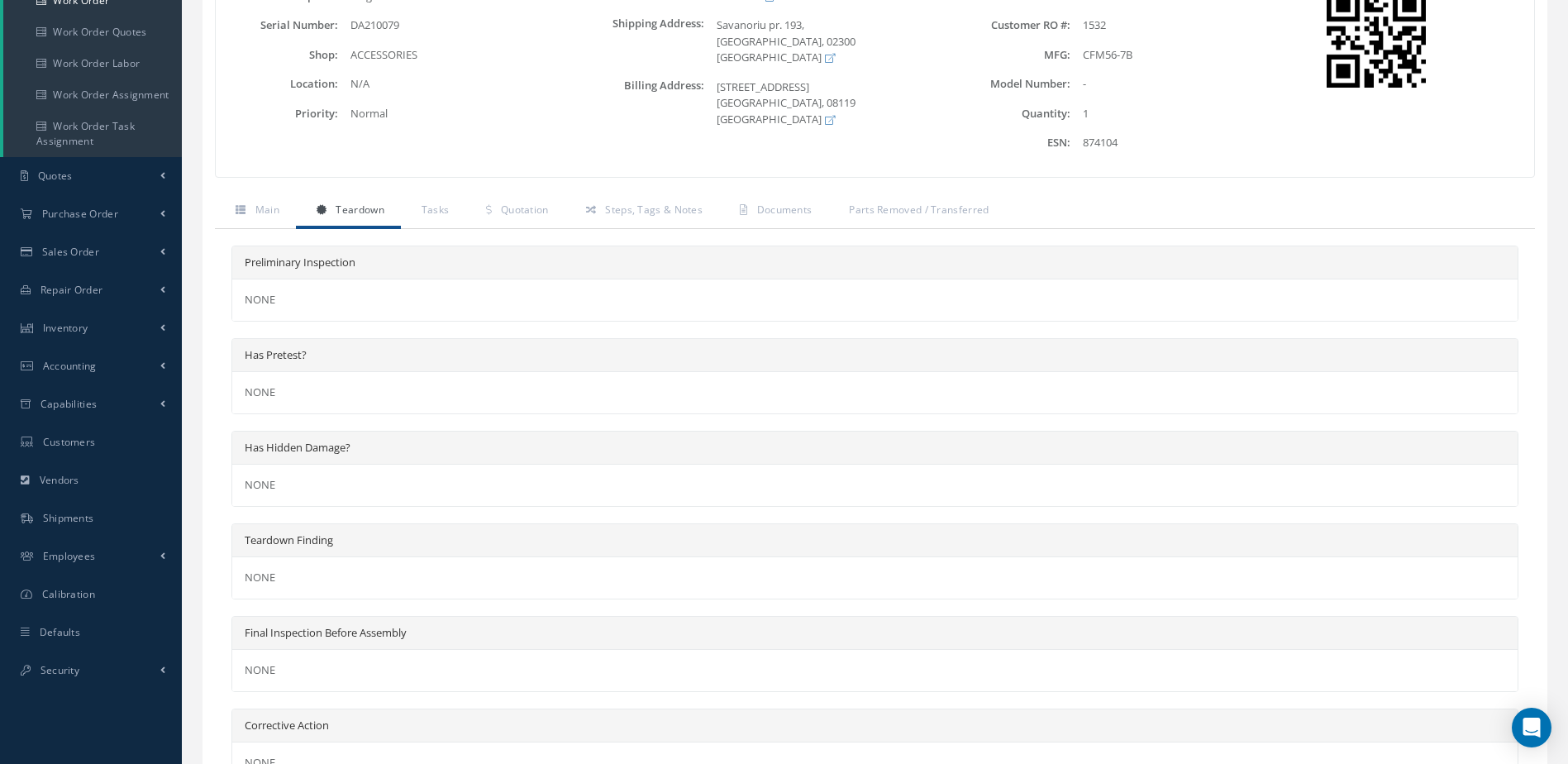
scroll to position [504, 0]
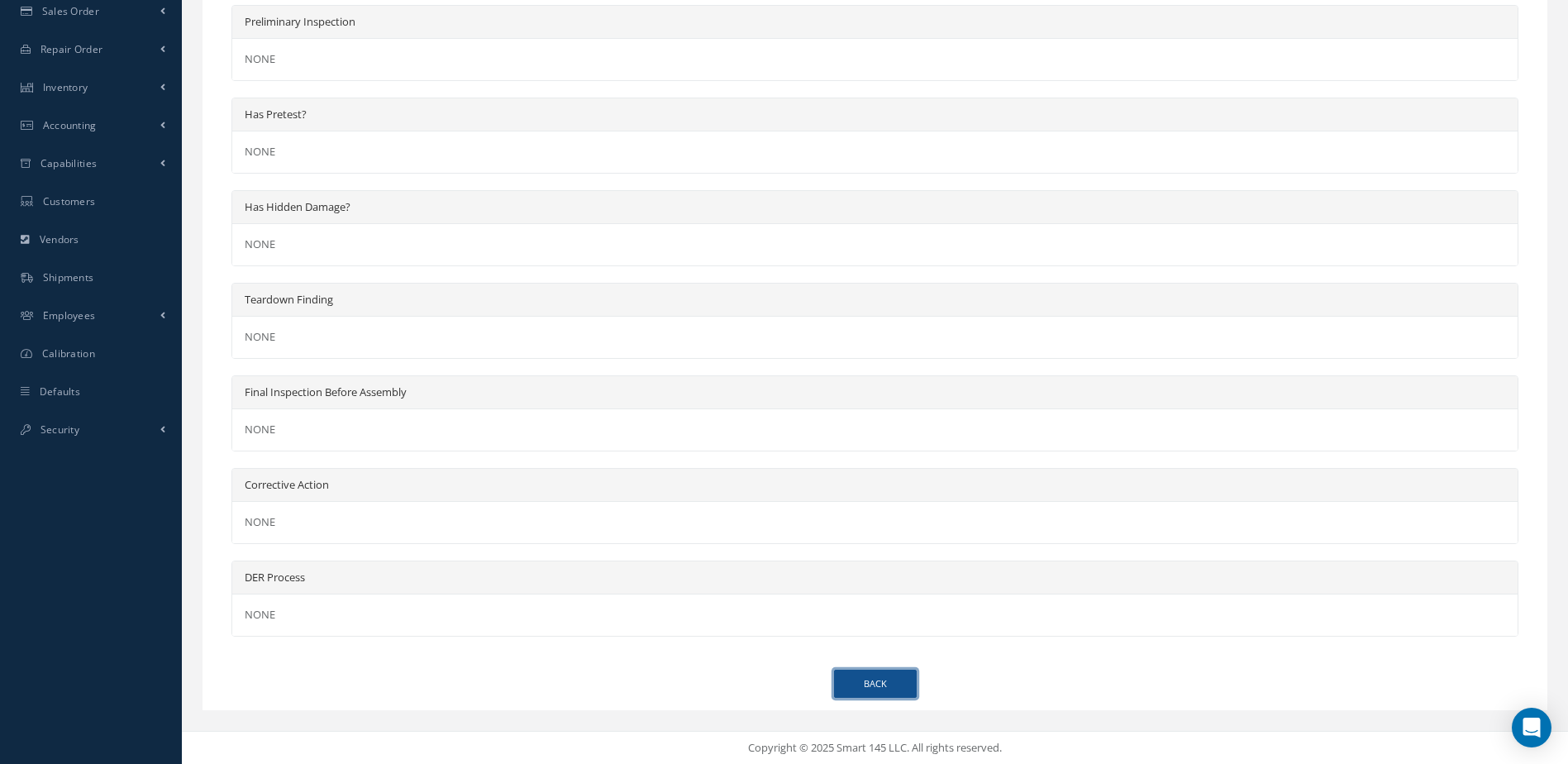
click at [851, 679] on link "Back" at bounding box center [876, 684] width 83 height 29
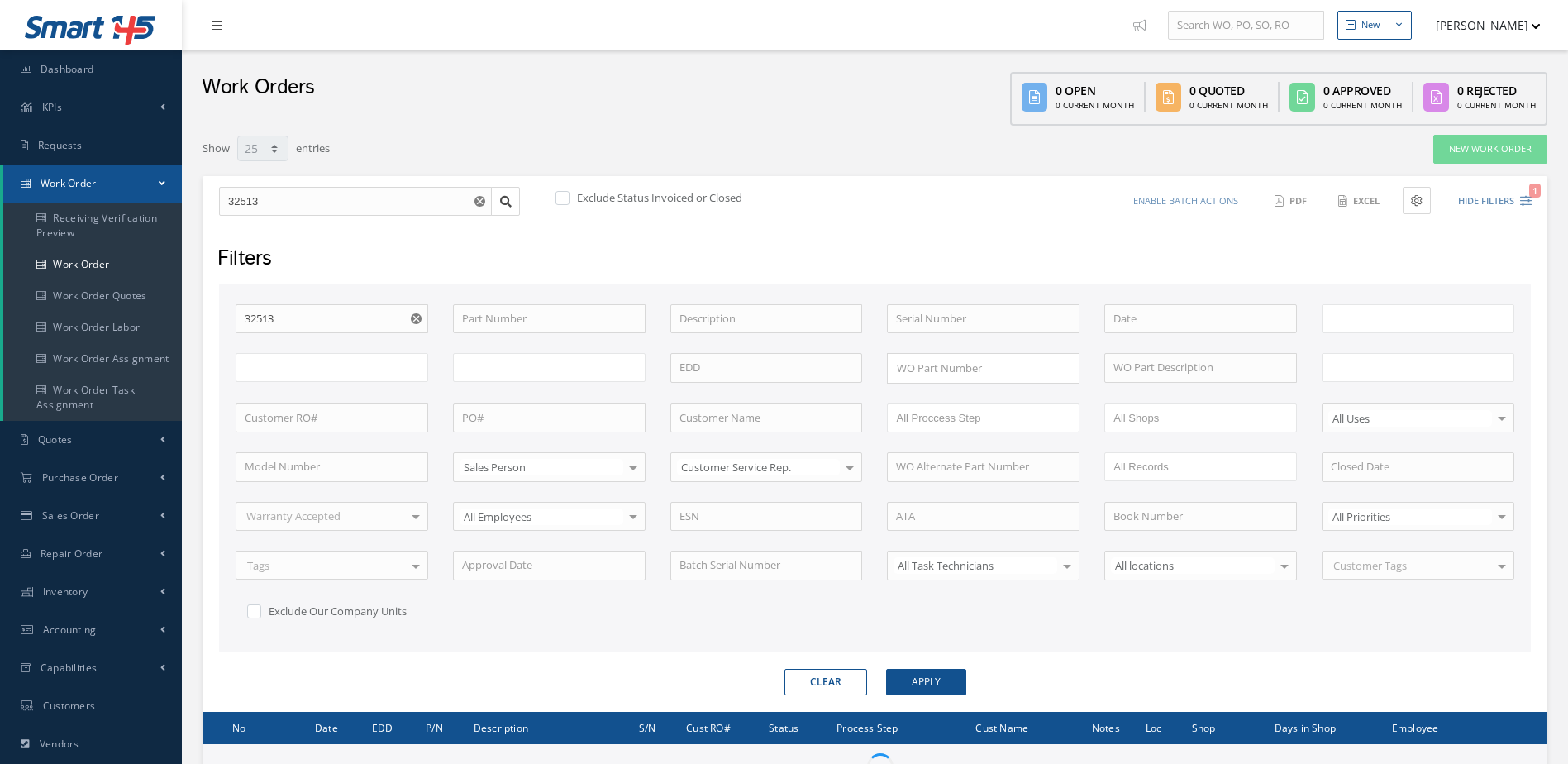
select select "25"
type input "All Work Request"
type input "All Work Performed"
type input "All Status"
type input "WO Part Status"
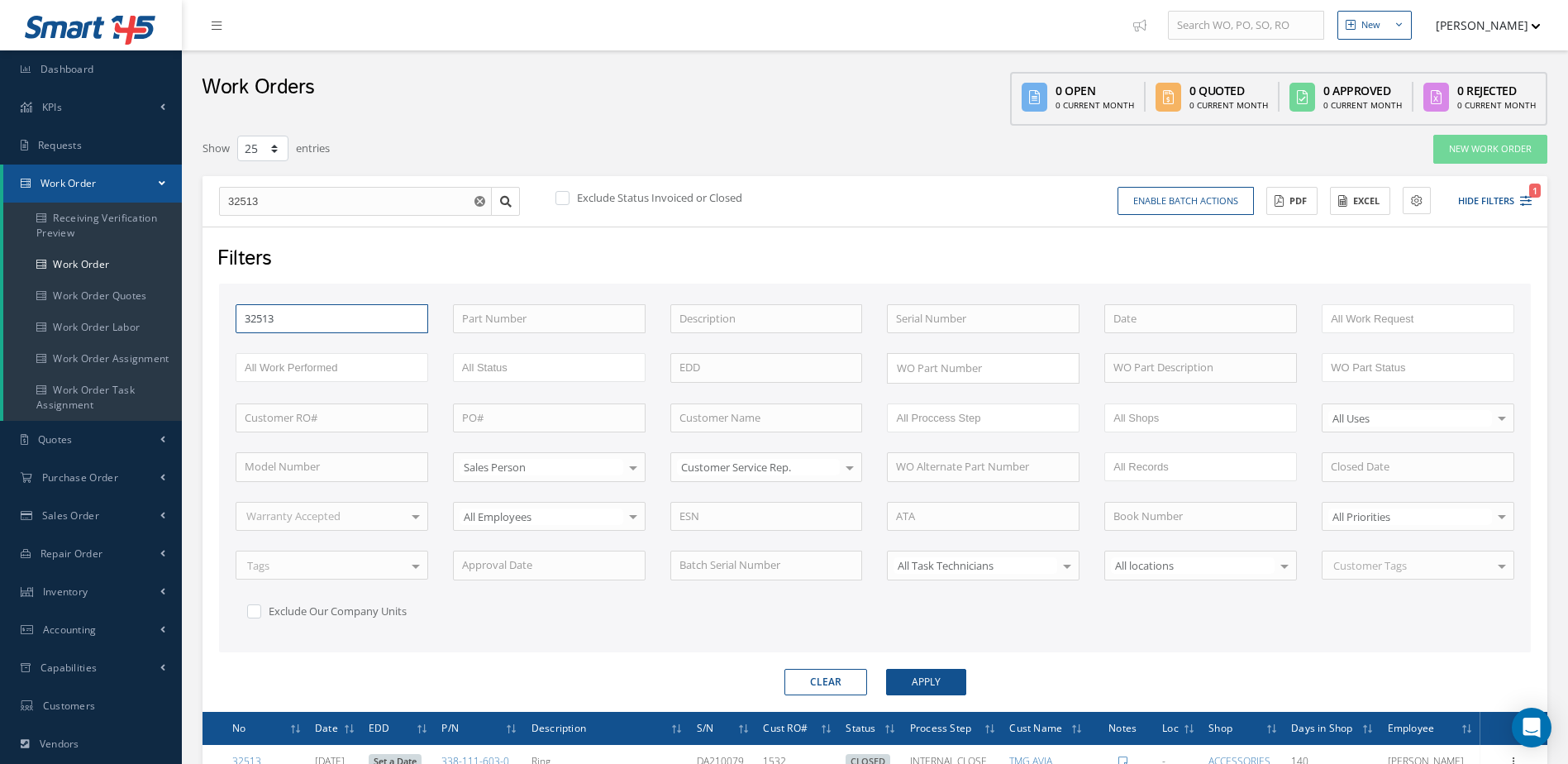
click at [314, 317] on input "32513" at bounding box center [332, 319] width 193 height 29
type input "3251"
type input "325"
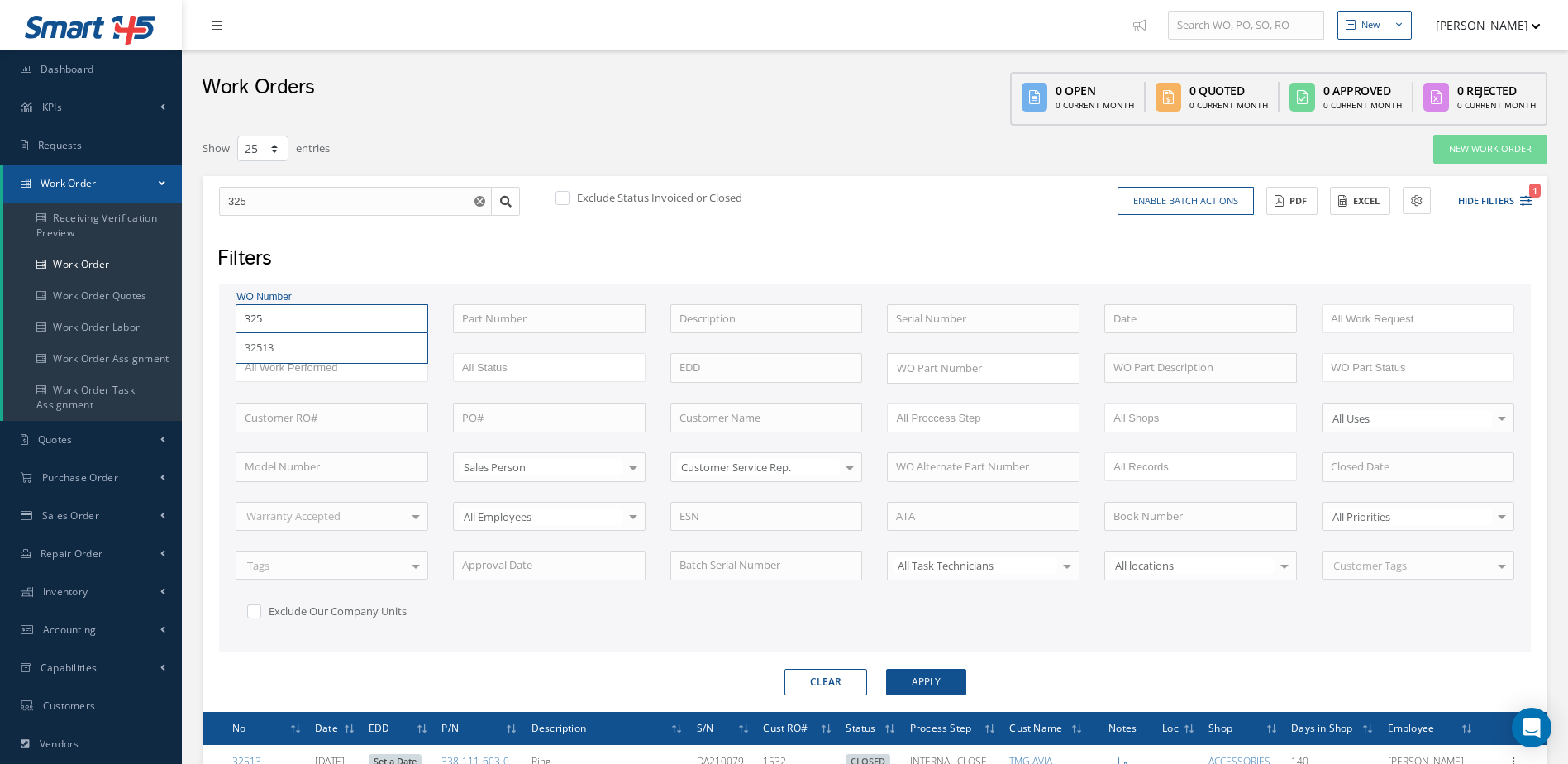
type input "32"
type input "326"
type input "3266"
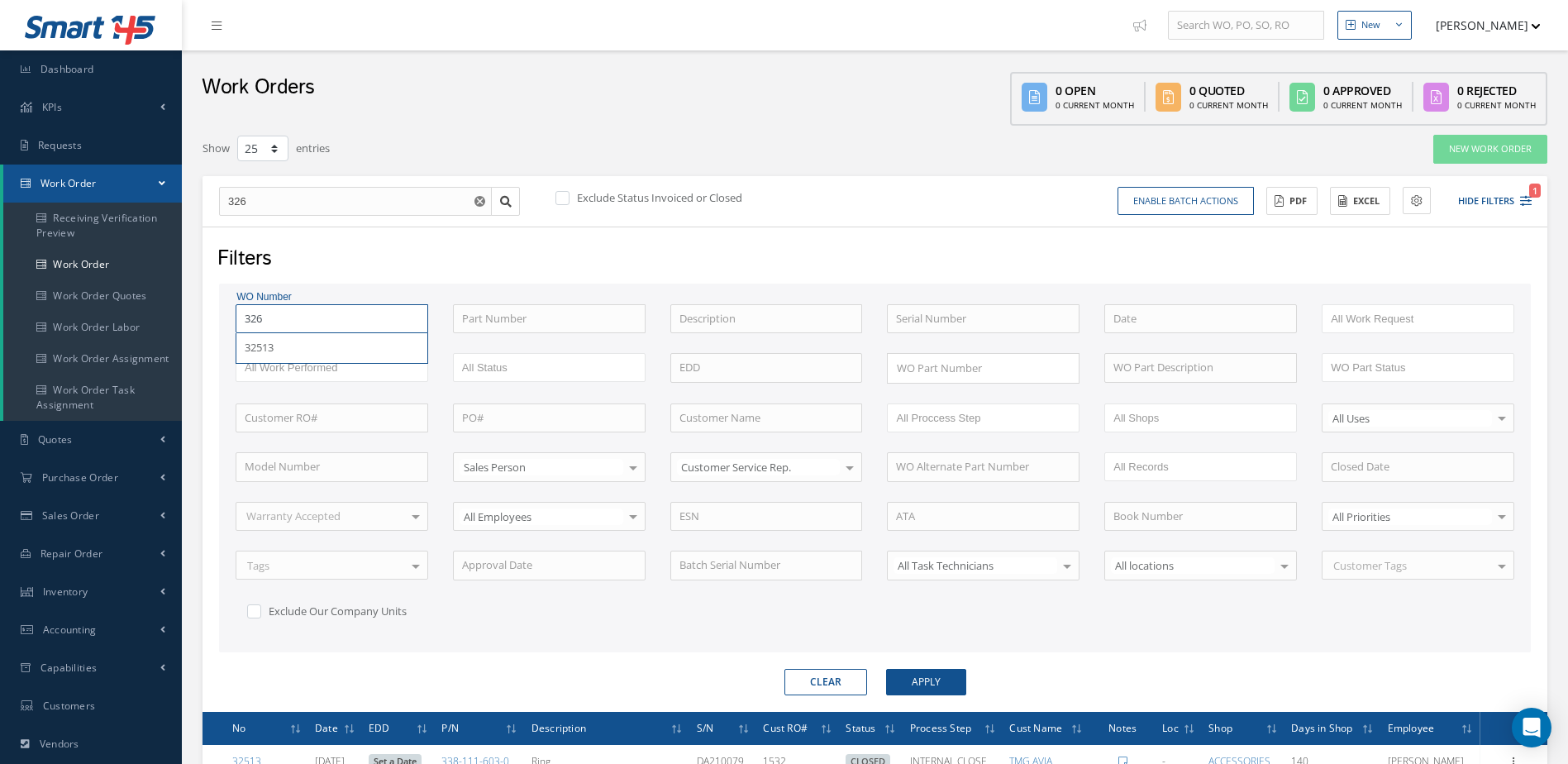
type input "3266"
type input "32668"
click at [886, 668] on button "Apply" at bounding box center [925, 681] width 80 height 27
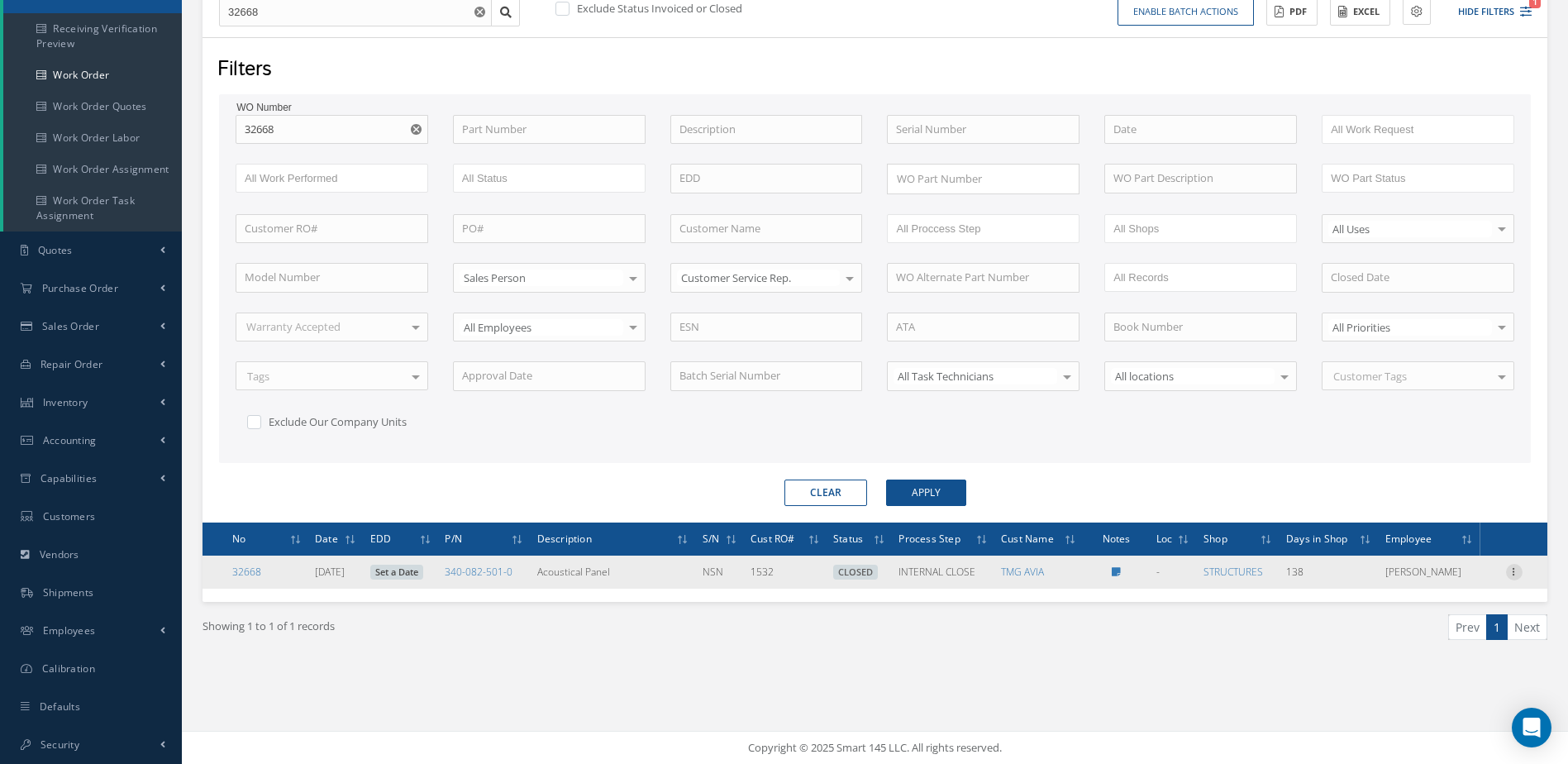
click at [1507, 568] on icon at bounding box center [1515, 570] width 17 height 13
click at [1431, 625] on link "Reverse" at bounding box center [1439, 624] width 130 height 21
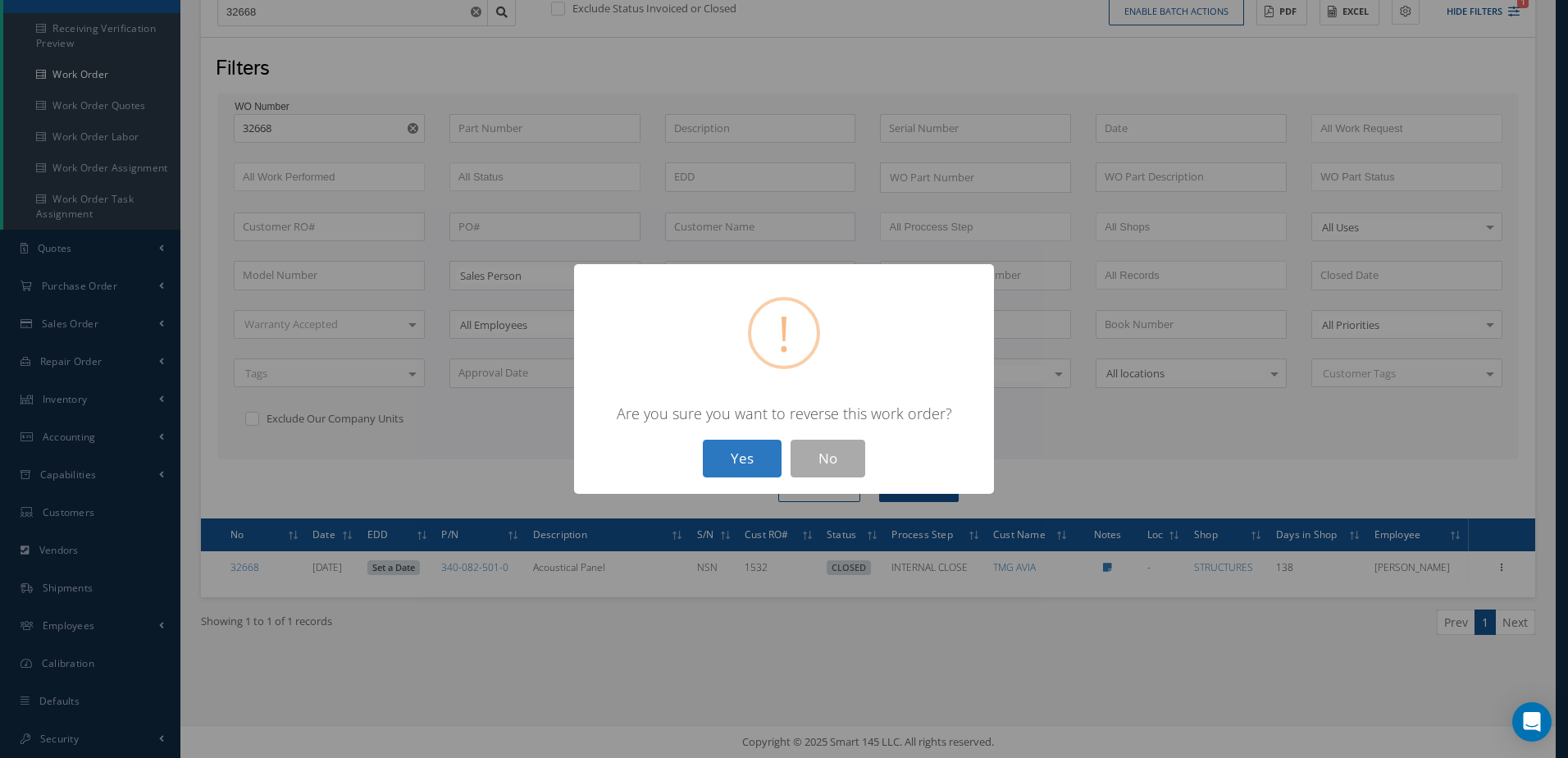
click at [723, 463] on button "Yes" at bounding box center [742, 459] width 78 height 38
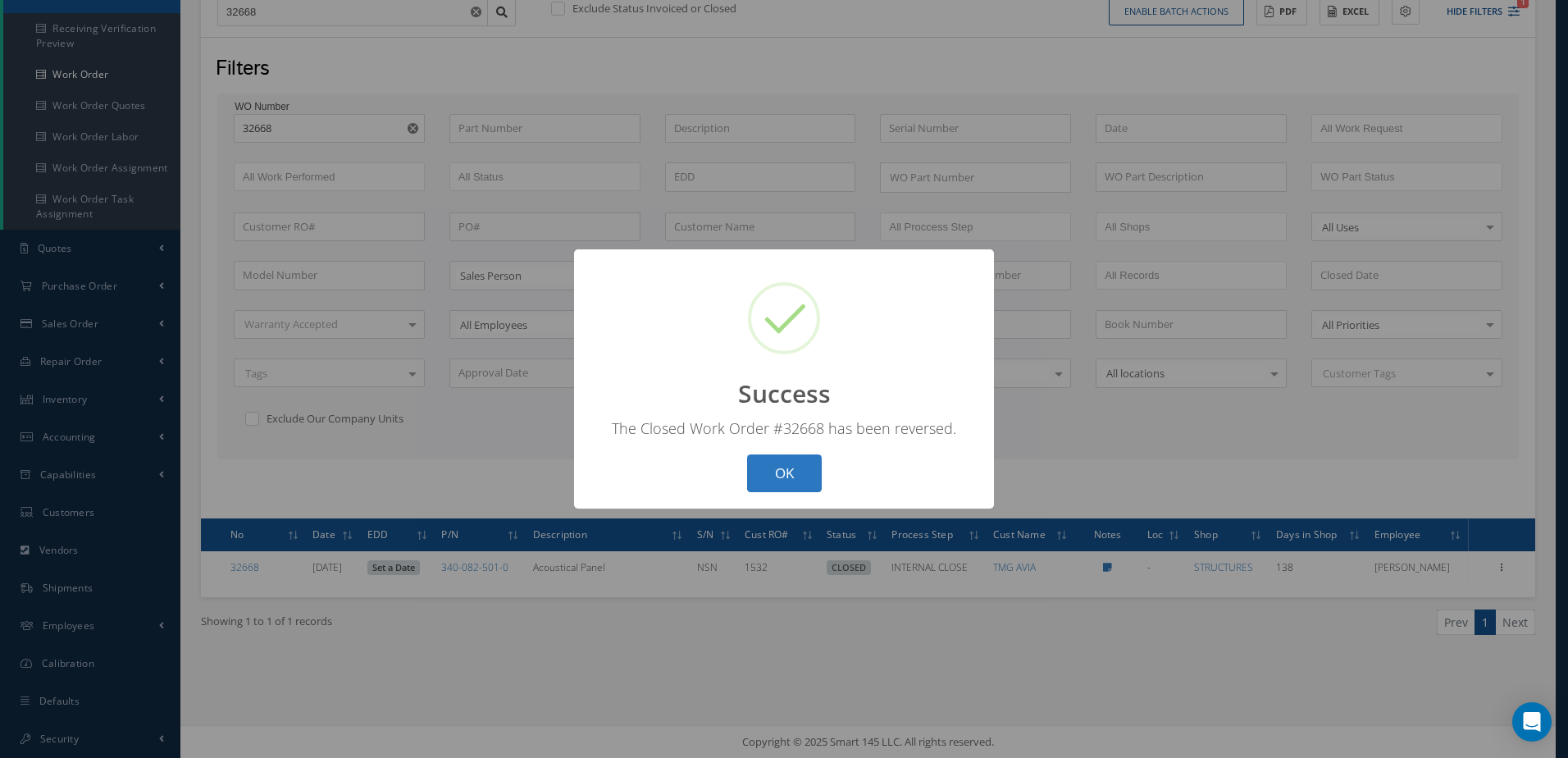
click at [793, 476] on button "OK" at bounding box center [784, 474] width 75 height 38
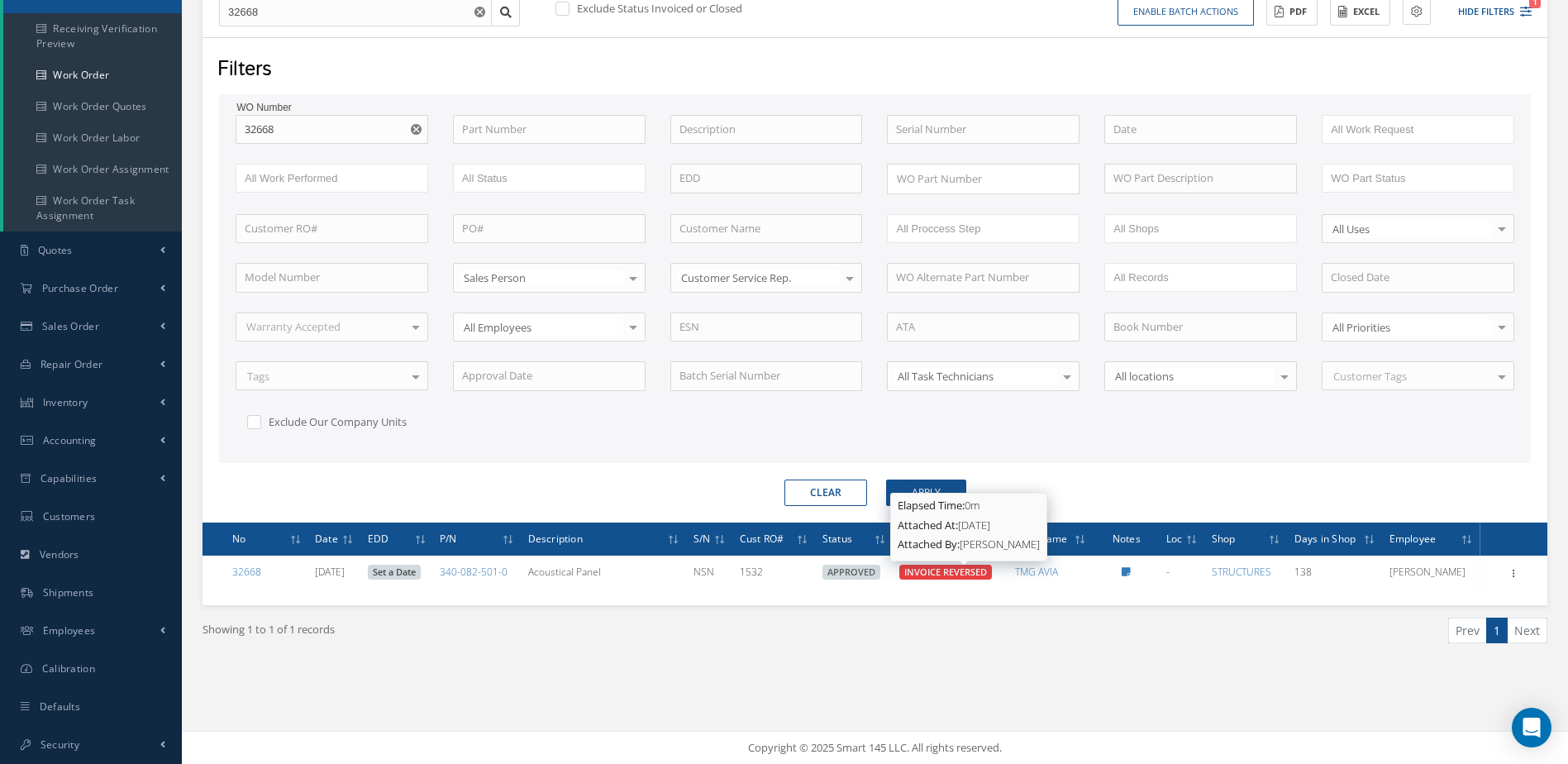
click at [972, 571] on span "INVOICE REVERSED" at bounding box center [946, 572] width 83 height 13
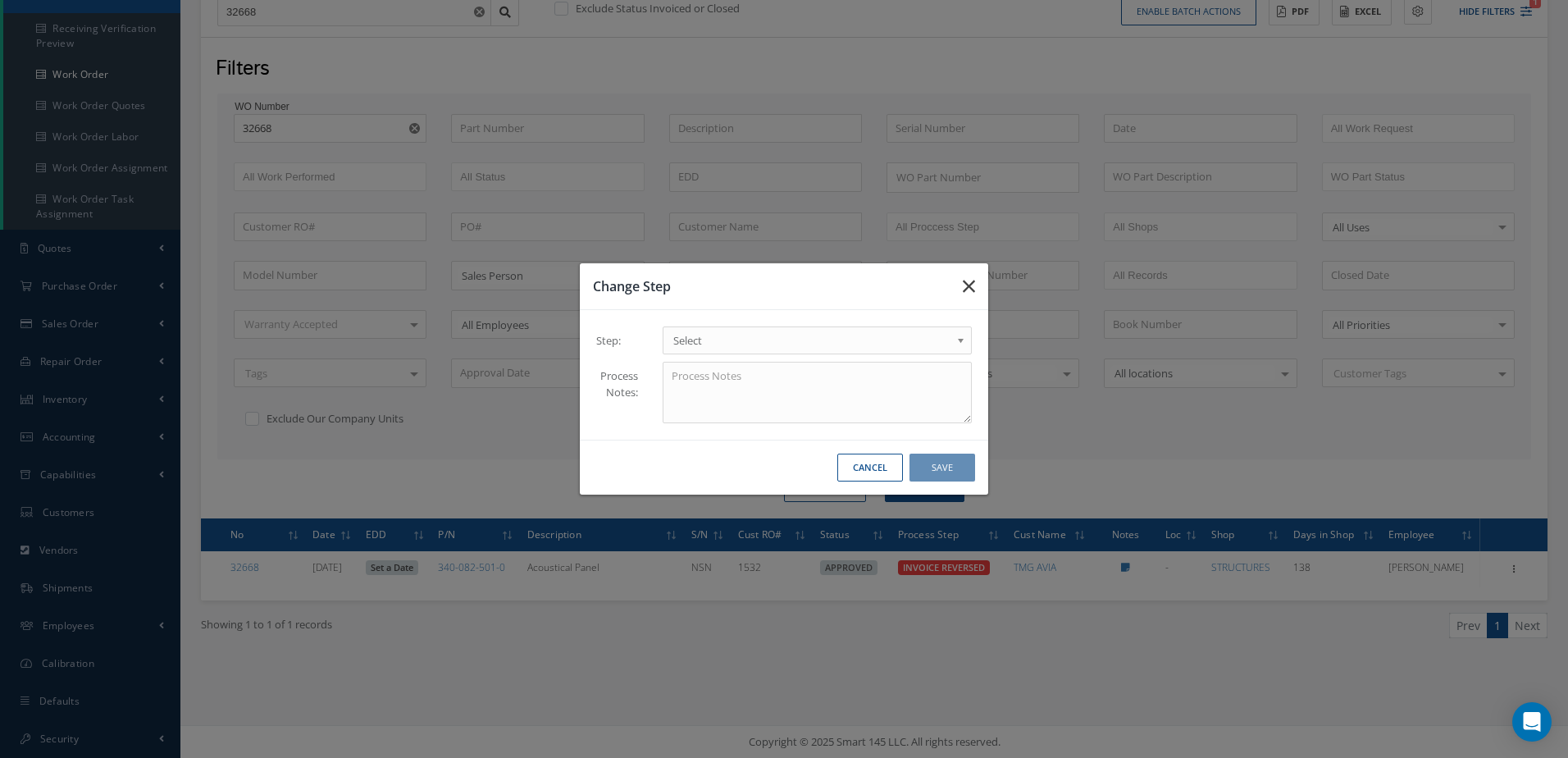
click at [968, 279] on icon "button" at bounding box center [969, 286] width 13 height 20
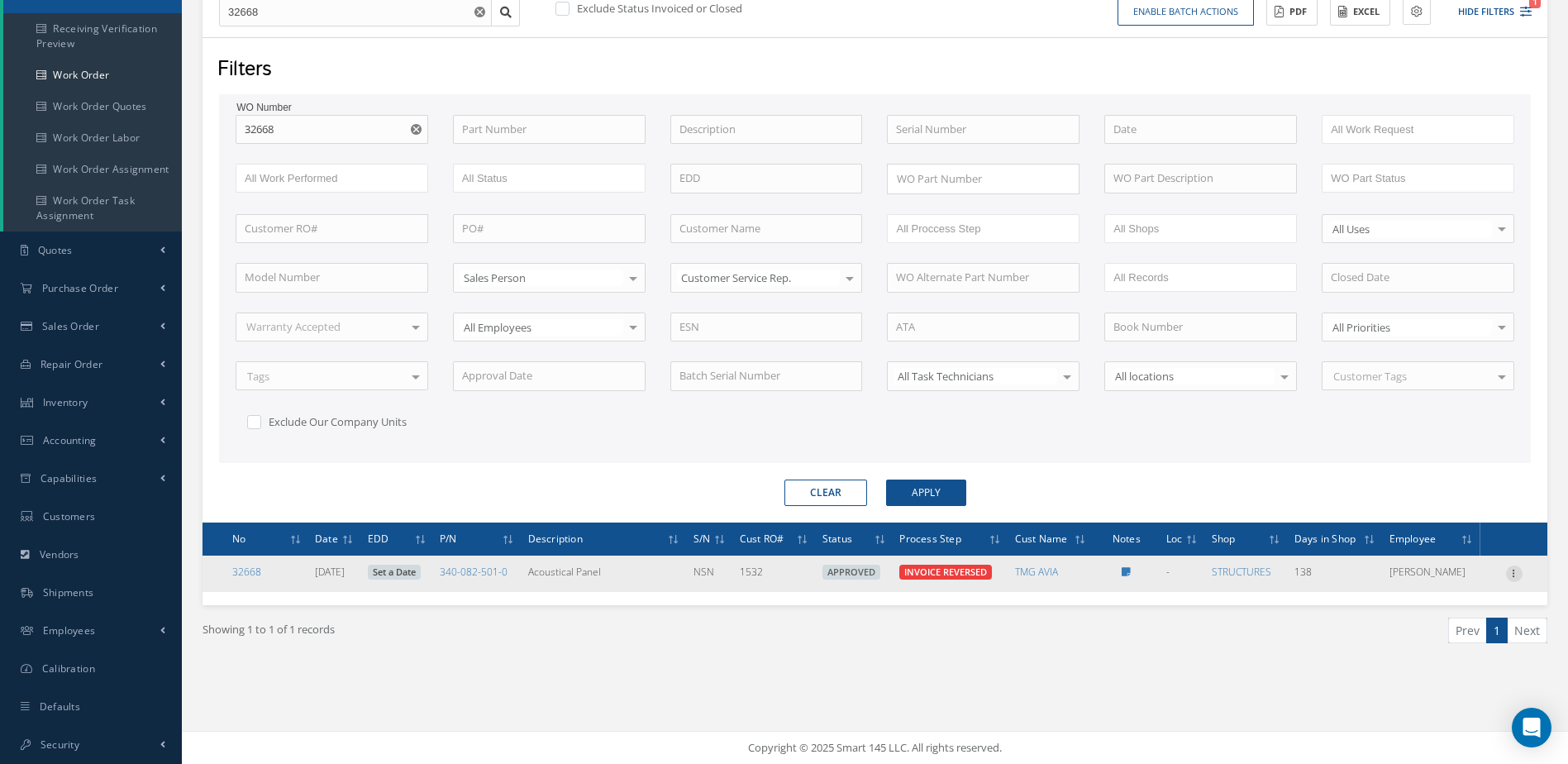
click at [1509, 567] on icon at bounding box center [1515, 572] width 17 height 13
click at [1416, 619] on link "Invoicing" at bounding box center [1439, 620] width 130 height 21
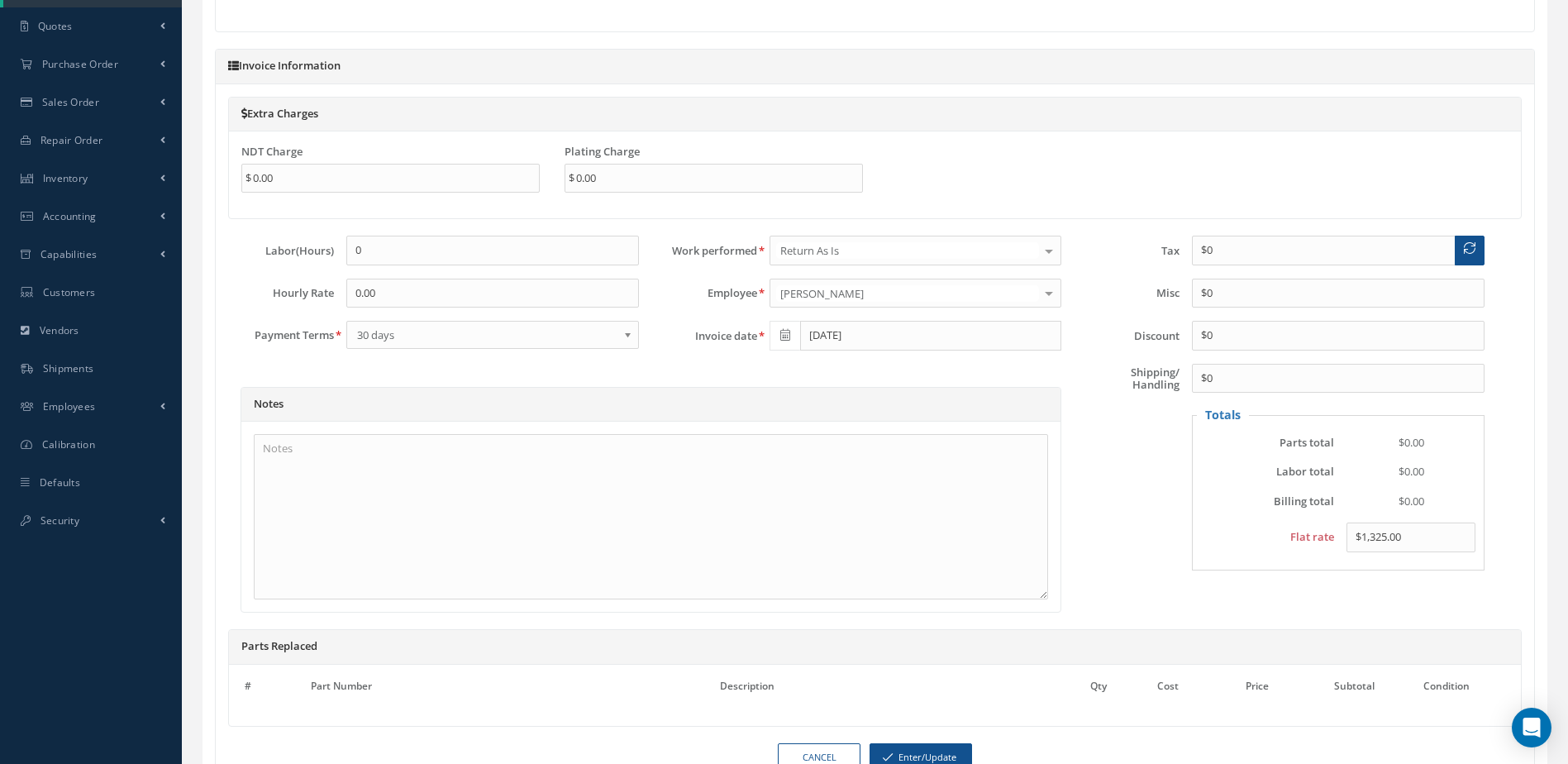
scroll to position [546, 0]
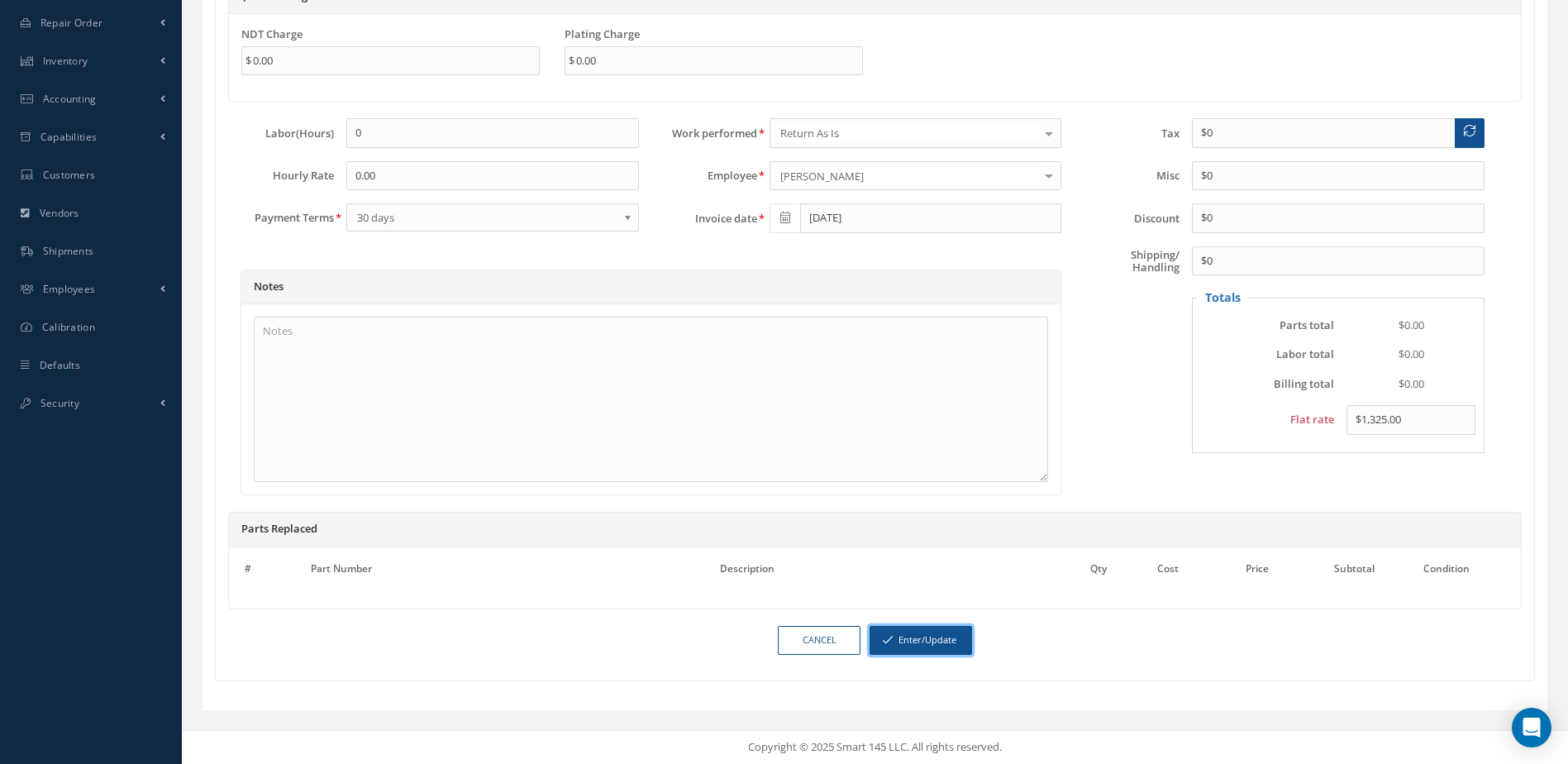
click at [942, 648] on button "Enter/Update" at bounding box center [921, 641] width 103 height 29
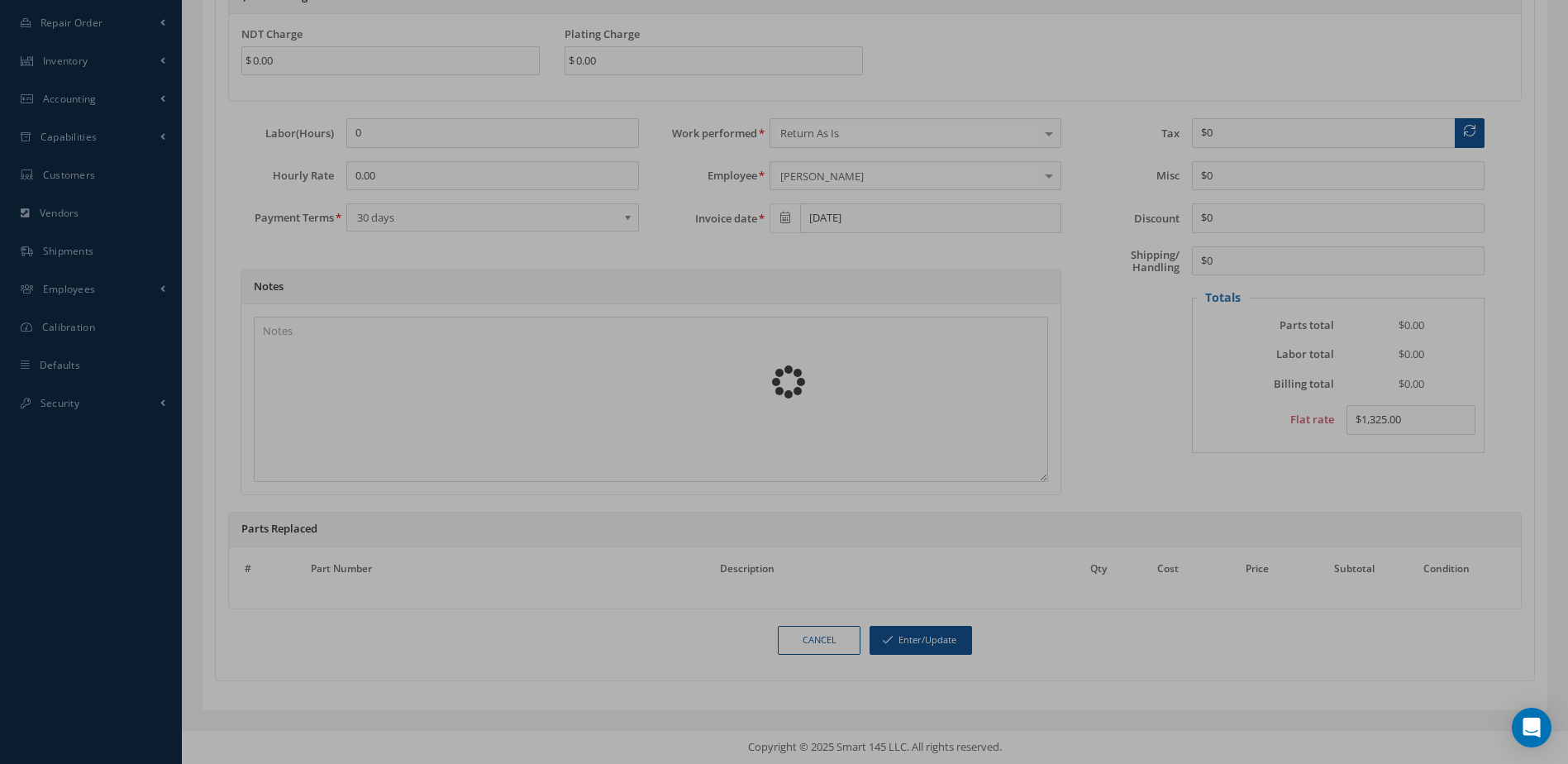
scroll to position [531, 0]
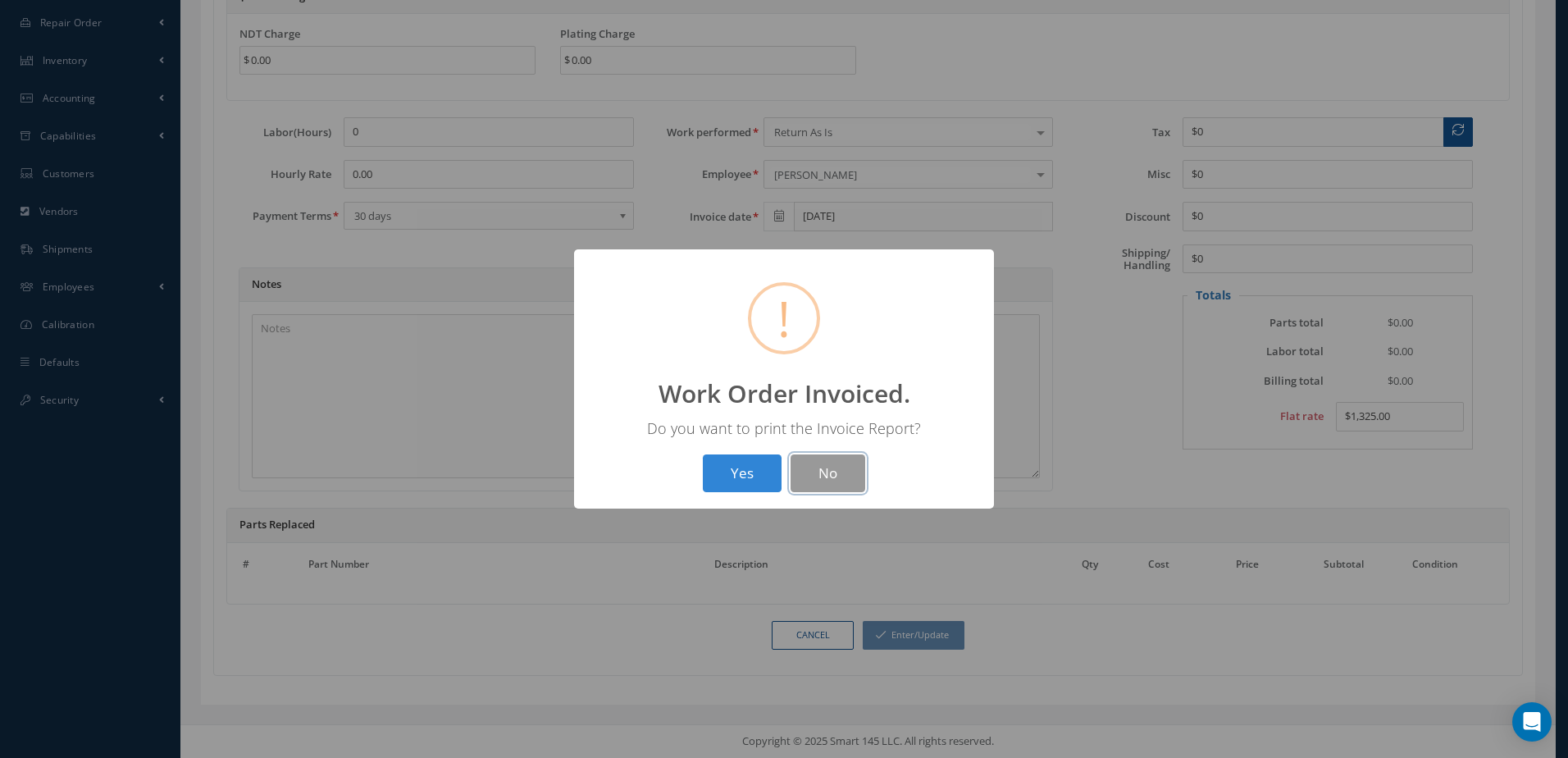
drag, startPoint x: 836, startPoint y: 473, endPoint x: 845, endPoint y: 474, distance: 9.1
click at [837, 473] on button "No" at bounding box center [828, 474] width 75 height 38
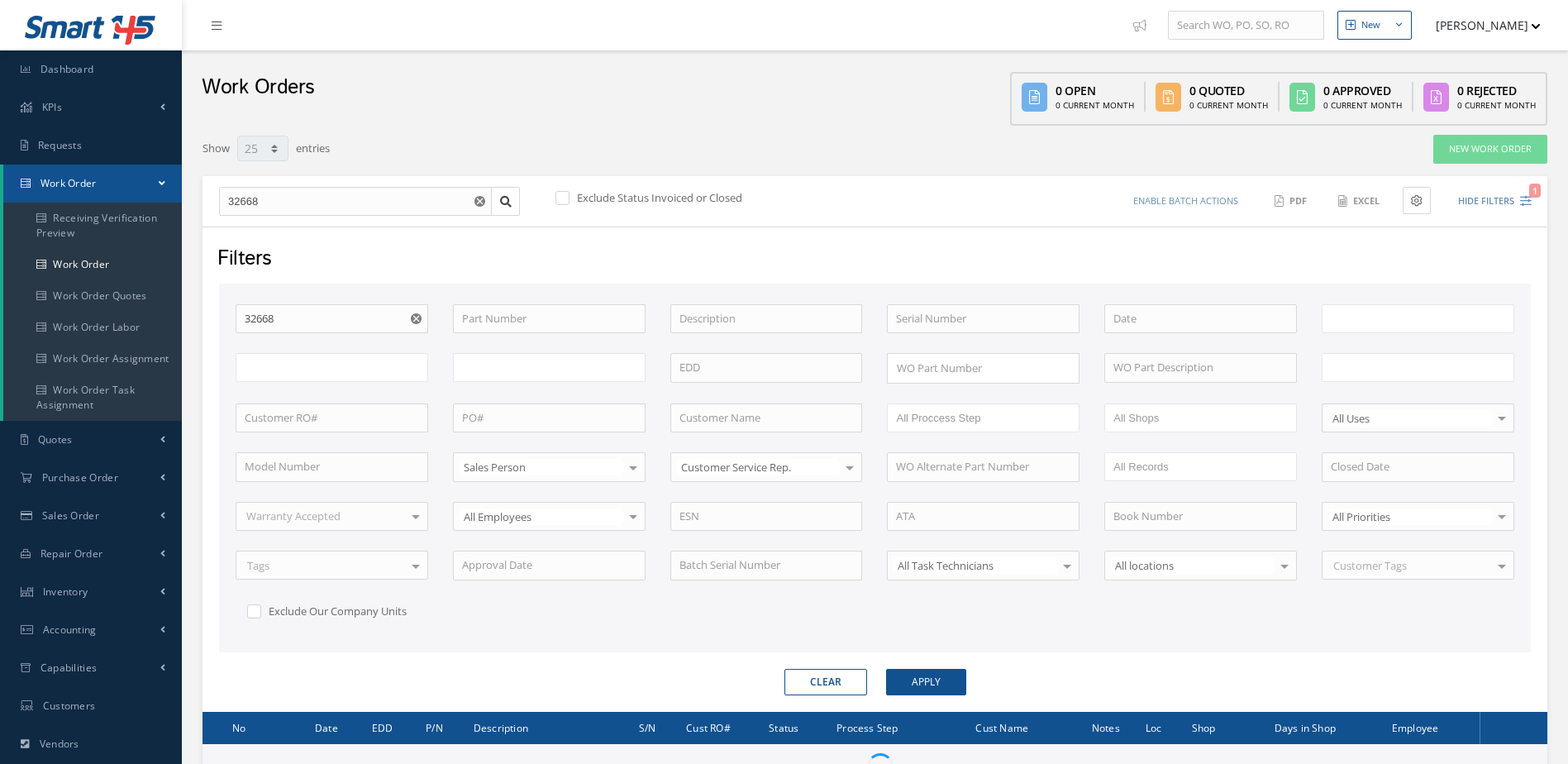
select select "25"
type input "All Work Request"
type input "All Work Performed"
type input "All Status"
type input "WO Part Status"
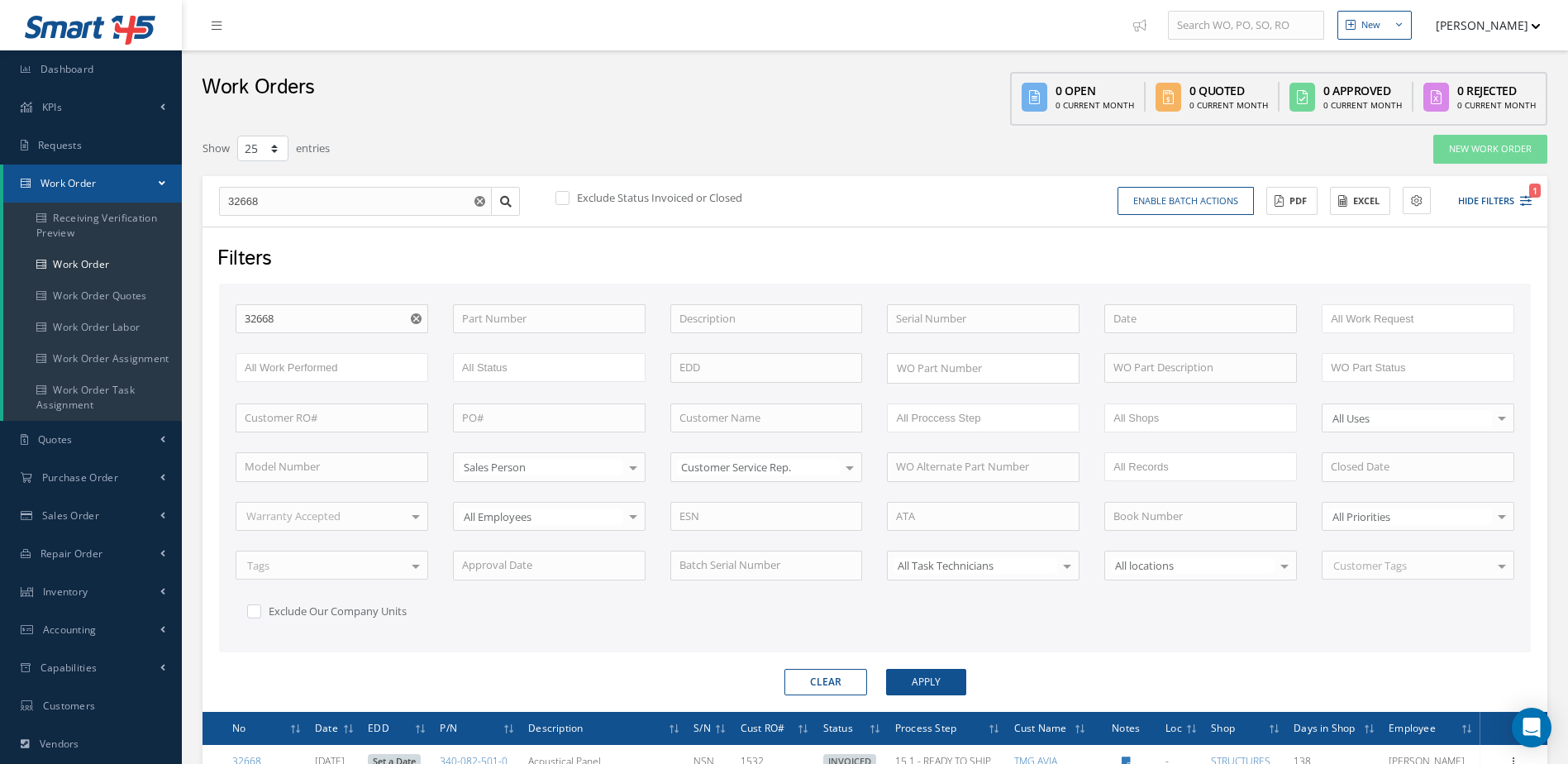
scroll to position [189, 0]
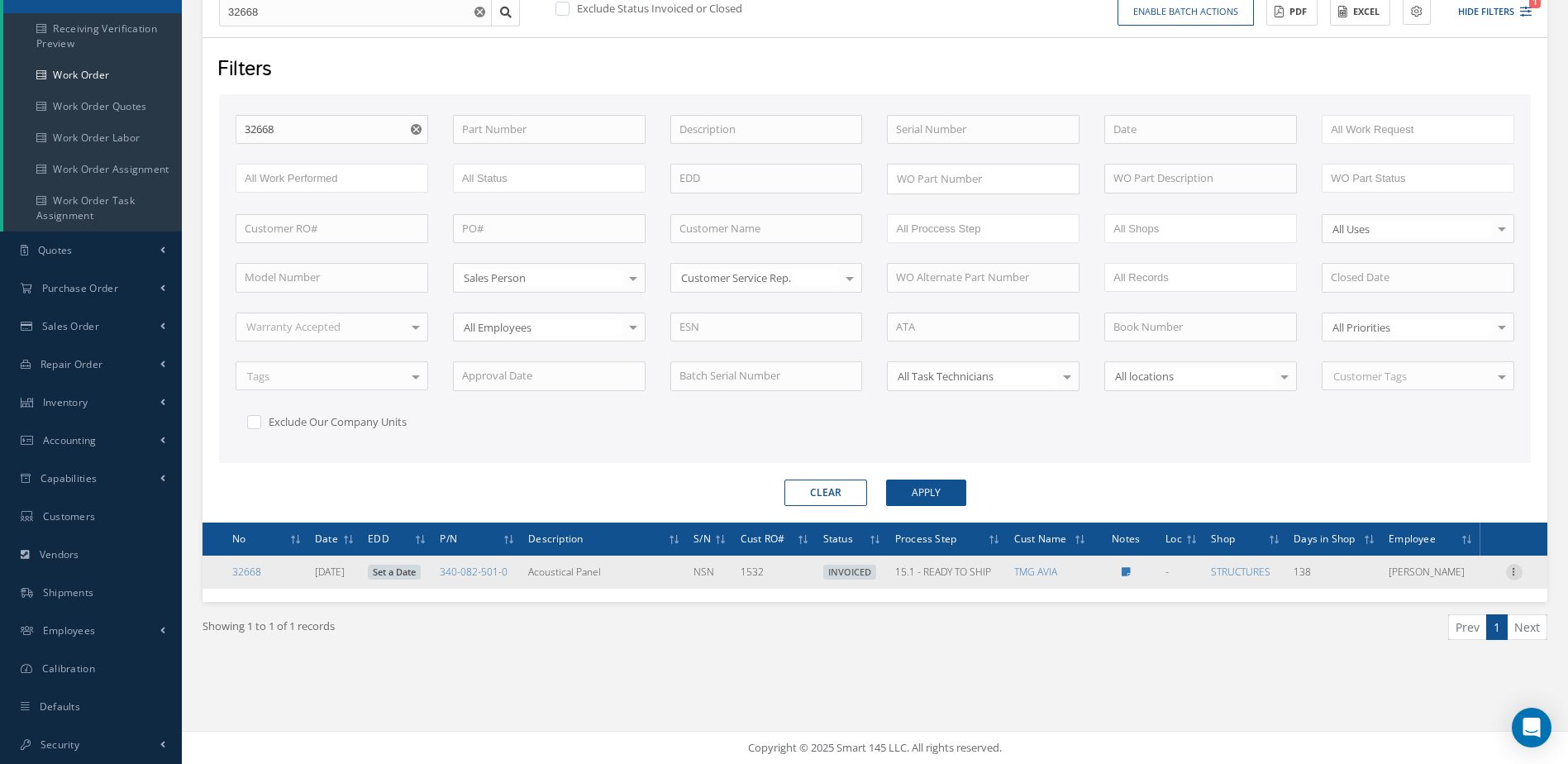
click at [1516, 572] on icon at bounding box center [1515, 570] width 17 height 13
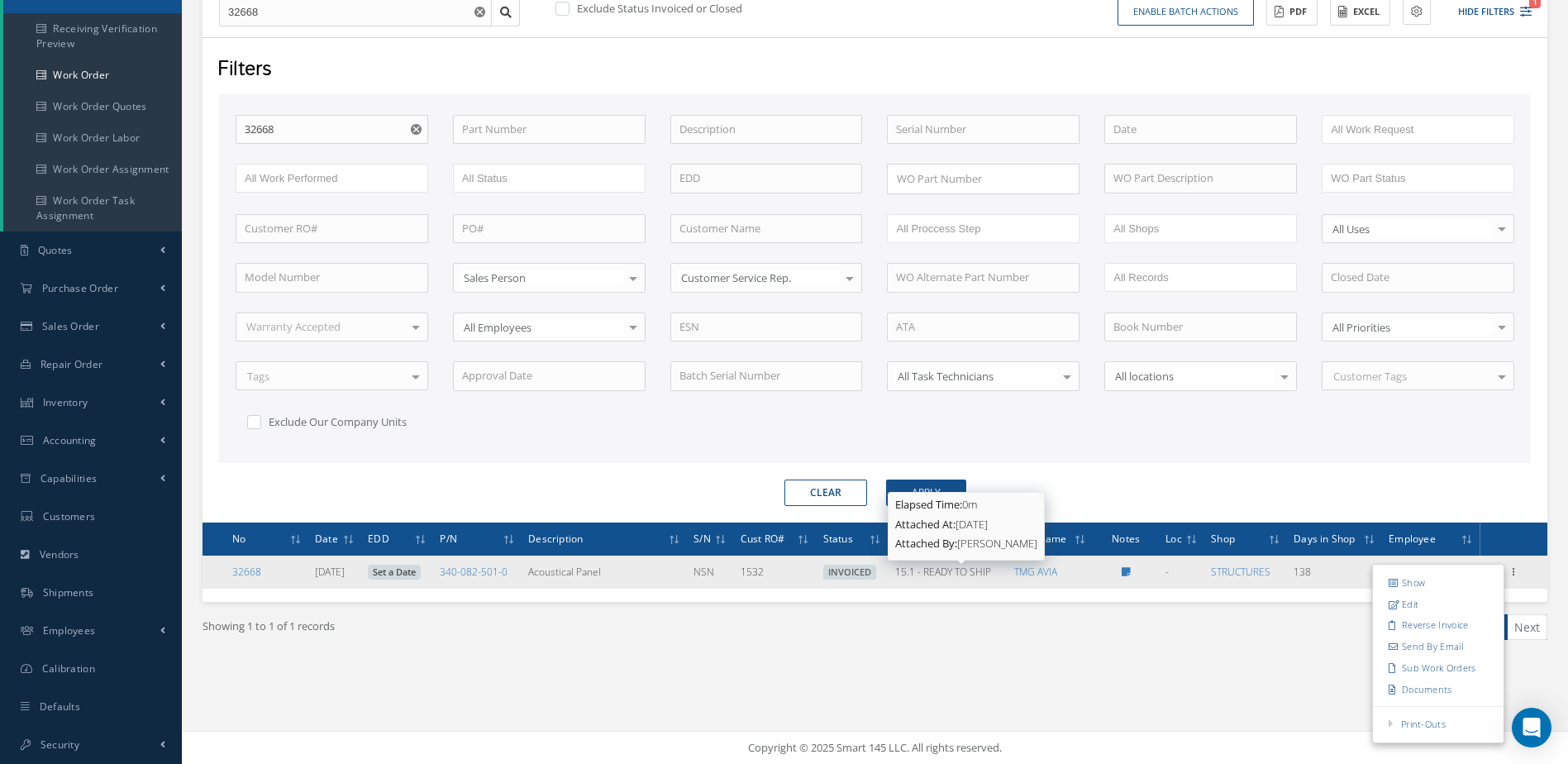
click at [950, 569] on span "15.1 - READY TO SHIP" at bounding box center [943, 571] width 95 height 14
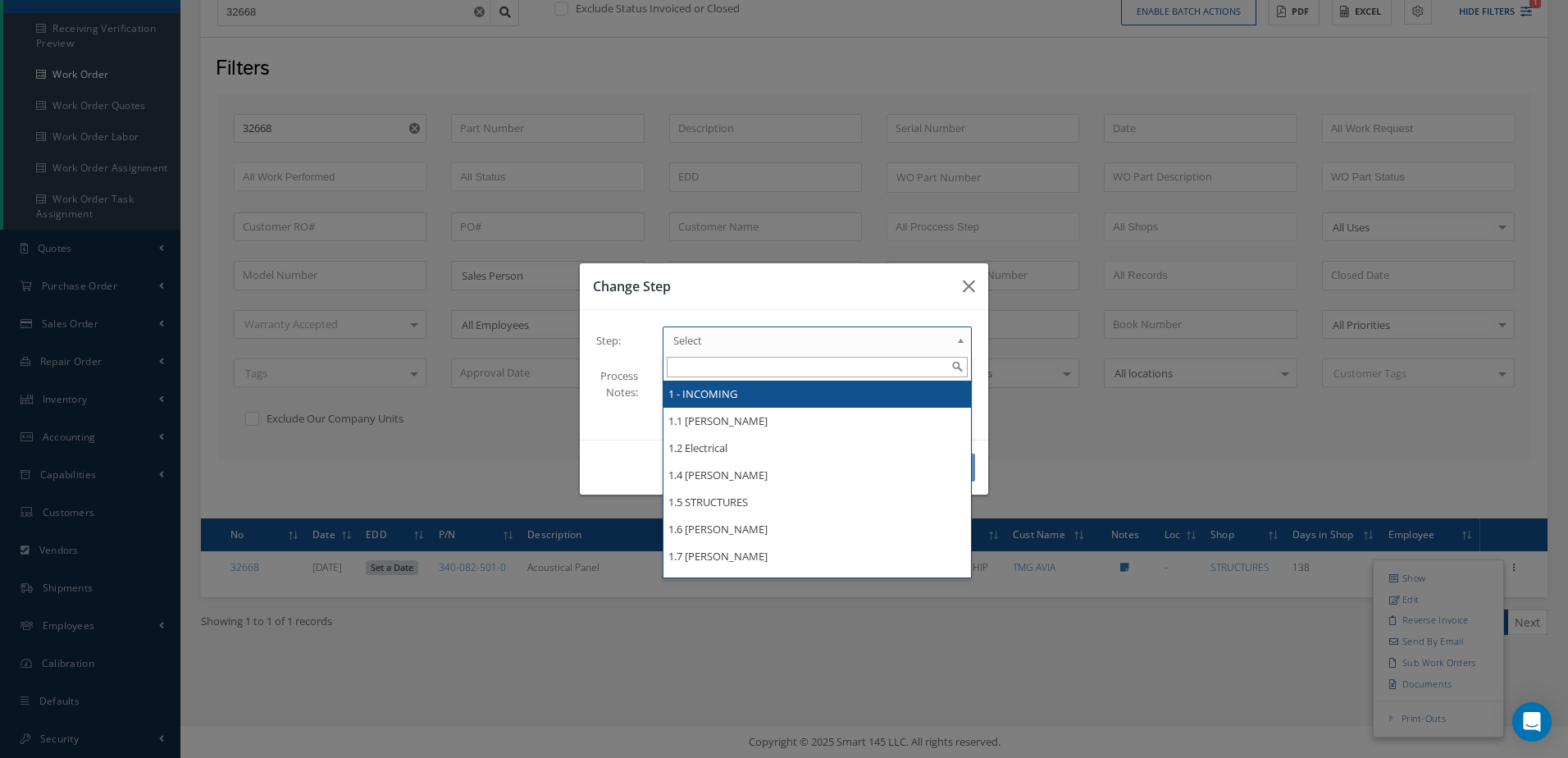
click at [751, 333] on span "Select" at bounding box center [811, 341] width 277 height 20
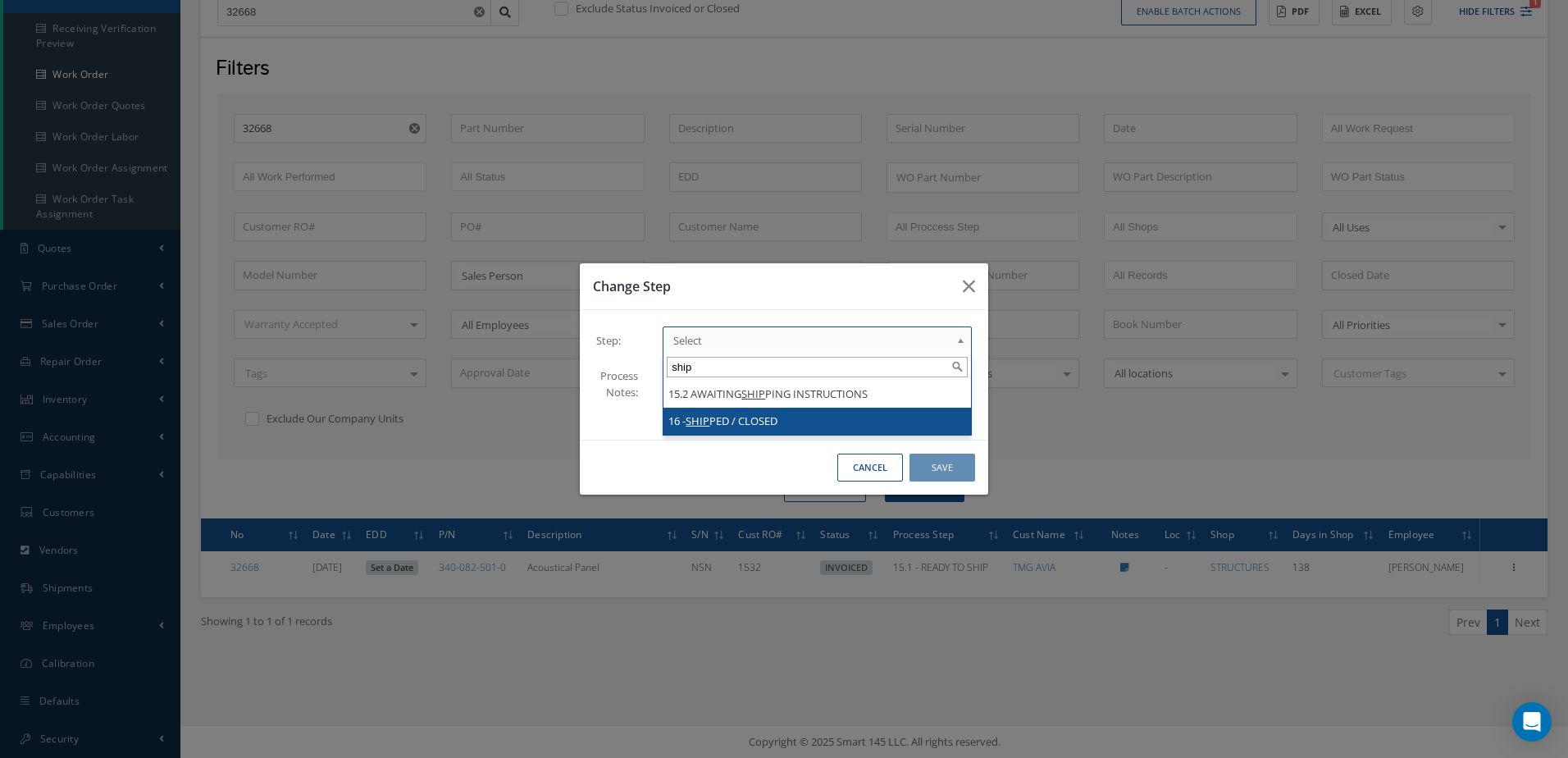
type input "ship"
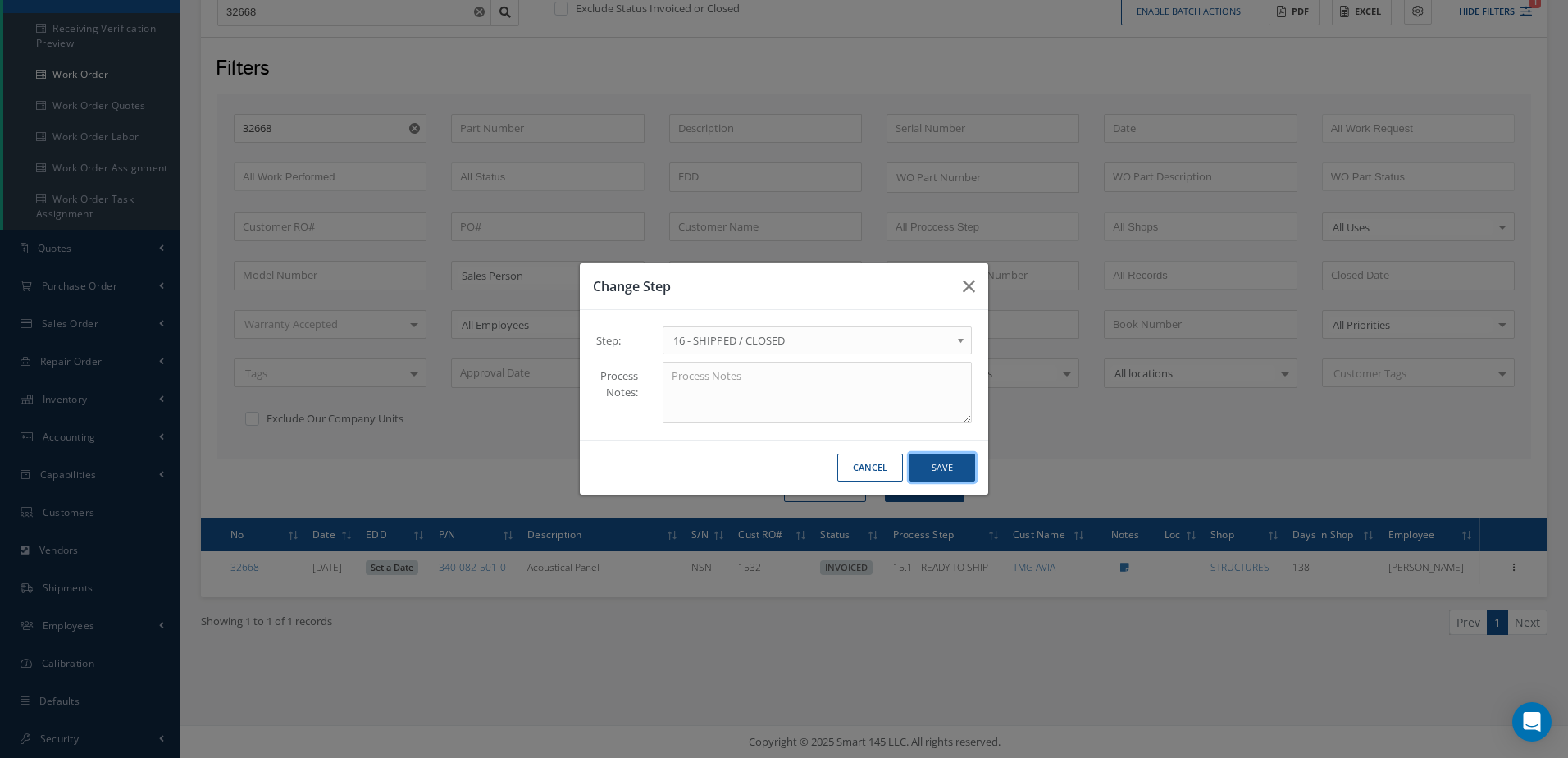
click at [927, 471] on button "Save" at bounding box center [942, 468] width 66 height 29
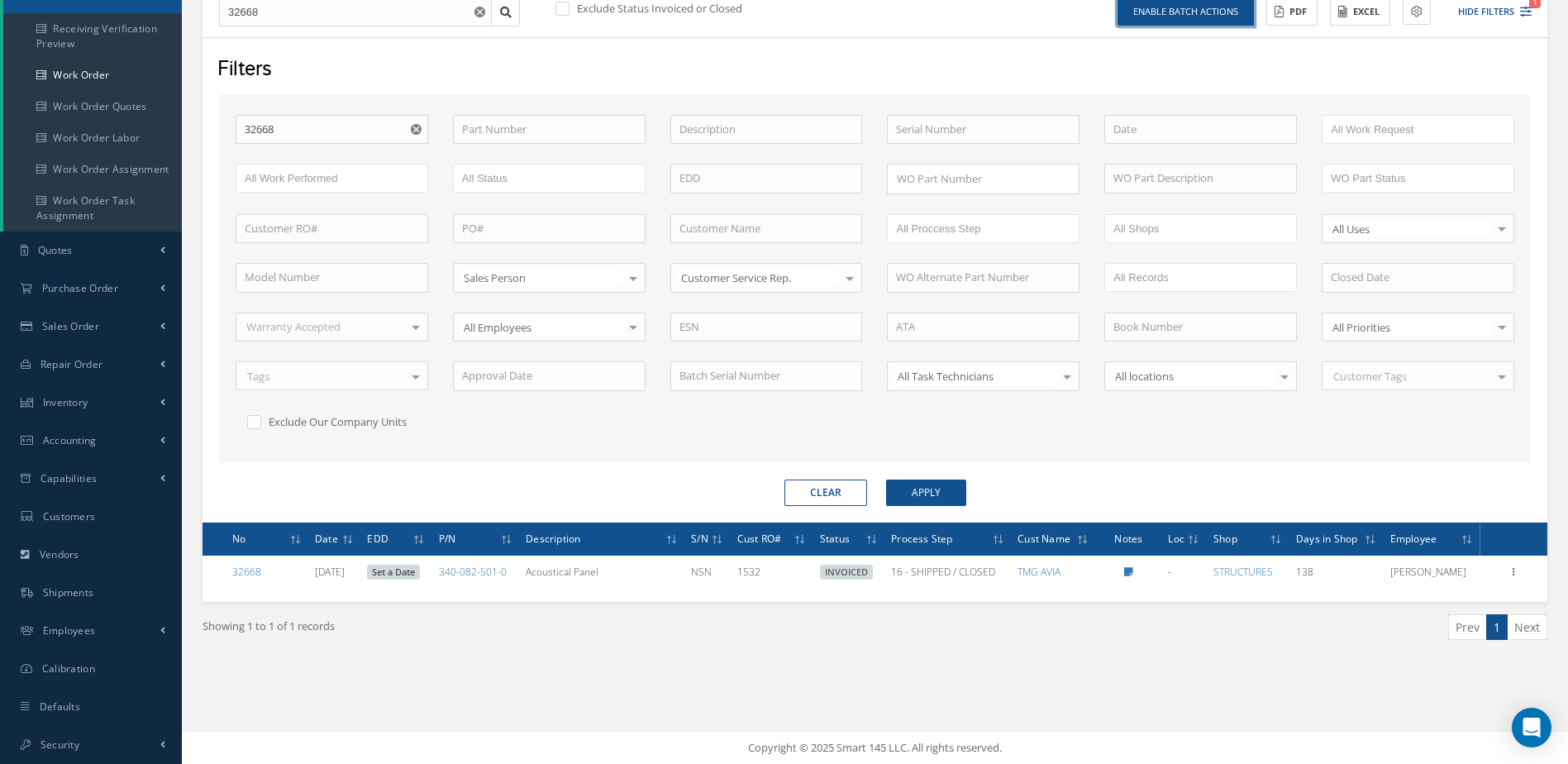
click at [1215, 13] on button "Enable batch actions" at bounding box center [1185, 12] width 137 height 29
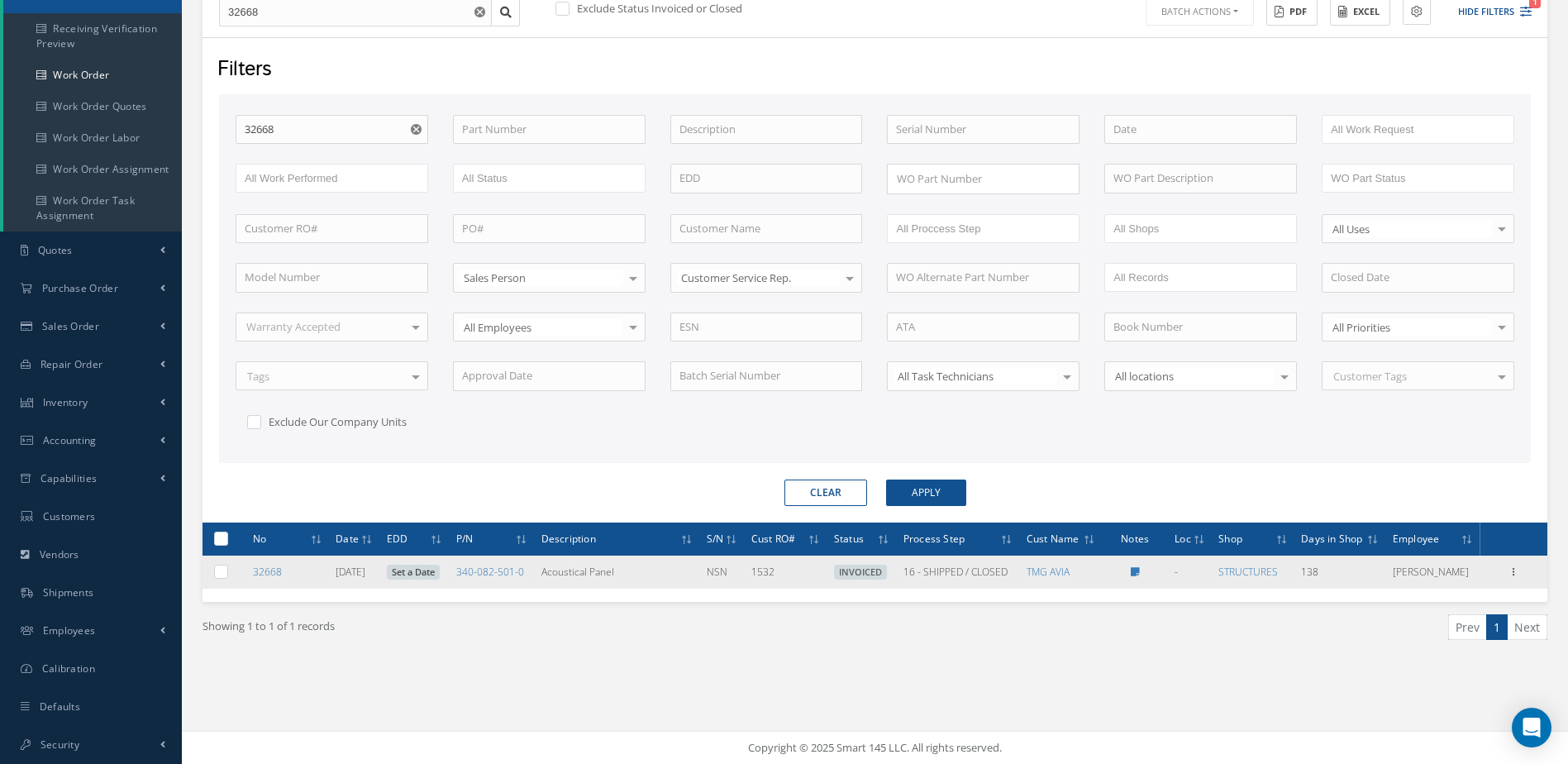
click at [228, 575] on label at bounding box center [228, 570] width 0 height 14
click at [220, 575] on input "checkbox" at bounding box center [222, 574] width 11 height 11
checkbox input "true"
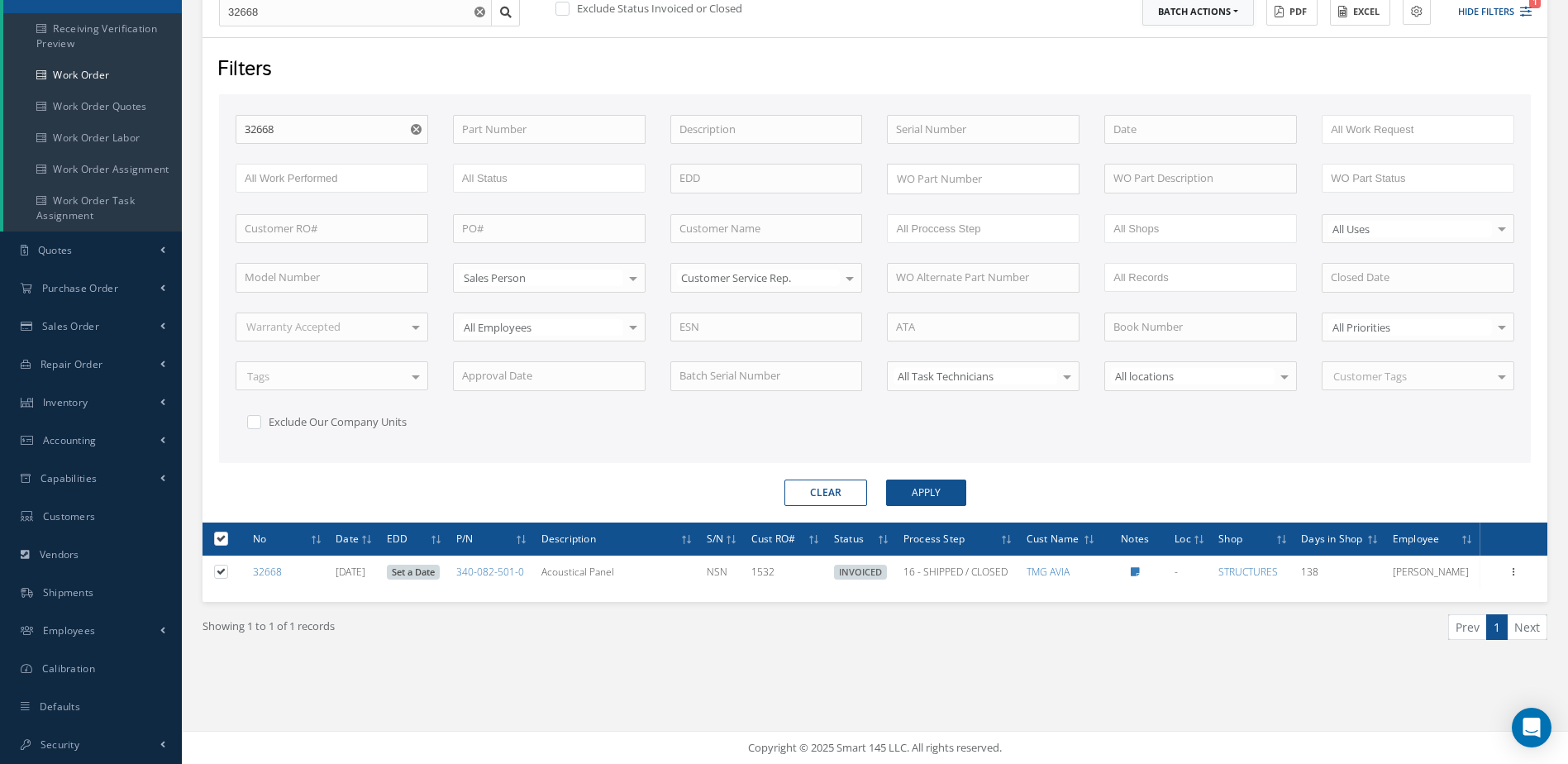
click at [1174, 15] on button "Batch Actions" at bounding box center [1198, 12] width 112 height 29
click at [1185, 57] on link "Close Work Orders" at bounding box center [1208, 61] width 132 height 22
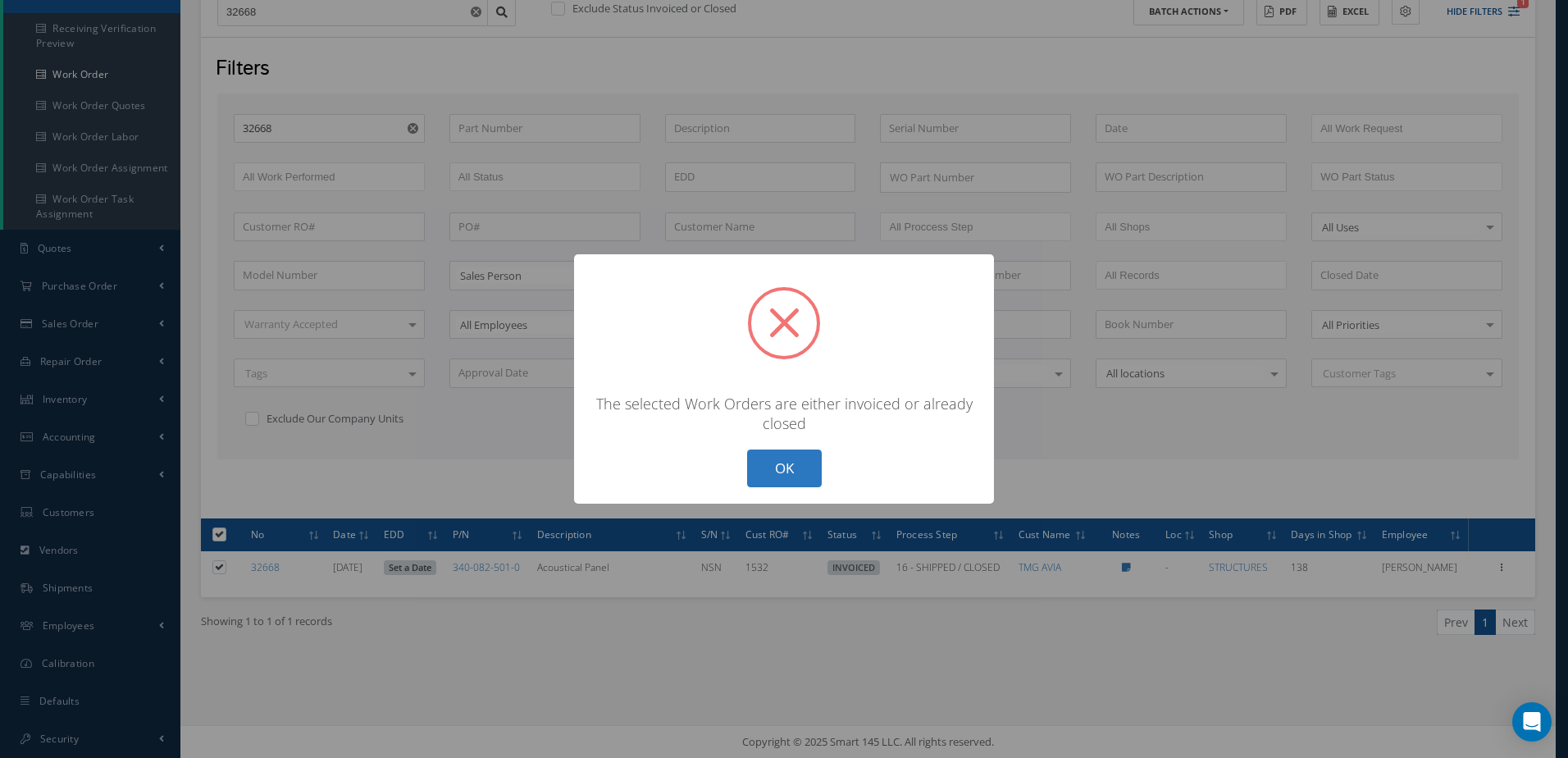
click at [787, 484] on button "OK" at bounding box center [784, 468] width 75 height 38
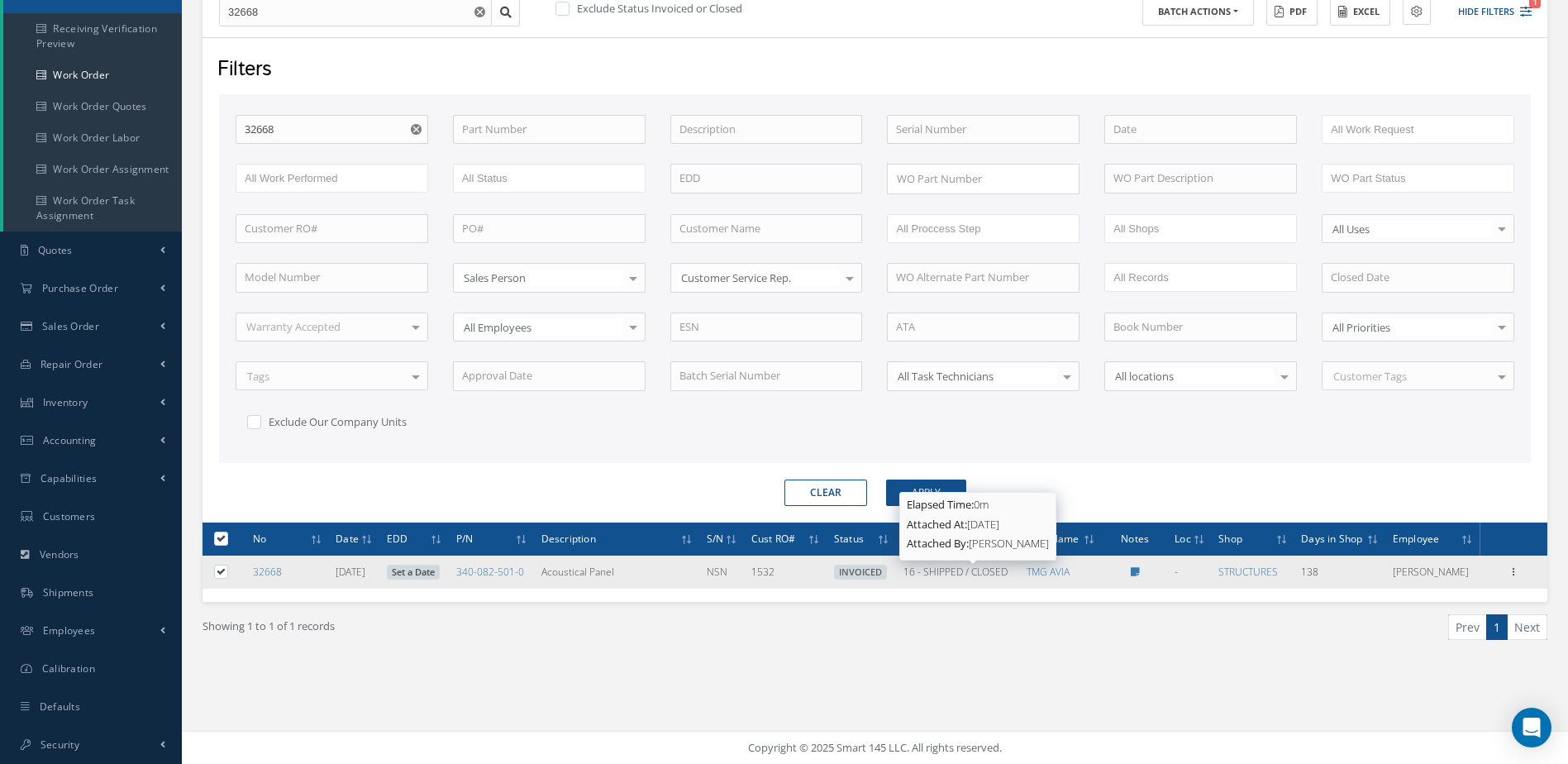
click at [1006, 575] on span "16 - SHIPPED / CLOSED" at bounding box center [955, 571] width 104 height 14
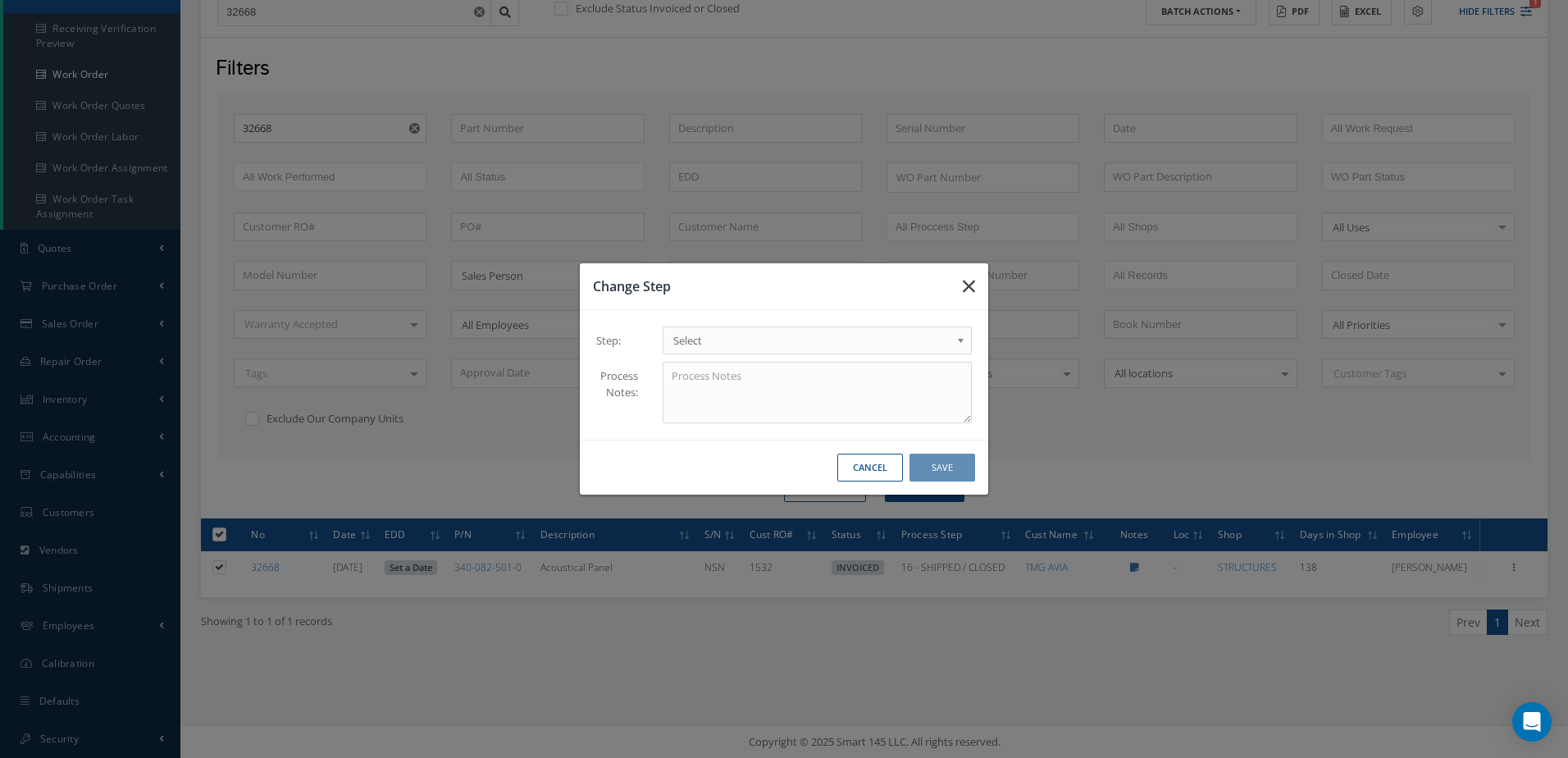
click at [971, 285] on icon "button" at bounding box center [969, 286] width 13 height 20
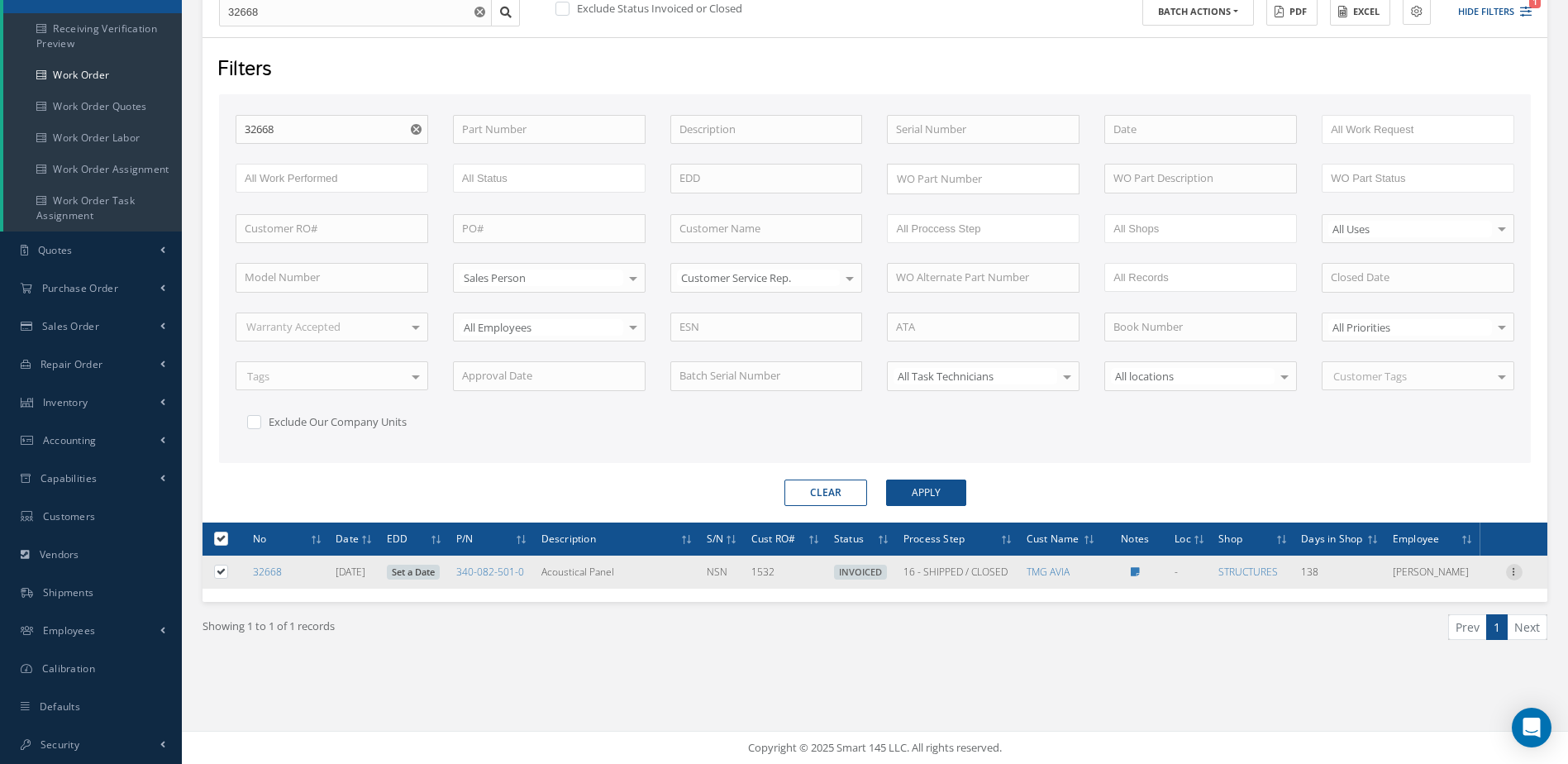
click at [1514, 571] on icon at bounding box center [1515, 570] width 17 height 13
click at [1462, 625] on link "Reverse Invoice" at bounding box center [1439, 624] width 130 height 21
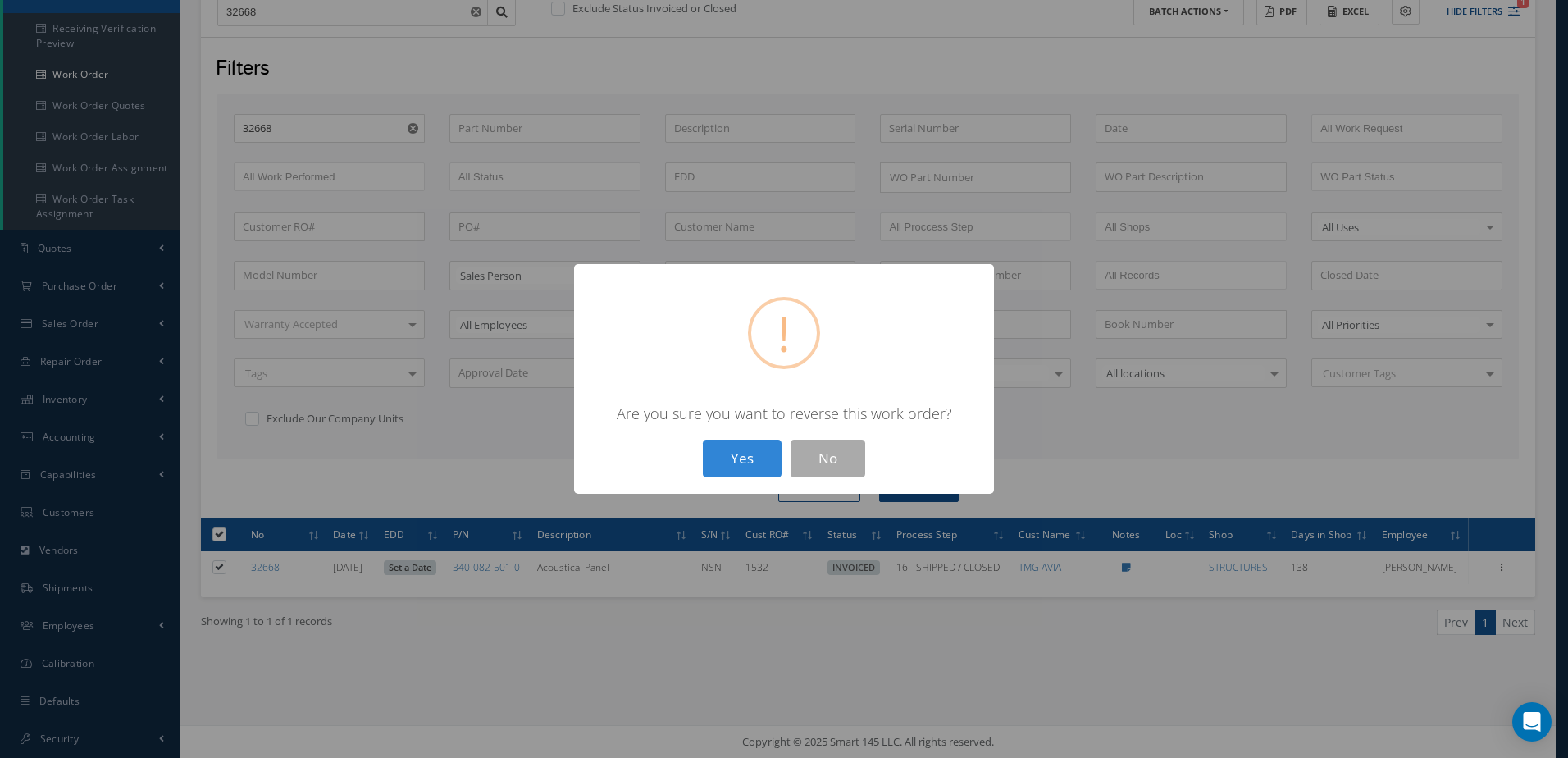
click at [740, 468] on button "Yes" at bounding box center [742, 459] width 78 height 38
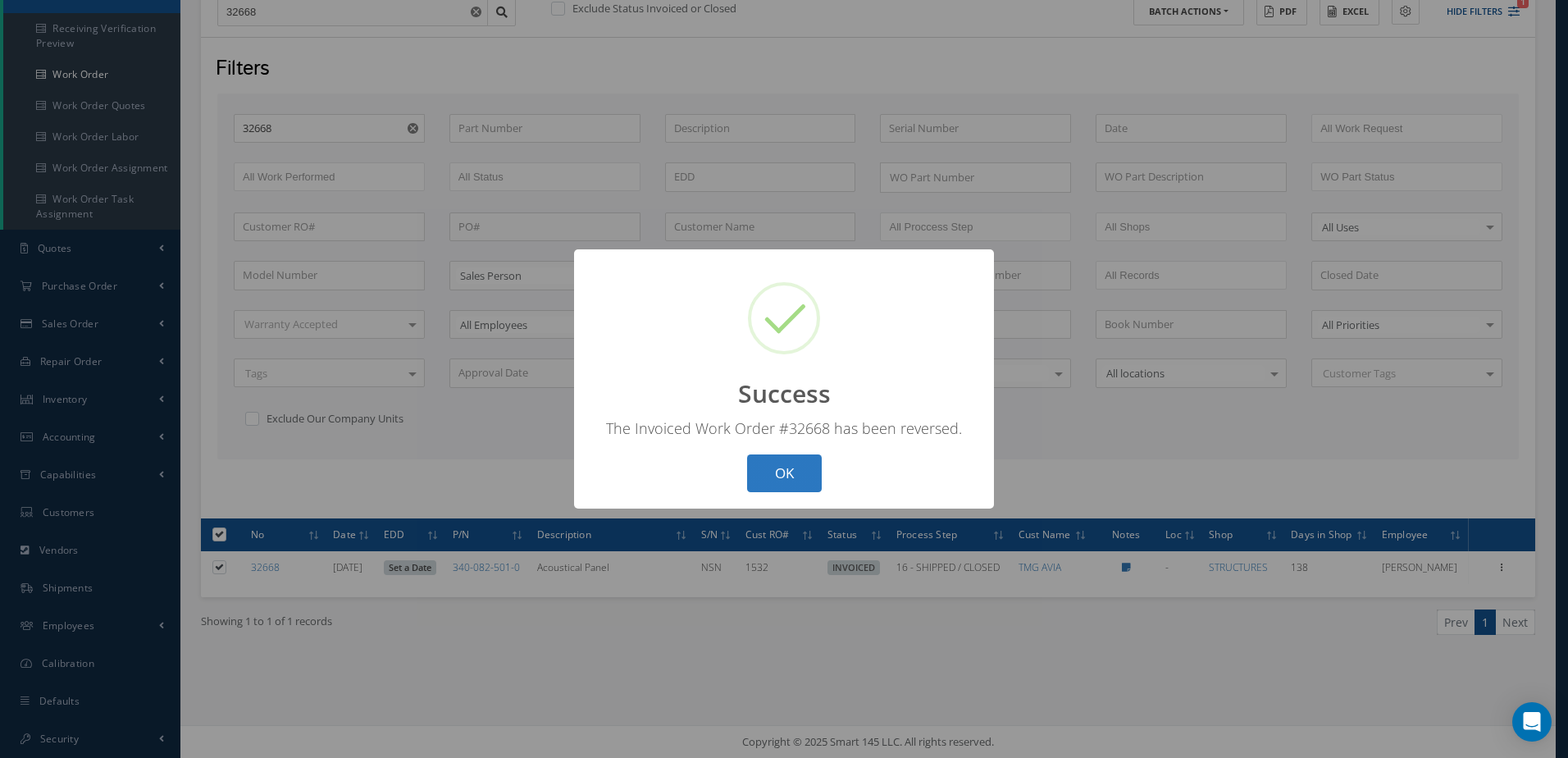
click at [783, 482] on button "OK" at bounding box center [784, 474] width 75 height 38
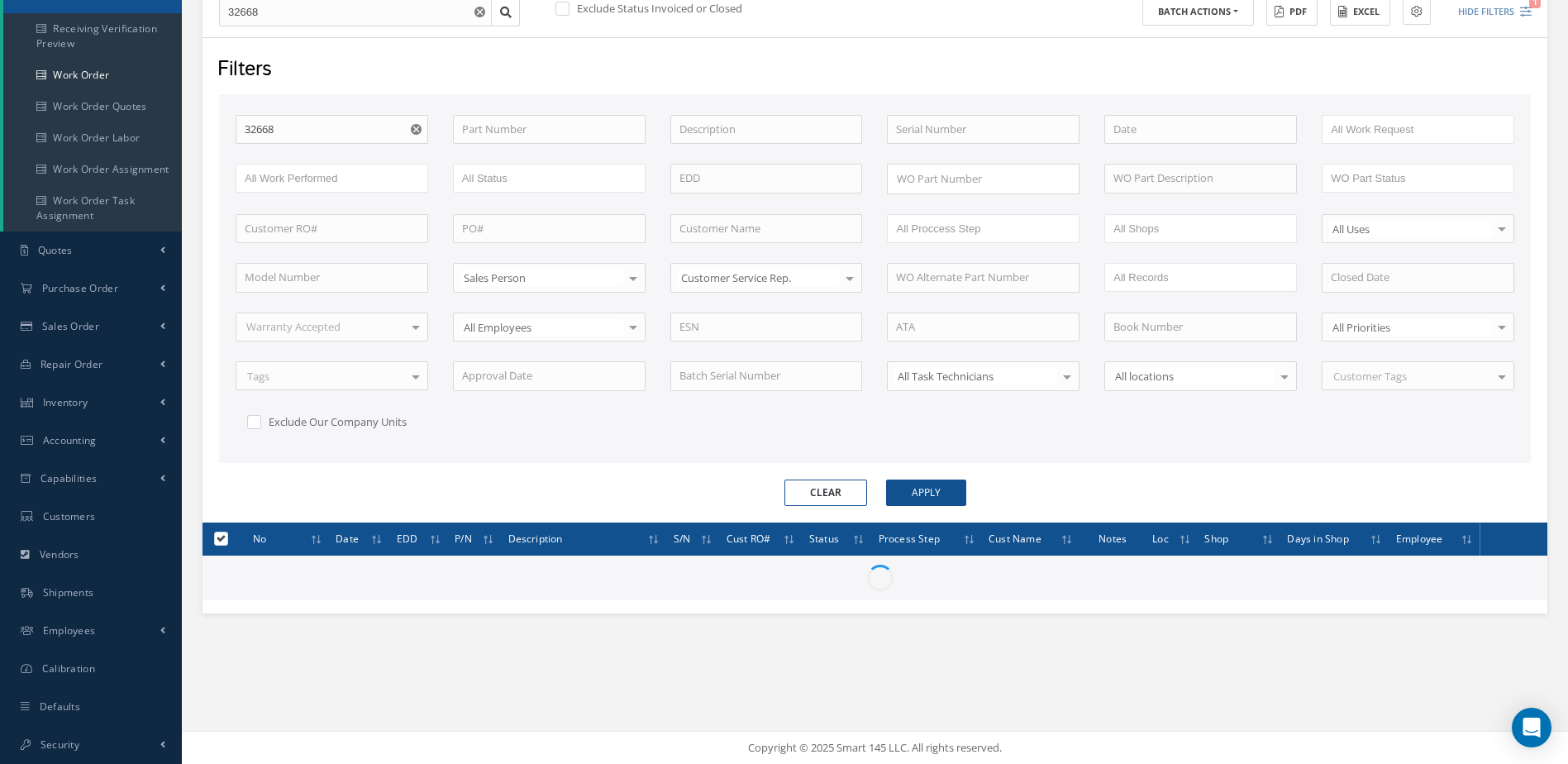
checkbox input "false"
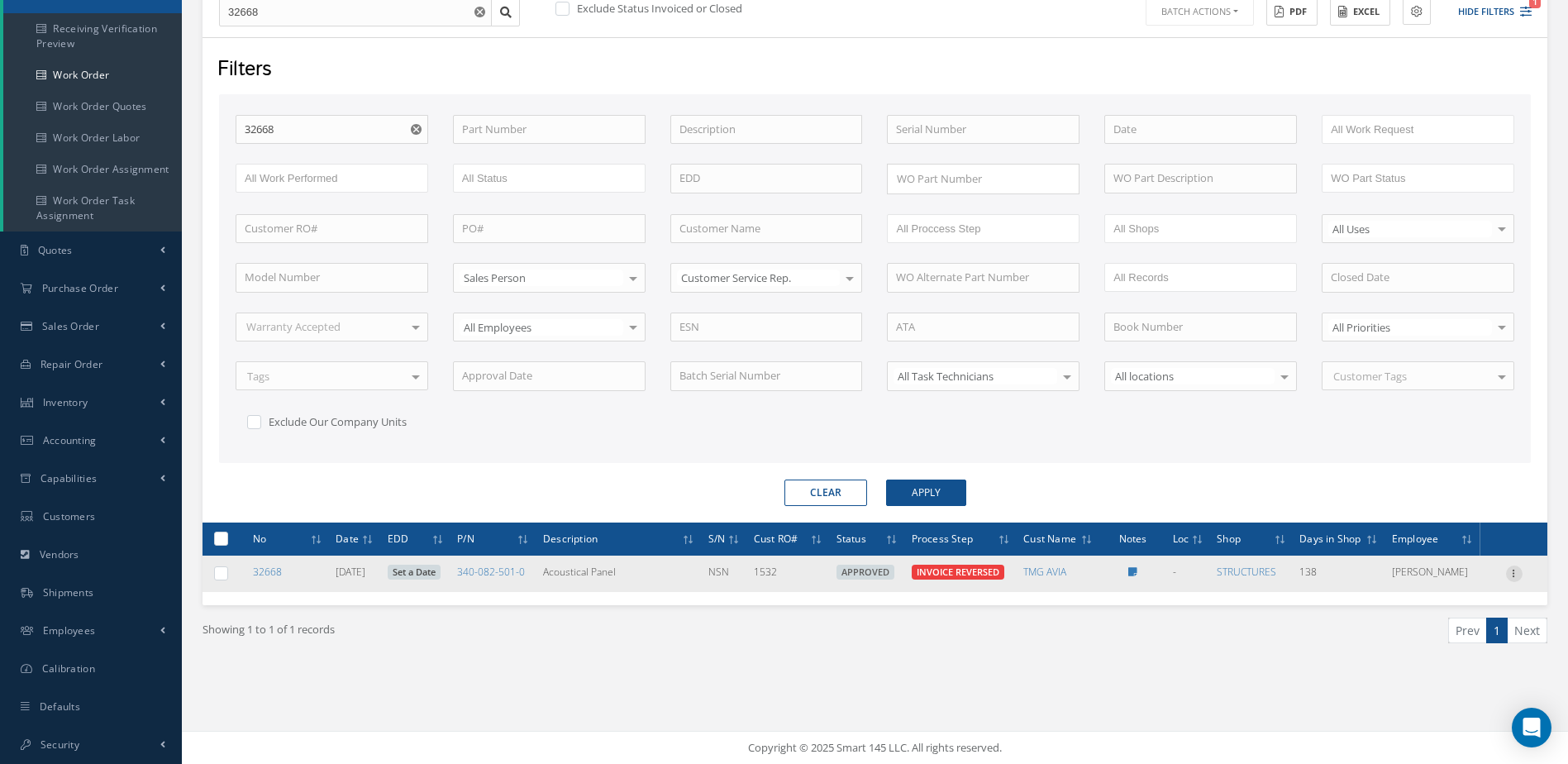
click at [1513, 568] on icon at bounding box center [1515, 572] width 17 height 13
click at [1429, 622] on link "Invoicing" at bounding box center [1439, 620] width 130 height 21
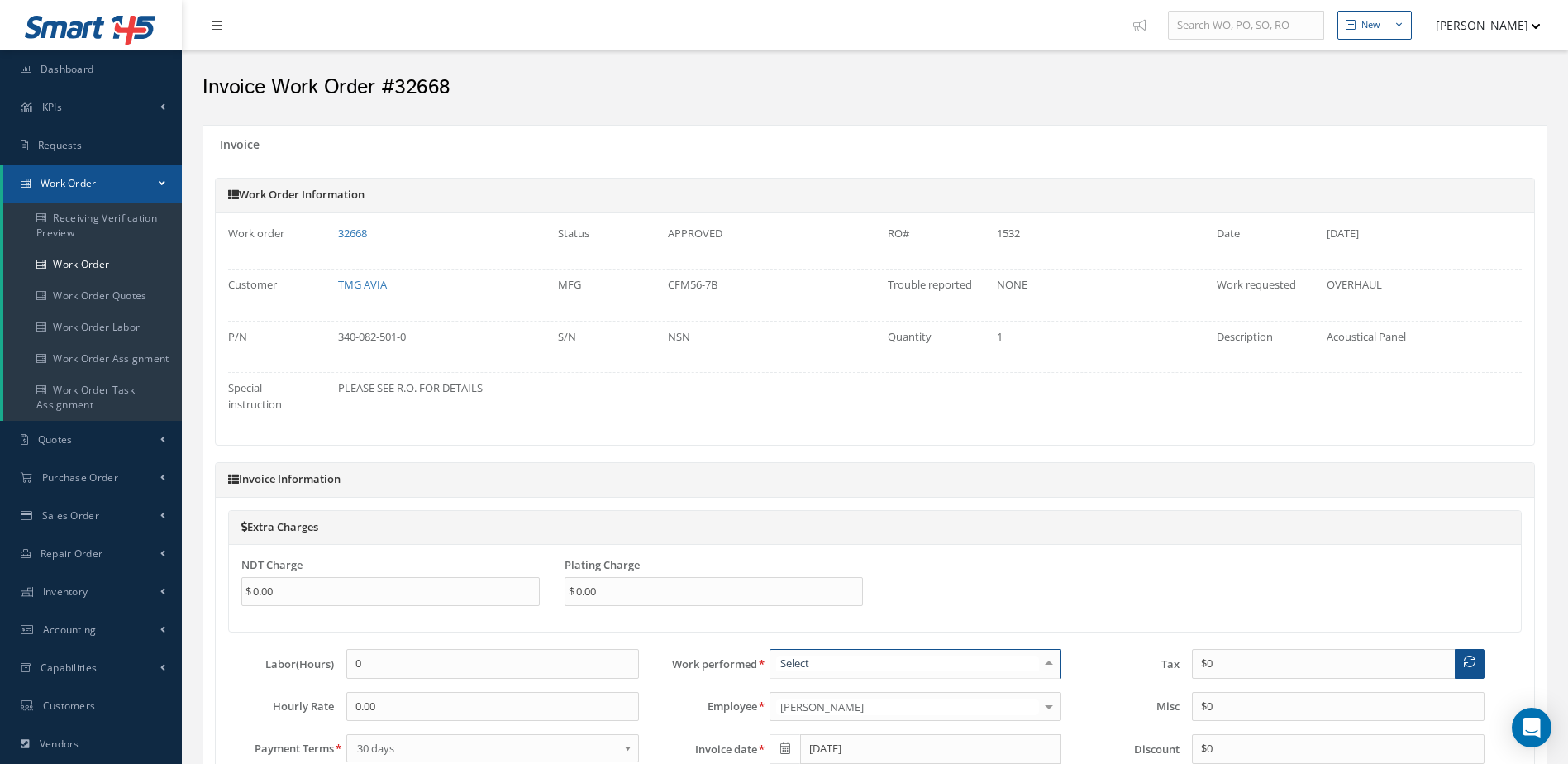
click at [1048, 675] on div at bounding box center [1048, 664] width 23 height 28
type input "over"
click at [907, 696] on span "OVERHAUL" at bounding box center [915, 692] width 291 height 28
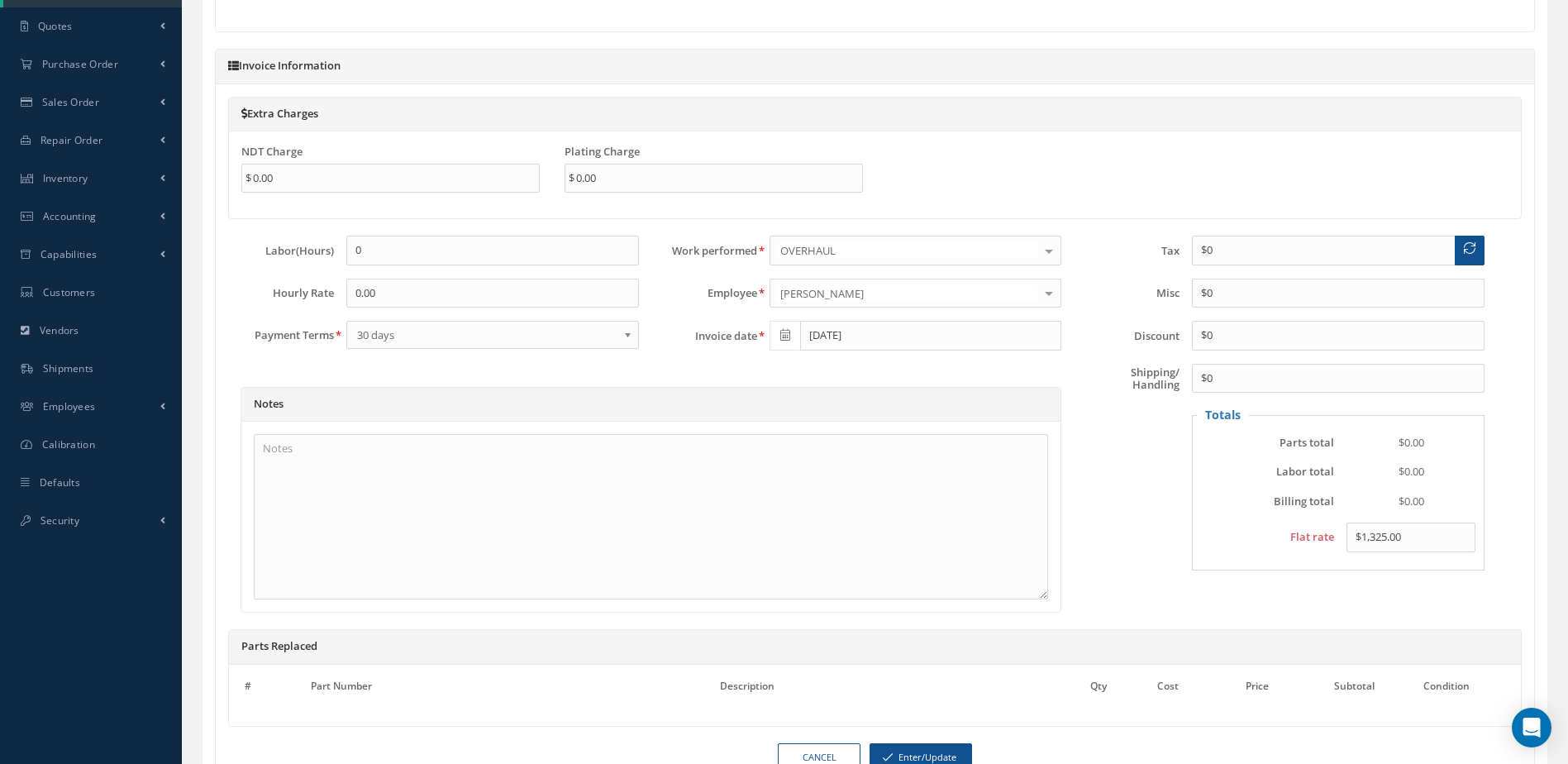
scroll to position [546, 0]
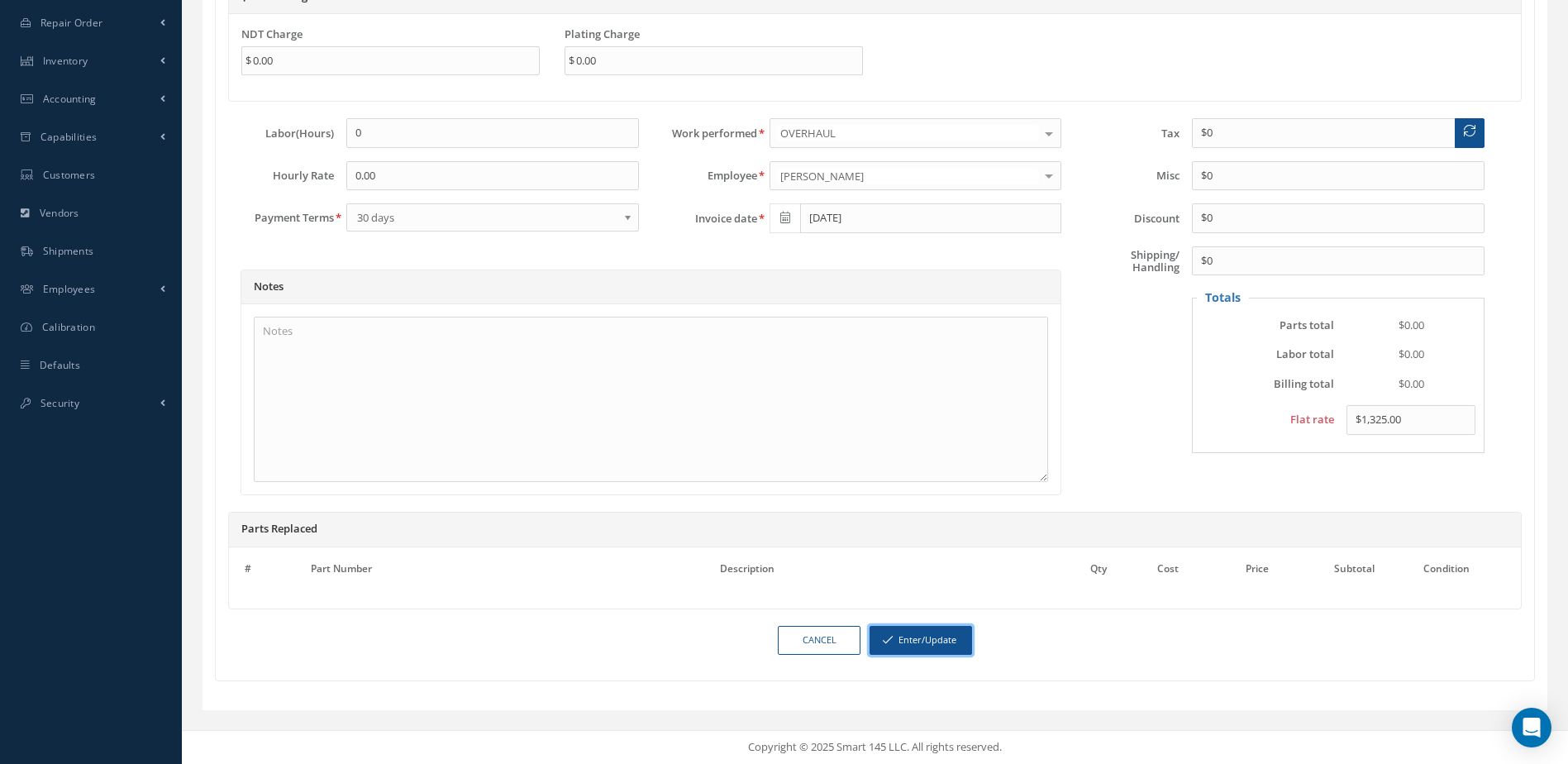
click at [916, 650] on button "Enter/Update" at bounding box center [921, 641] width 103 height 29
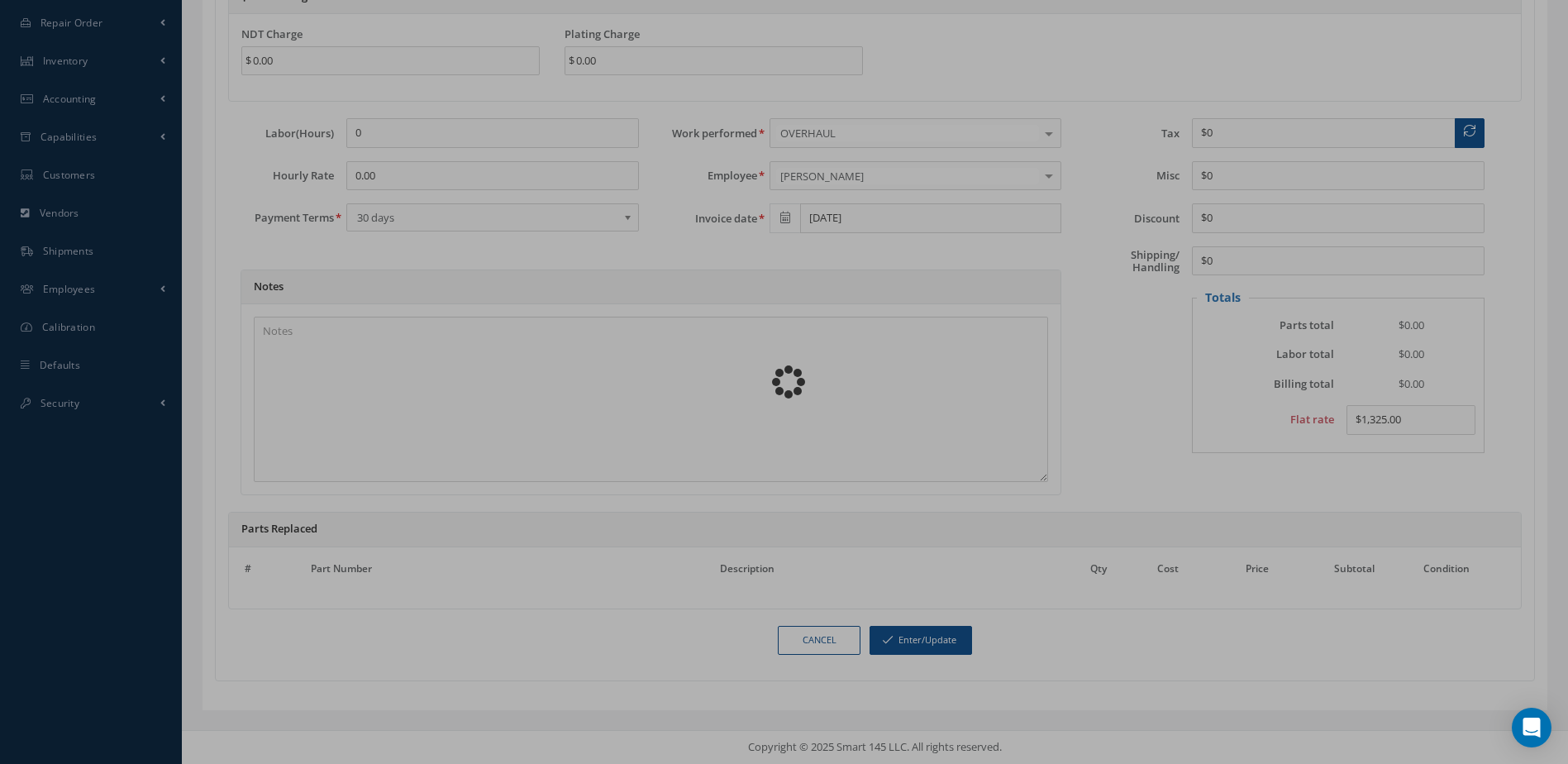
scroll to position [531, 0]
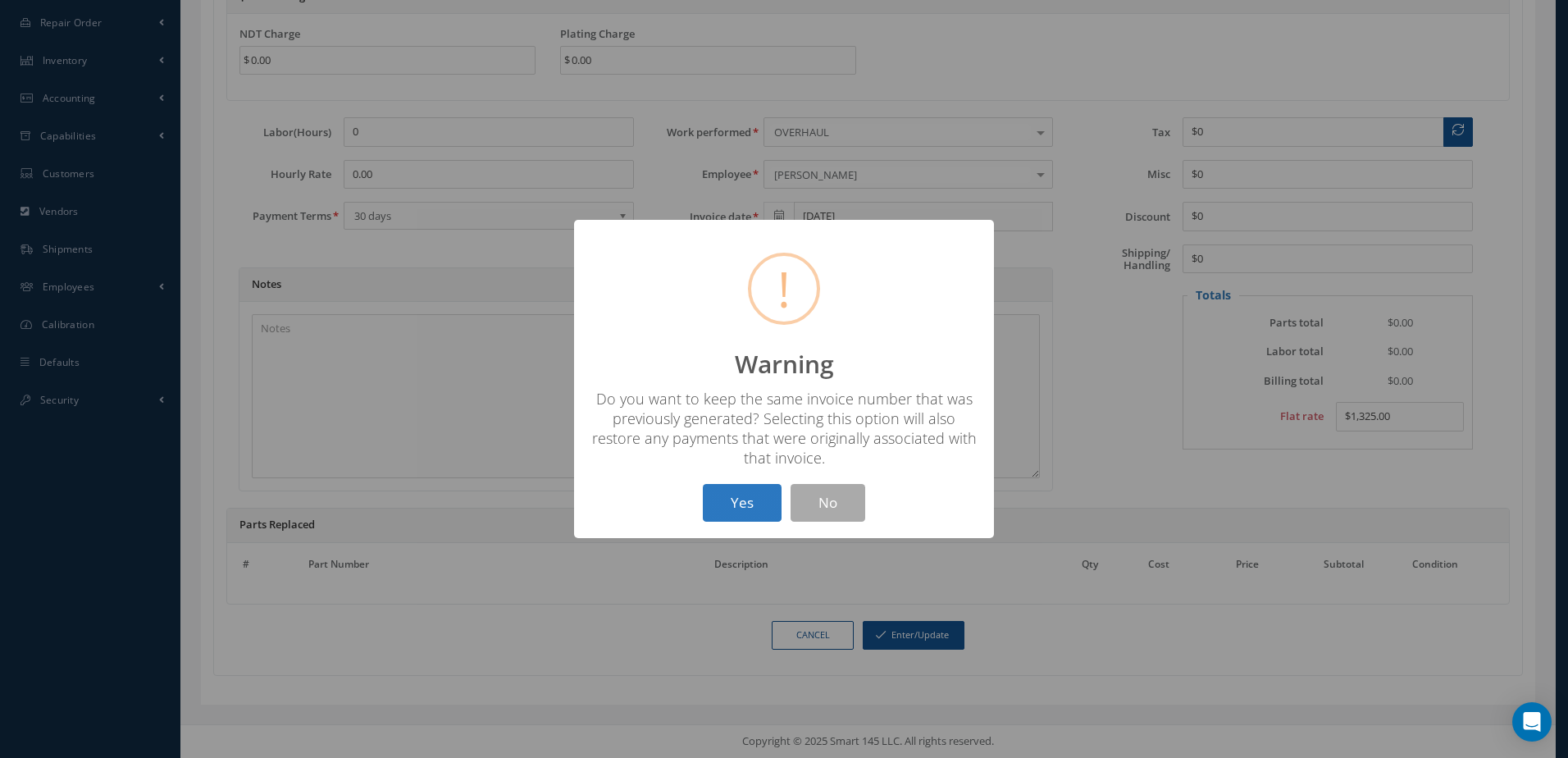
click at [739, 507] on button "Yes" at bounding box center [742, 503] width 78 height 38
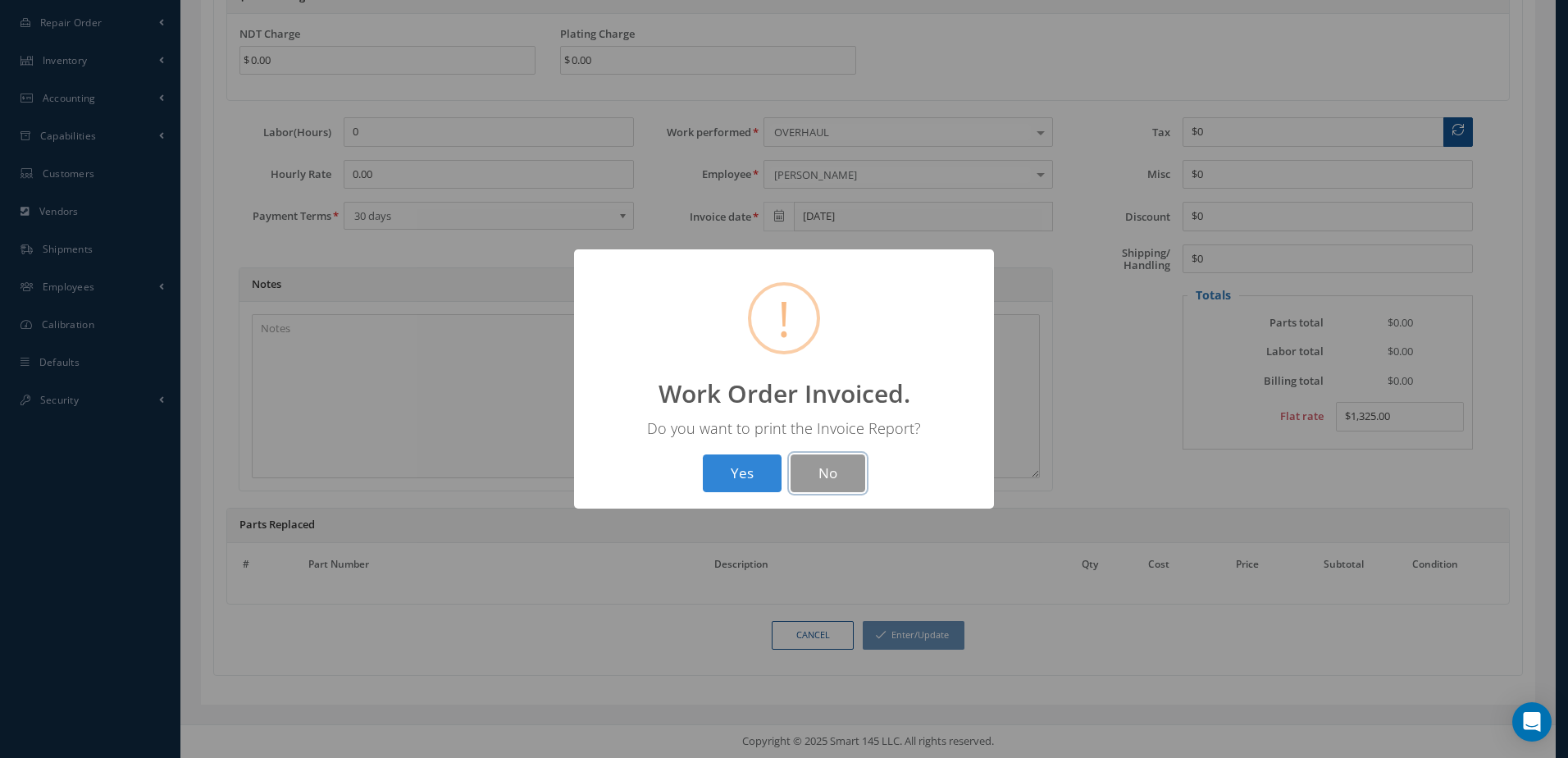
click at [856, 477] on button "No" at bounding box center [828, 474] width 75 height 38
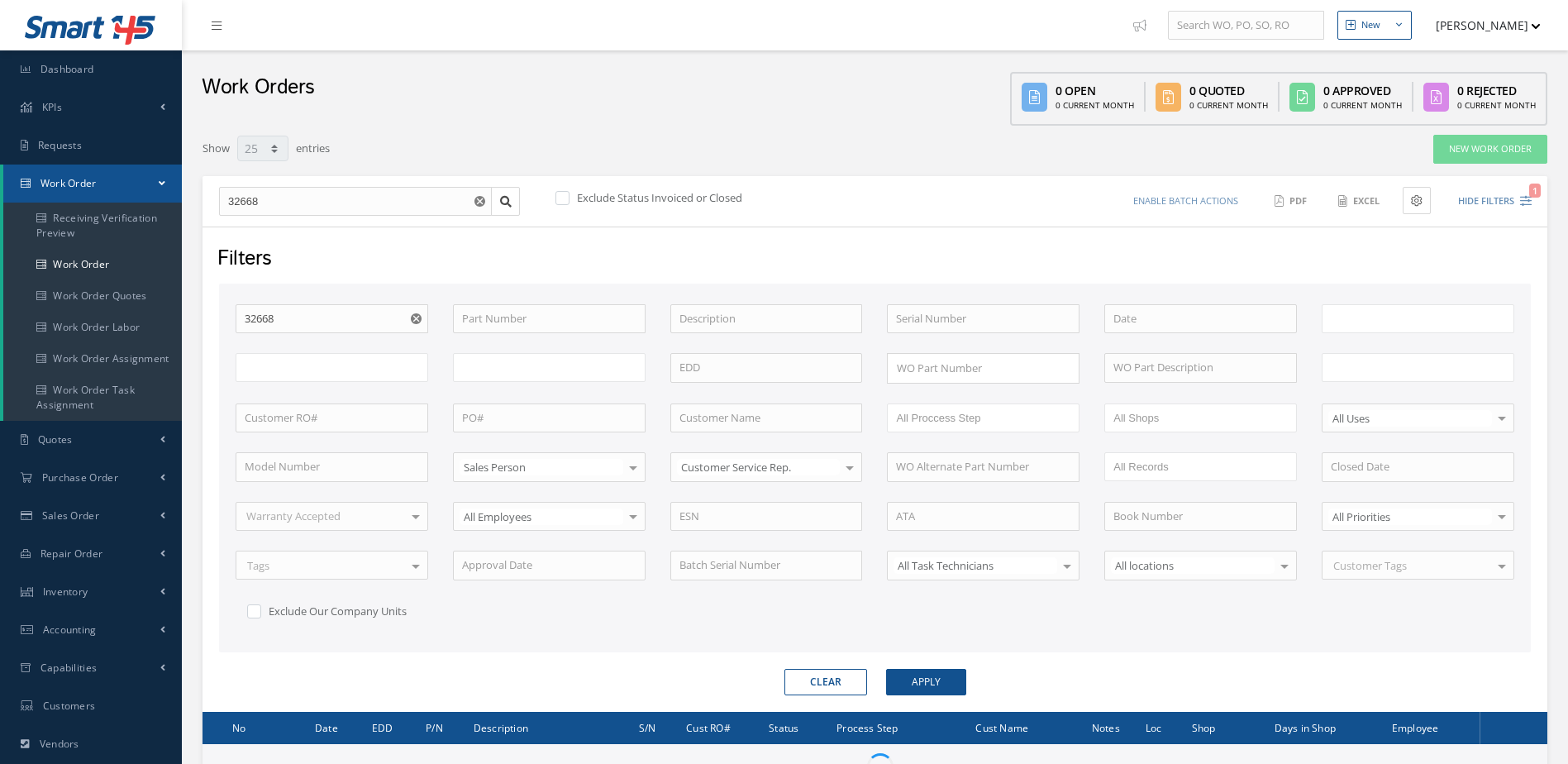
select select "25"
type input "All Work Request"
type input "All Work Performed"
type input "All Status"
type input "WO Part Status"
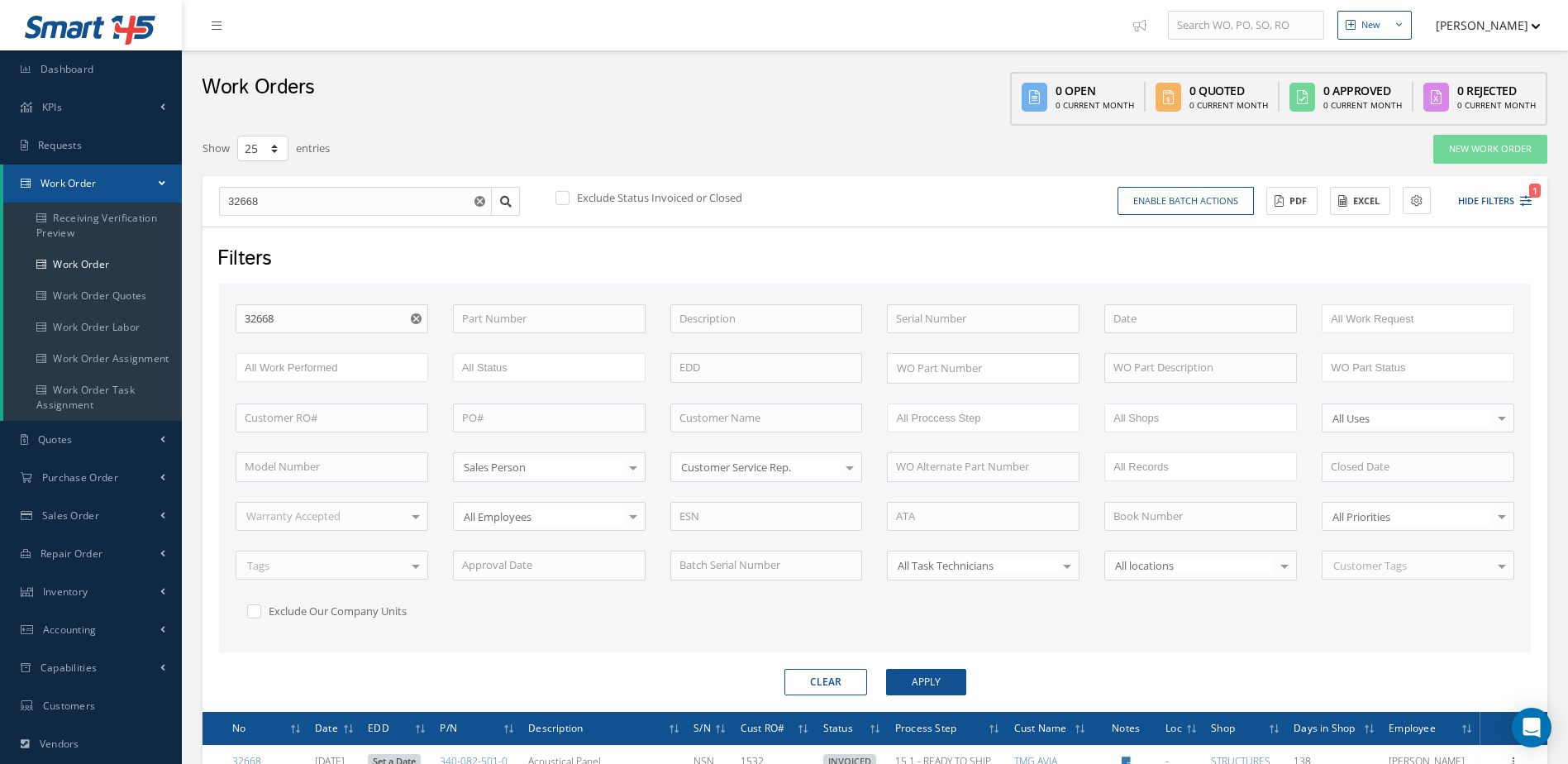
scroll to position [189, 0]
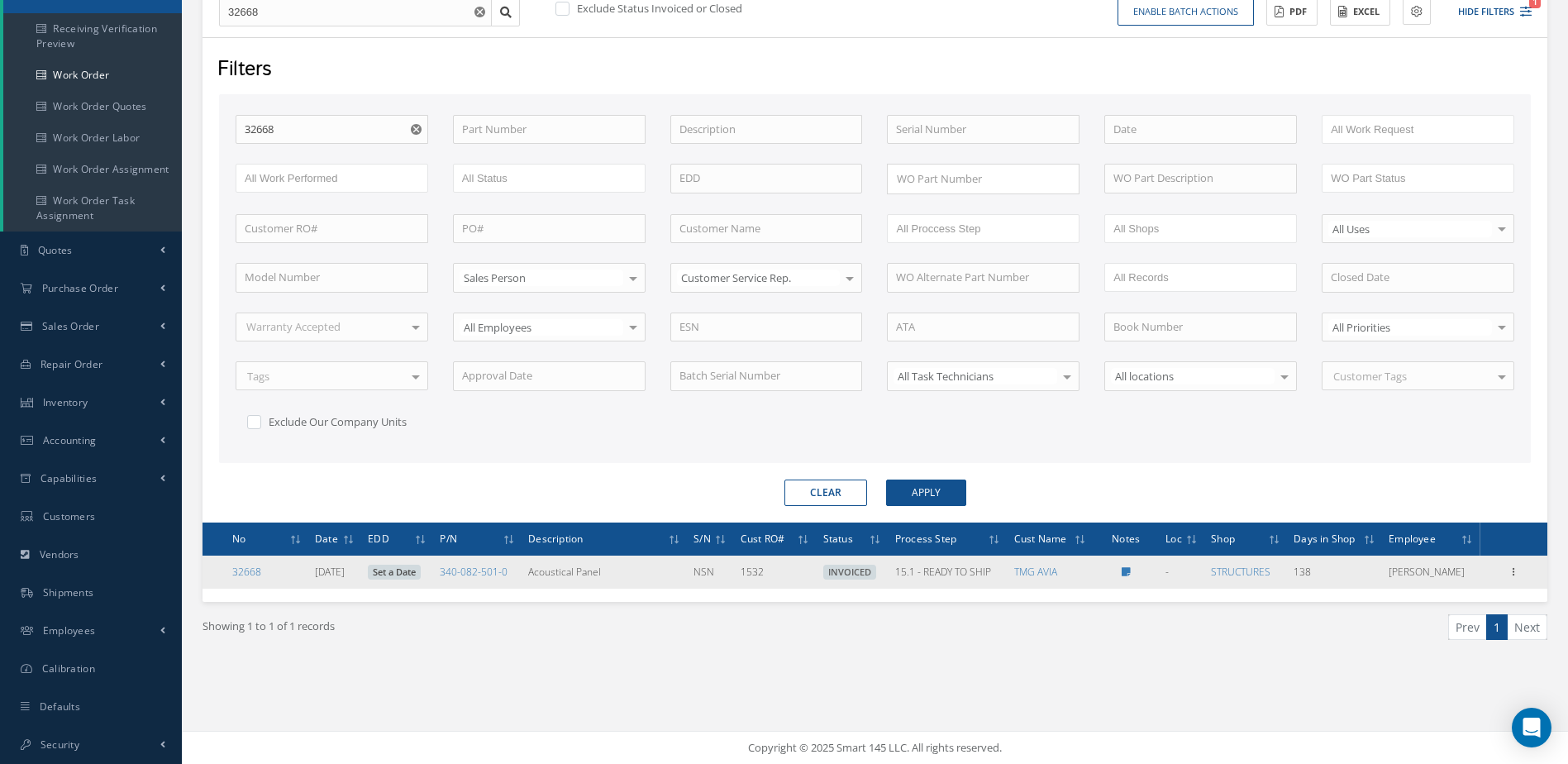
click at [958, 583] on td "15.1 - READY TO SHIP" at bounding box center [948, 572] width 119 height 33
click at [957, 570] on span "15.1 - READY TO SHIP" at bounding box center [943, 571] width 95 height 14
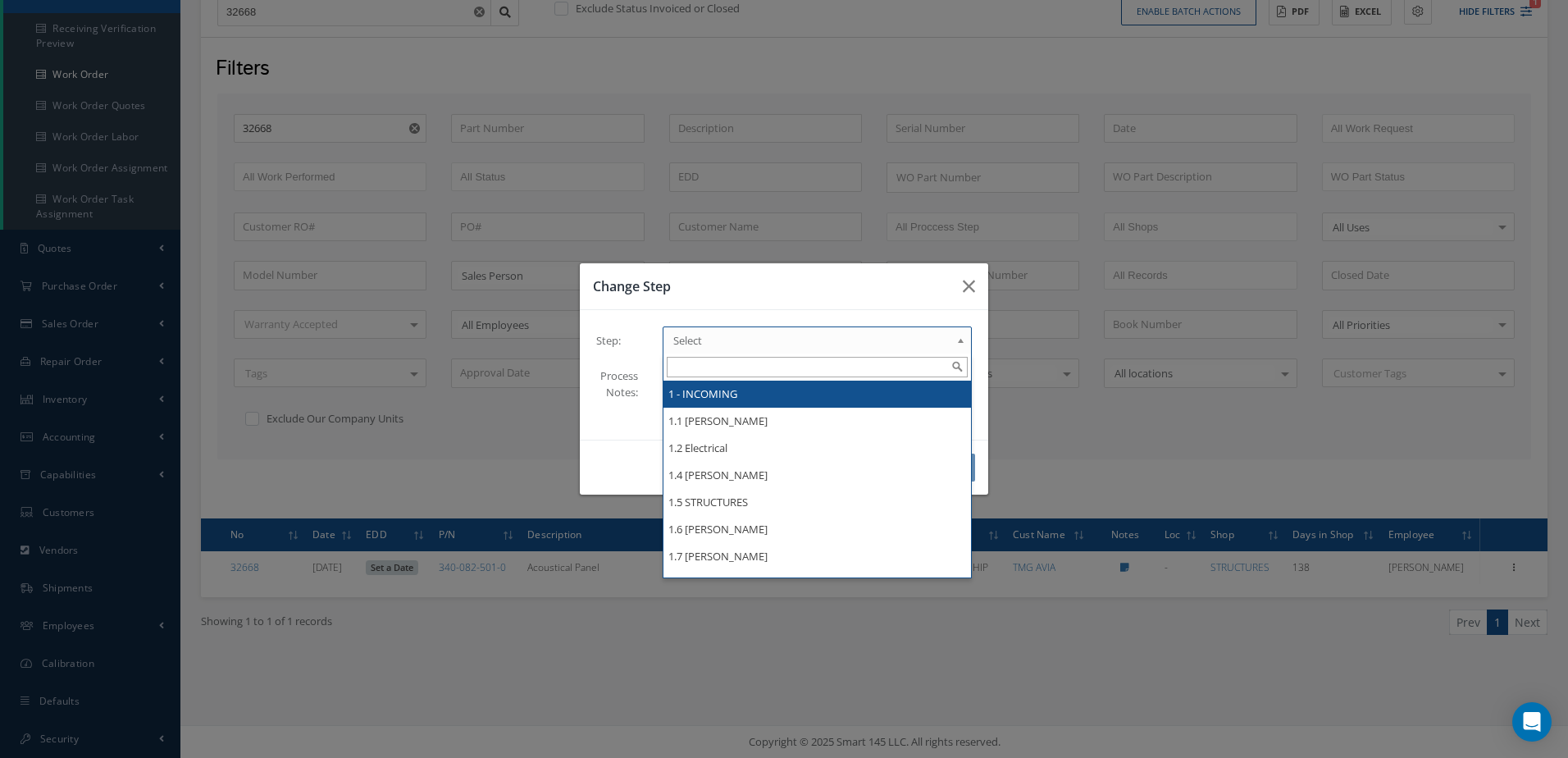
click at [795, 342] on span "Select" at bounding box center [811, 341] width 277 height 20
type input "r"
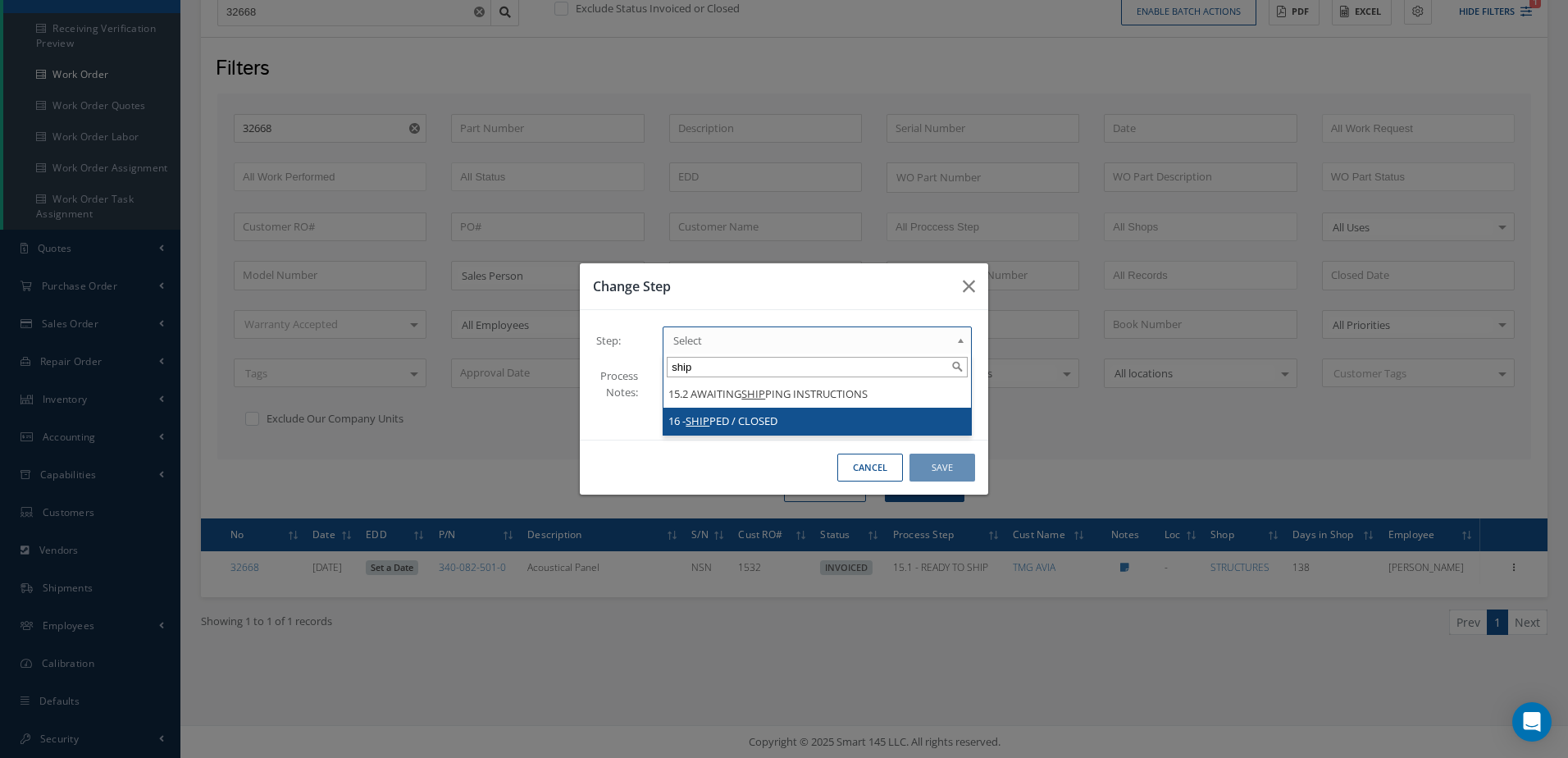
type input "ship"
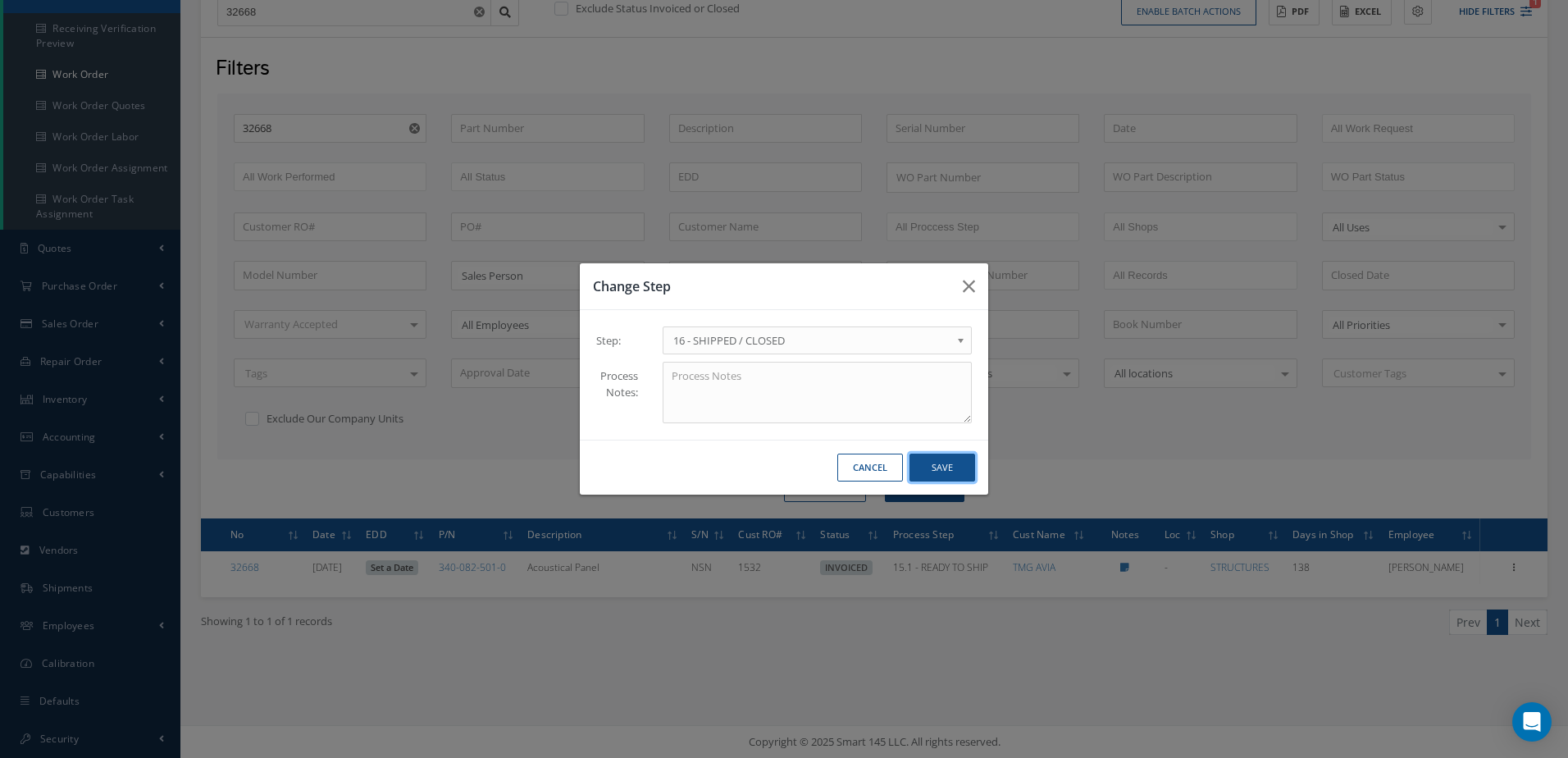
click at [955, 465] on button "Save" at bounding box center [942, 468] width 66 height 29
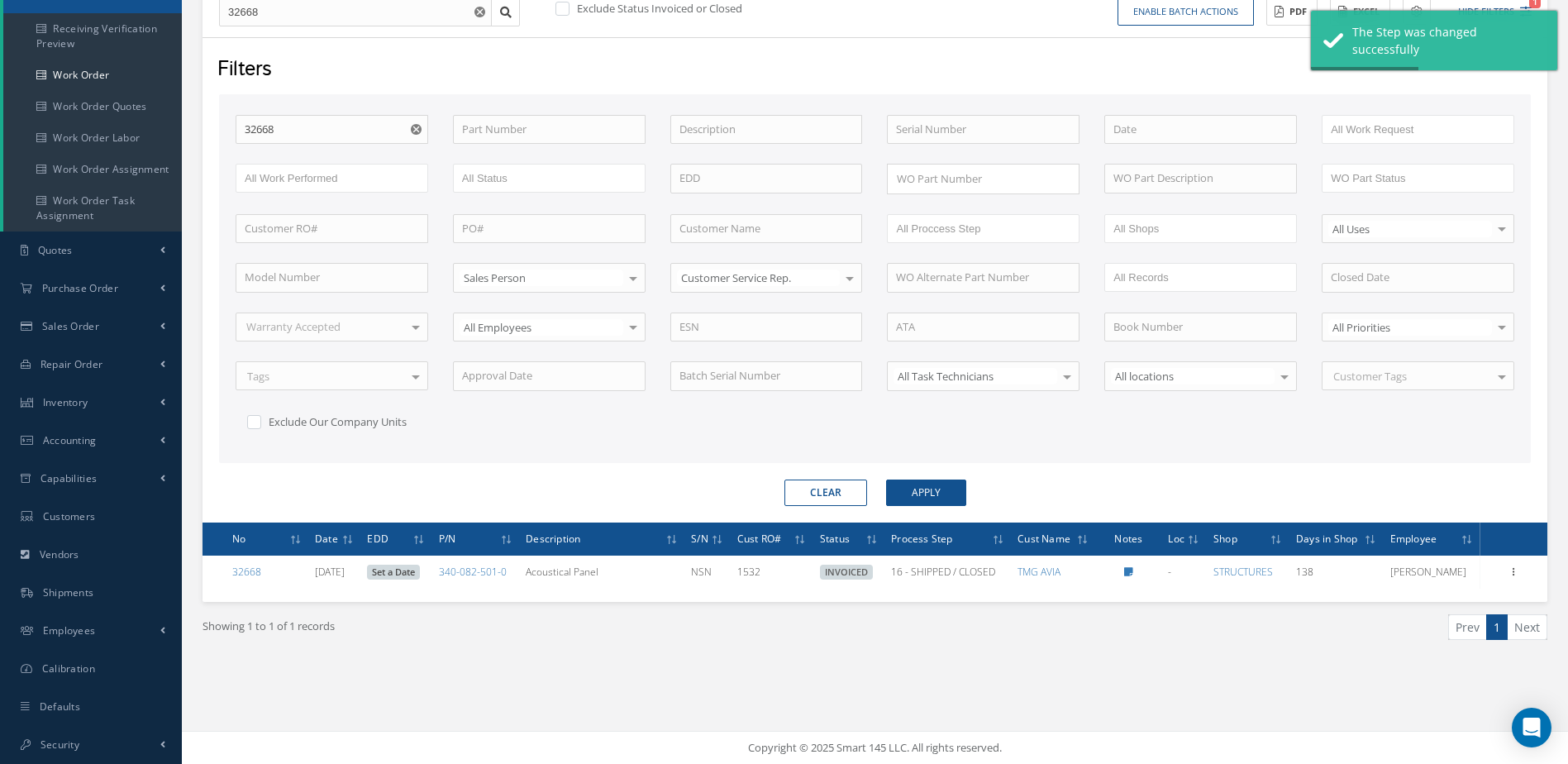
scroll to position [0, 0]
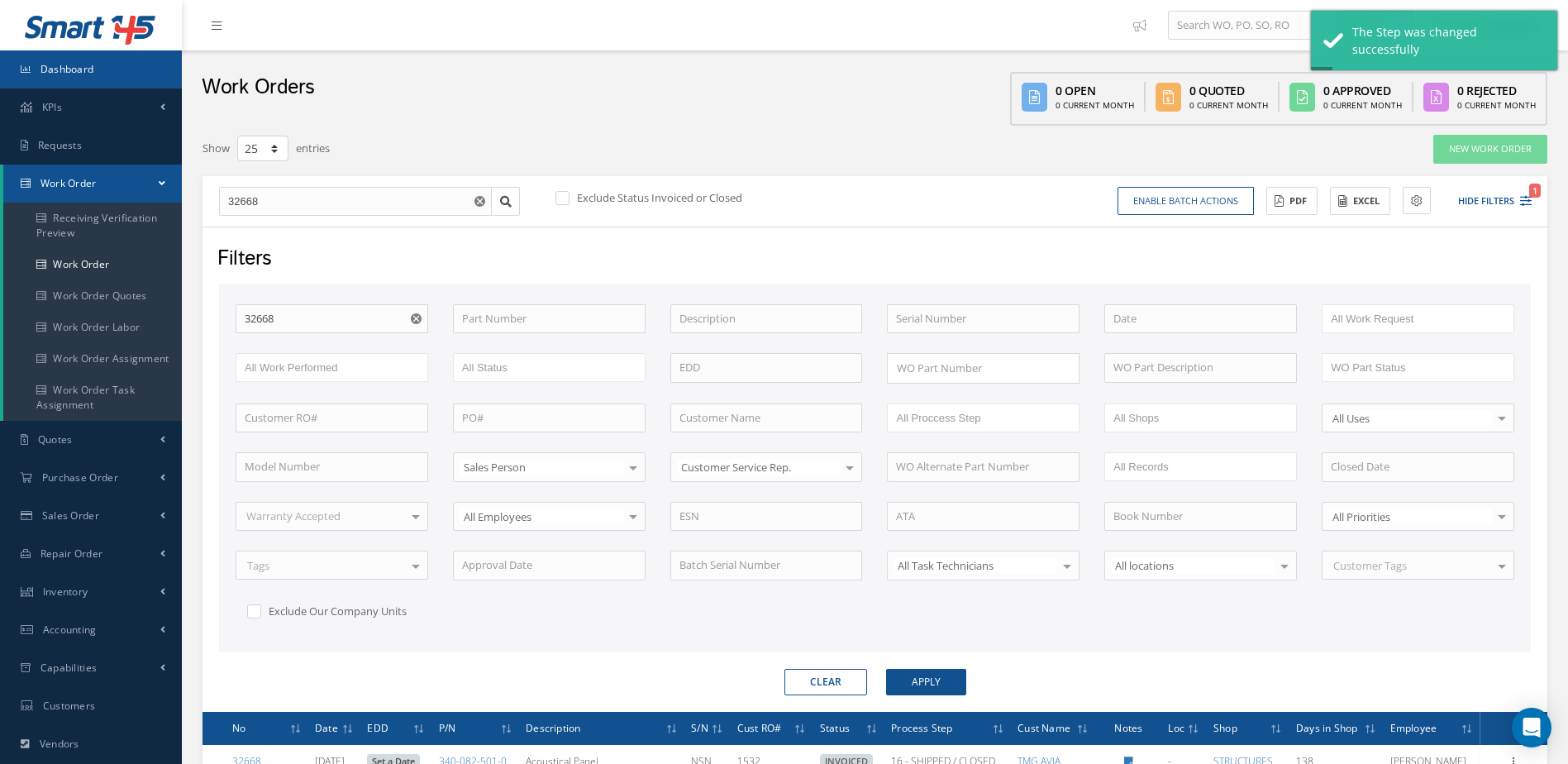
click at [118, 61] on link "Dashboard" at bounding box center [91, 69] width 182 height 38
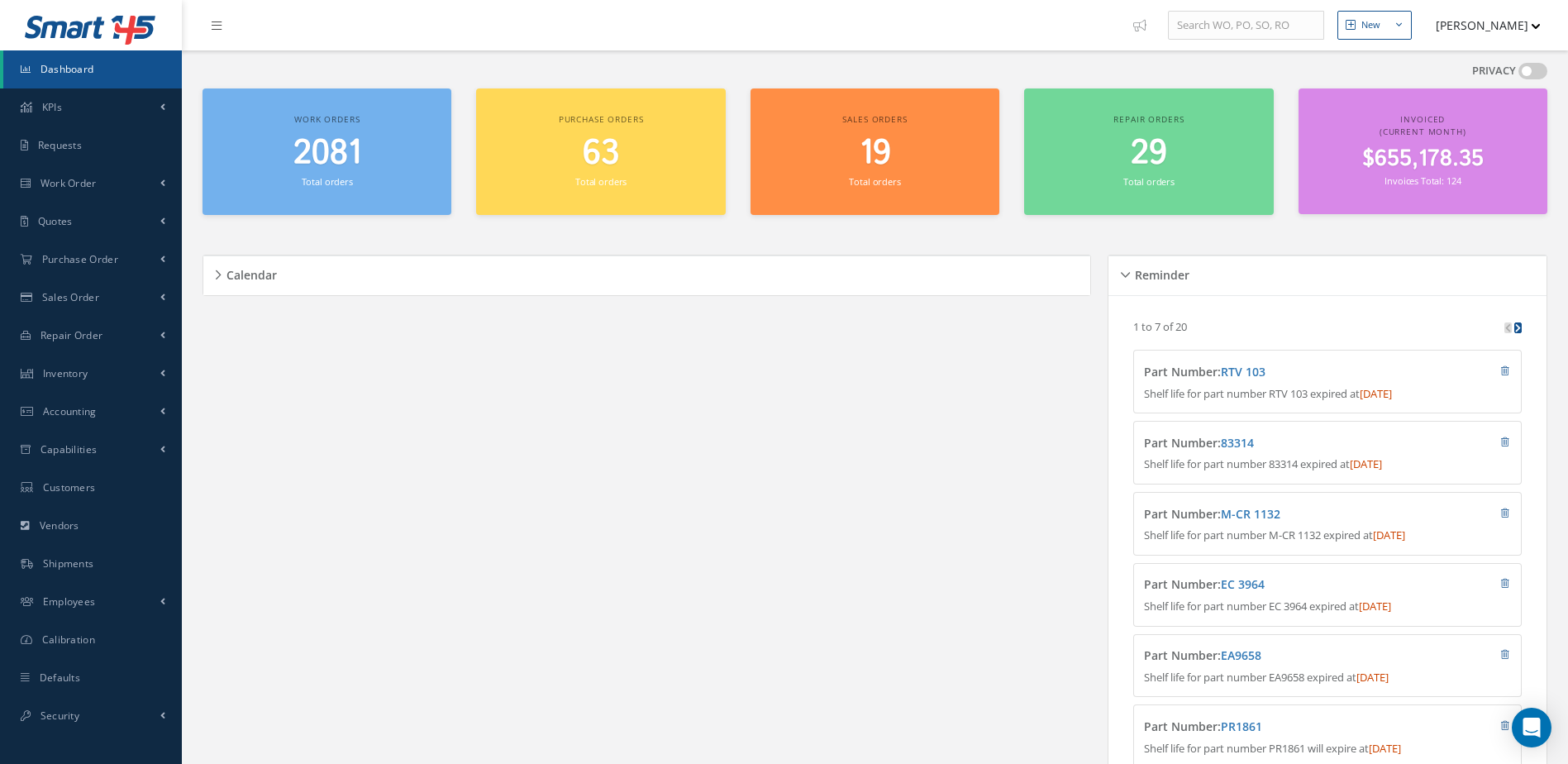
click at [330, 153] on span "2081" at bounding box center [328, 152] width 68 height 47
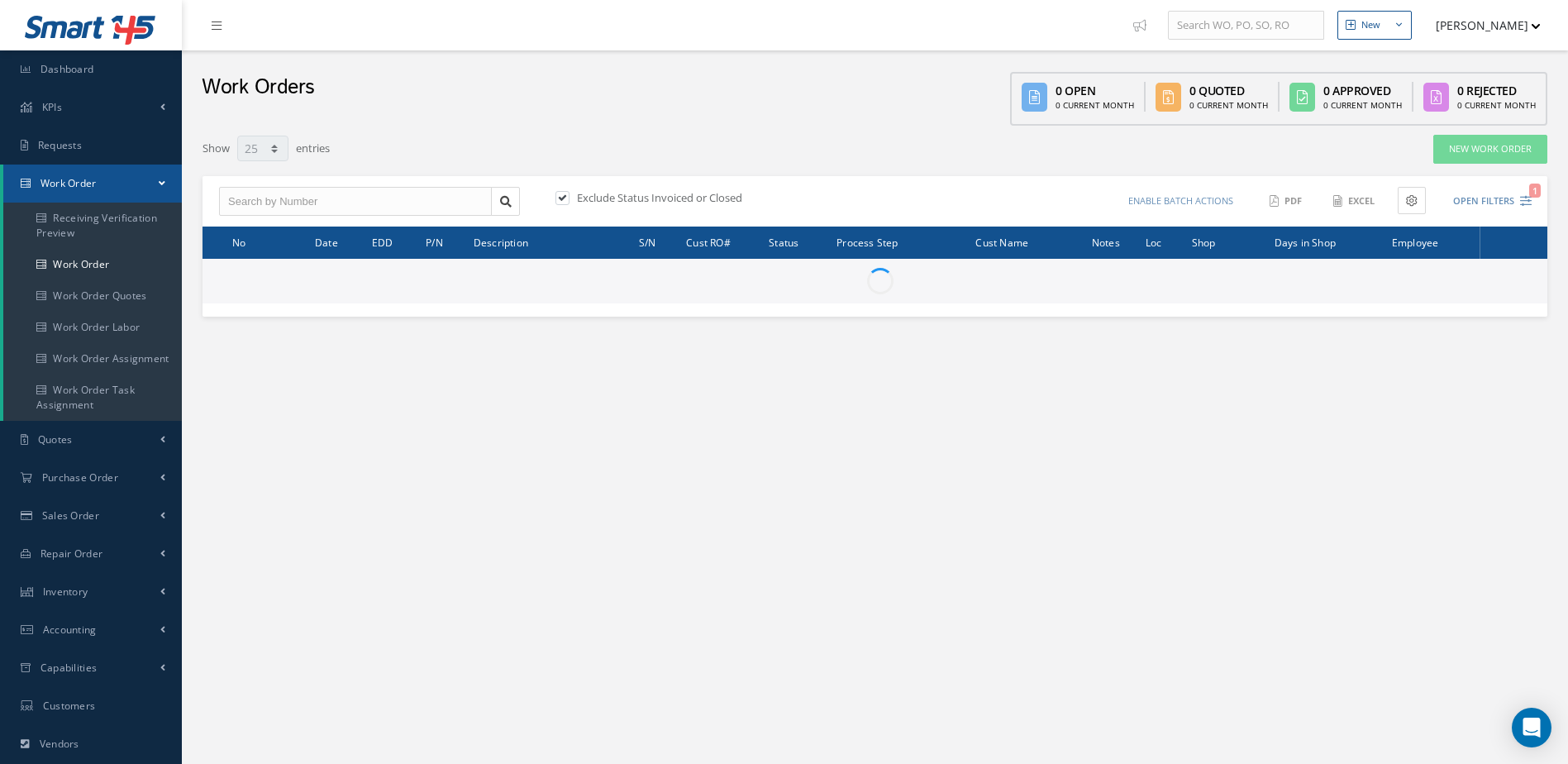
select select "25"
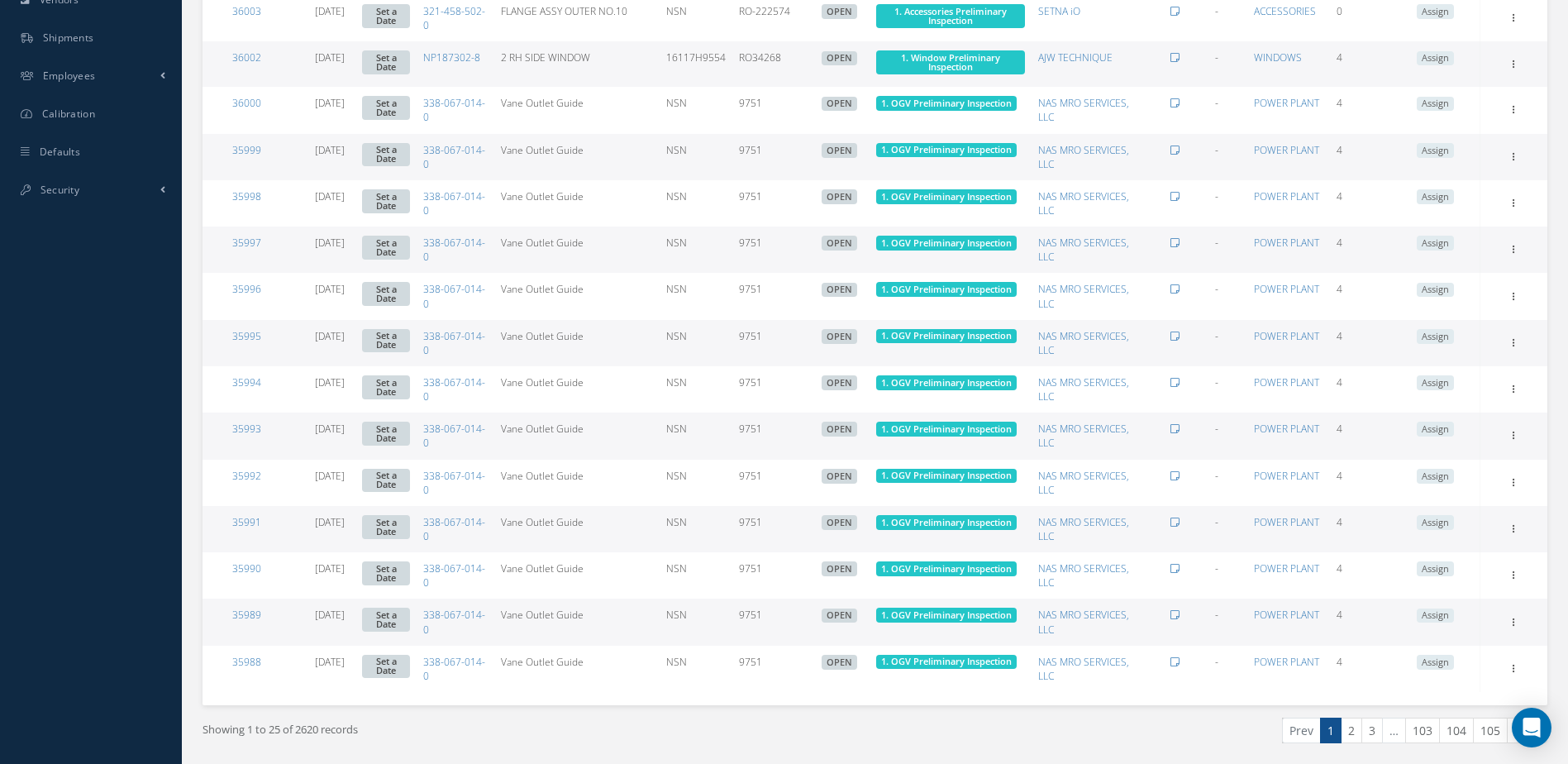
scroll to position [799, 0]
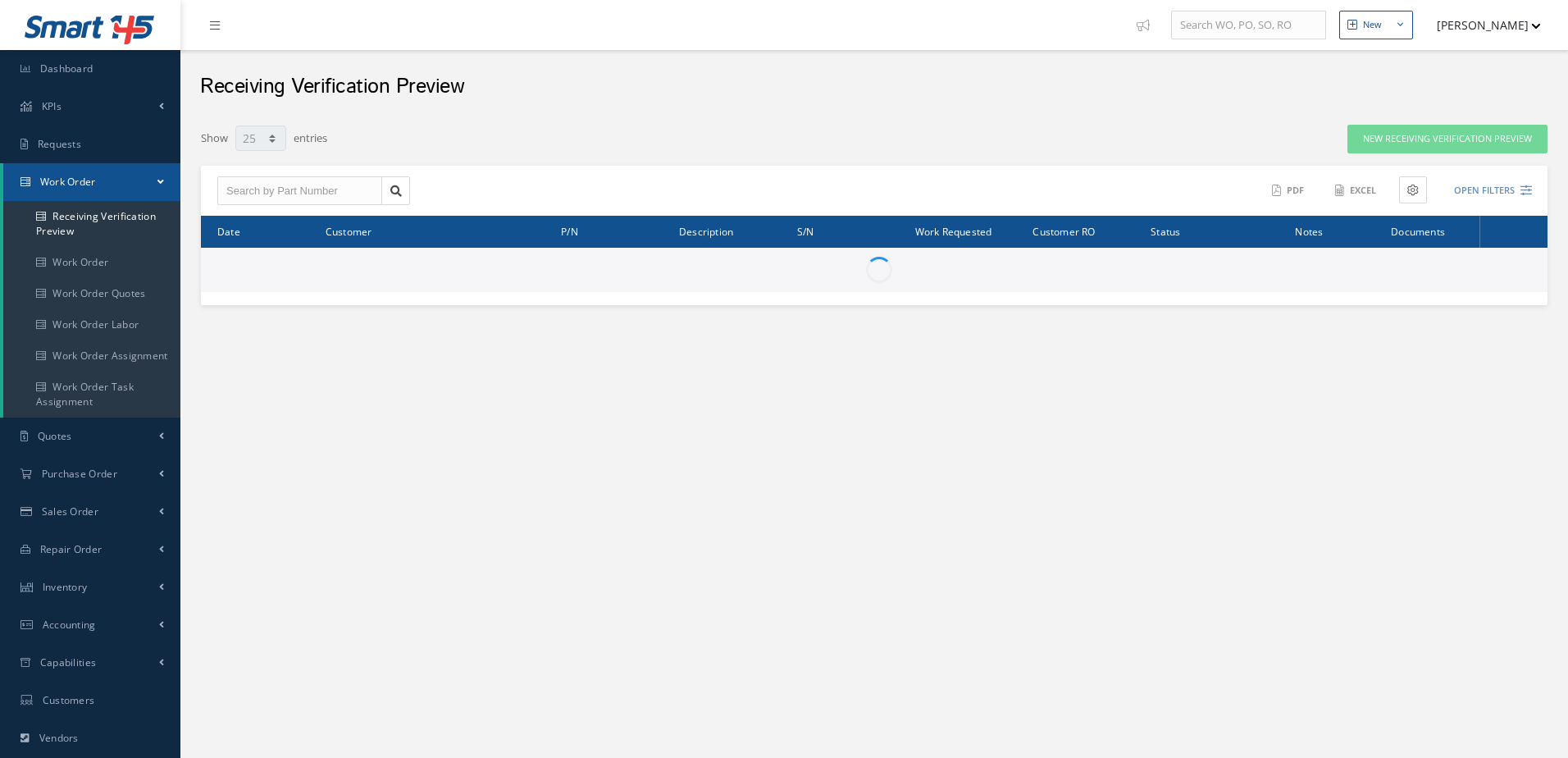
select select "25"
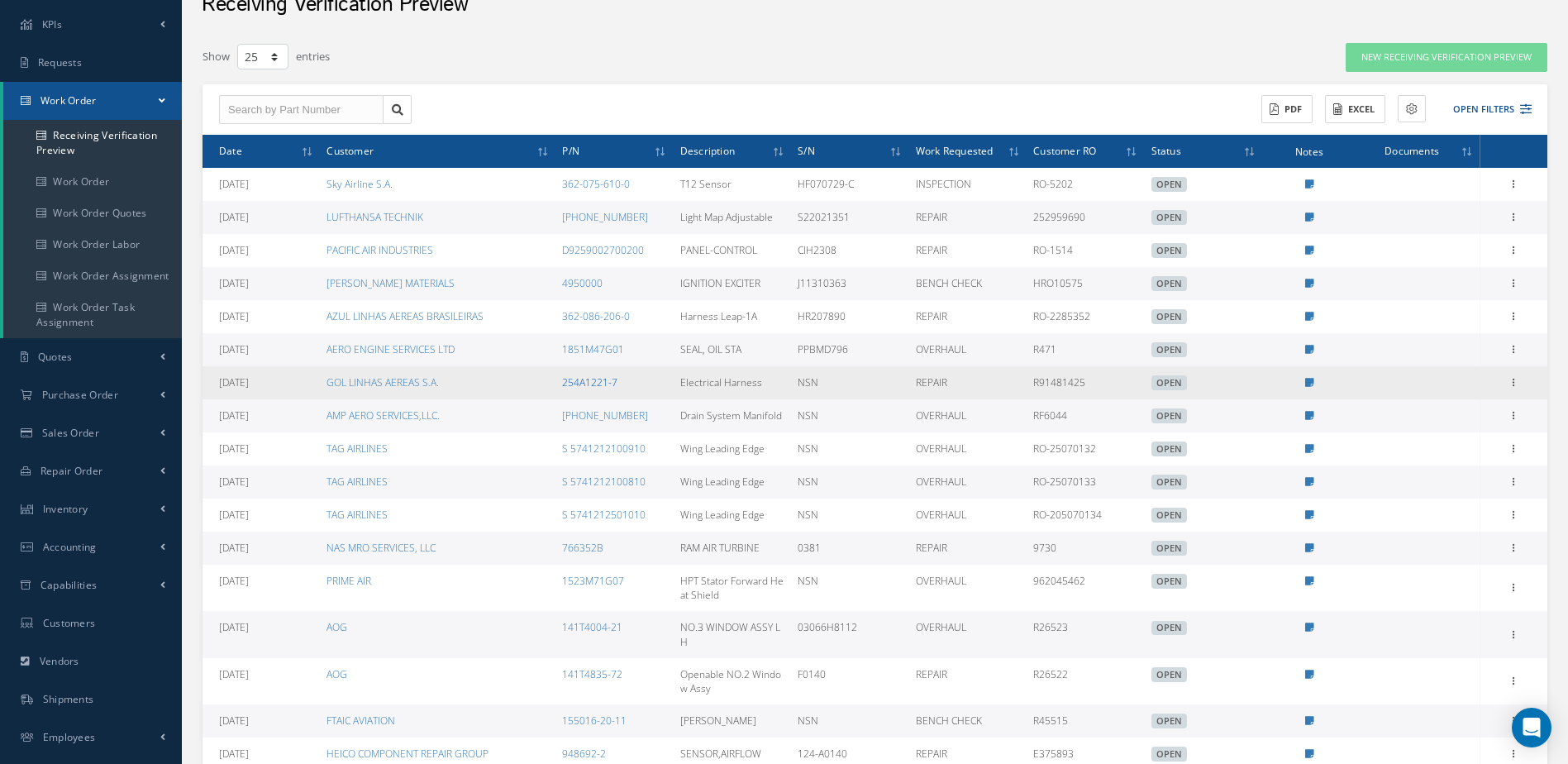
scroll to position [331, 0]
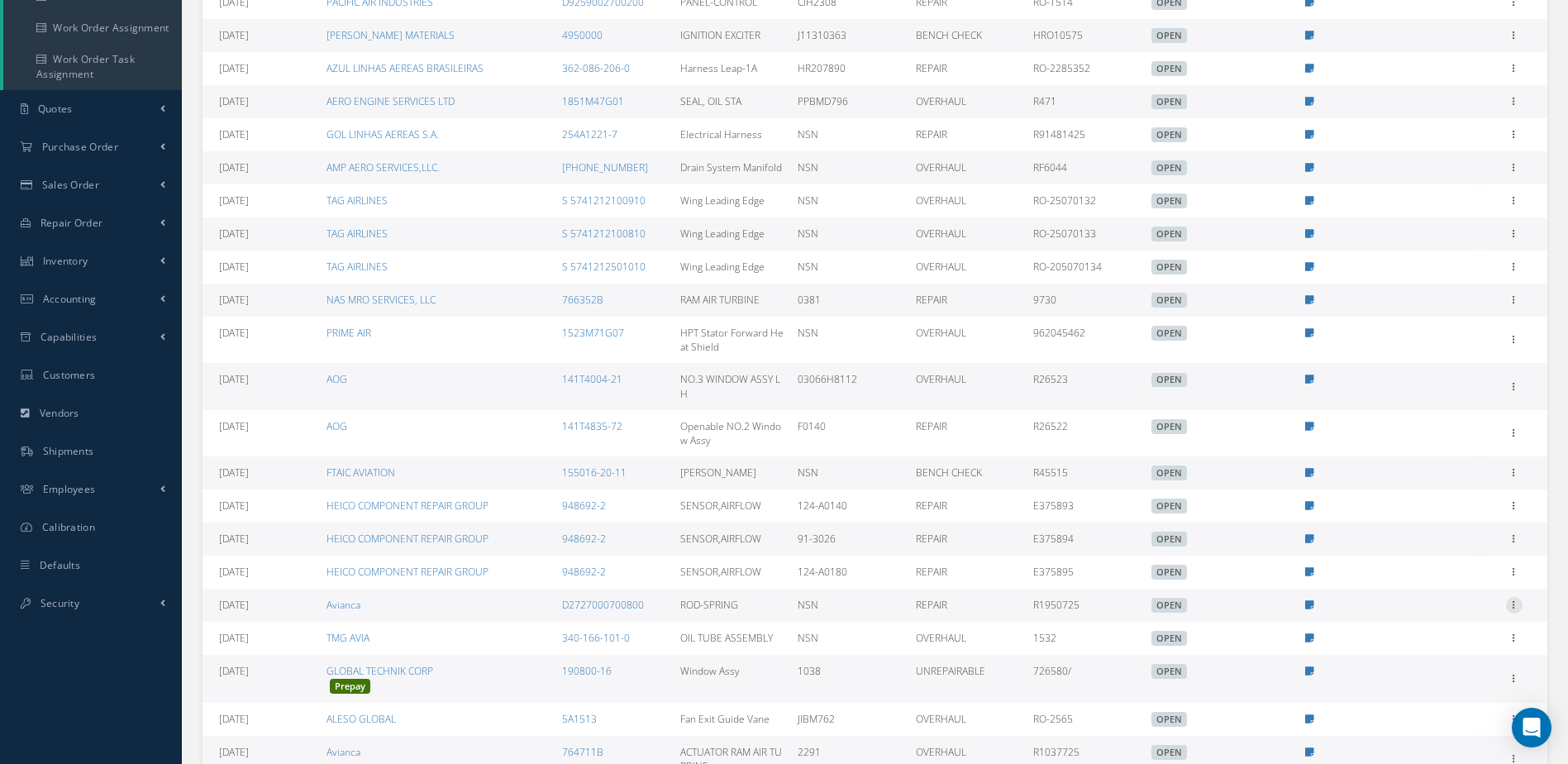
click at [1510, 602] on icon at bounding box center [1515, 603] width 17 height 13
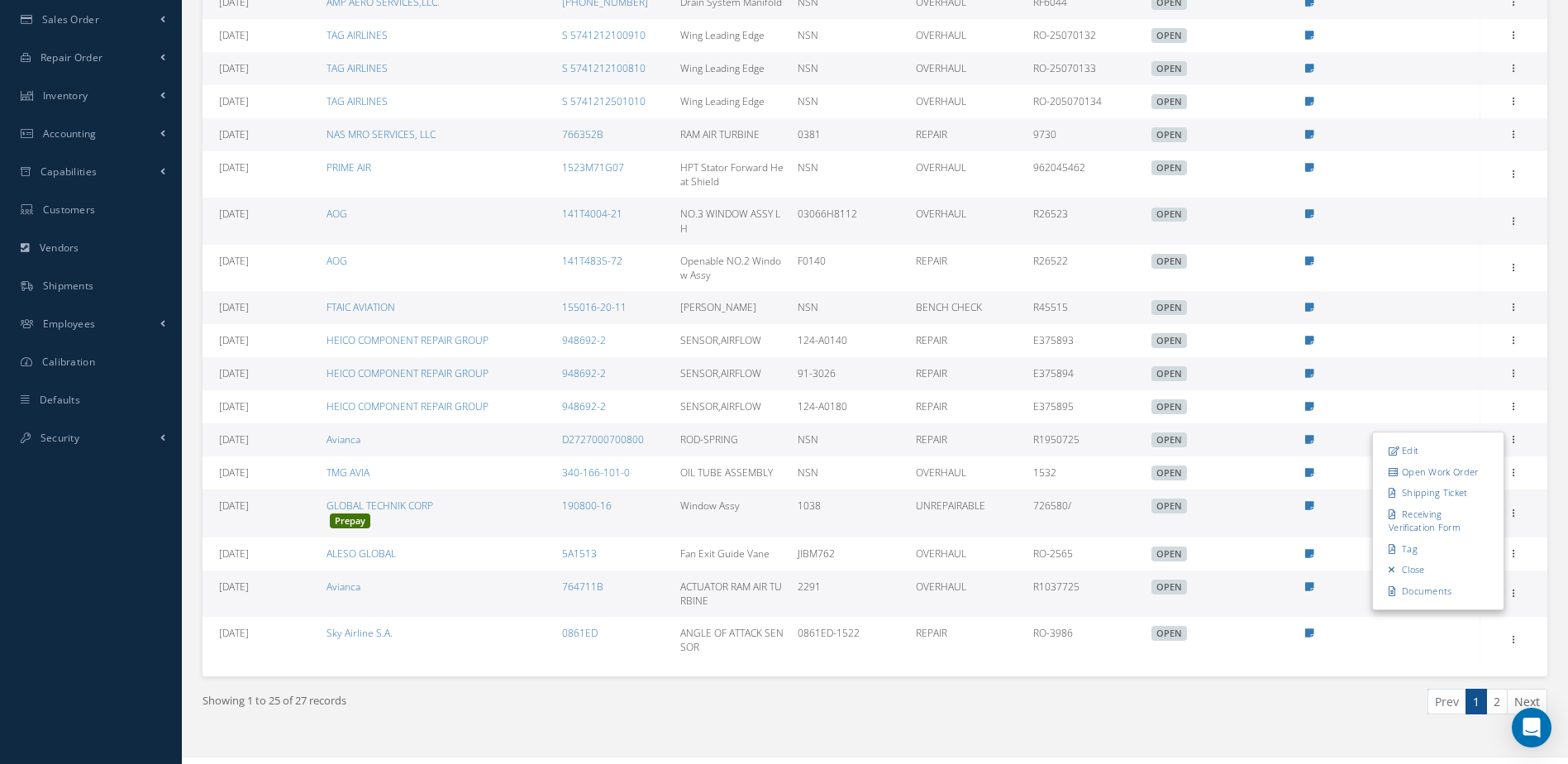
scroll to position [522, 0]
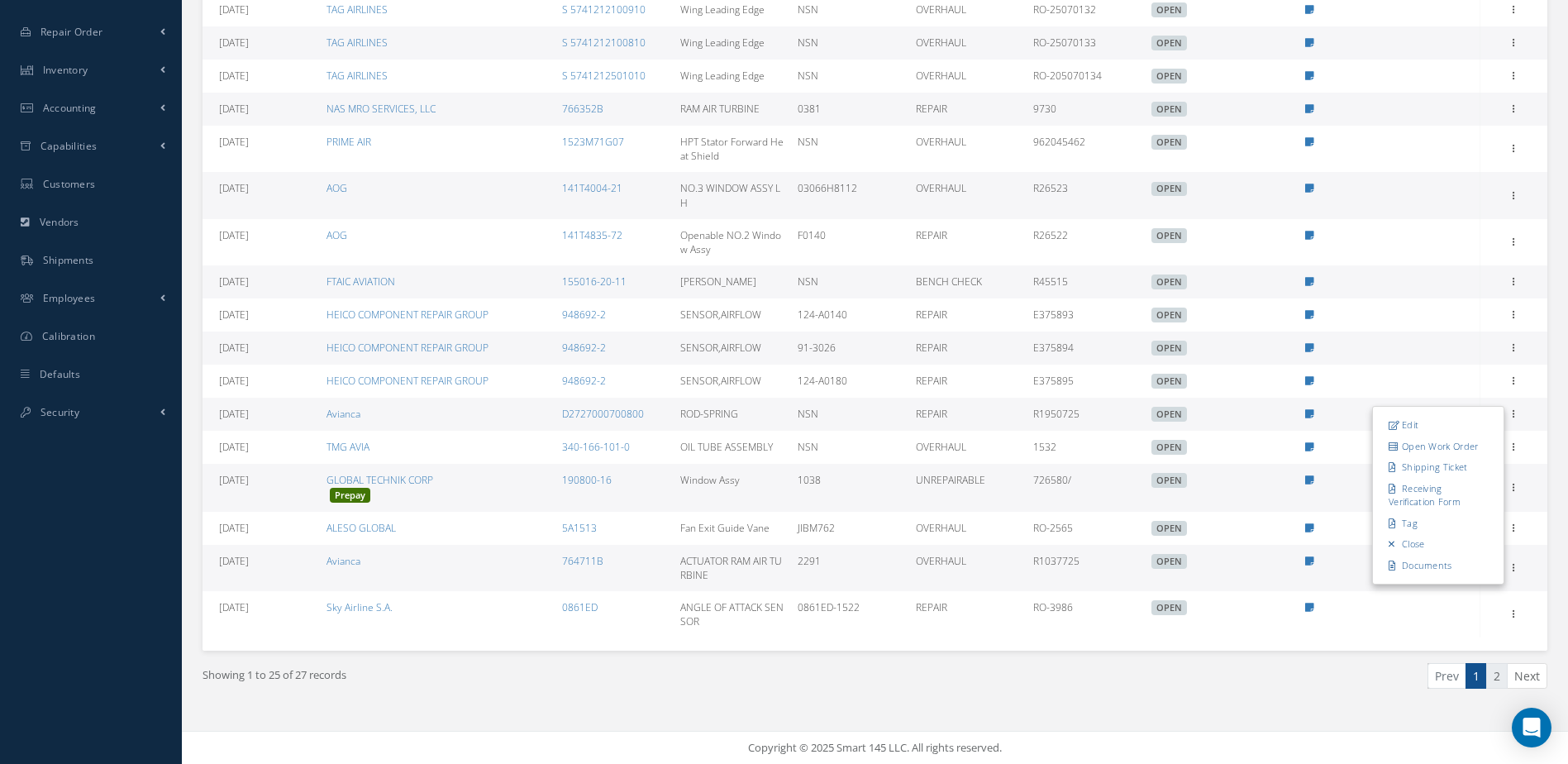
click at [1504, 675] on link "2" at bounding box center [1496, 676] width 21 height 26
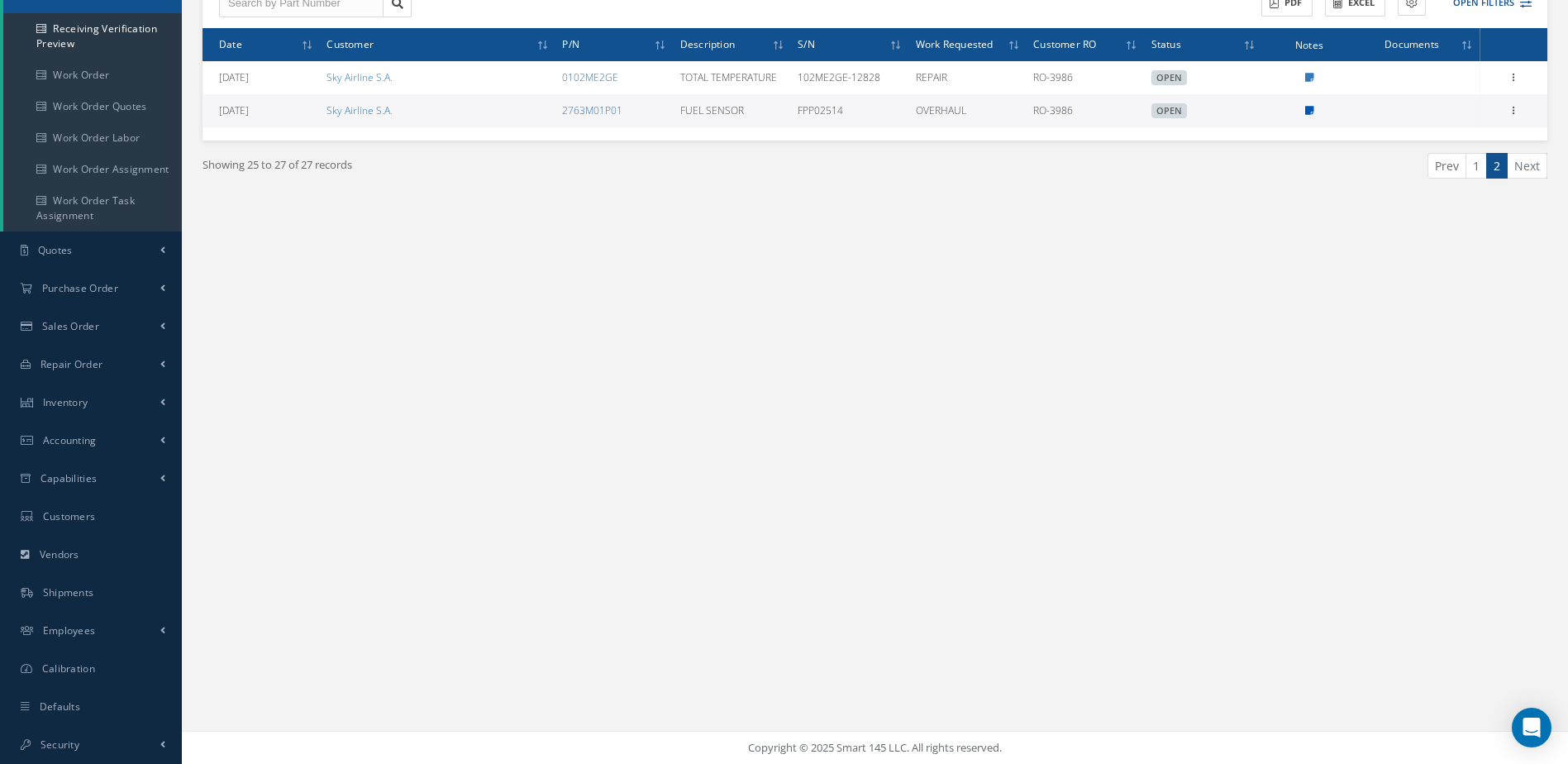
click at [1307, 111] on icon at bounding box center [1310, 110] width 9 height 10
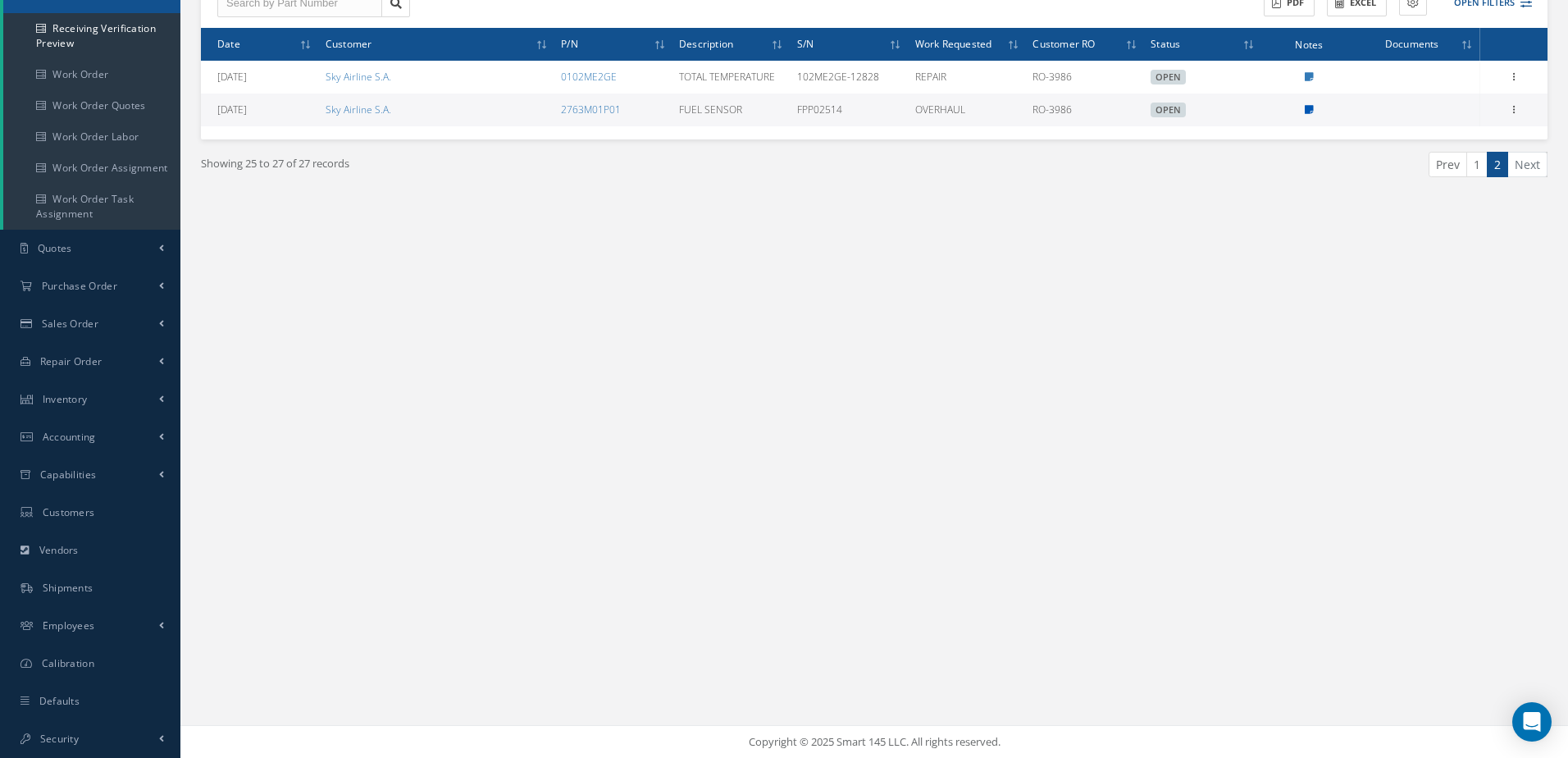
type textarea "NO CAP AVALIABLE ON THE SYSTEM OR PDF -- Andres 03/06/2025 10:30AM -- Roberto 0…"
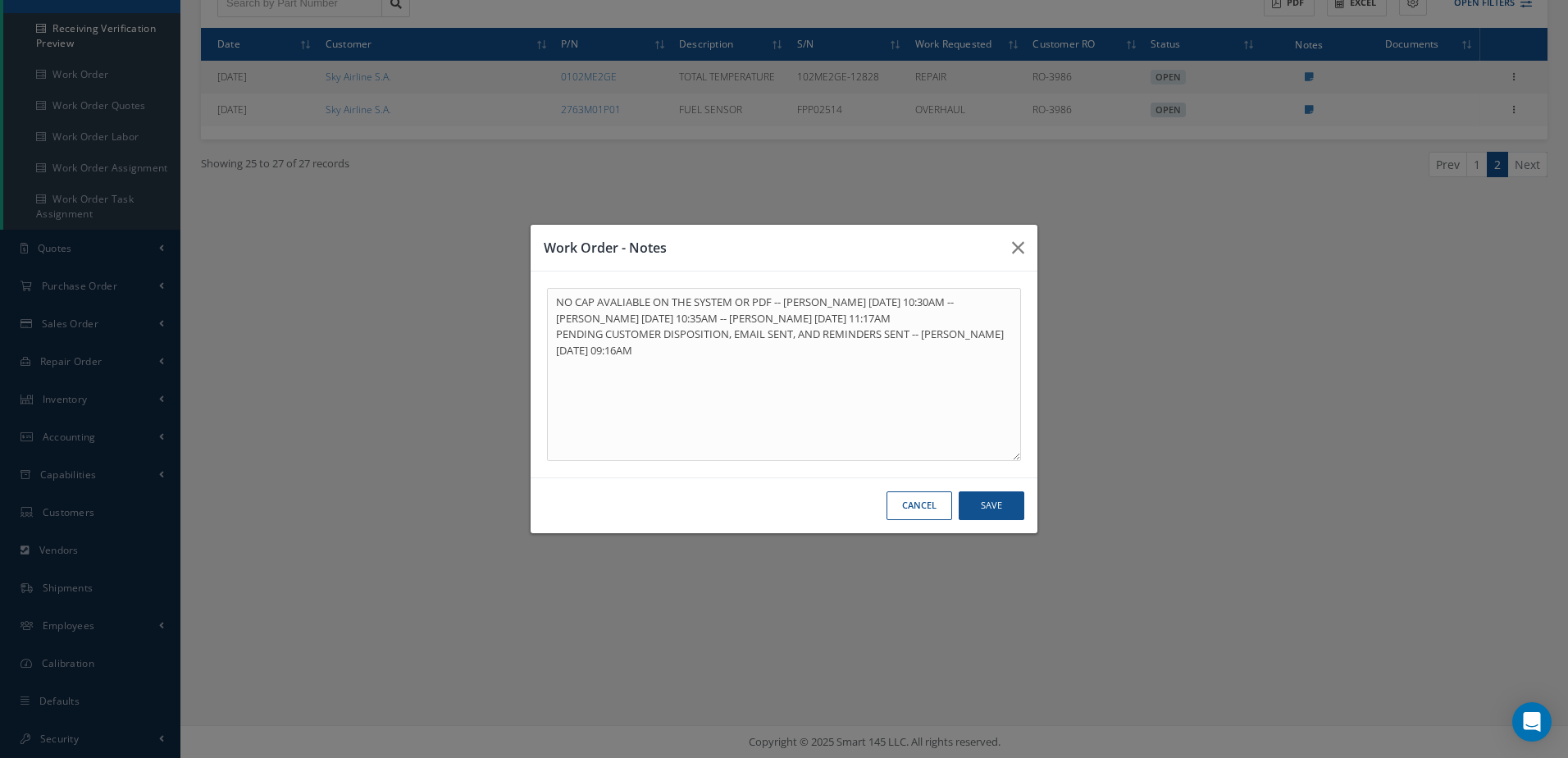
click at [0, 0] on div "Work Order - Notes NO CAP AVALIABLE ON THE SYSTEM OR PDF -- Andres 03/06/2025 1…" at bounding box center [0, 0] width 0 height 0
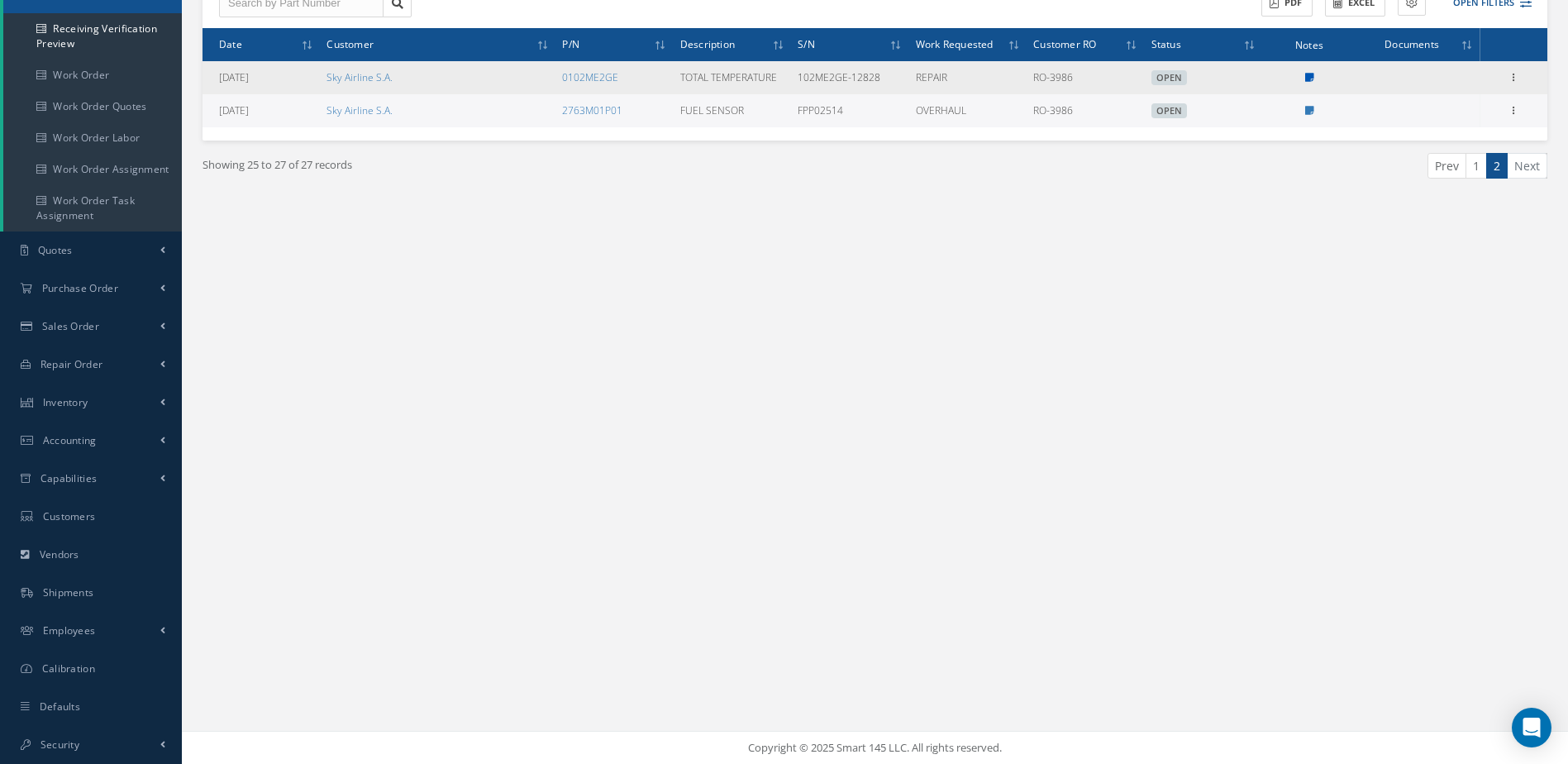
click at [1309, 74] on icon at bounding box center [1310, 77] width 9 height 10
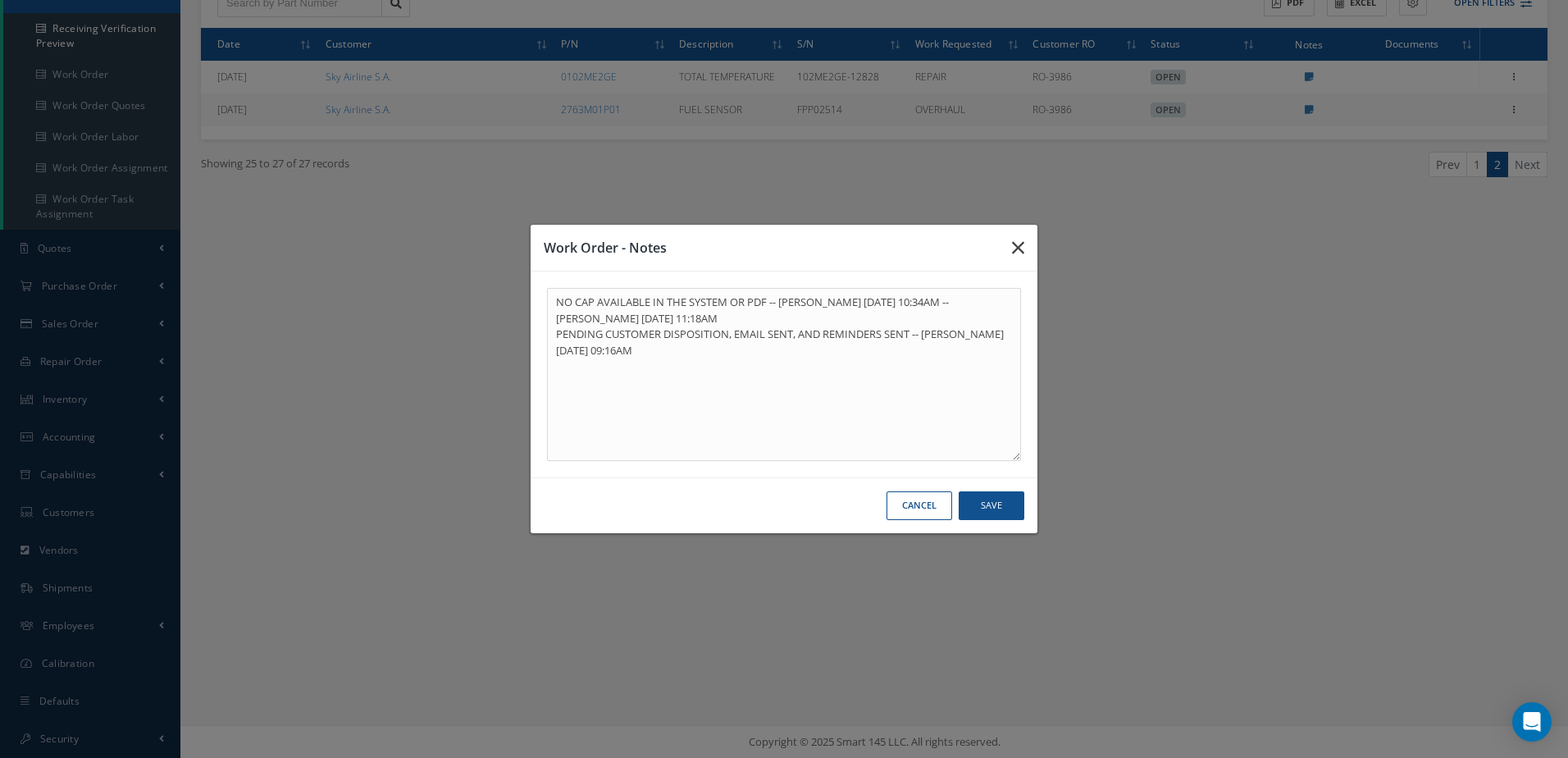
click at [1019, 258] on icon "button" at bounding box center [1018, 248] width 13 height 20
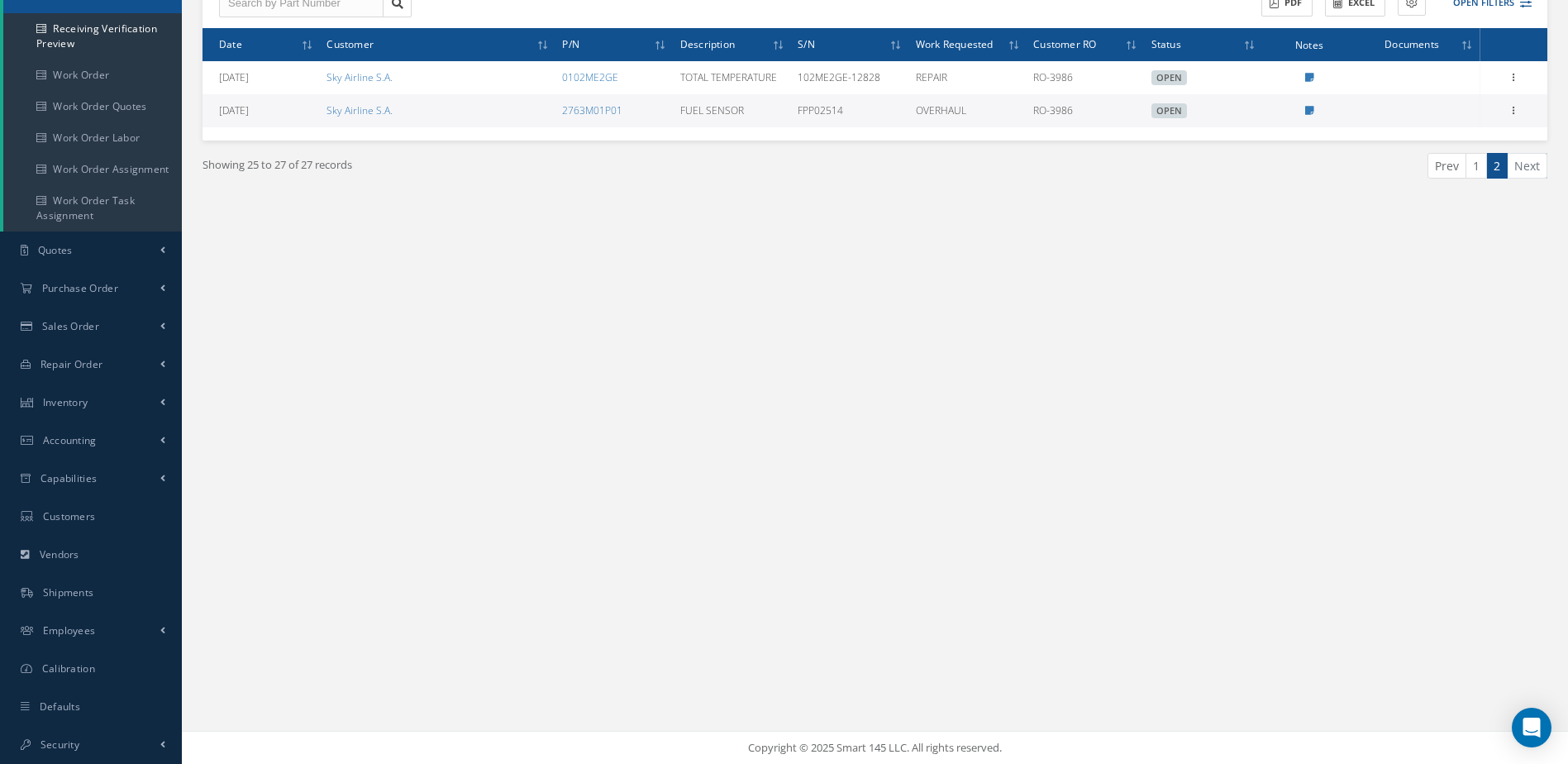
click at [1473, 170] on link "1" at bounding box center [1475, 166] width 21 height 26
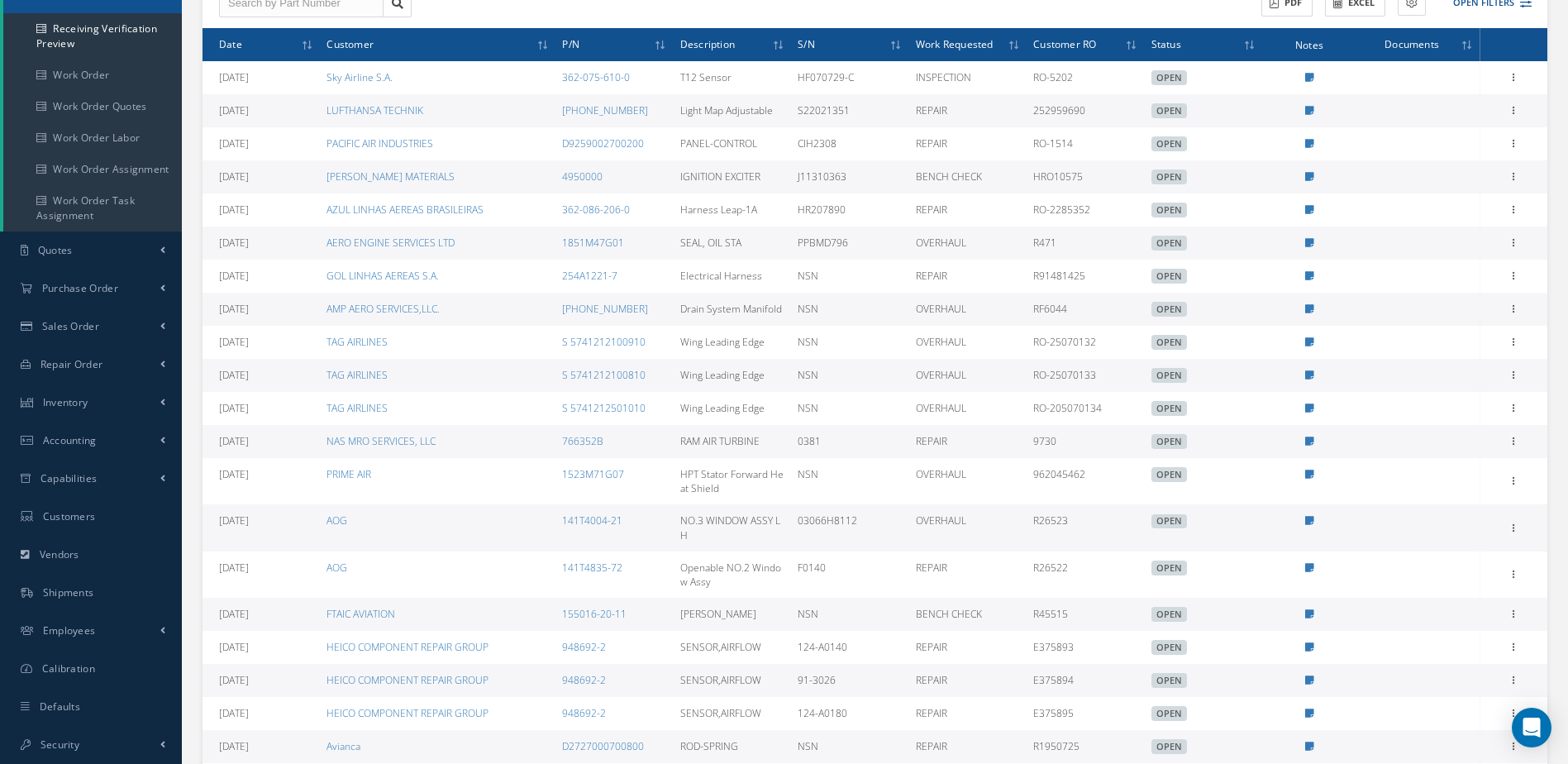
scroll to position [354, 0]
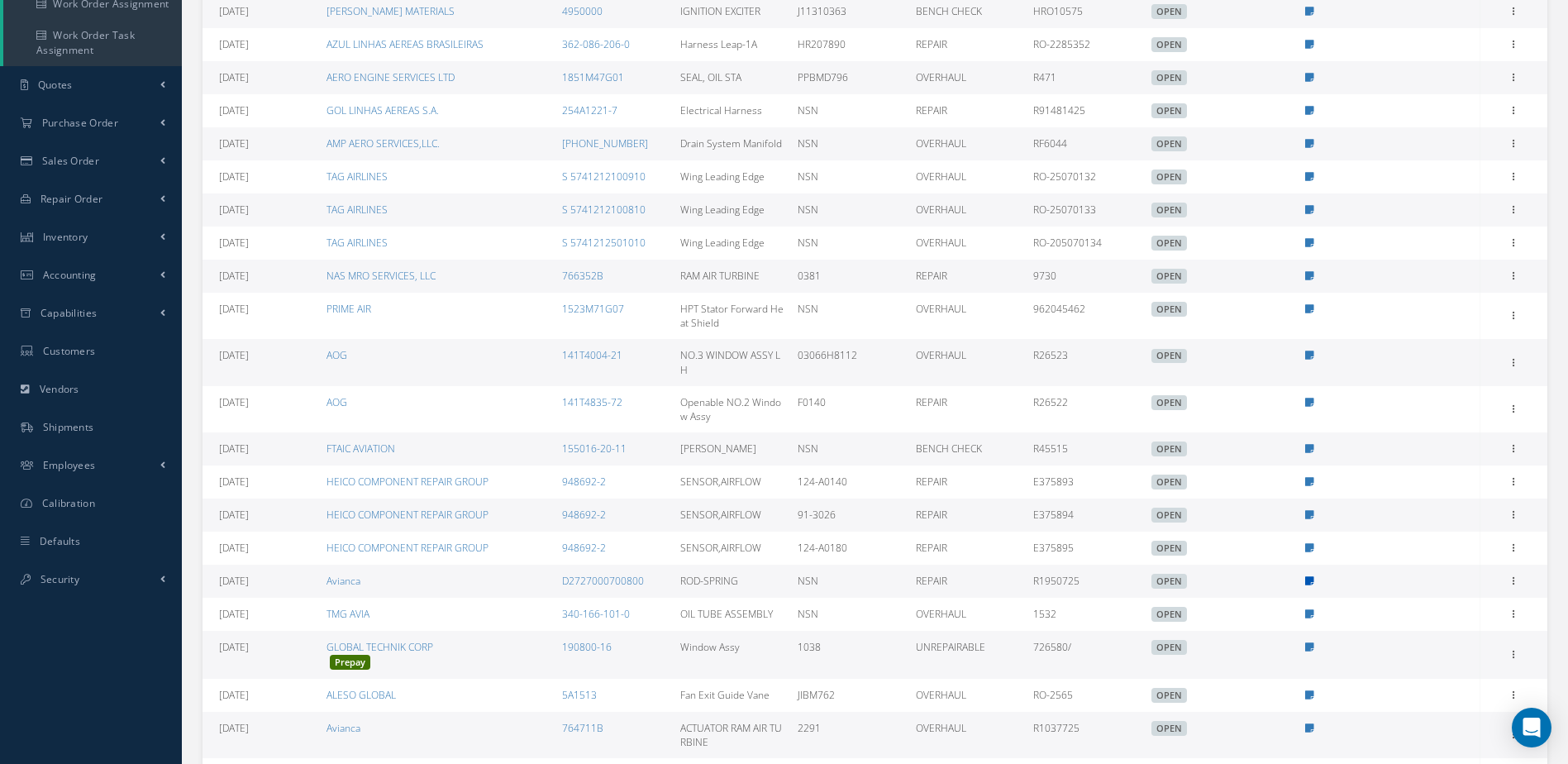
click at [1308, 575] on link at bounding box center [1310, 580] width 9 height 14
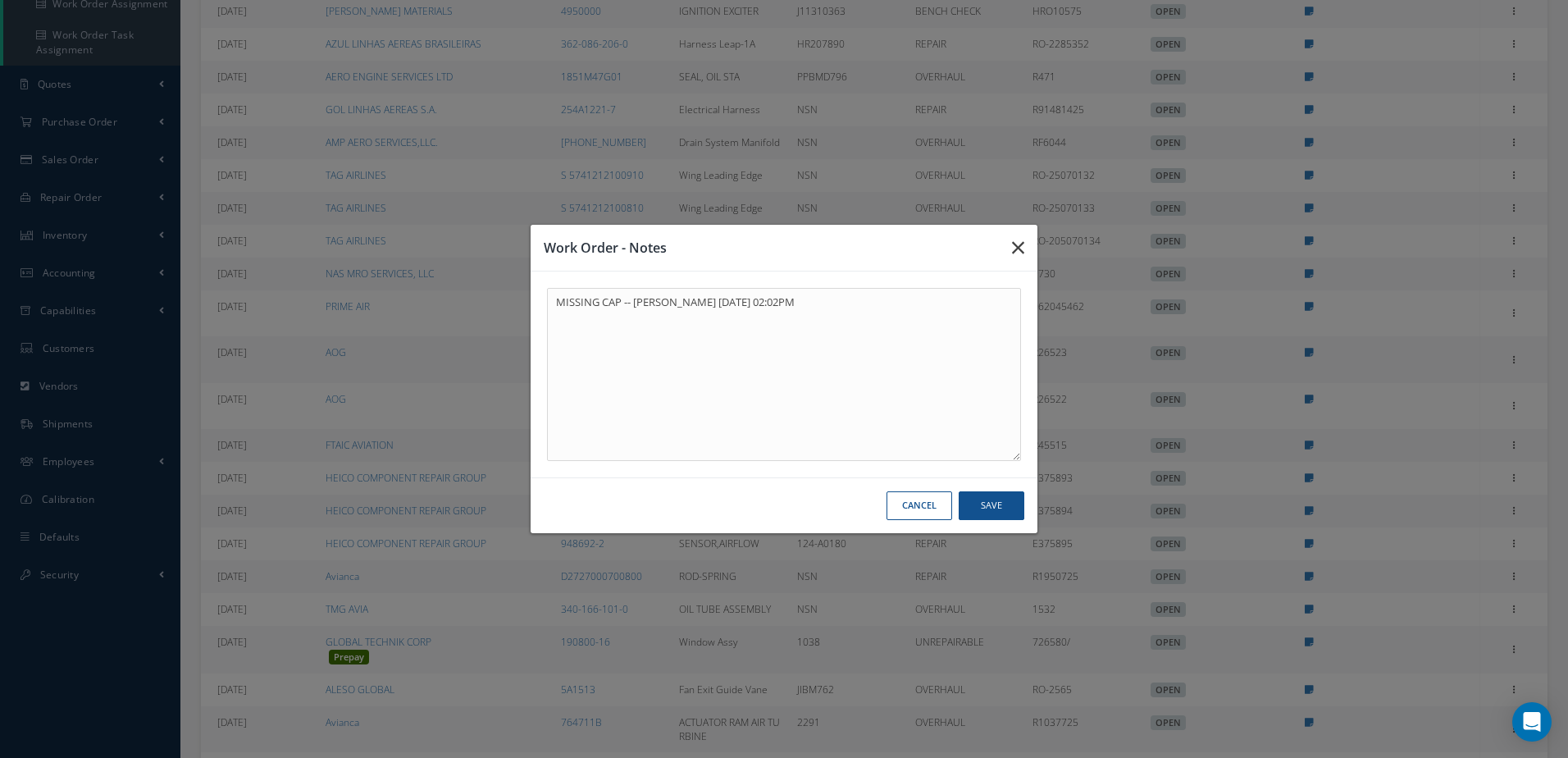
click at [1011, 243] on button "button" at bounding box center [1018, 248] width 38 height 46
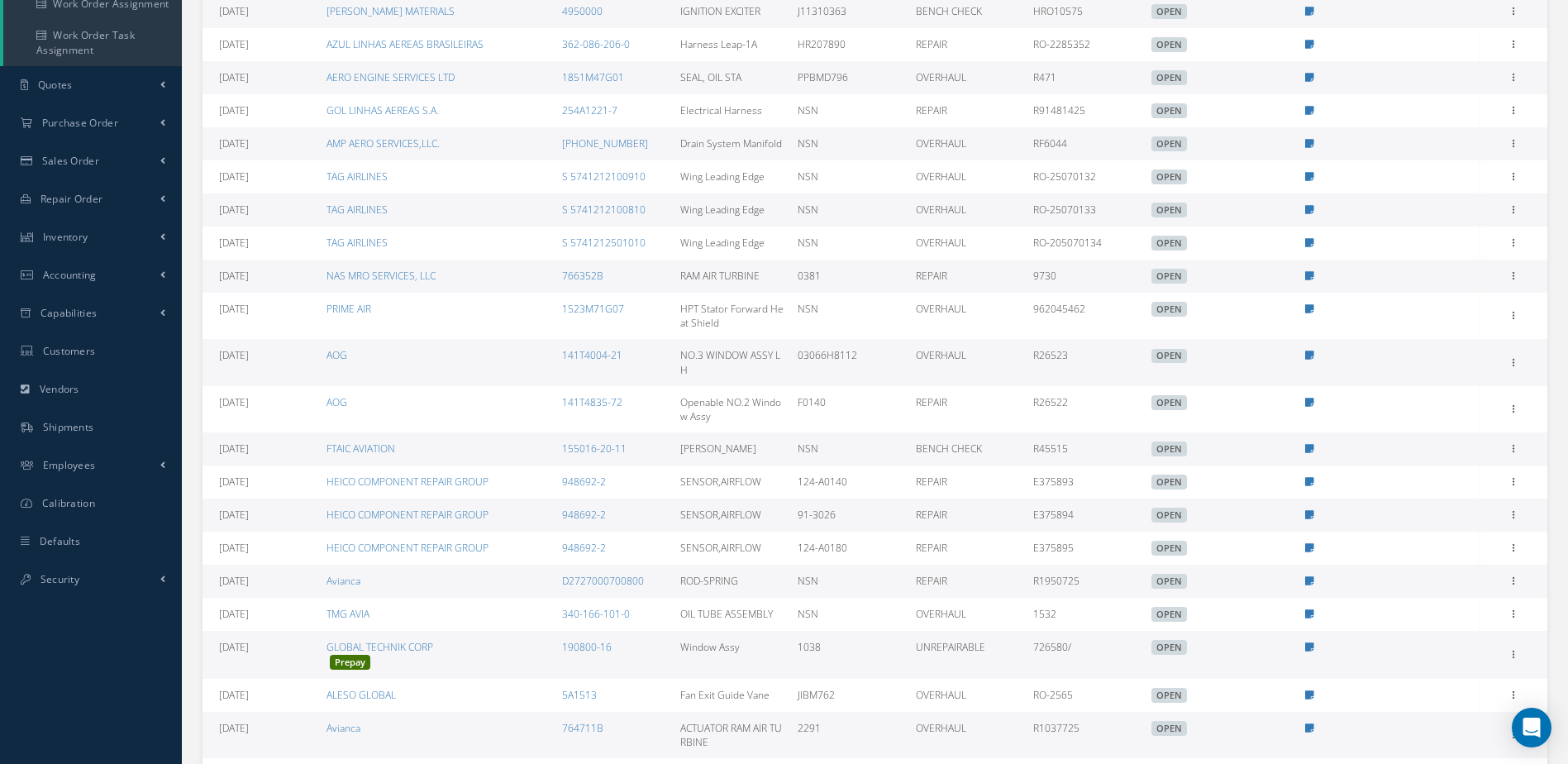
drag, startPoint x: 224, startPoint y: 585, endPoint x: 1100, endPoint y: 589, distance: 876.0
click at [1100, 589] on tr "07/17/2025 Avianca D2727000700800 ROD-SPRING NSN REPAIR R1950725 OPEN Edit Open…" at bounding box center [875, 581] width 1345 height 33
drag, startPoint x: 1100, startPoint y: 589, endPoint x: 1060, endPoint y: 578, distance: 41.5
copy tr "7/17/2025 Avianca D2727000700800 ROD-SPRING NSN REPAIR R1950725"
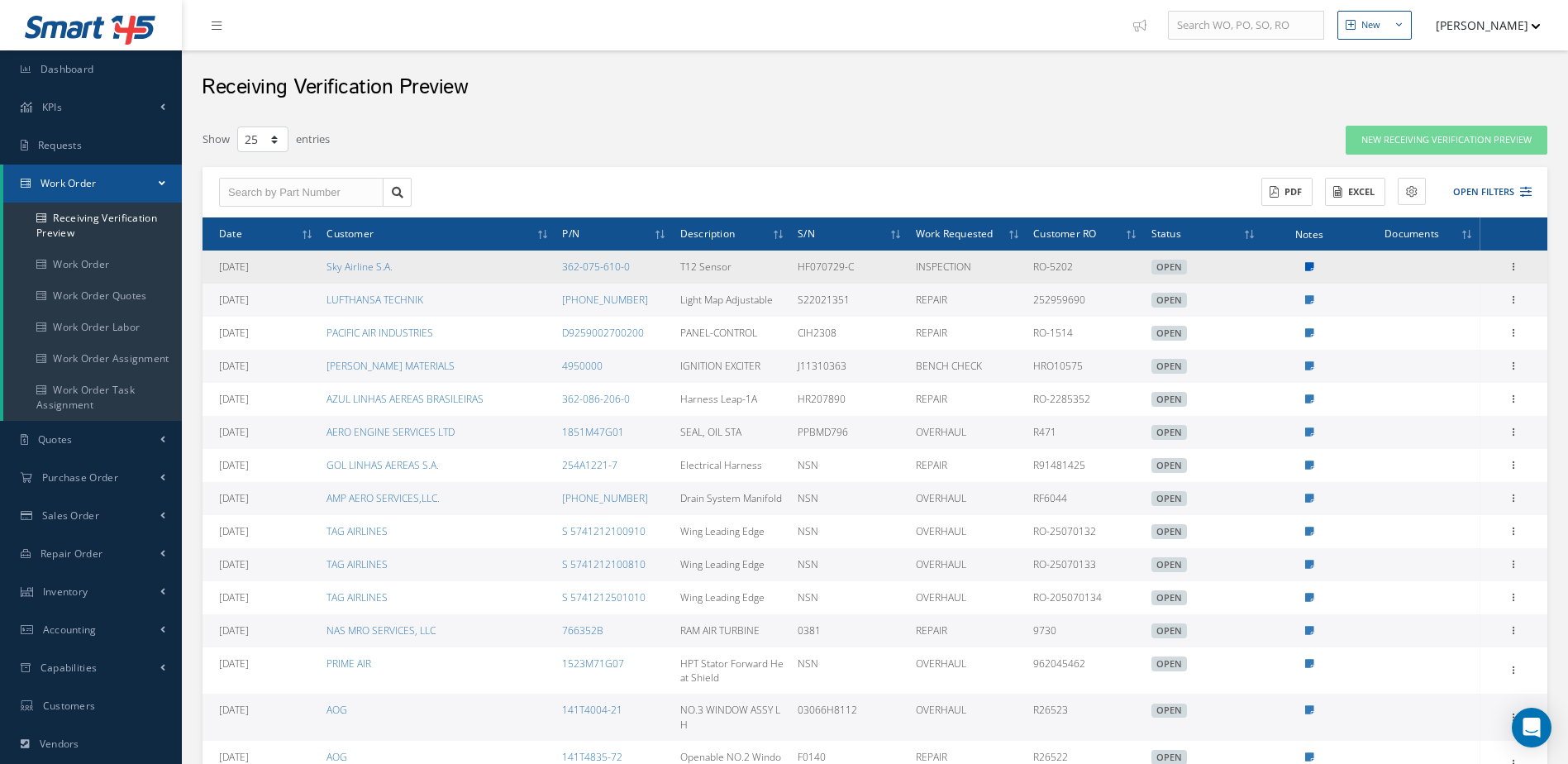
click at [1312, 264] on icon at bounding box center [1310, 266] width 9 height 10
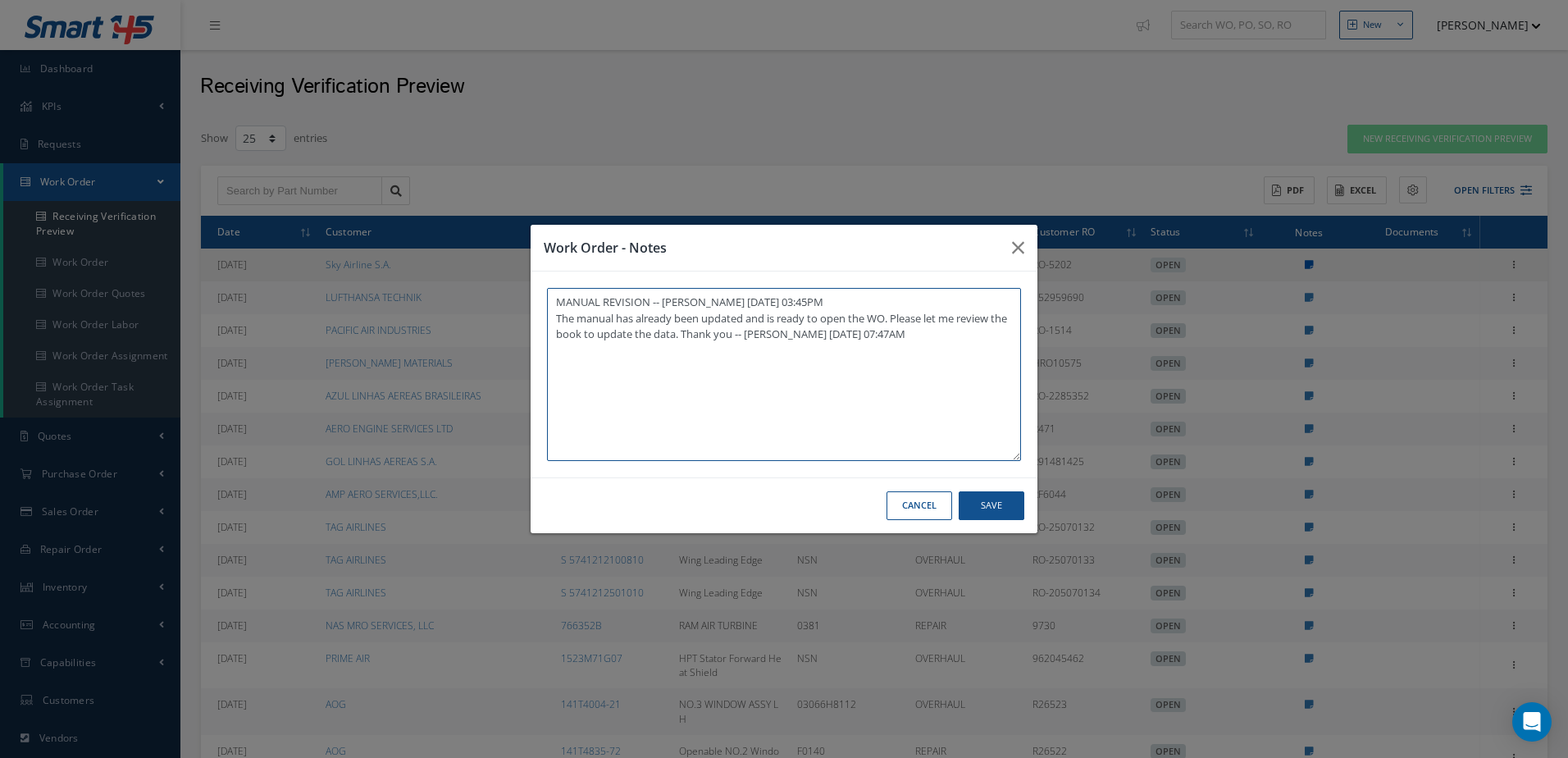
type textarea "MANUAL REVISION -- Jerry Franco 08/21/2025 03:45PM The manual has already been …"
click at [1018, 241] on icon "button" at bounding box center [1018, 248] width 13 height 20
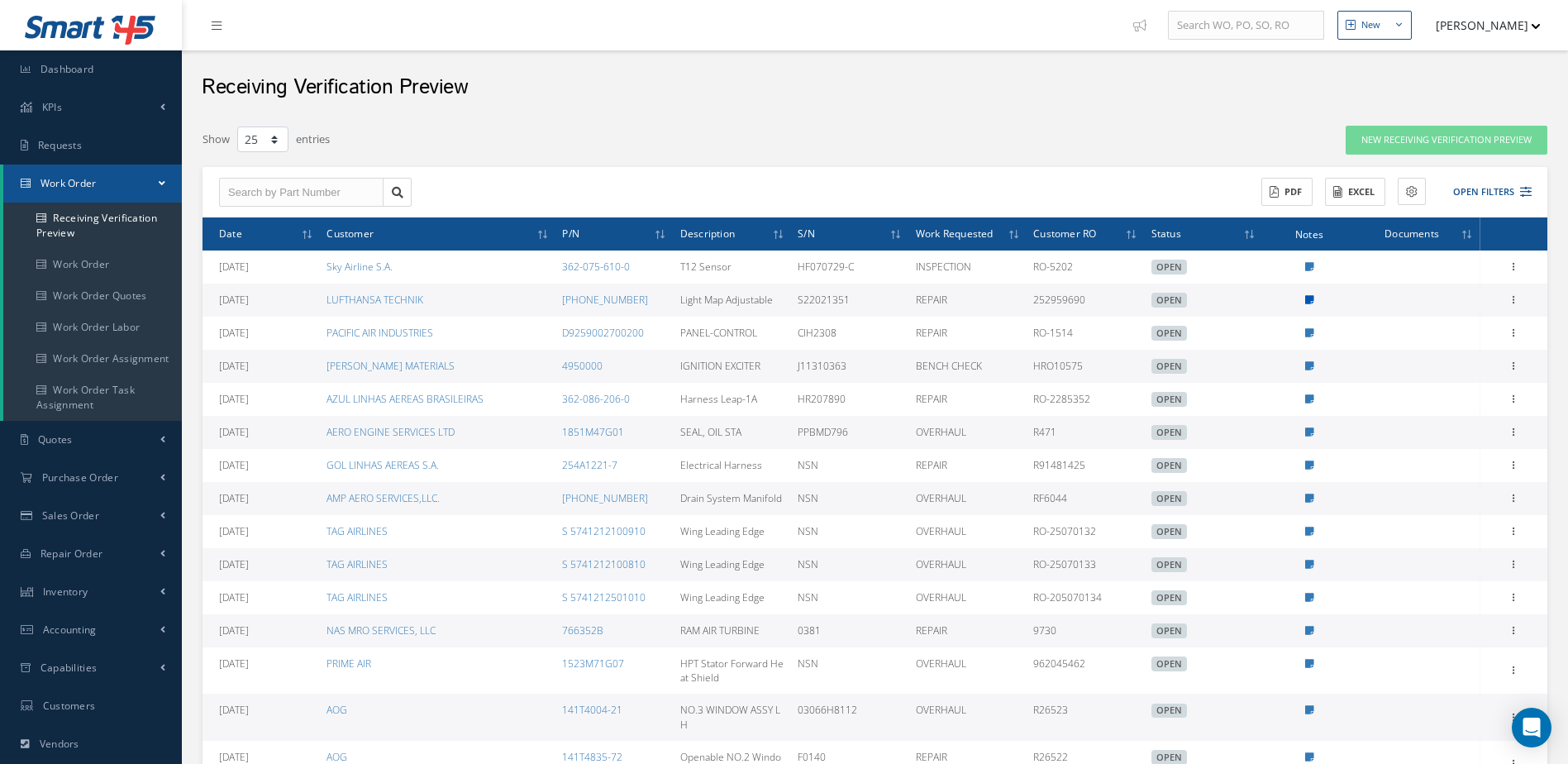
click at [1308, 302] on icon at bounding box center [1310, 299] width 9 height 10
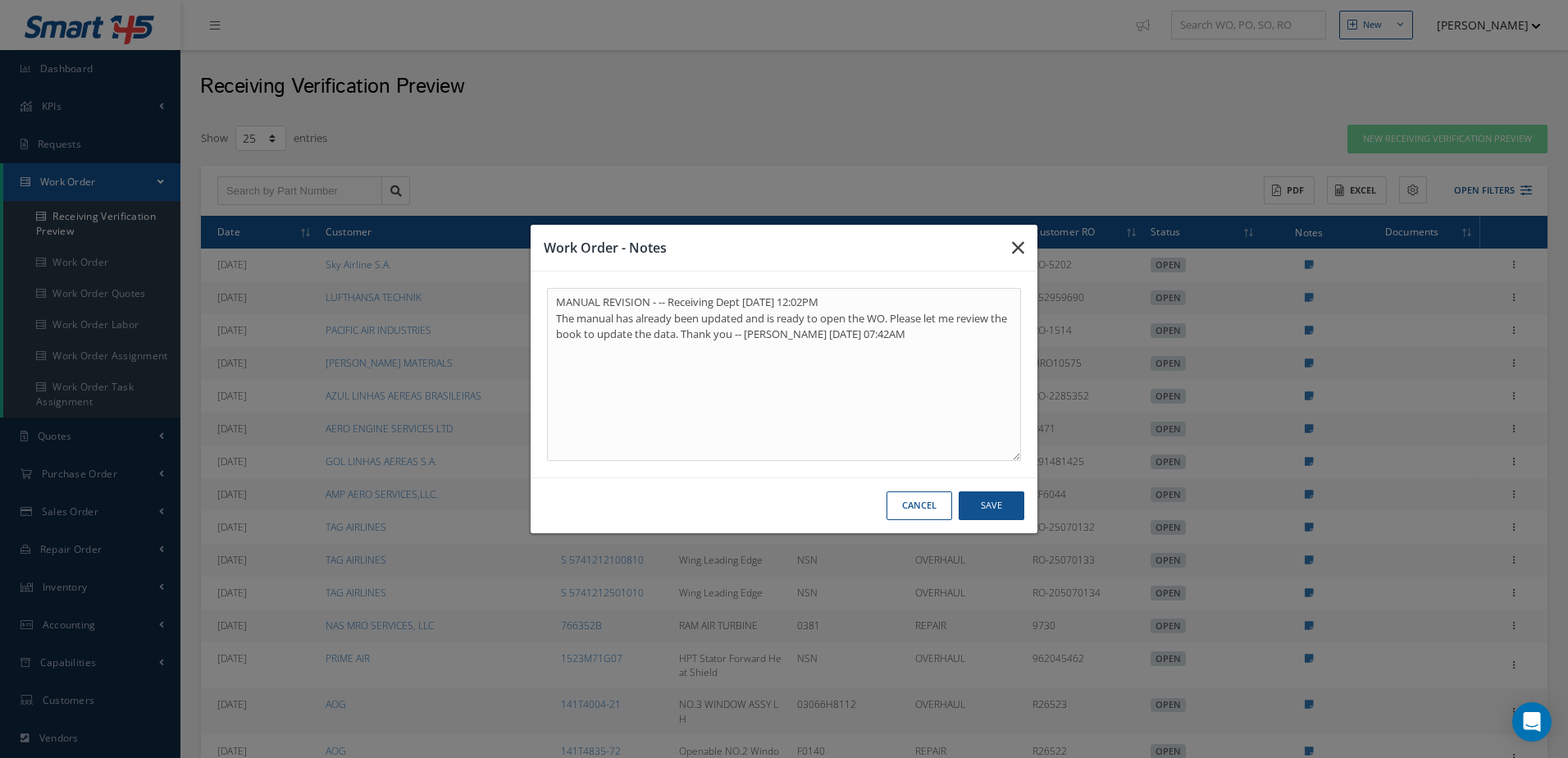
click at [1015, 245] on icon "button" at bounding box center [1018, 248] width 13 height 20
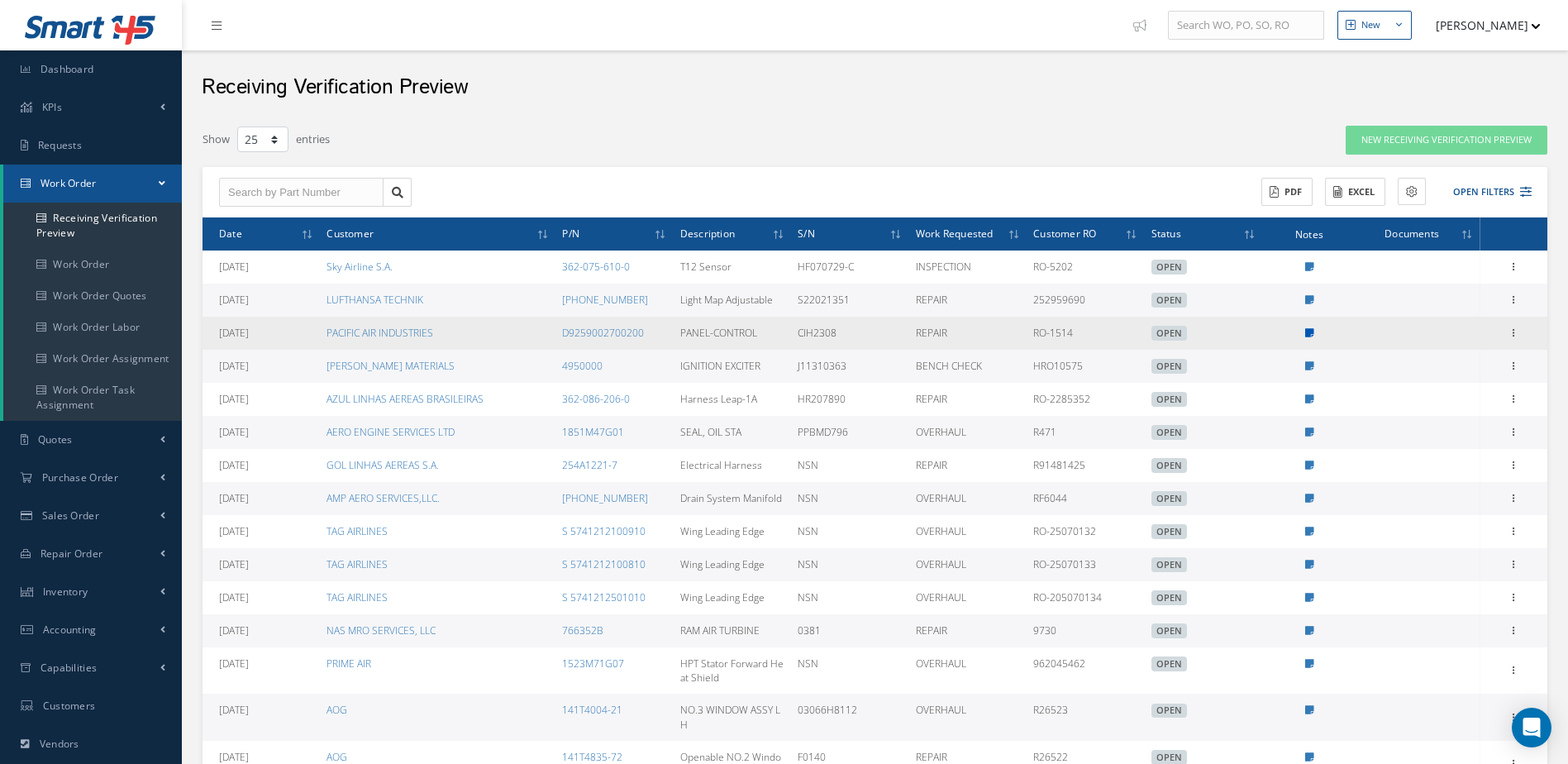
click at [1309, 331] on icon at bounding box center [1310, 332] width 9 height 10
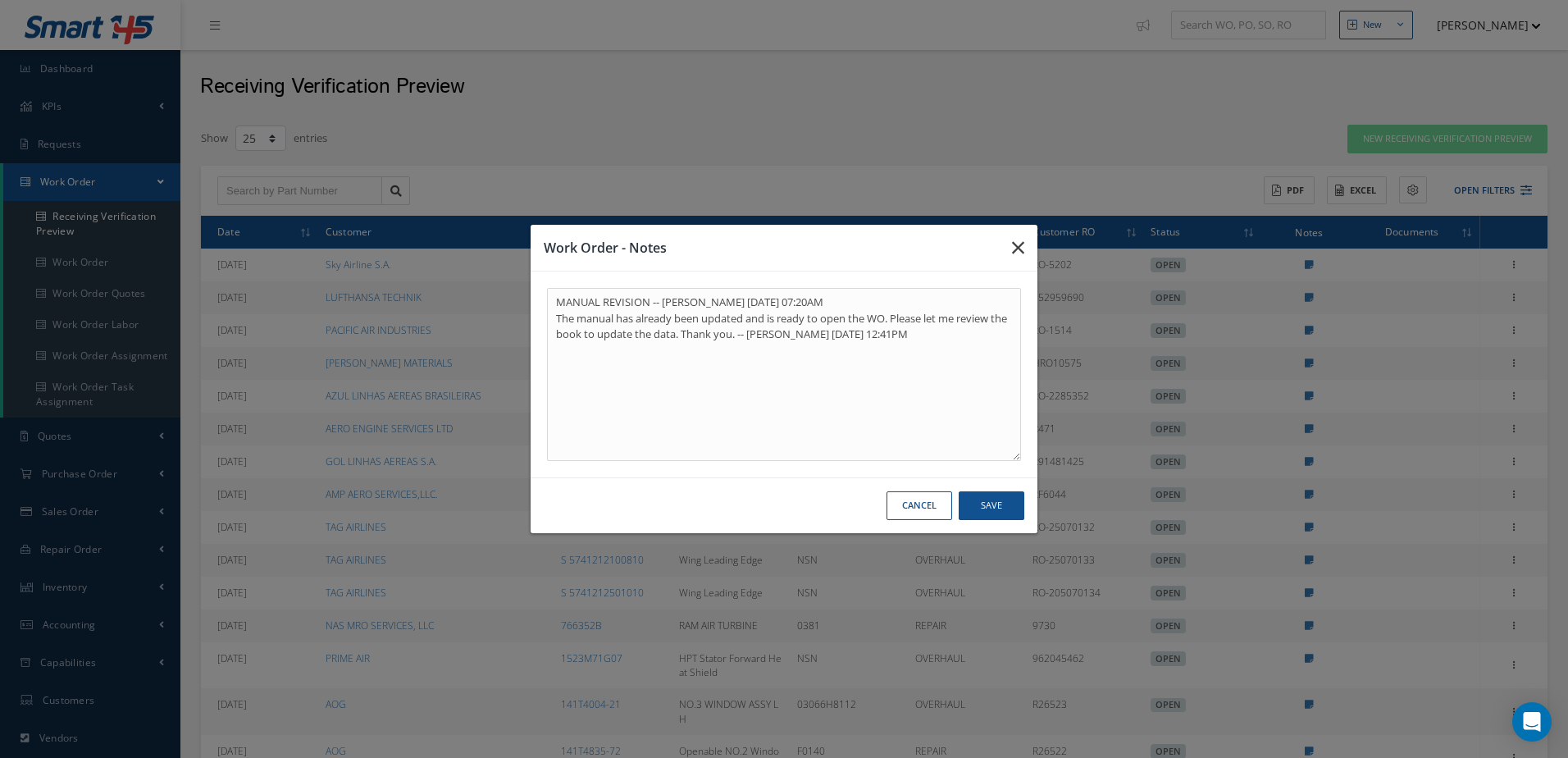
click at [1023, 242] on button "button" at bounding box center [1018, 248] width 38 height 46
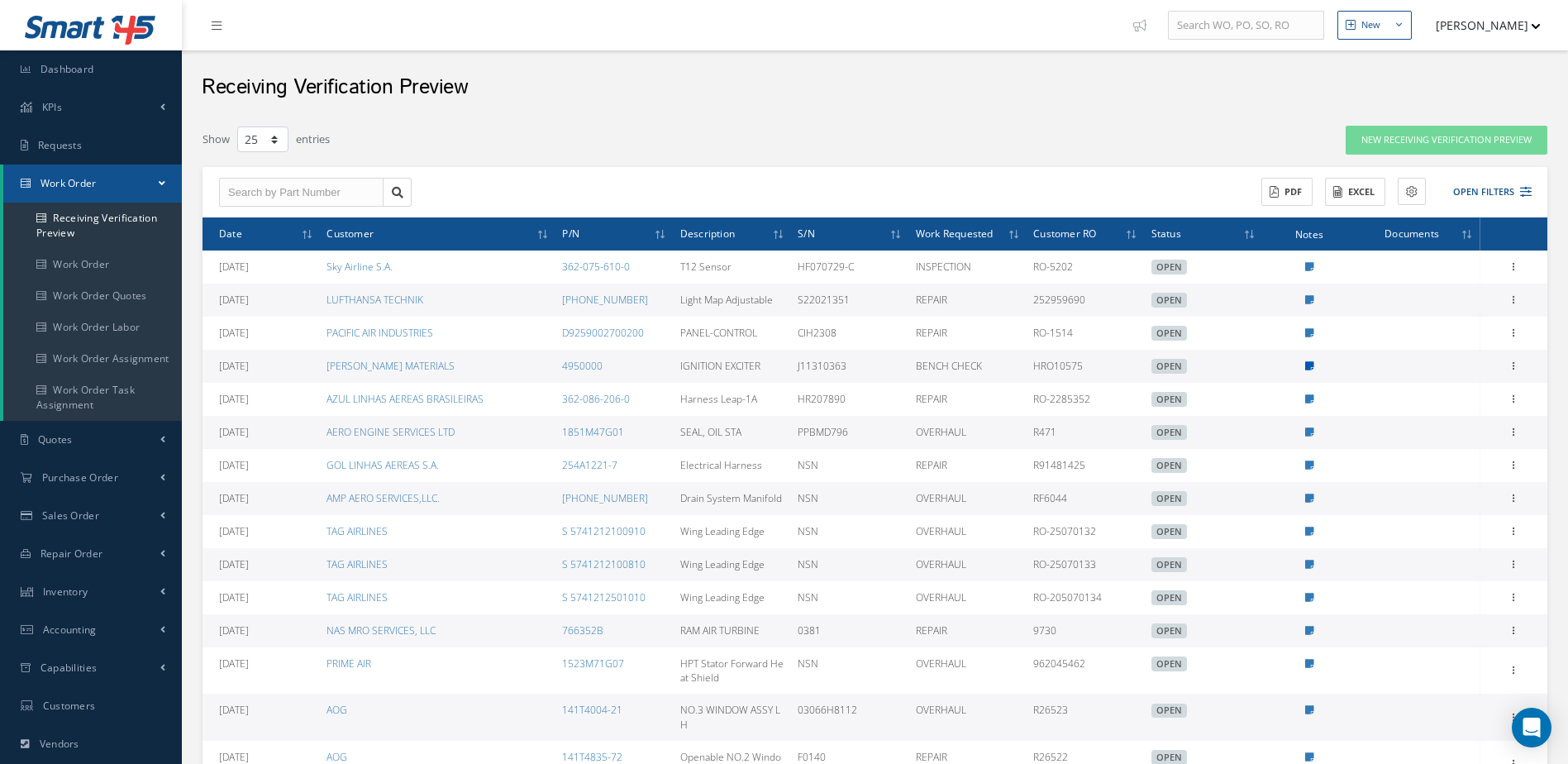
click at [1310, 365] on icon at bounding box center [1310, 365] width 9 height 10
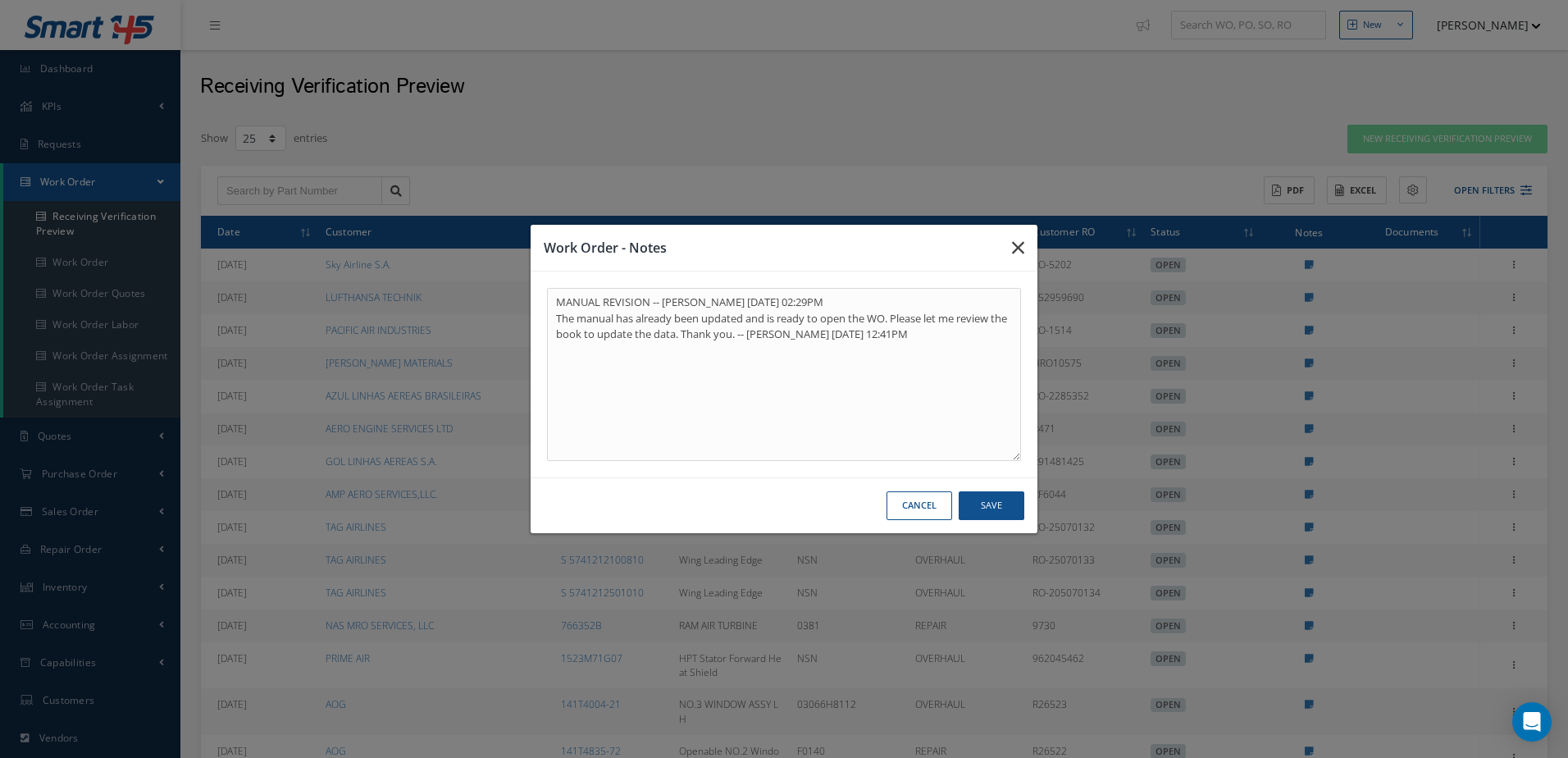
click at [1014, 241] on icon "button" at bounding box center [1018, 248] width 13 height 20
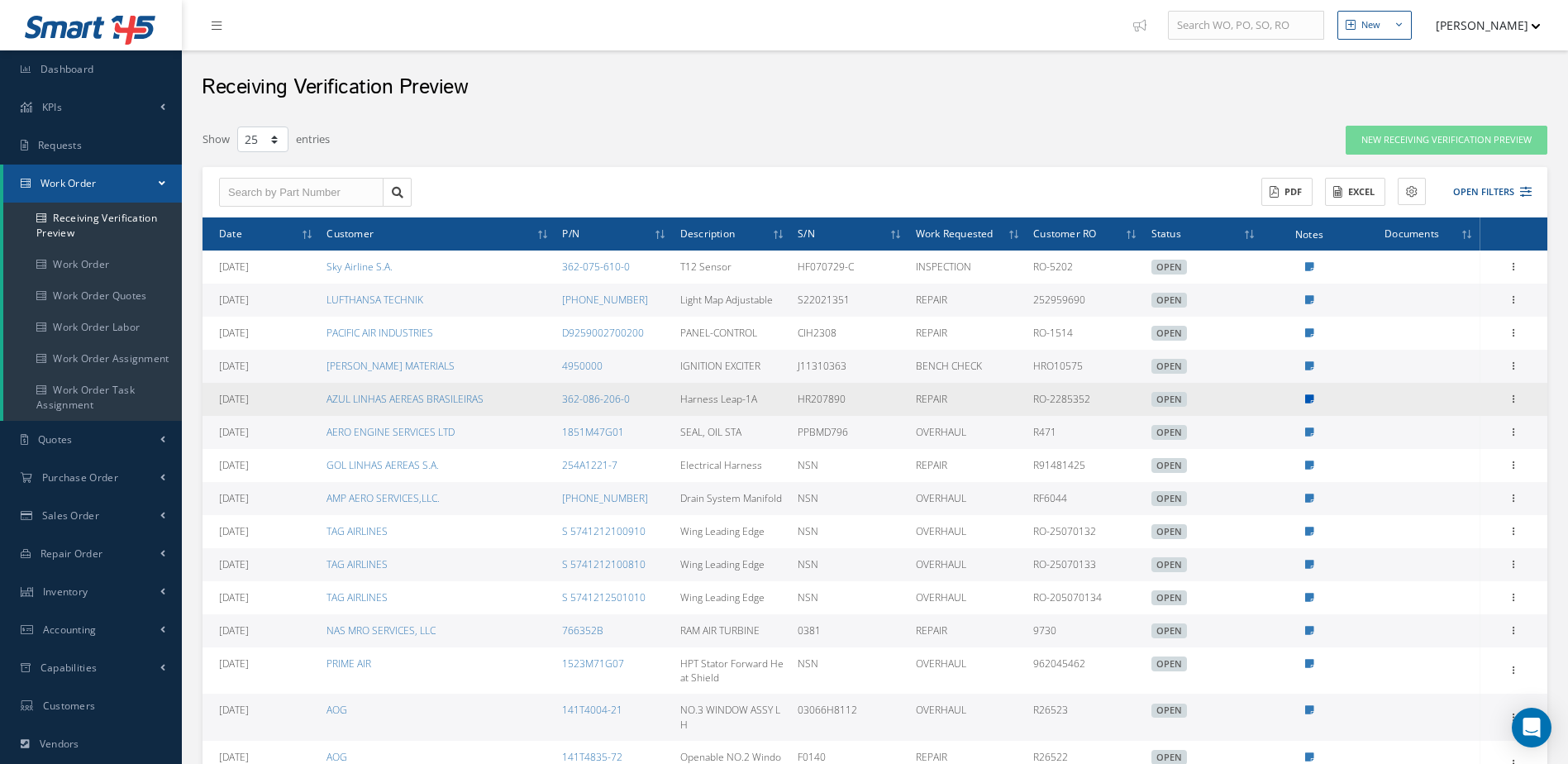
click at [1307, 396] on icon at bounding box center [1310, 399] width 9 height 10
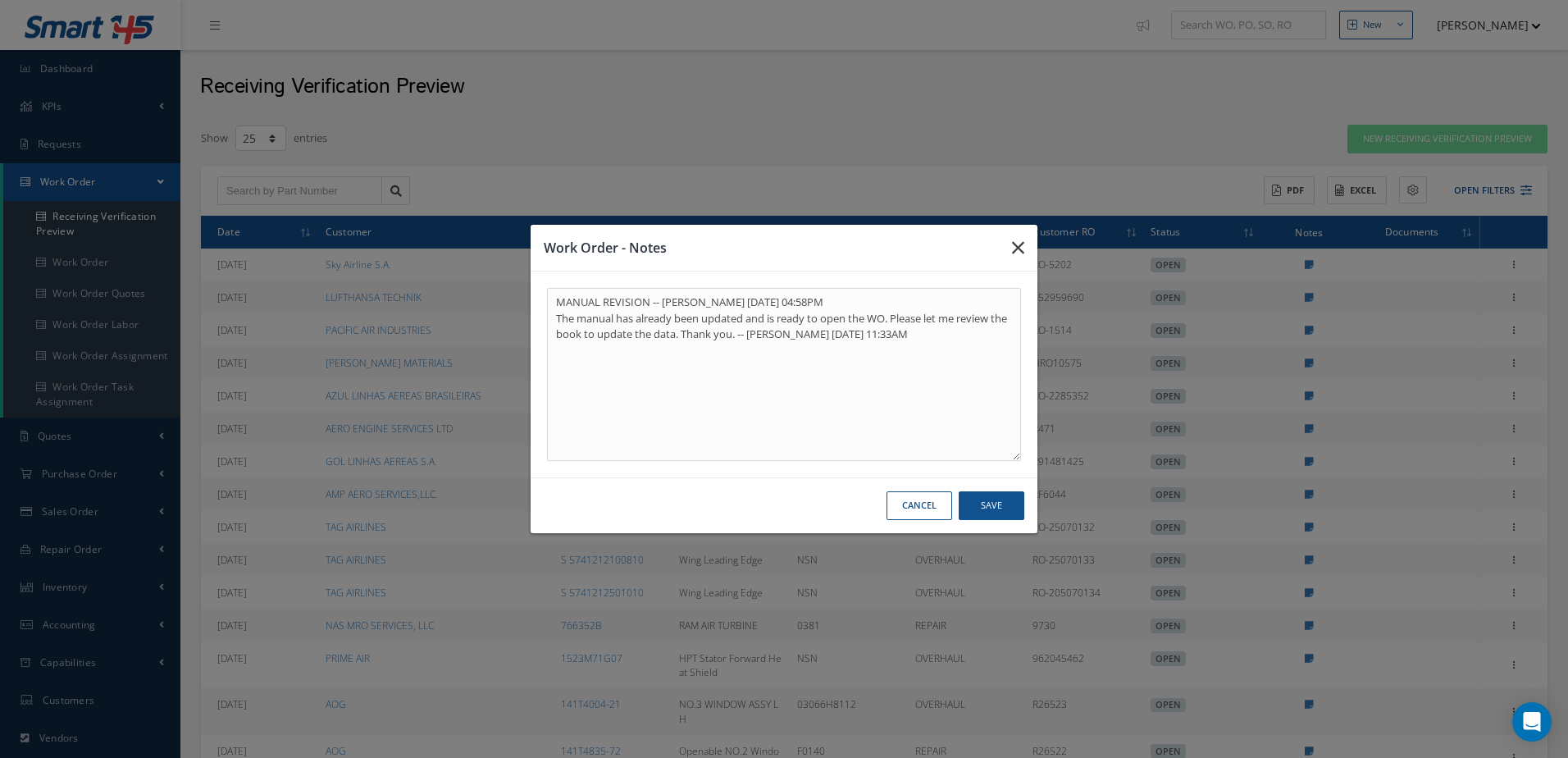
click at [1011, 250] on button "button" at bounding box center [1018, 248] width 38 height 46
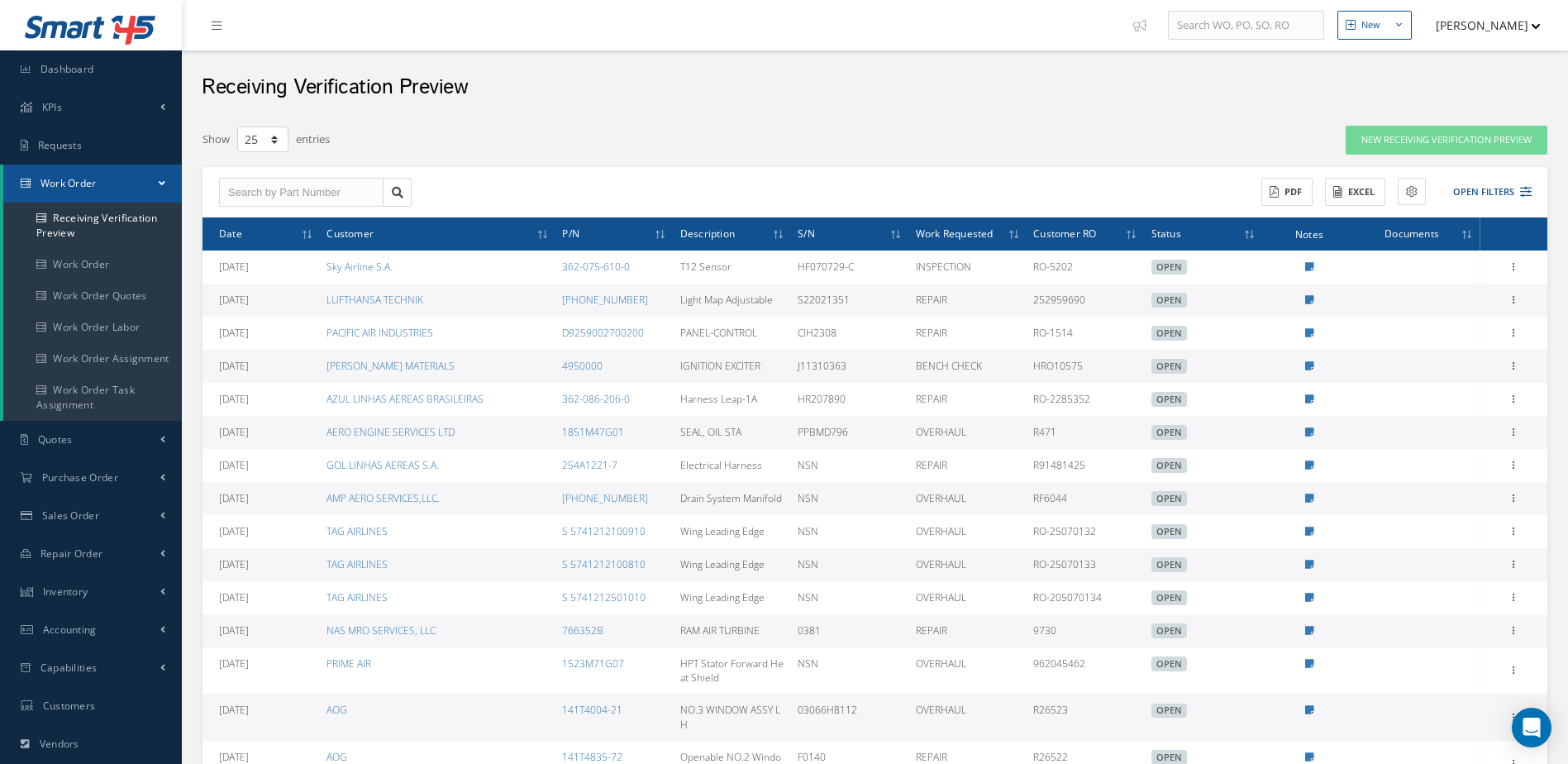
click at [1312, 433] on icon at bounding box center [1310, 433] width 9 height 10
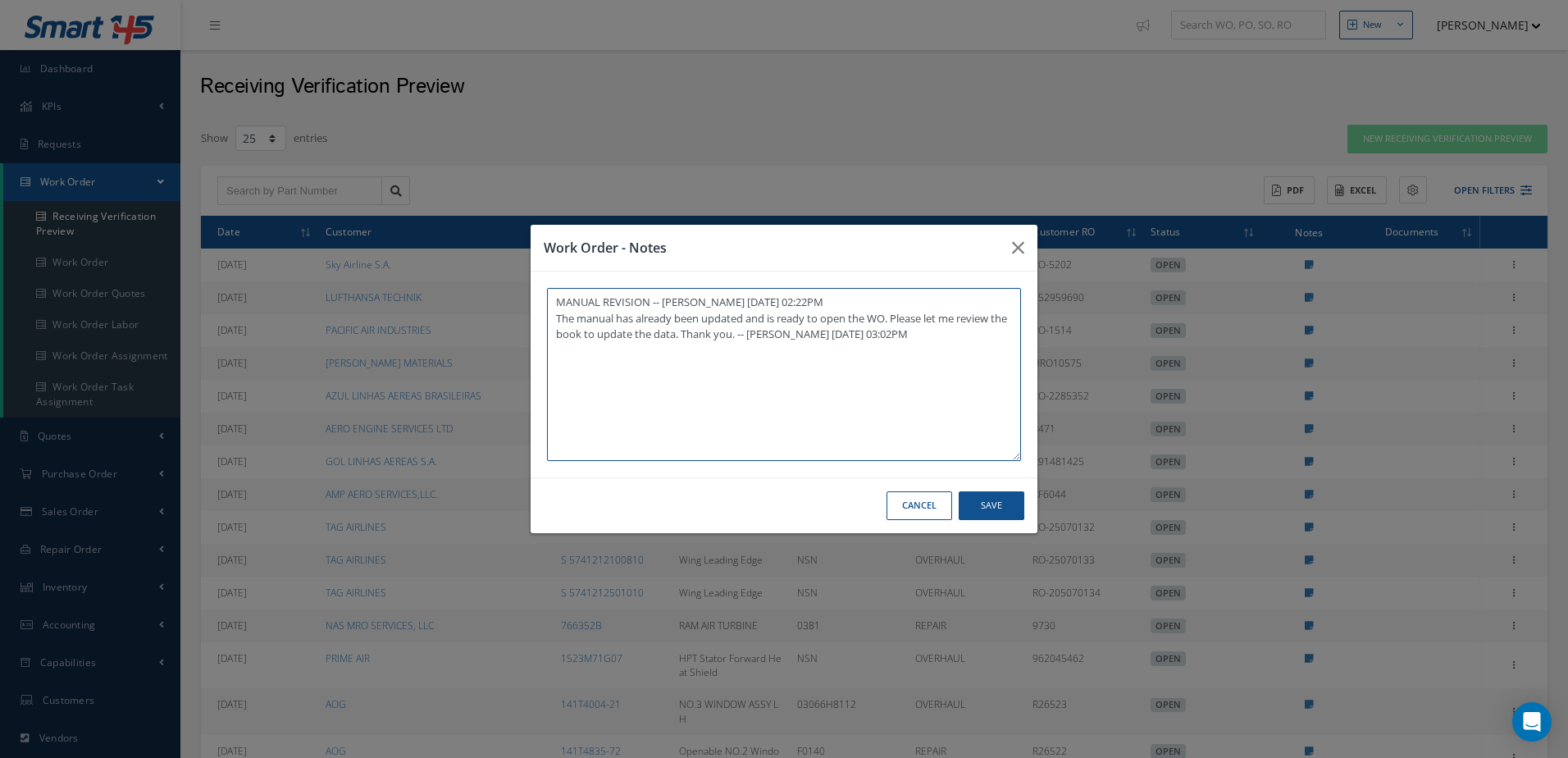
type textarea "MANUAL REVISION -- Jerry Franco 08/11/2025 02:22PM The manual has already been …"
click at [1022, 241] on icon "button" at bounding box center [1018, 248] width 13 height 20
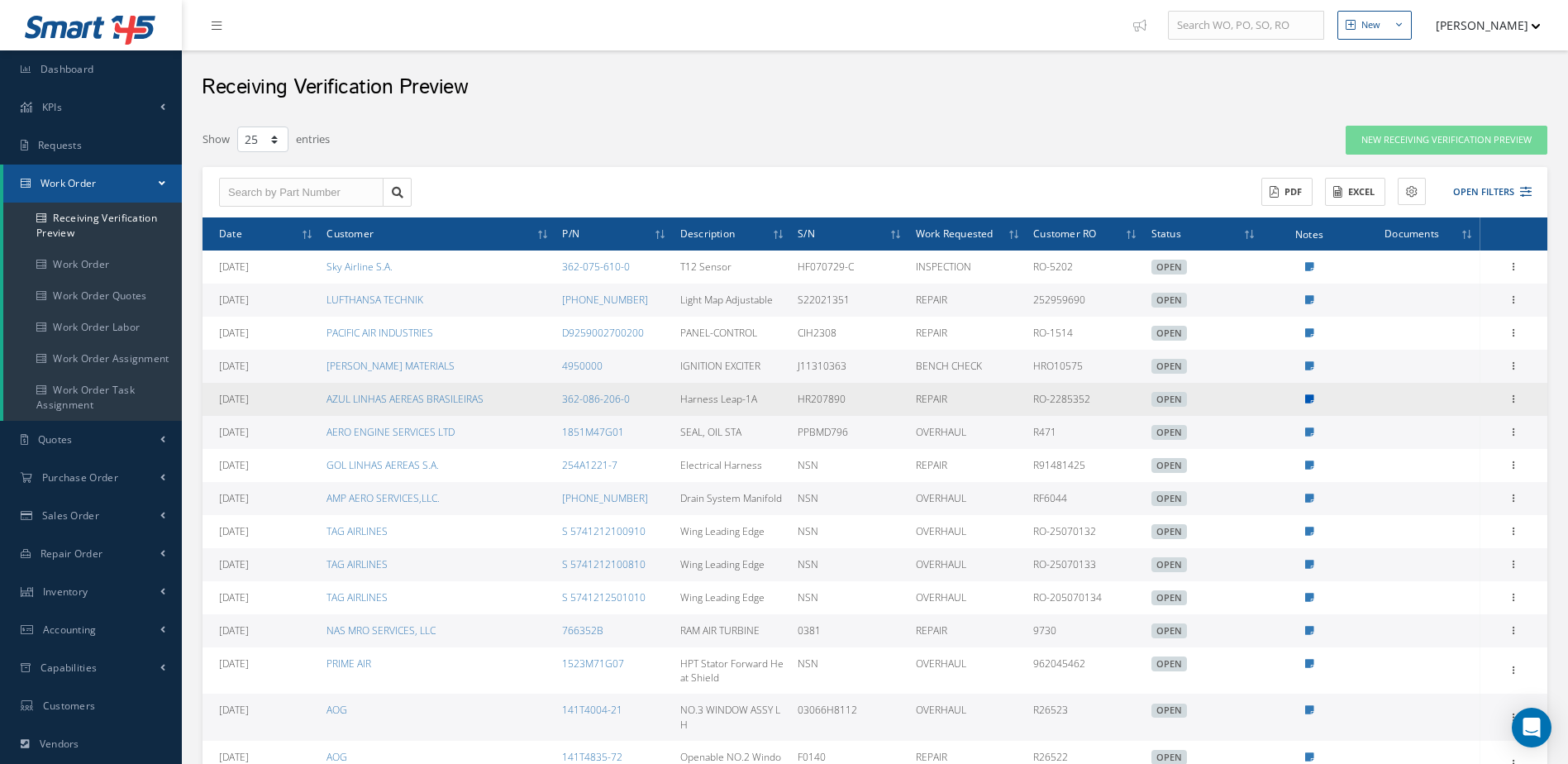
click at [1314, 397] on icon at bounding box center [1310, 399] width 9 height 10
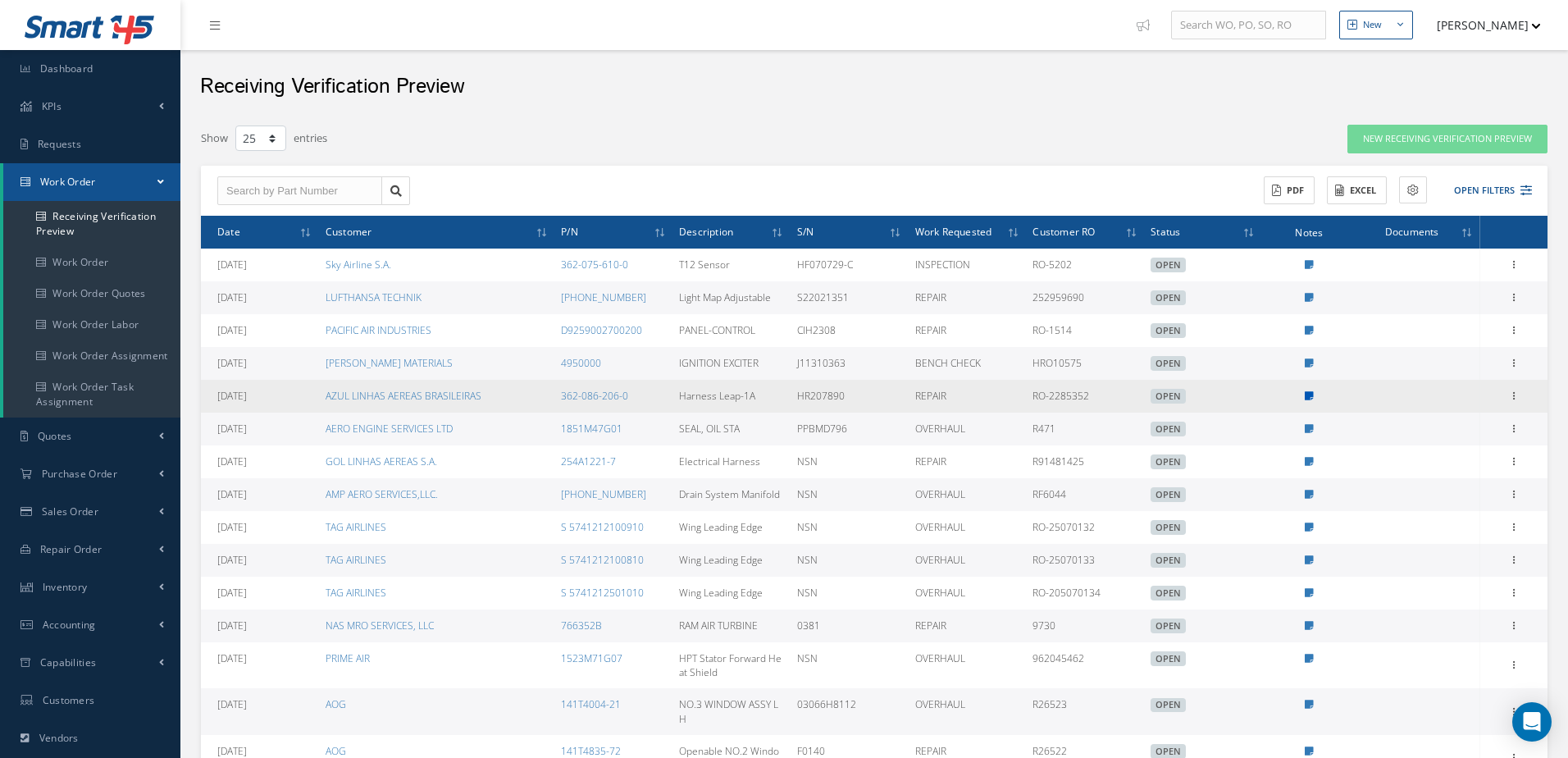
type textarea "MANUAL REVISION -- Jerry Franco 08/11/2025 04:58PM The manual has already been …"
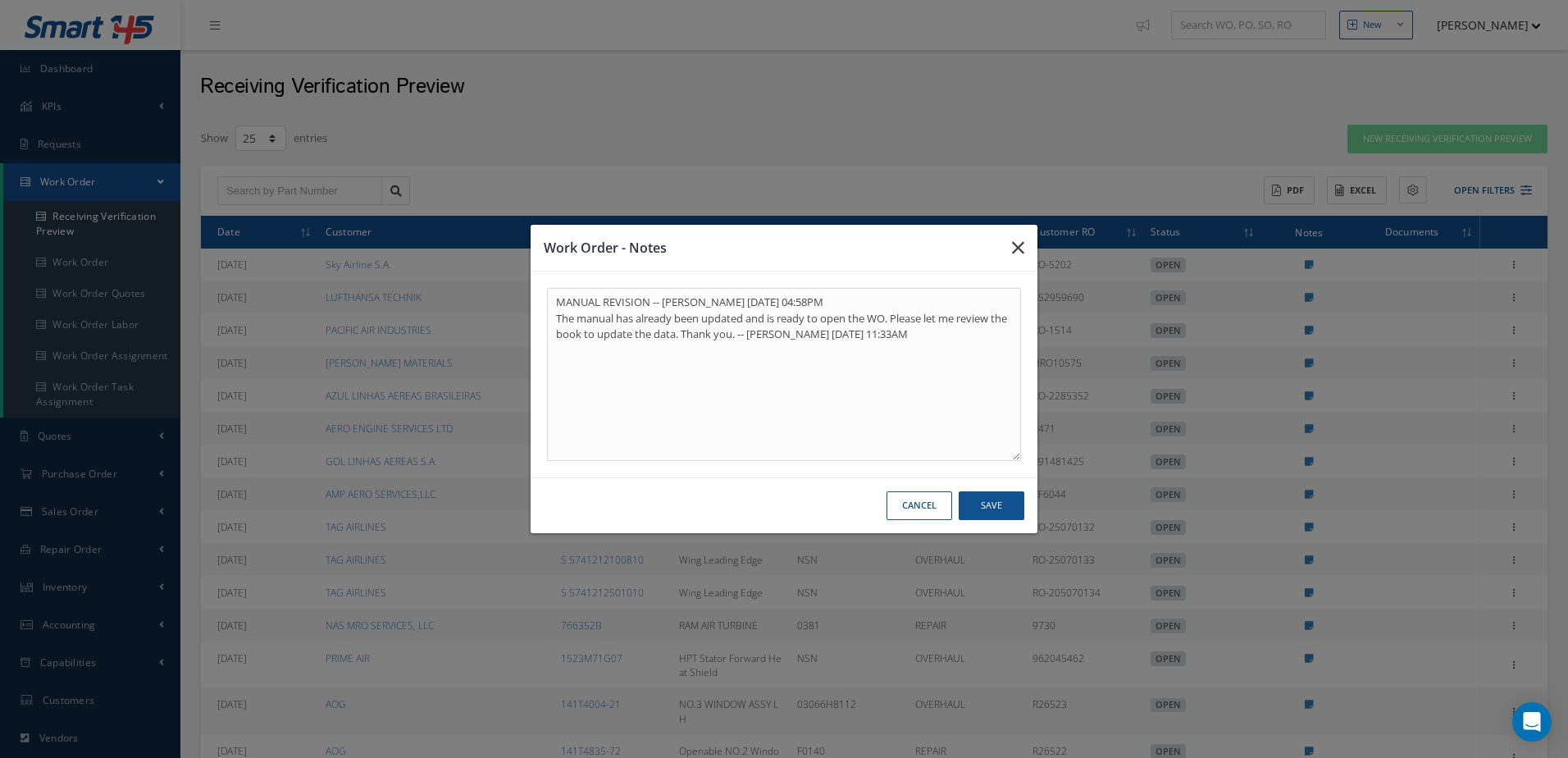
click at [1027, 241] on button "button" at bounding box center [1018, 248] width 38 height 46
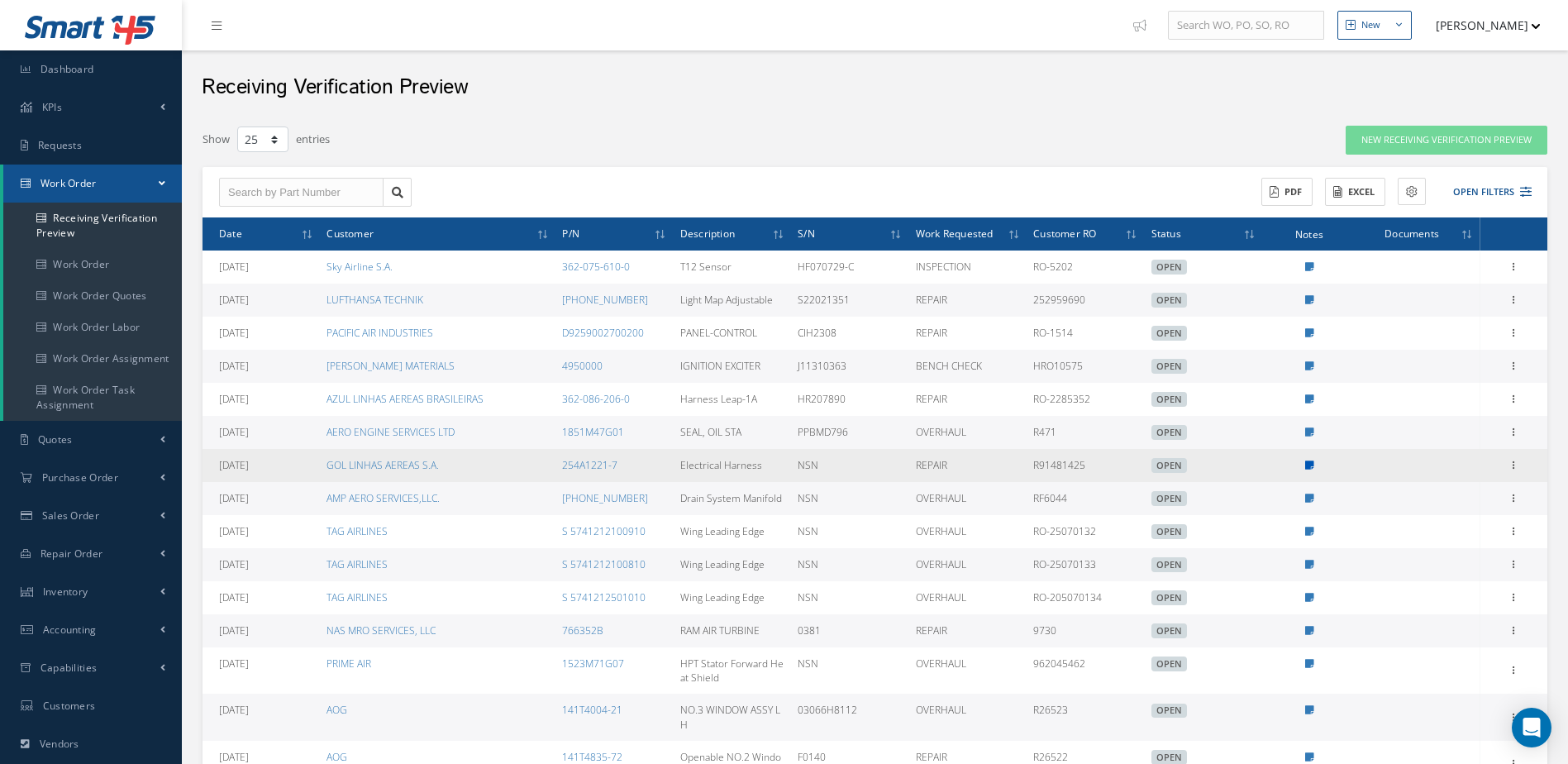
click at [1314, 466] on icon at bounding box center [1310, 466] width 9 height 10
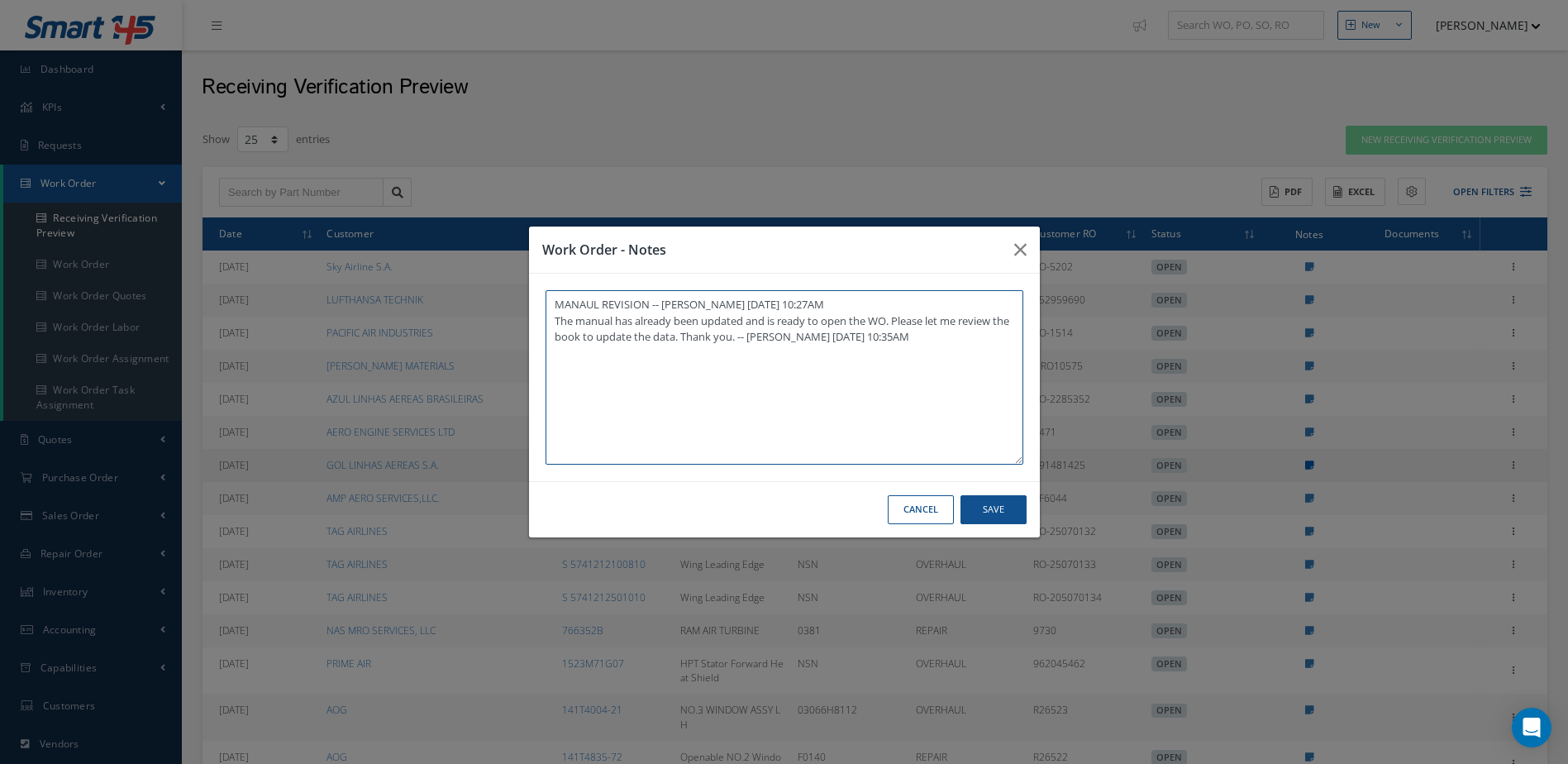
type textarea "MANAUL REVISION -- Jerry Franco 08/11/2025 10:27AM The manual has already been …"
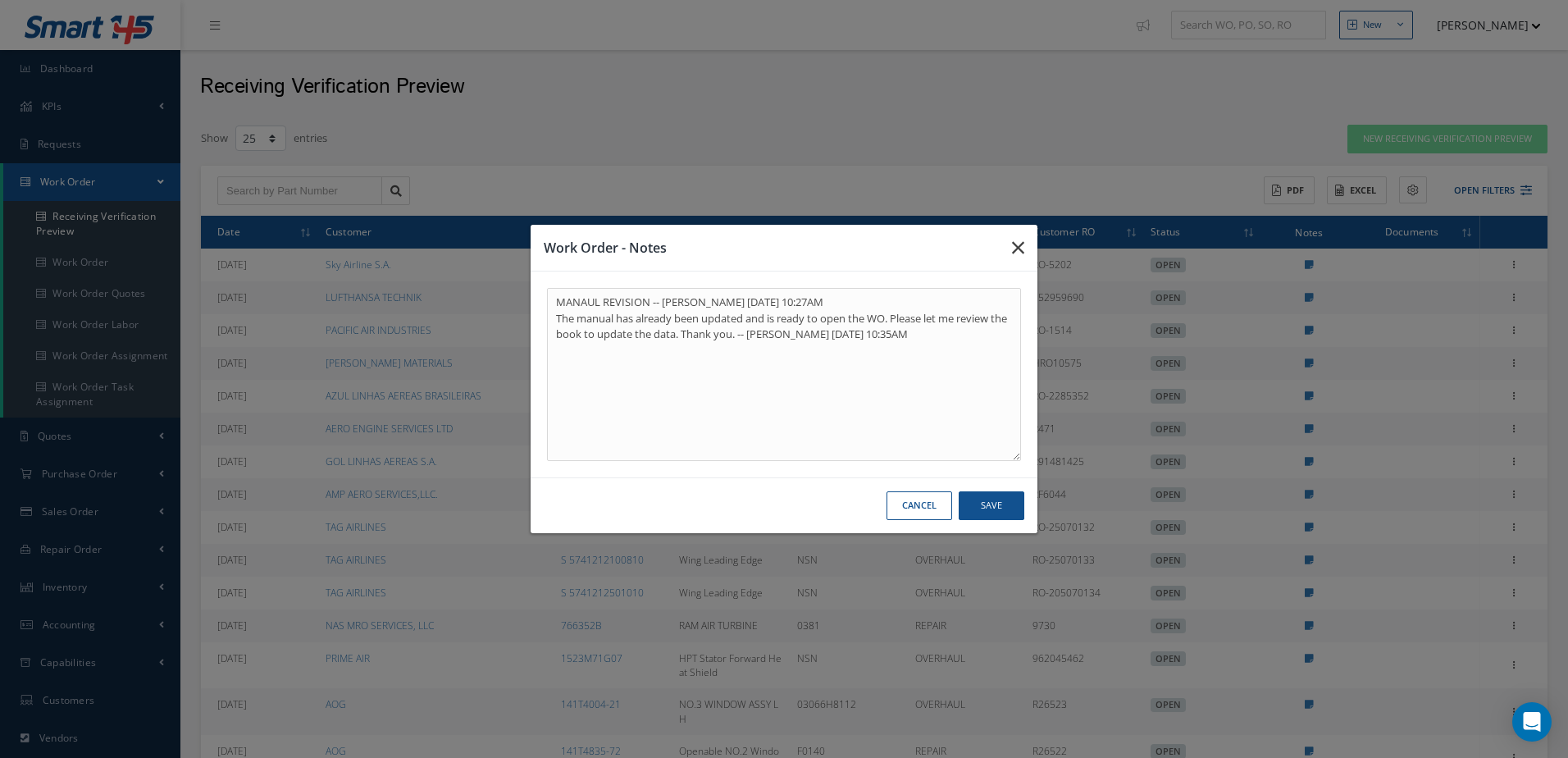
click at [1015, 251] on icon "button" at bounding box center [1018, 248] width 13 height 20
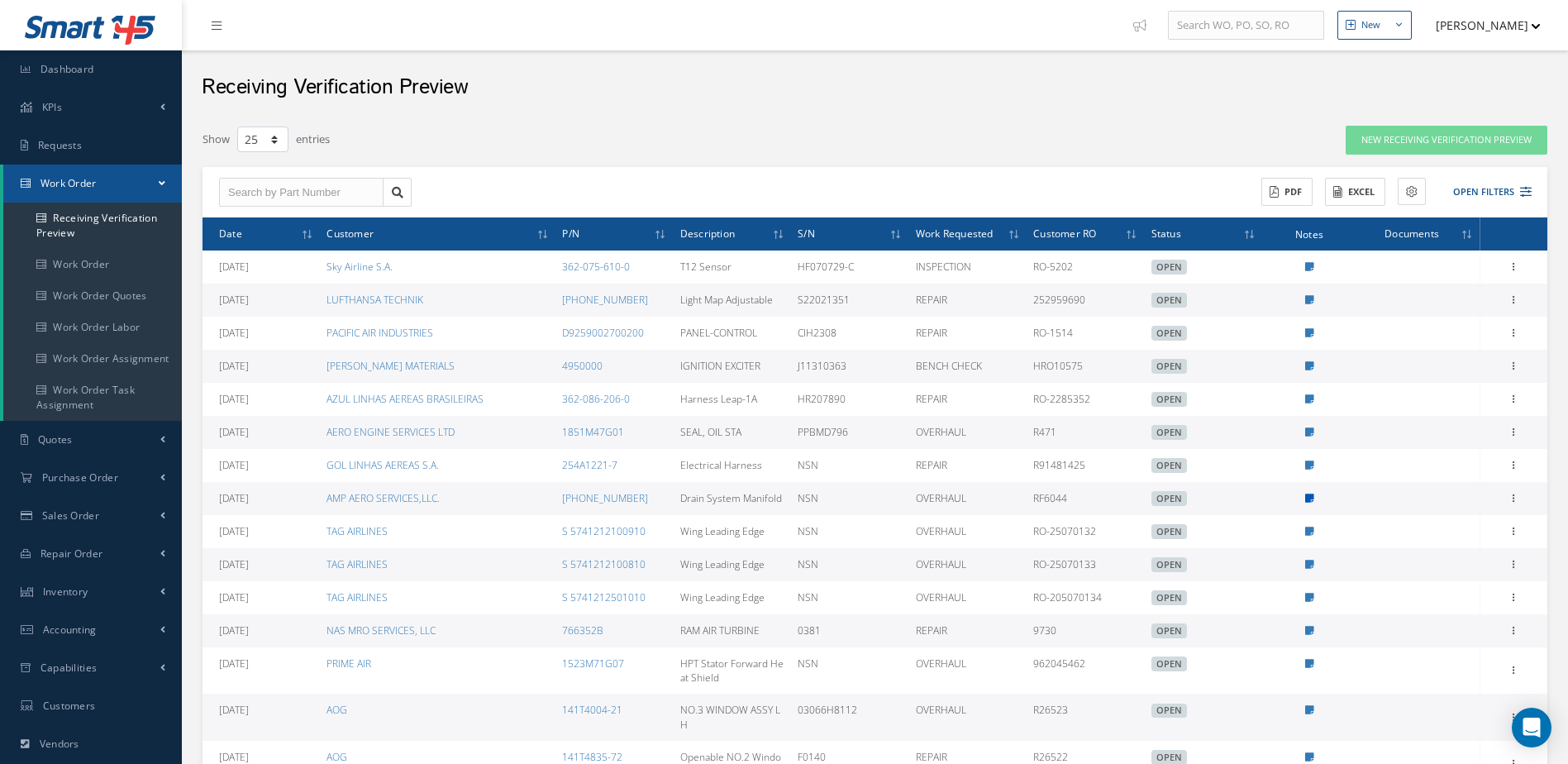
click at [1313, 494] on icon at bounding box center [1310, 499] width 9 height 10
type textarea "MANAUL REVISION -- Jerry Franco 08/07/2025 02:01PM The manual has already been …"
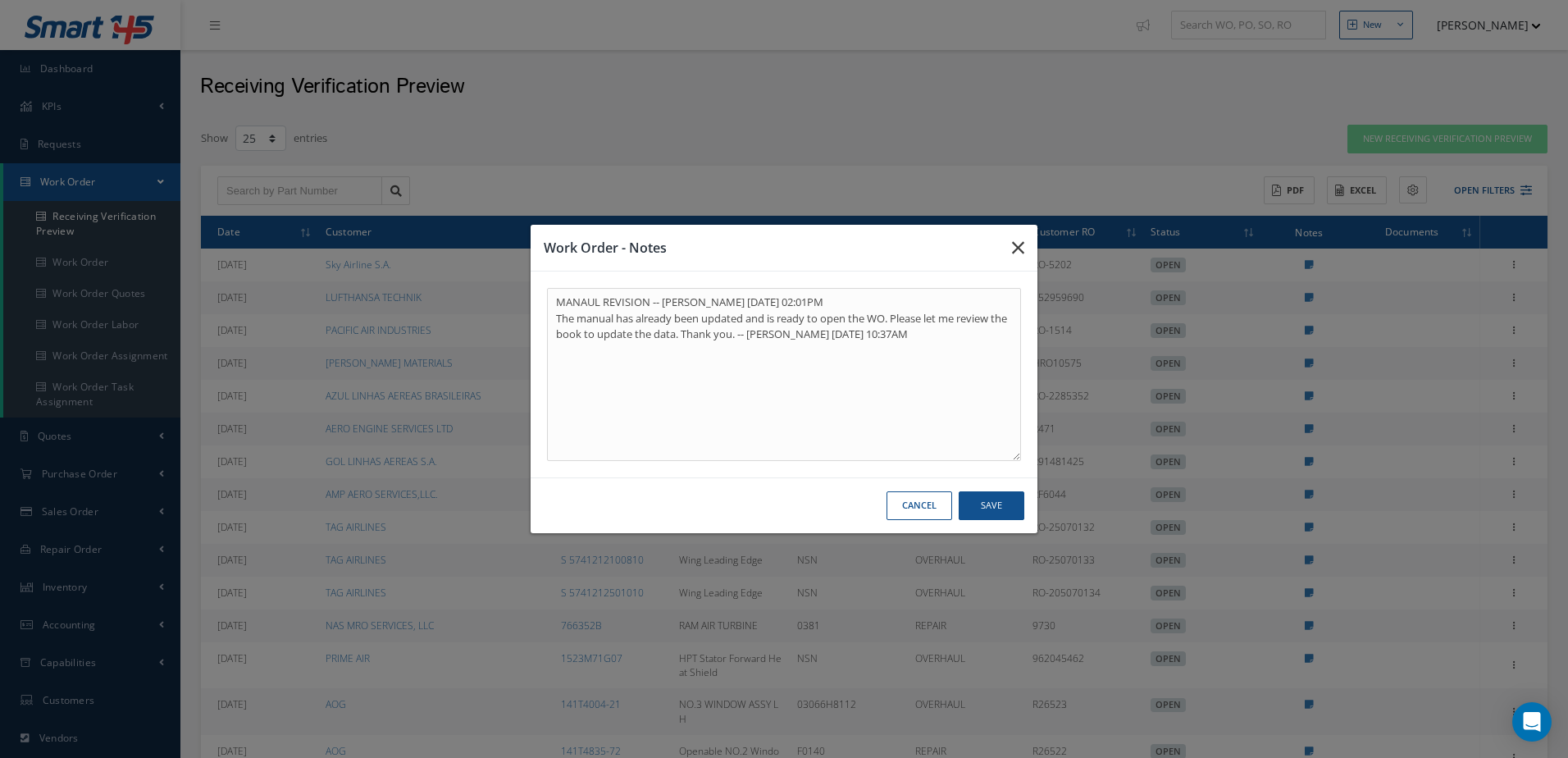
click at [1018, 243] on icon "button" at bounding box center [1018, 248] width 13 height 20
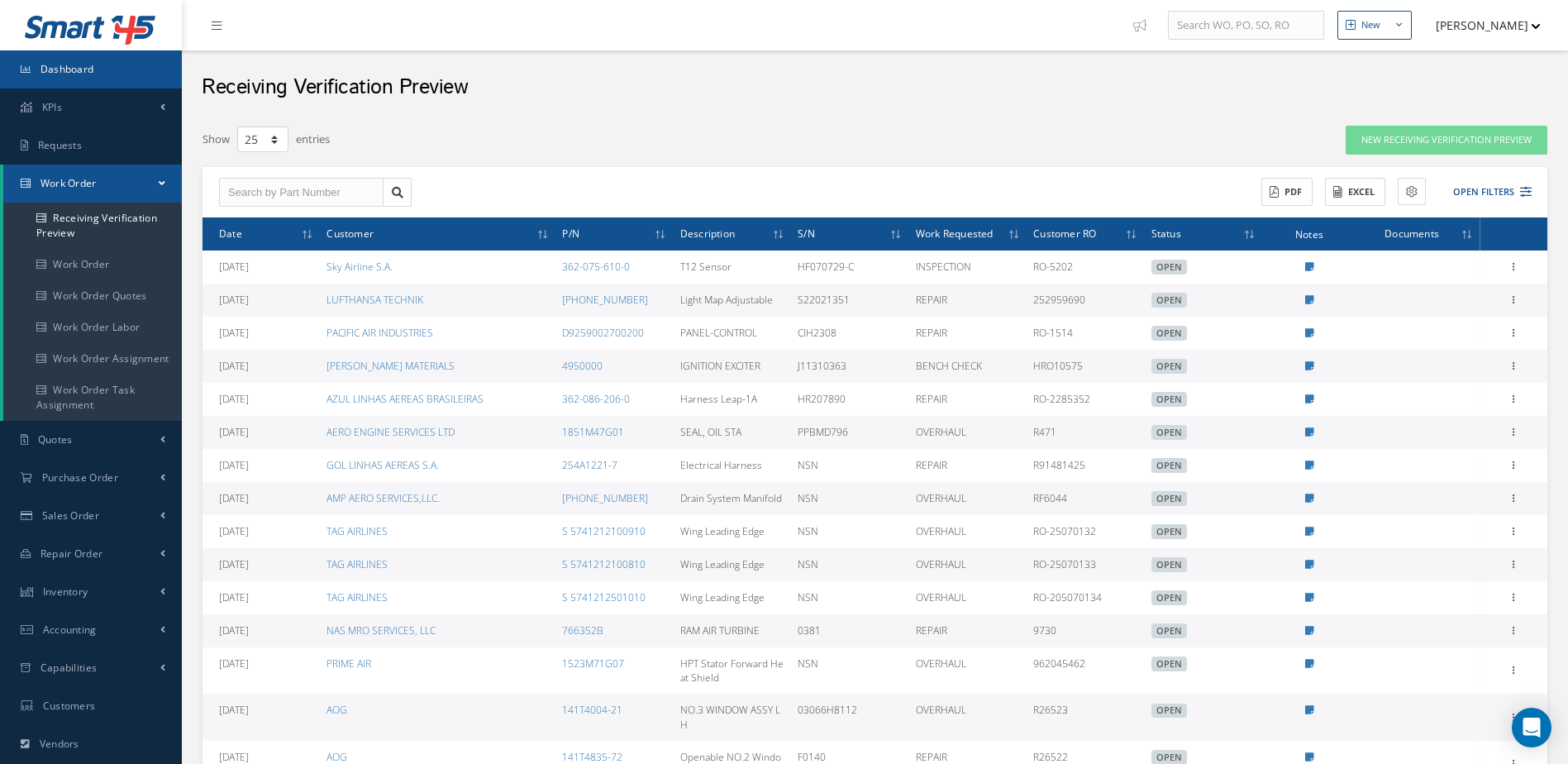
click at [114, 59] on link "Dashboard" at bounding box center [91, 69] width 182 height 38
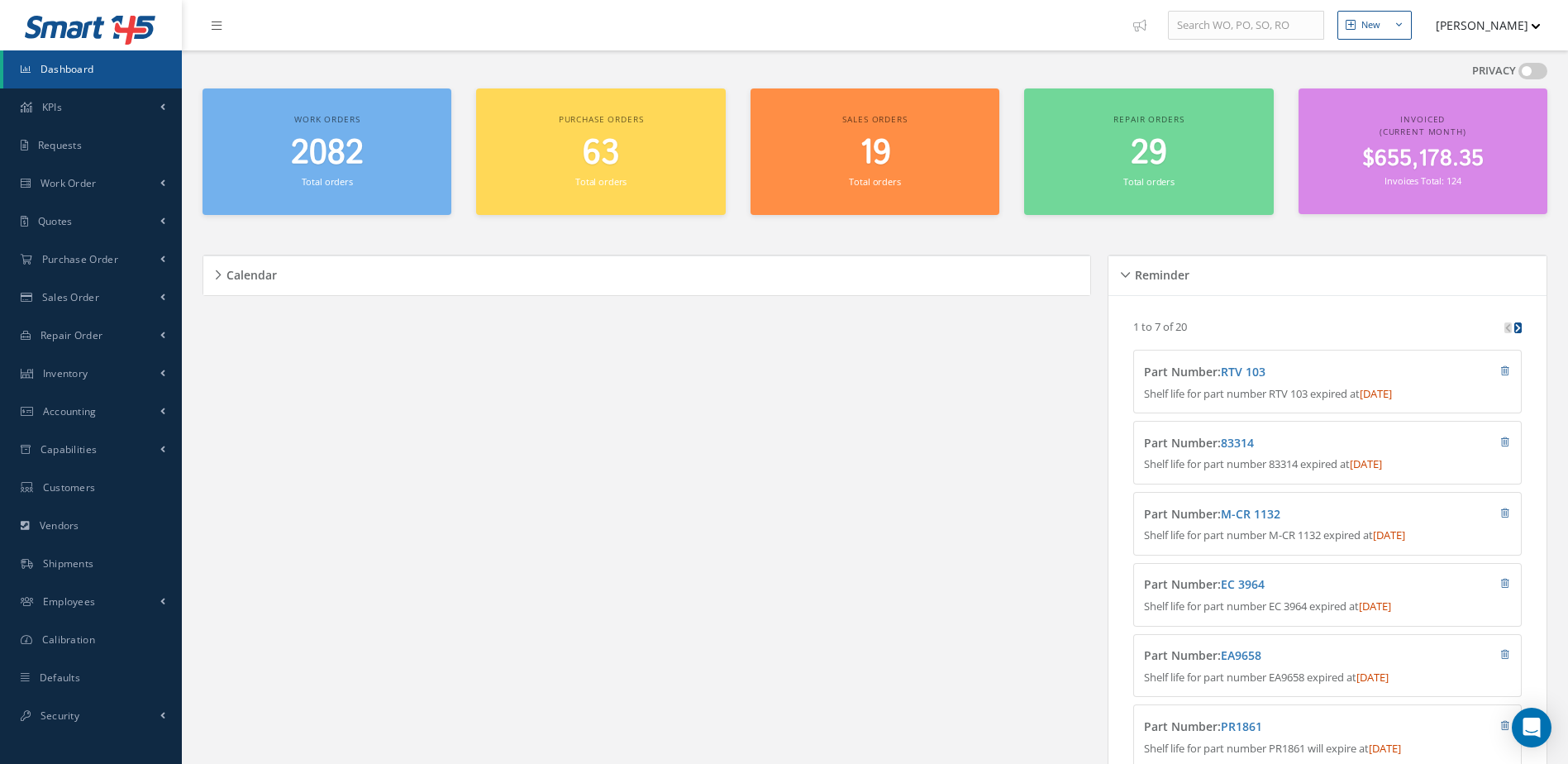
click at [81, 63] on span "Dashboard" at bounding box center [67, 69] width 54 height 14
click at [92, 69] on span "Dashboard" at bounding box center [67, 69] width 54 height 14
click at [91, 67] on span "Dashboard" at bounding box center [67, 69] width 54 height 14
click at [325, 149] on span "2082" at bounding box center [327, 152] width 73 height 47
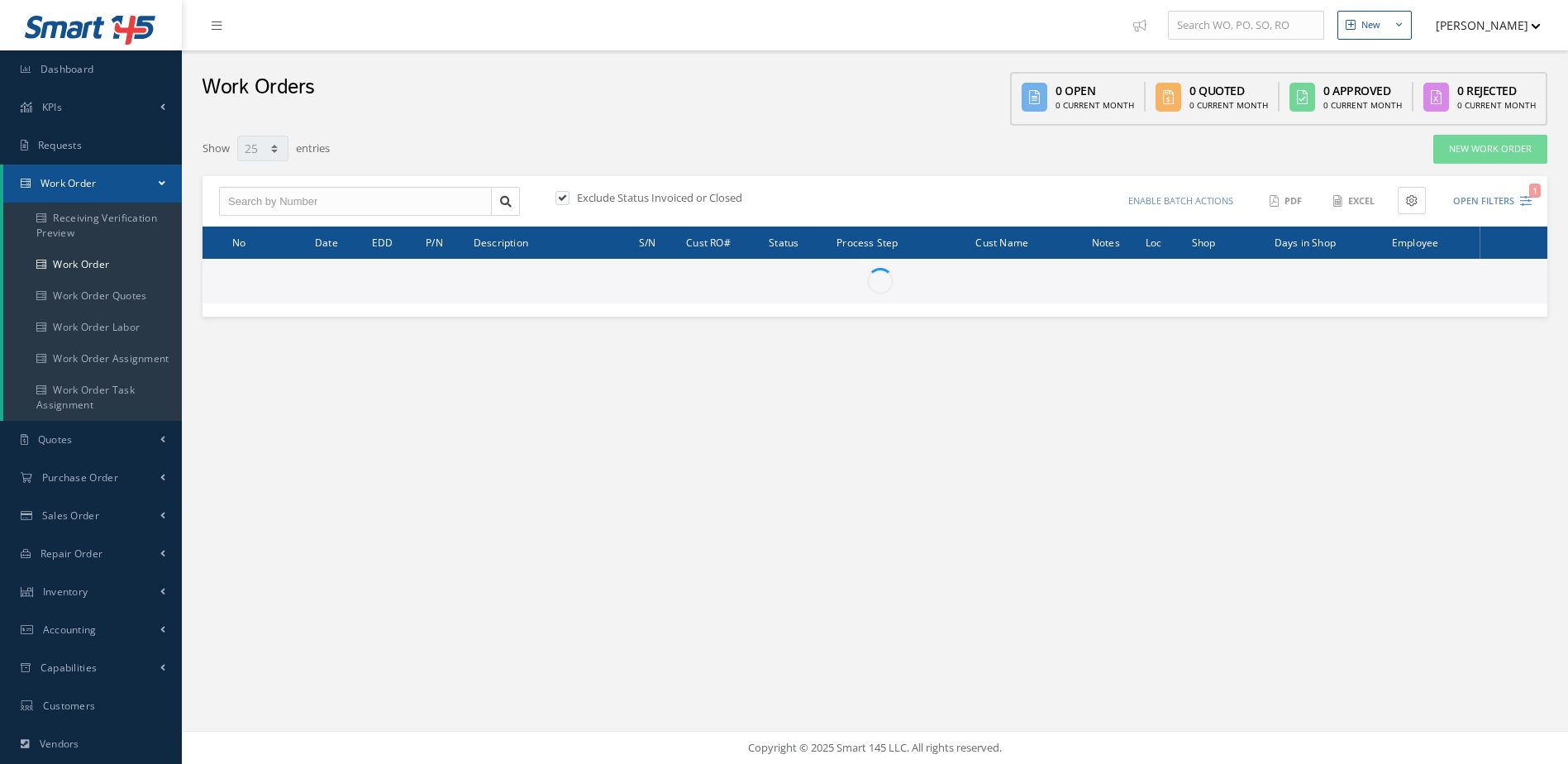
select select "25"
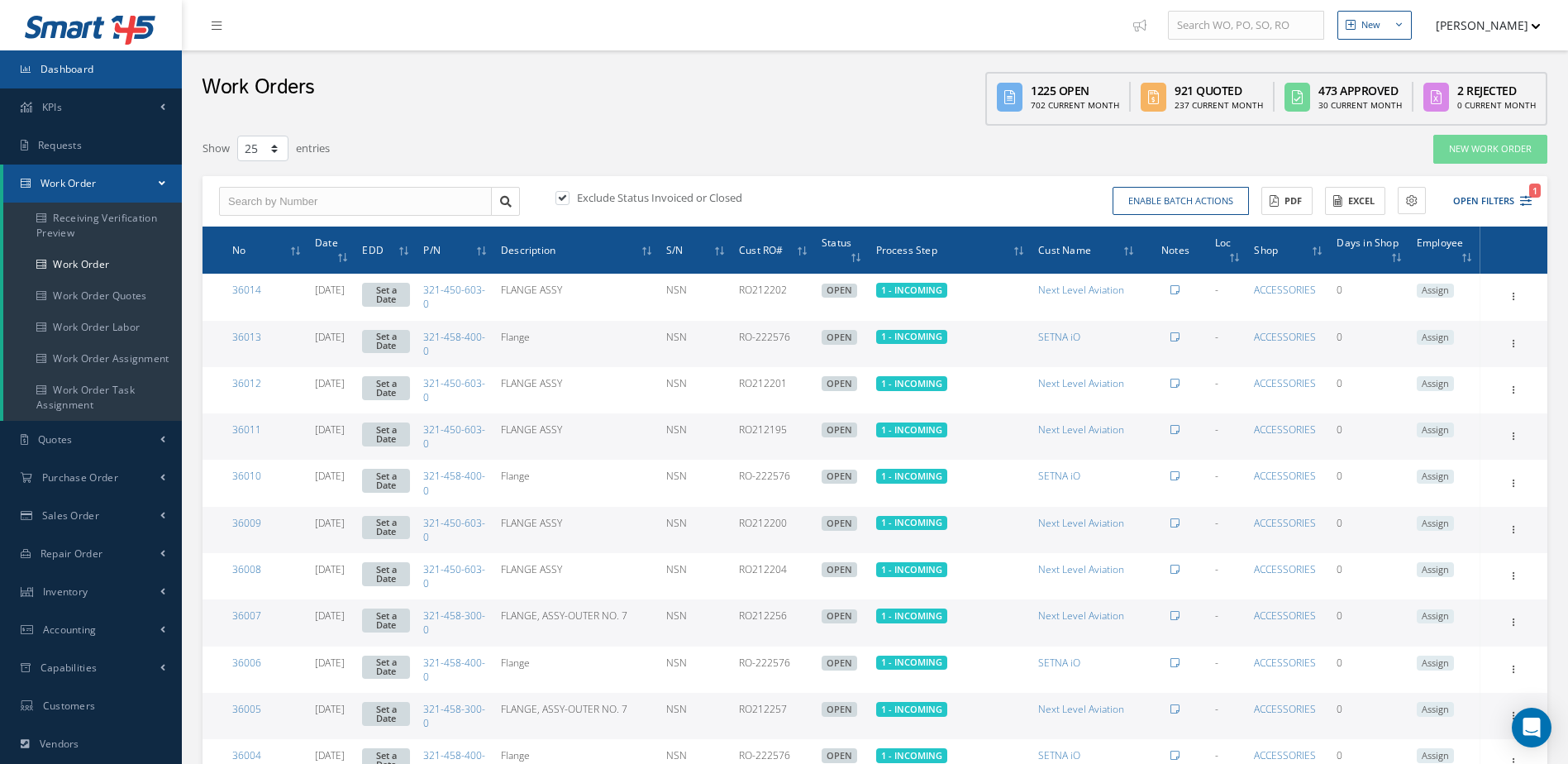
click at [62, 78] on link "Dashboard" at bounding box center [91, 69] width 182 height 38
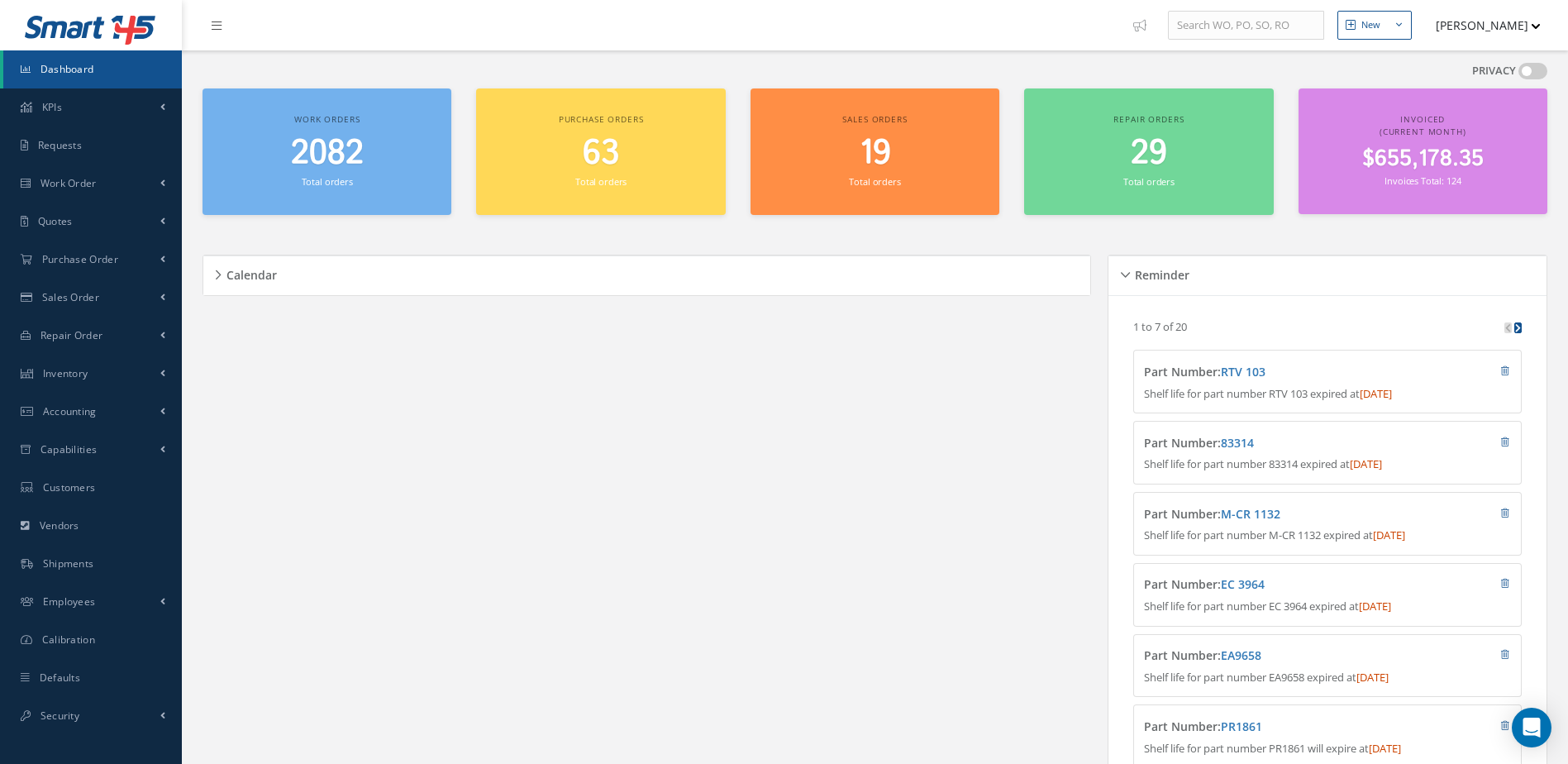
click at [73, 70] on span "Dashboard" at bounding box center [67, 69] width 54 height 14
click at [109, 76] on link "Dashboard" at bounding box center [93, 69] width 178 height 38
click at [73, 64] on span "Dashboard" at bounding box center [67, 69] width 54 height 14
click at [319, 153] on span "2082" at bounding box center [327, 152] width 73 height 47
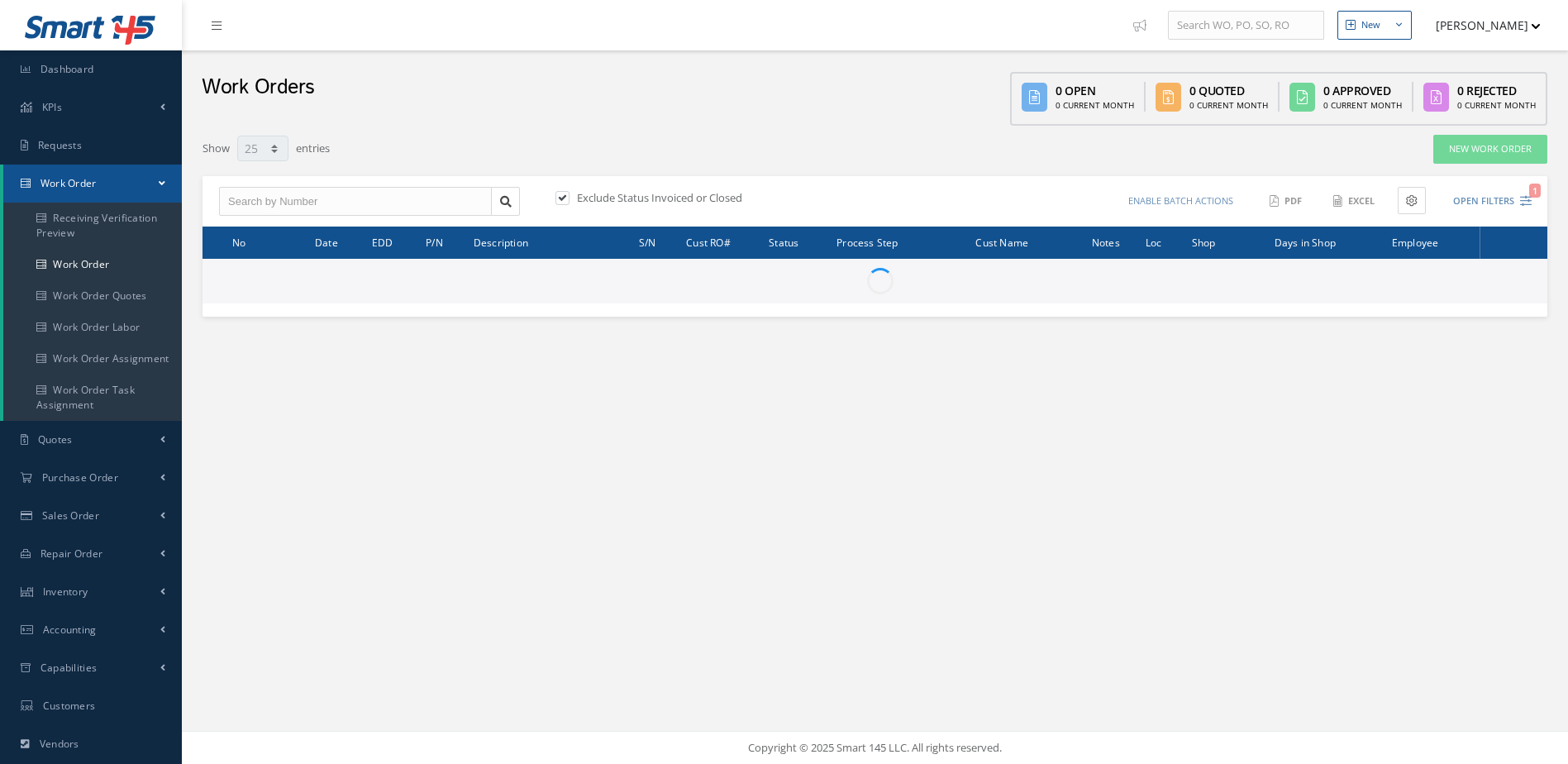
select select "25"
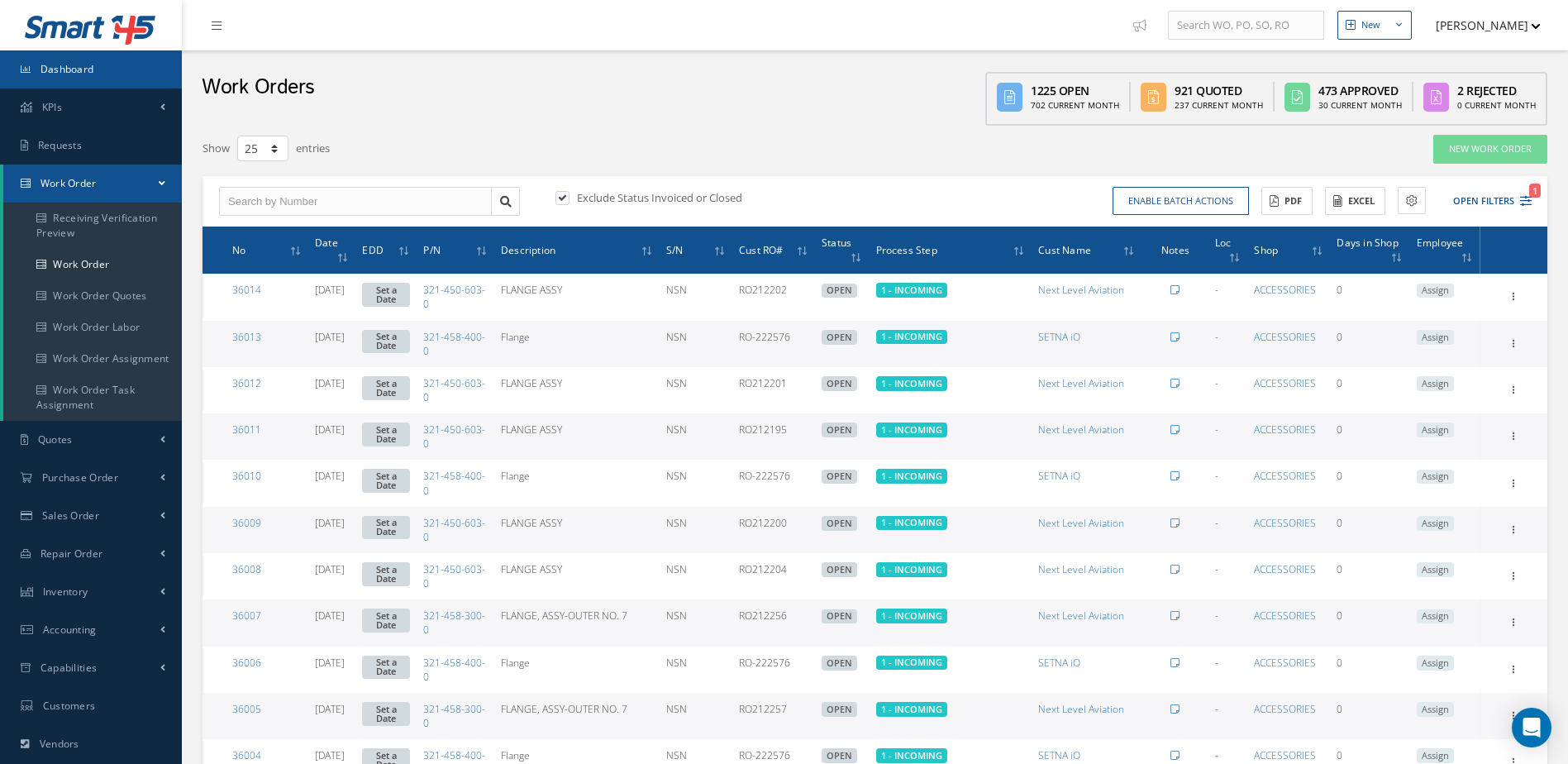
click at [62, 61] on link "Dashboard" at bounding box center [91, 69] width 182 height 38
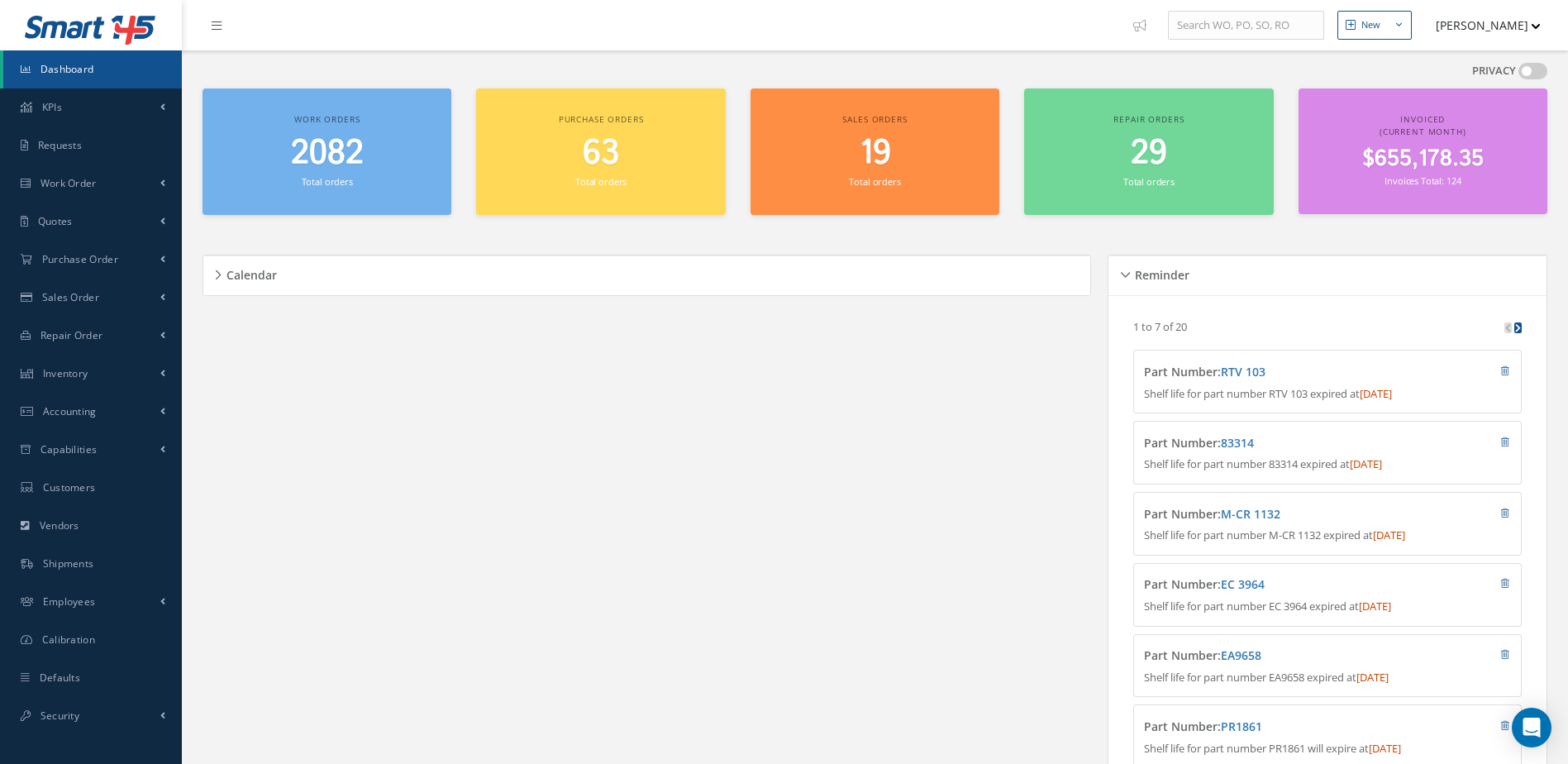
click at [332, 166] on span "2082" at bounding box center [327, 152] width 73 height 47
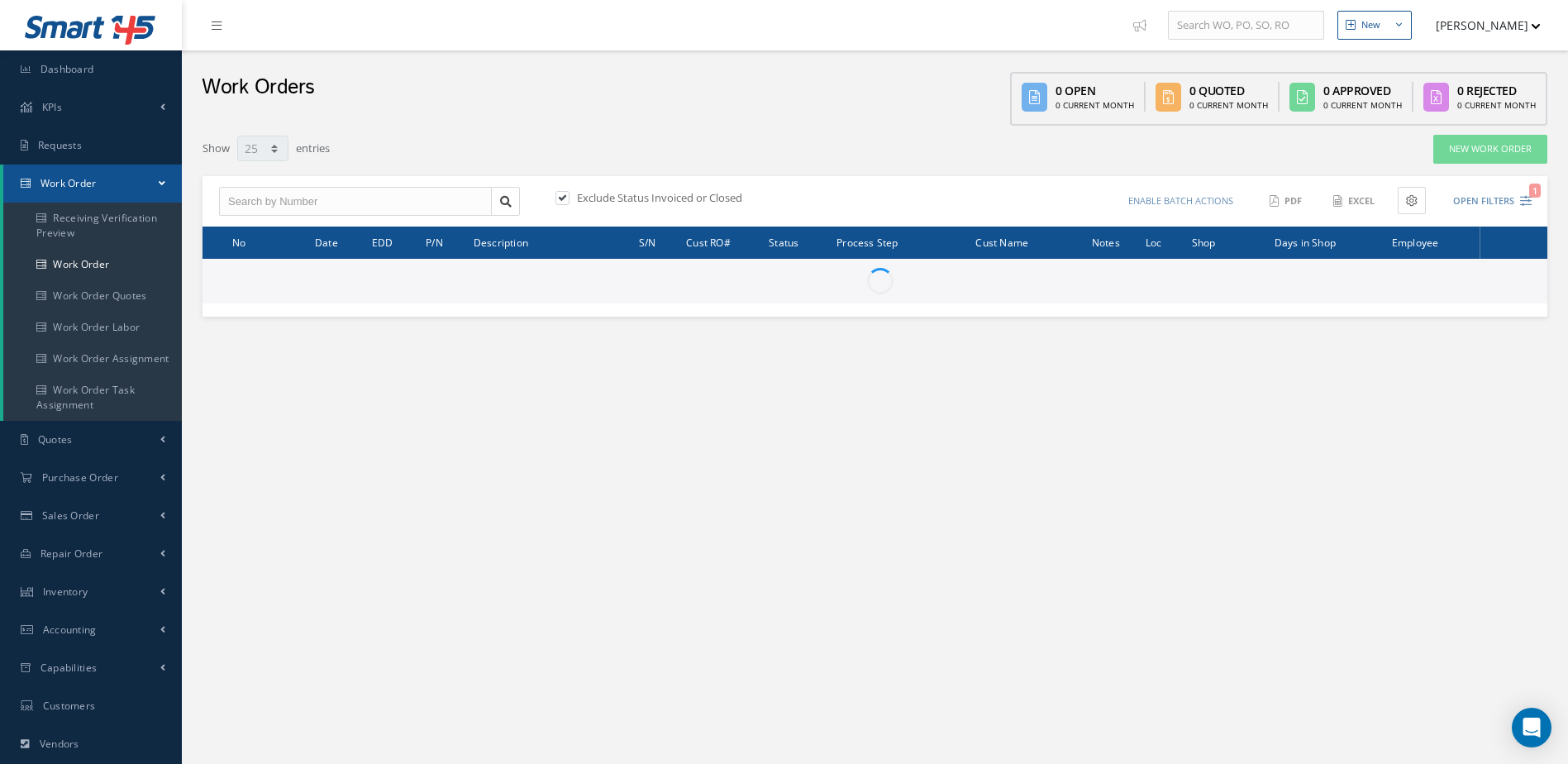
select select "25"
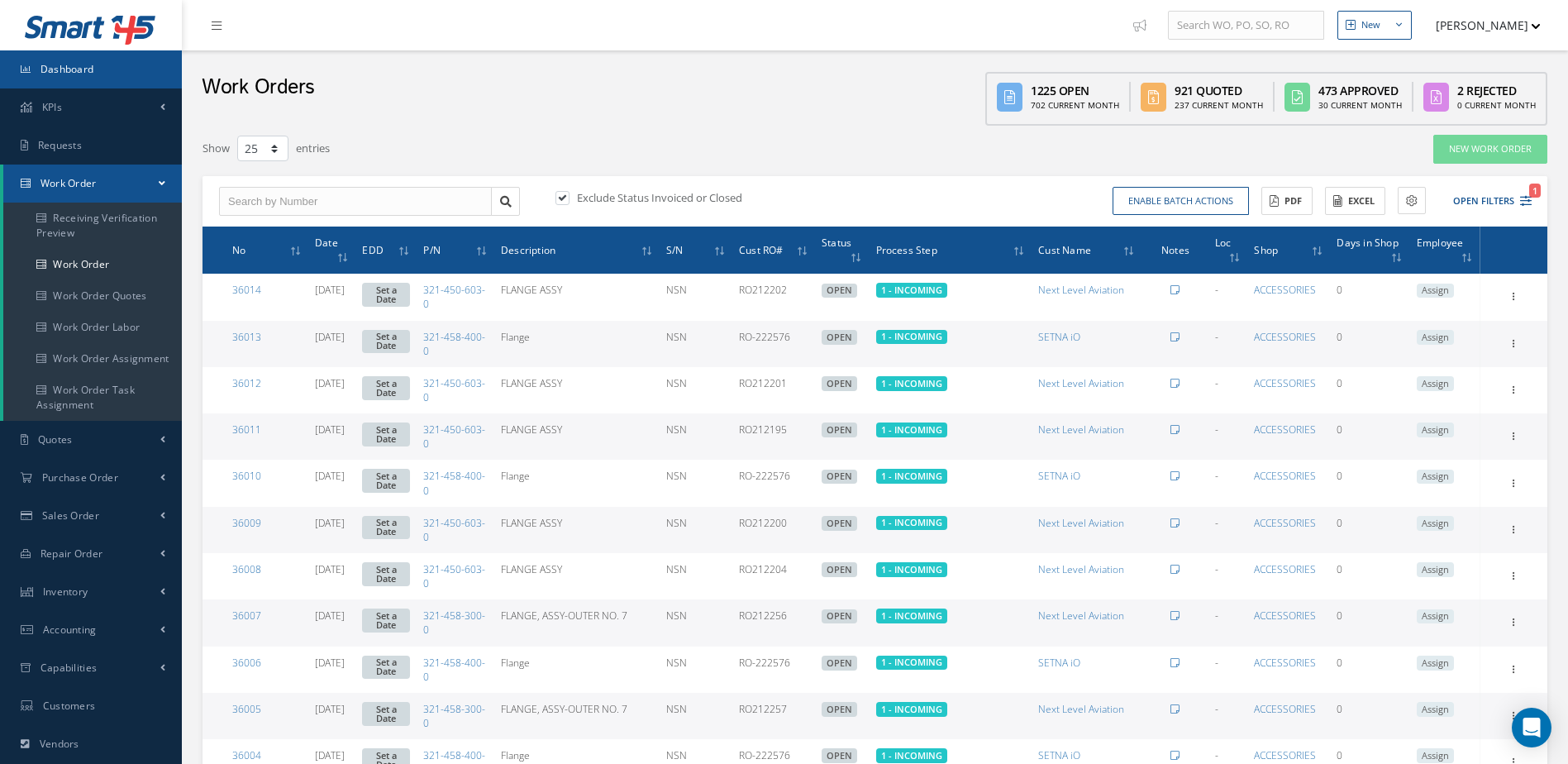
click at [95, 66] on link "Dashboard" at bounding box center [91, 69] width 182 height 38
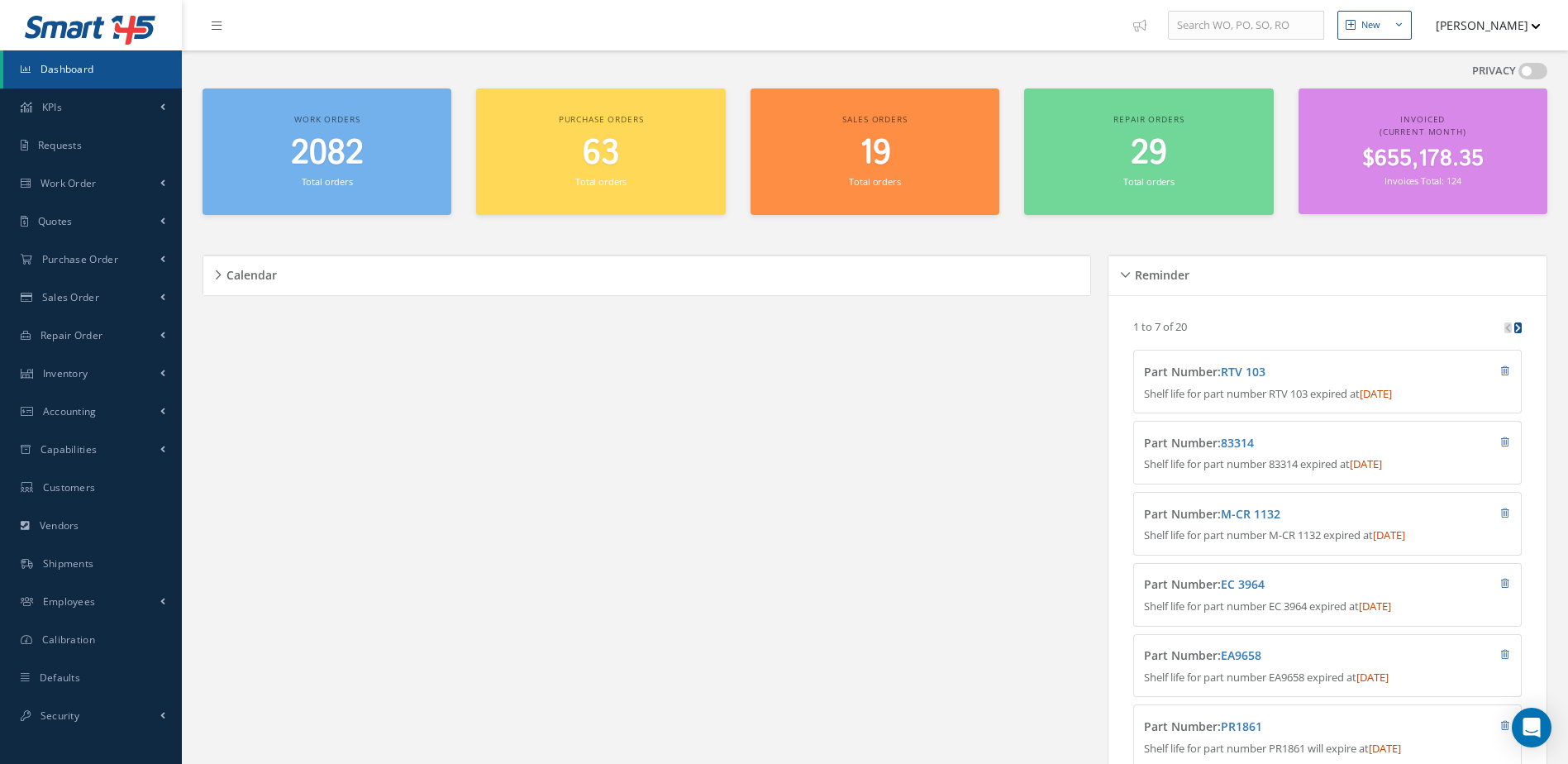
click at [109, 65] on link "Dashboard" at bounding box center [93, 69] width 178 height 38
click at [340, 178] on small "Total orders" at bounding box center [328, 182] width 51 height 13
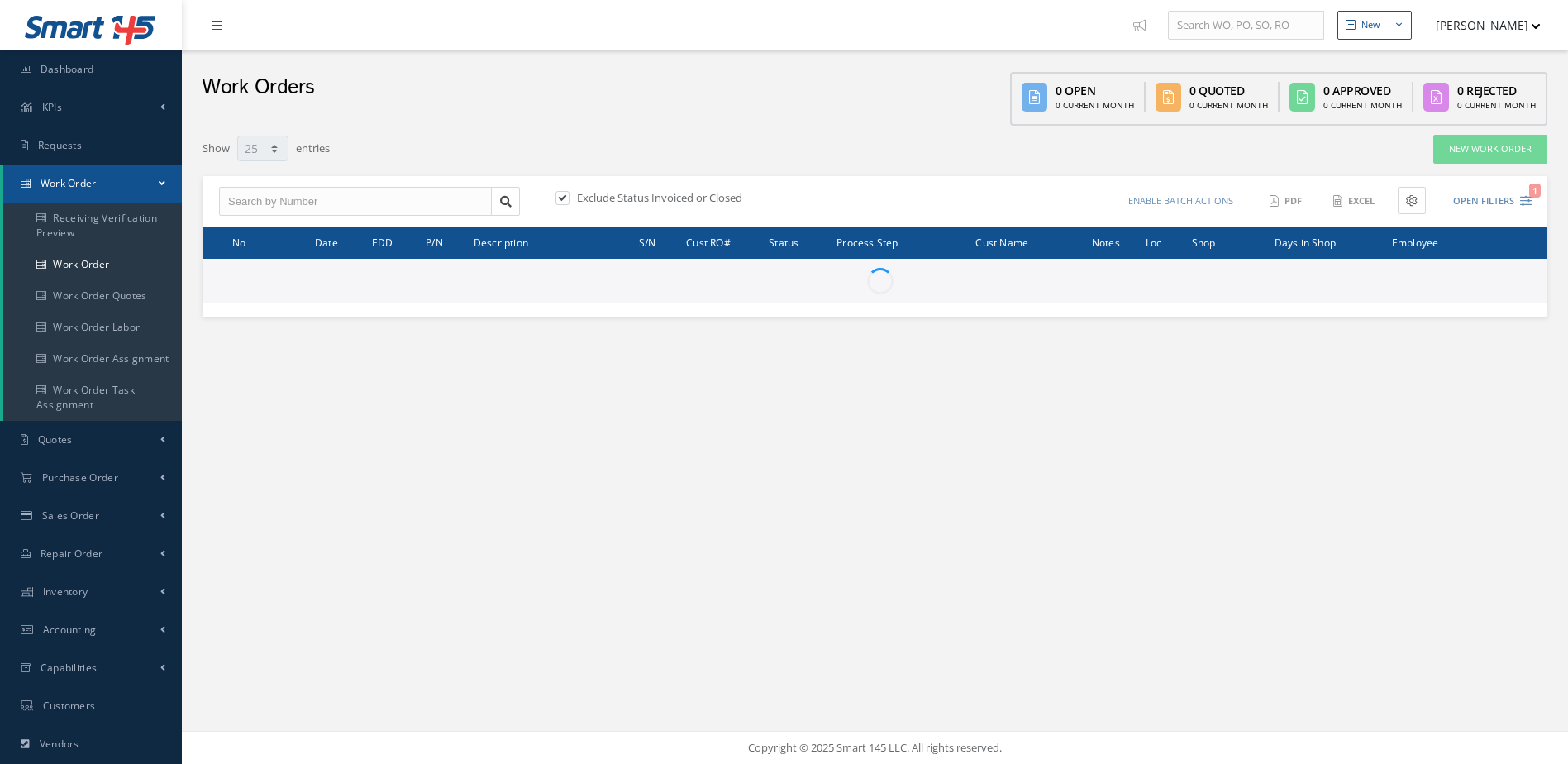
select select "25"
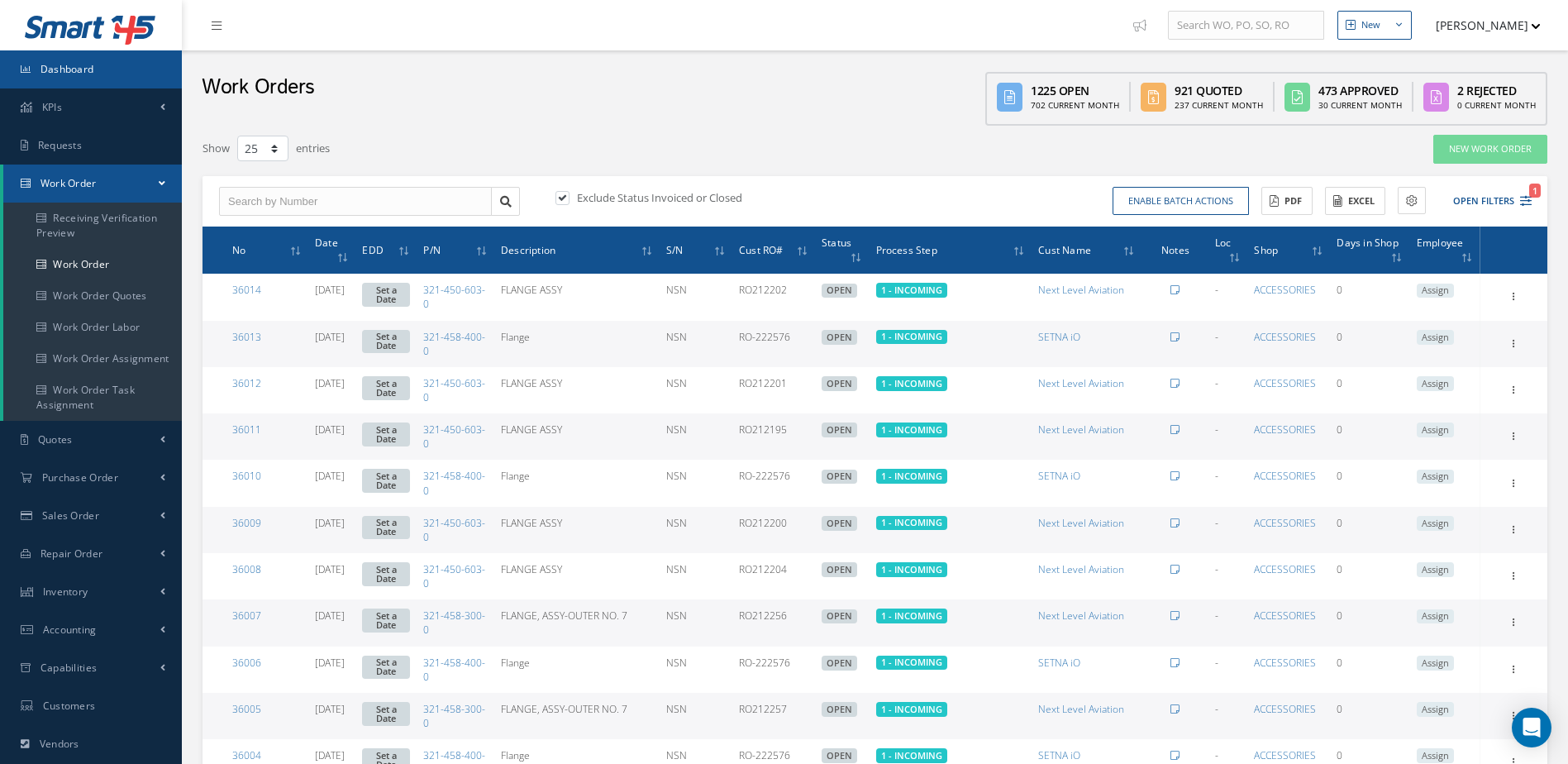
click at [129, 64] on link "Dashboard" at bounding box center [91, 69] width 182 height 38
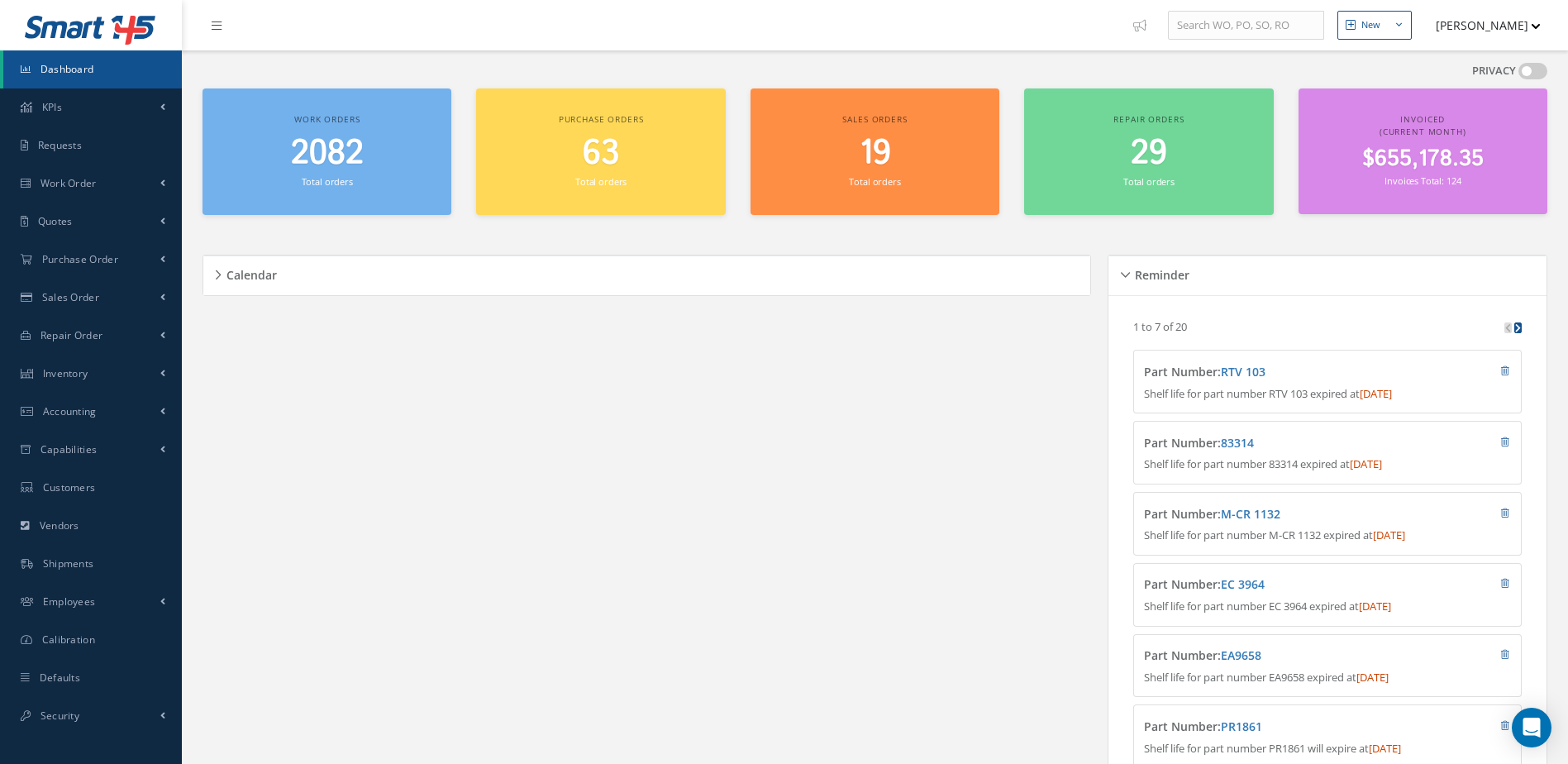
click at [118, 65] on link "Dashboard" at bounding box center [93, 69] width 178 height 38
click at [120, 55] on link "Dashboard" at bounding box center [93, 69] width 178 height 38
click at [345, 152] on span "2082" at bounding box center [327, 152] width 73 height 47
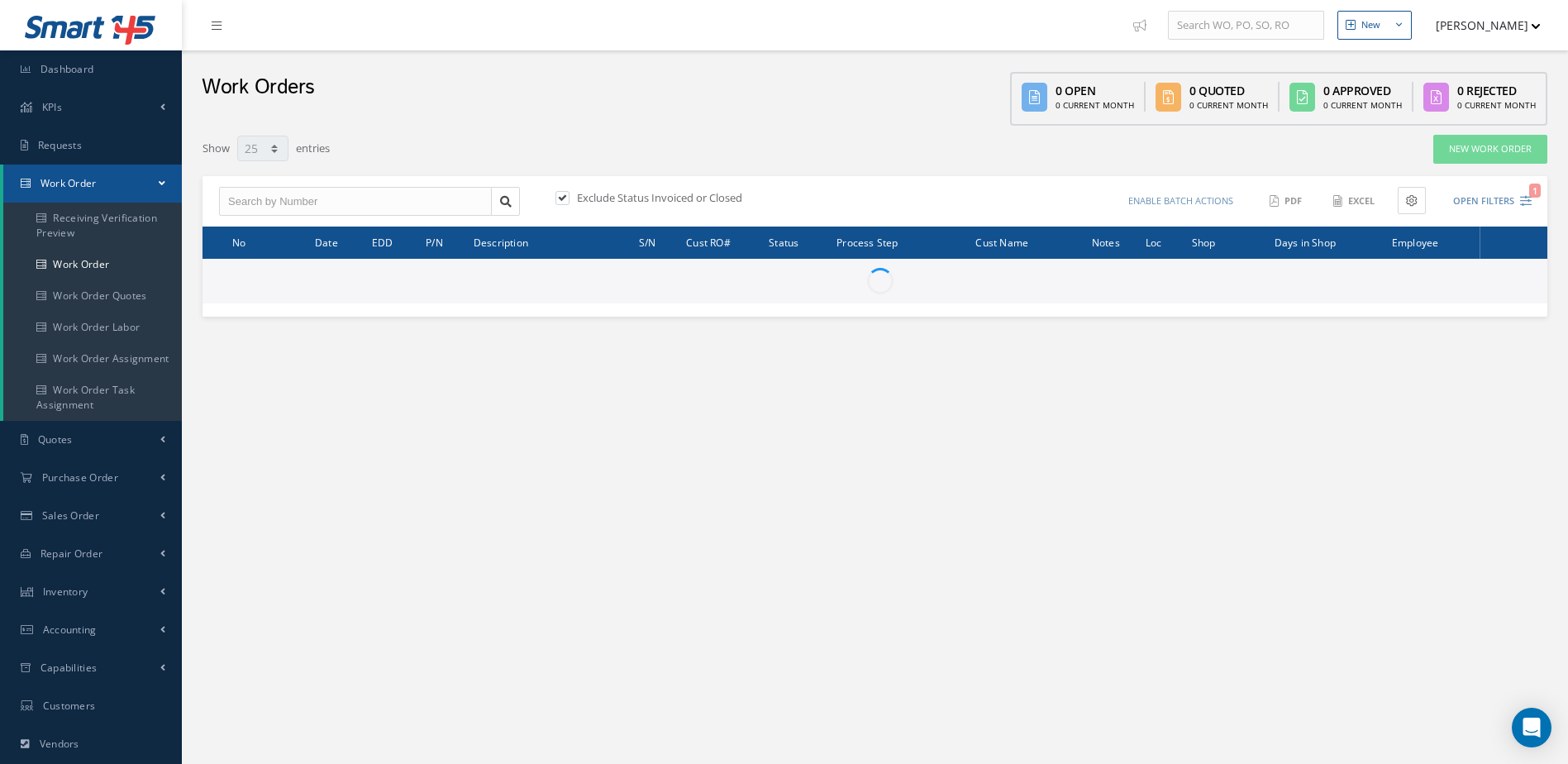
select select "25"
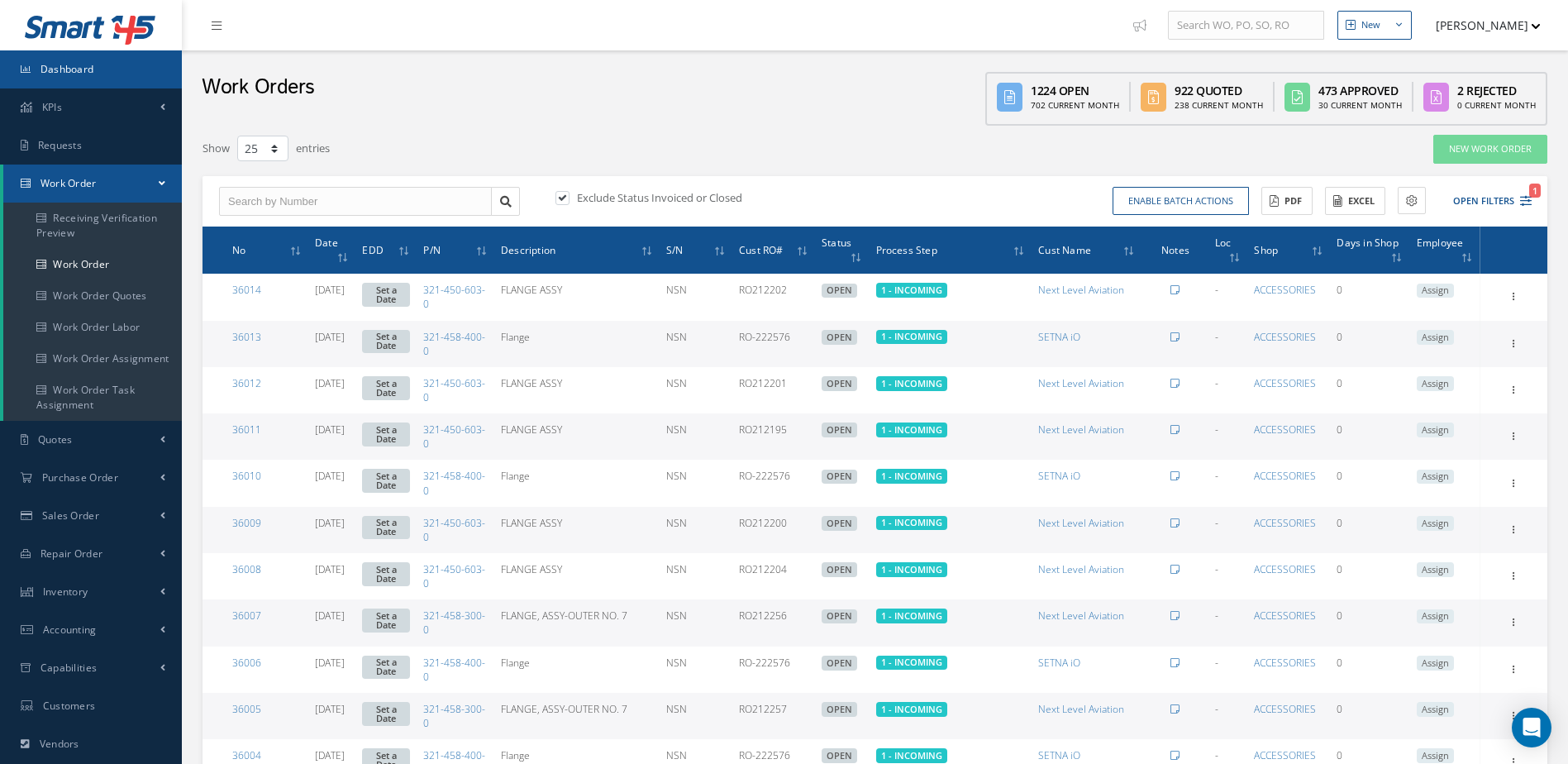
click at [93, 63] on span "Dashboard" at bounding box center [67, 69] width 54 height 14
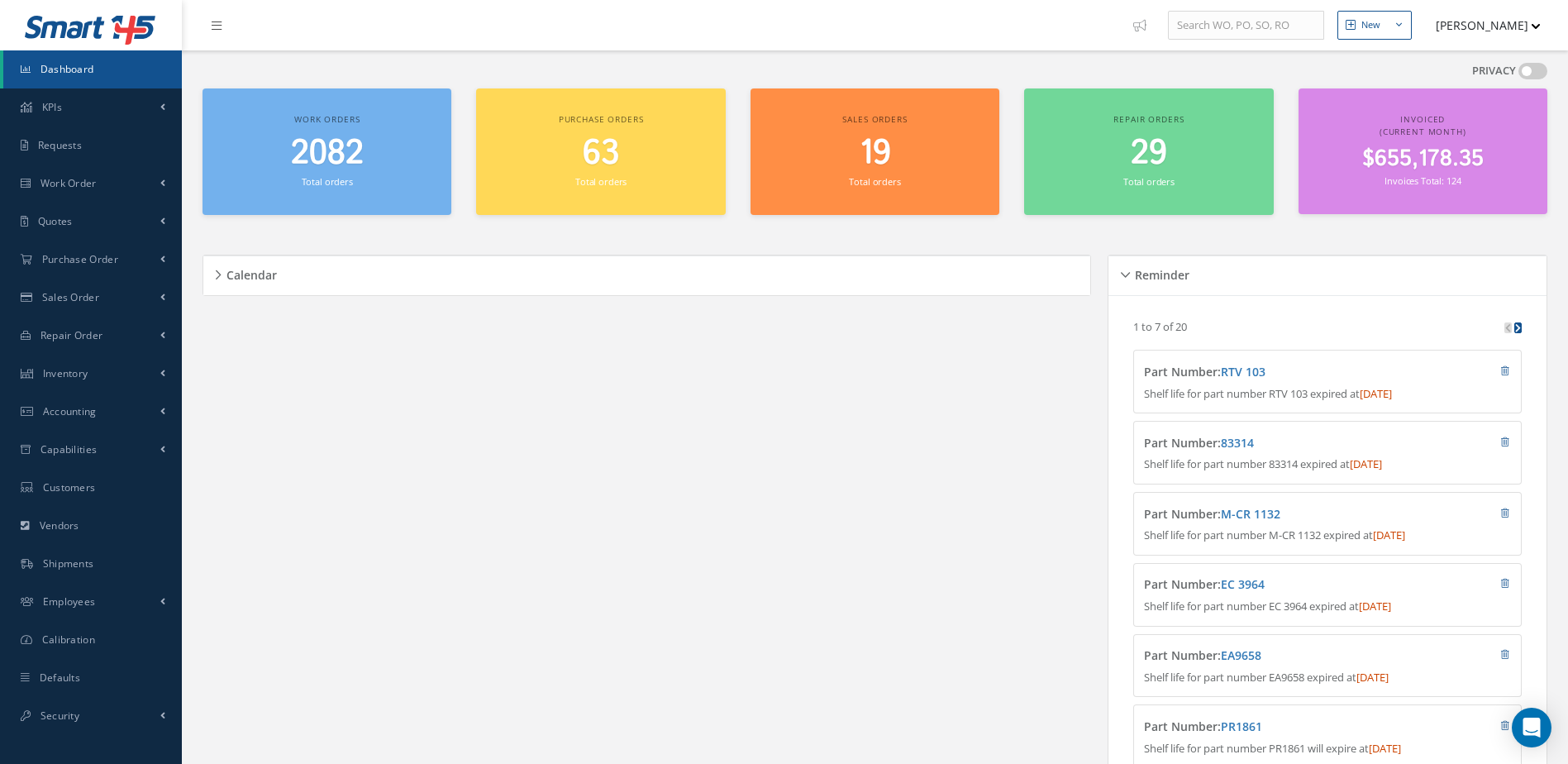
drag, startPoint x: 106, startPoint y: 64, endPoint x: 126, endPoint y: 62, distance: 20.1
click at [107, 65] on link "Dashboard" at bounding box center [93, 69] width 178 height 38
click at [327, 153] on span "2082" at bounding box center [327, 152] width 73 height 47
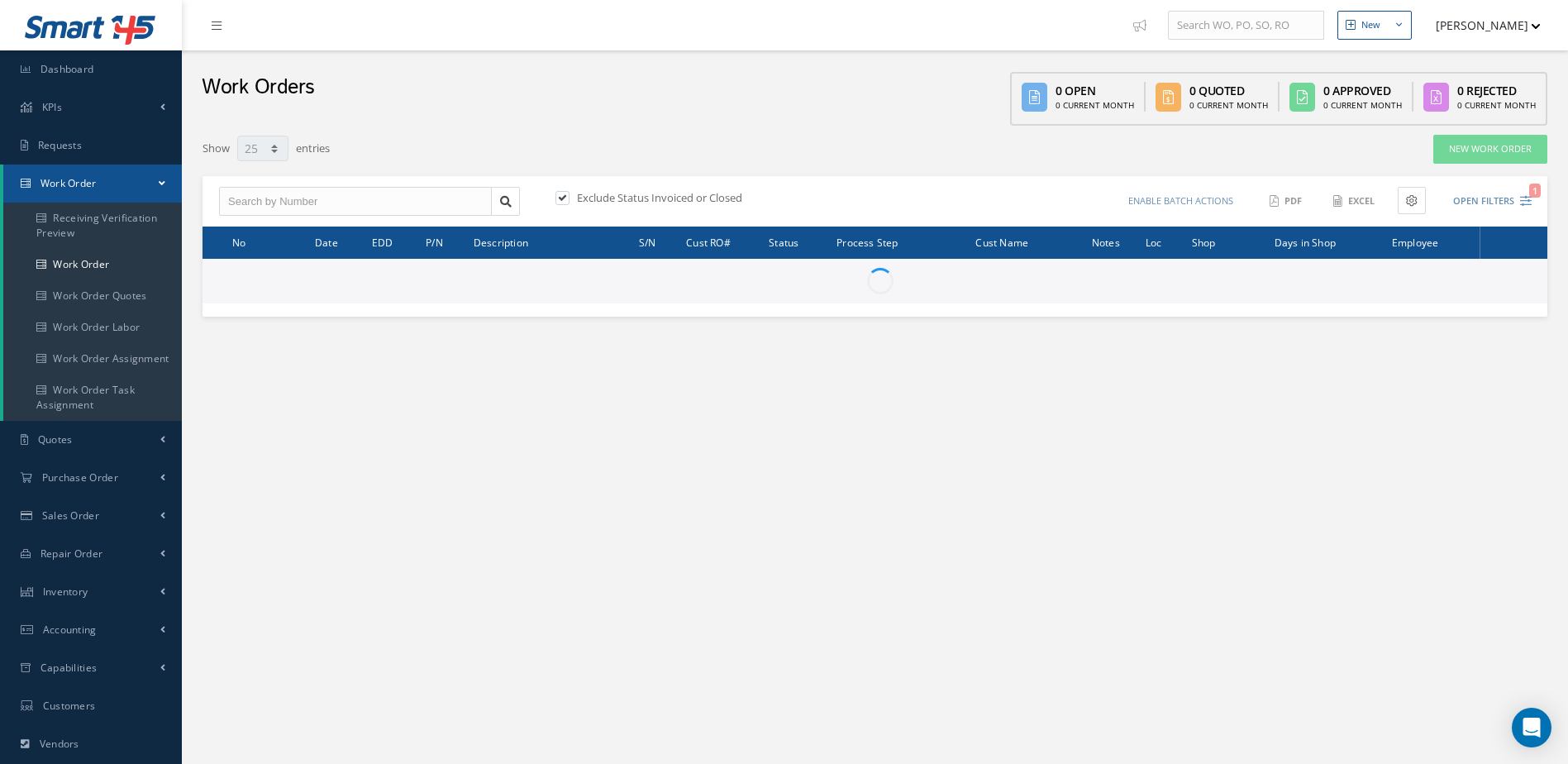
select select "25"
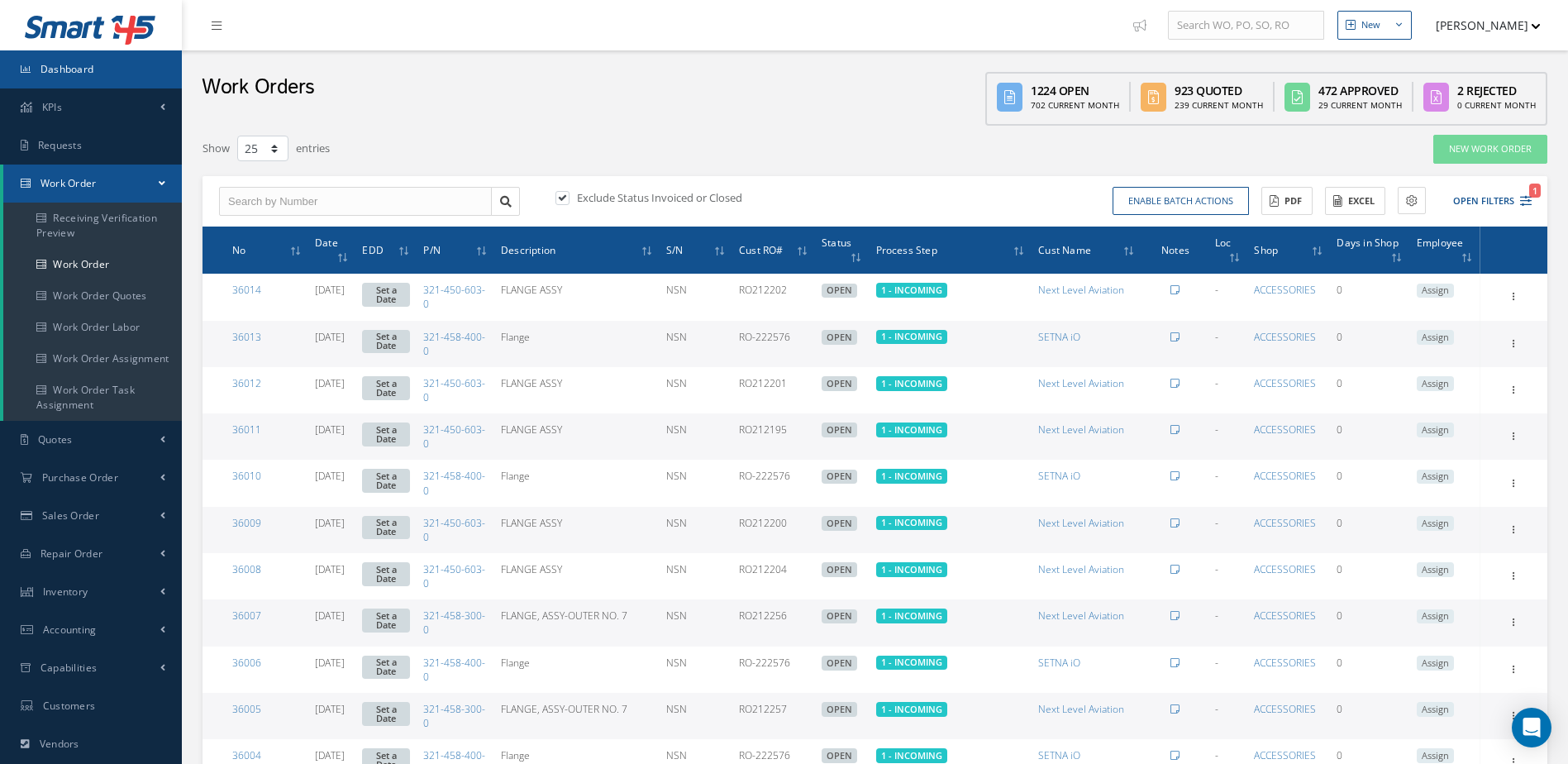
click at [95, 60] on link "Dashboard" at bounding box center [91, 69] width 182 height 38
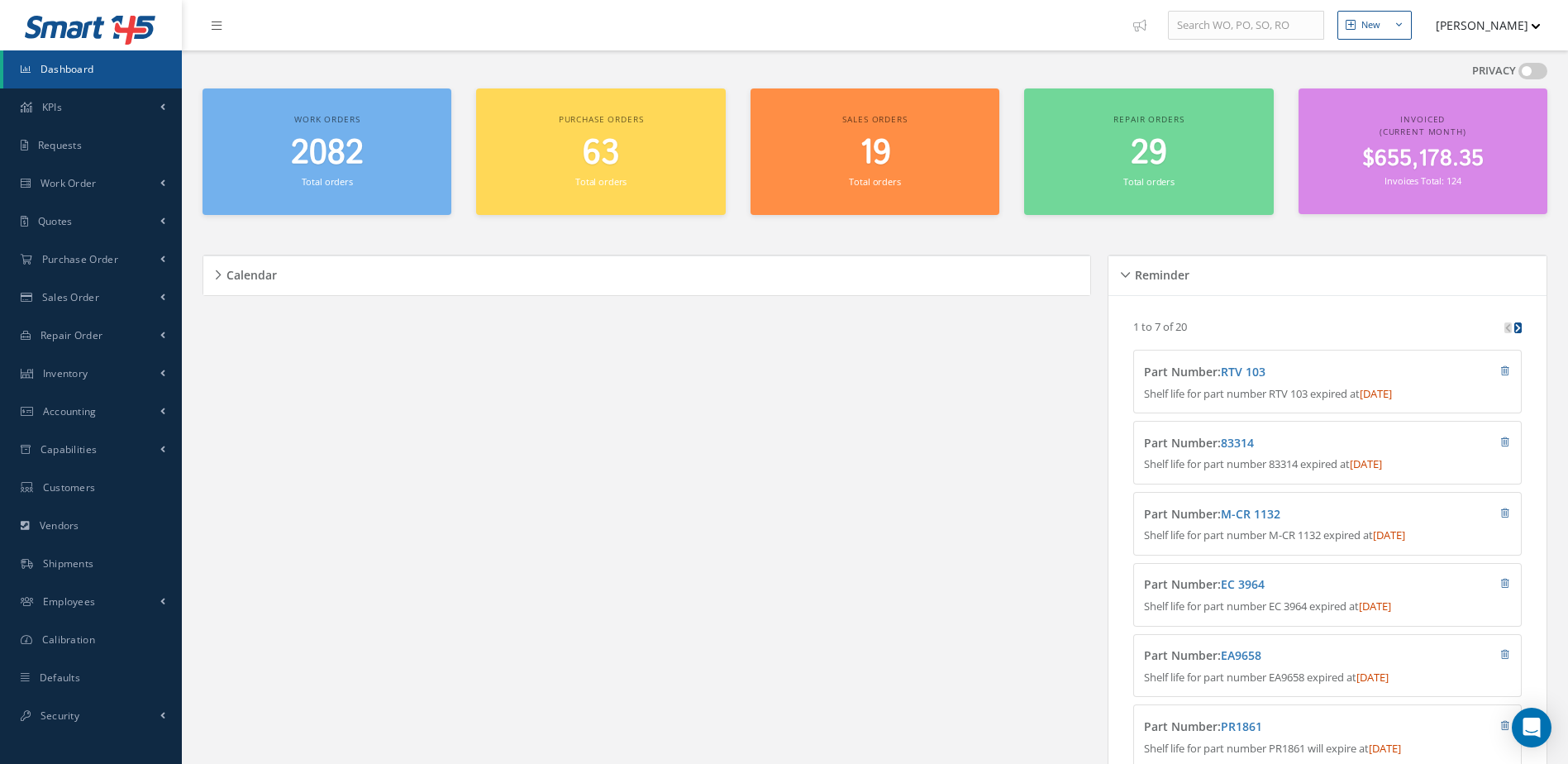
click at [105, 59] on link "Dashboard" at bounding box center [93, 69] width 178 height 38
click at [95, 60] on link "Dashboard" at bounding box center [93, 69] width 178 height 38
click at [345, 183] on small "Total orders" at bounding box center [328, 182] width 51 height 13
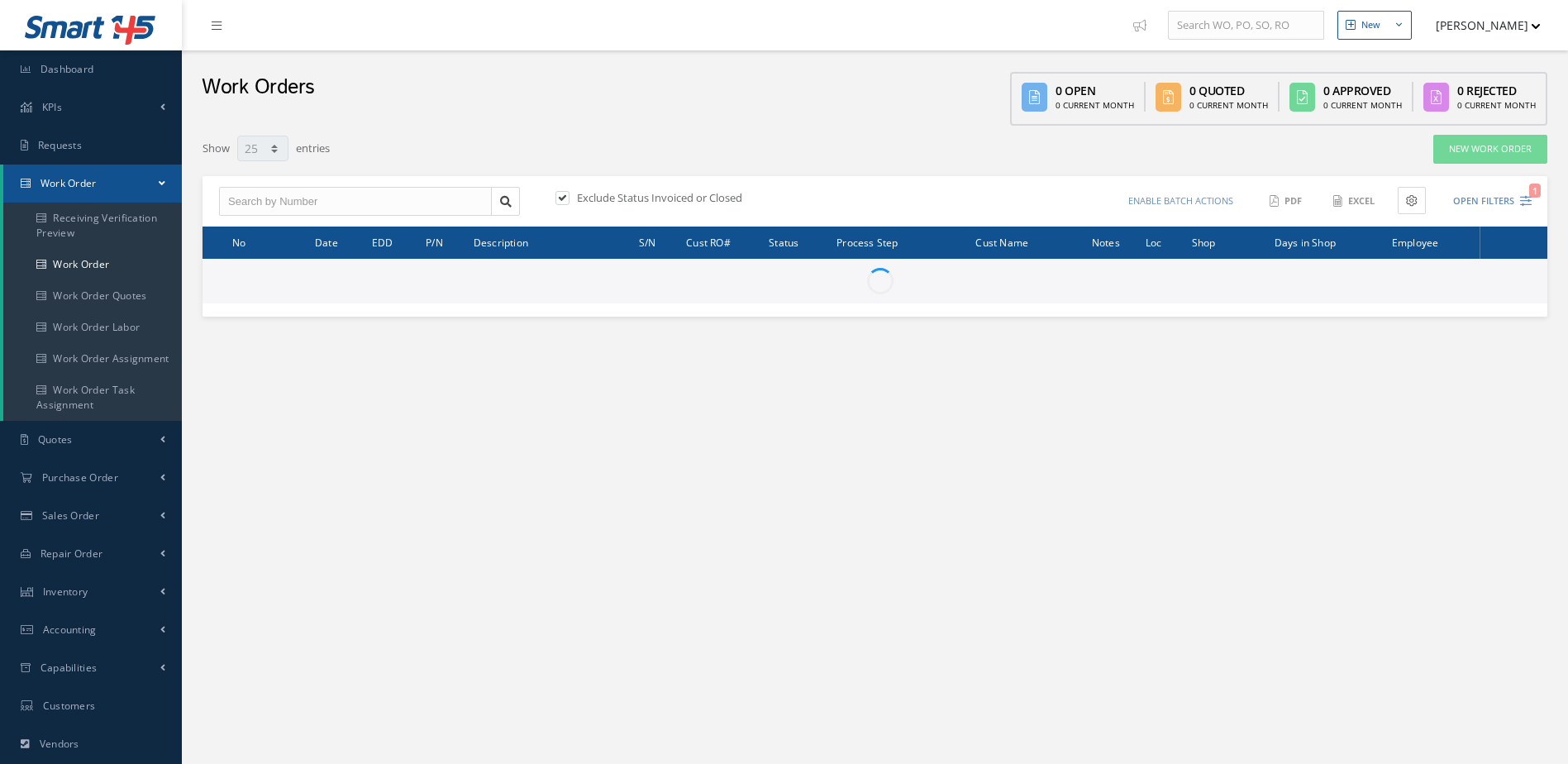
select select "25"
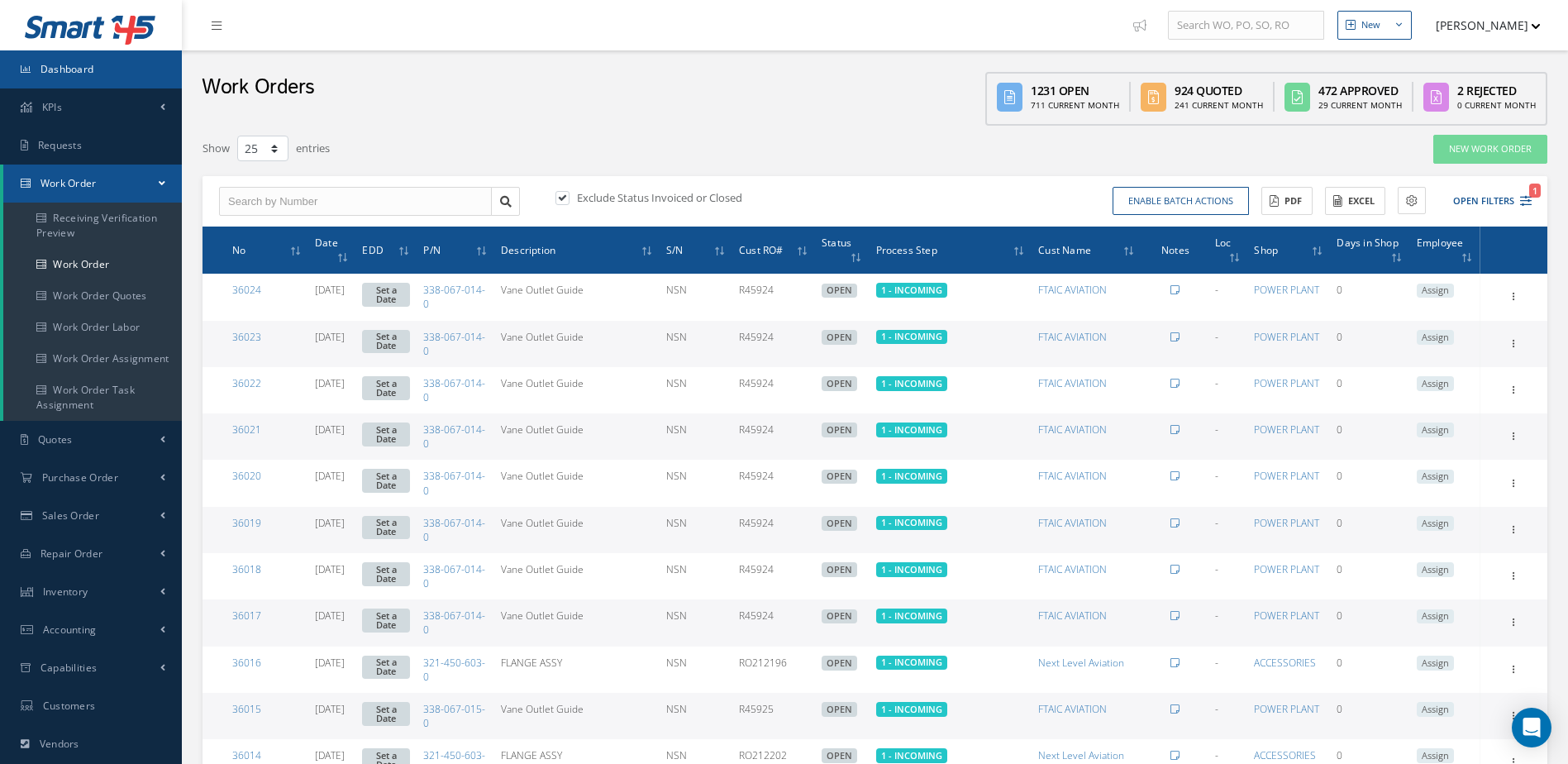
click at [98, 61] on link "Dashboard" at bounding box center [91, 69] width 182 height 38
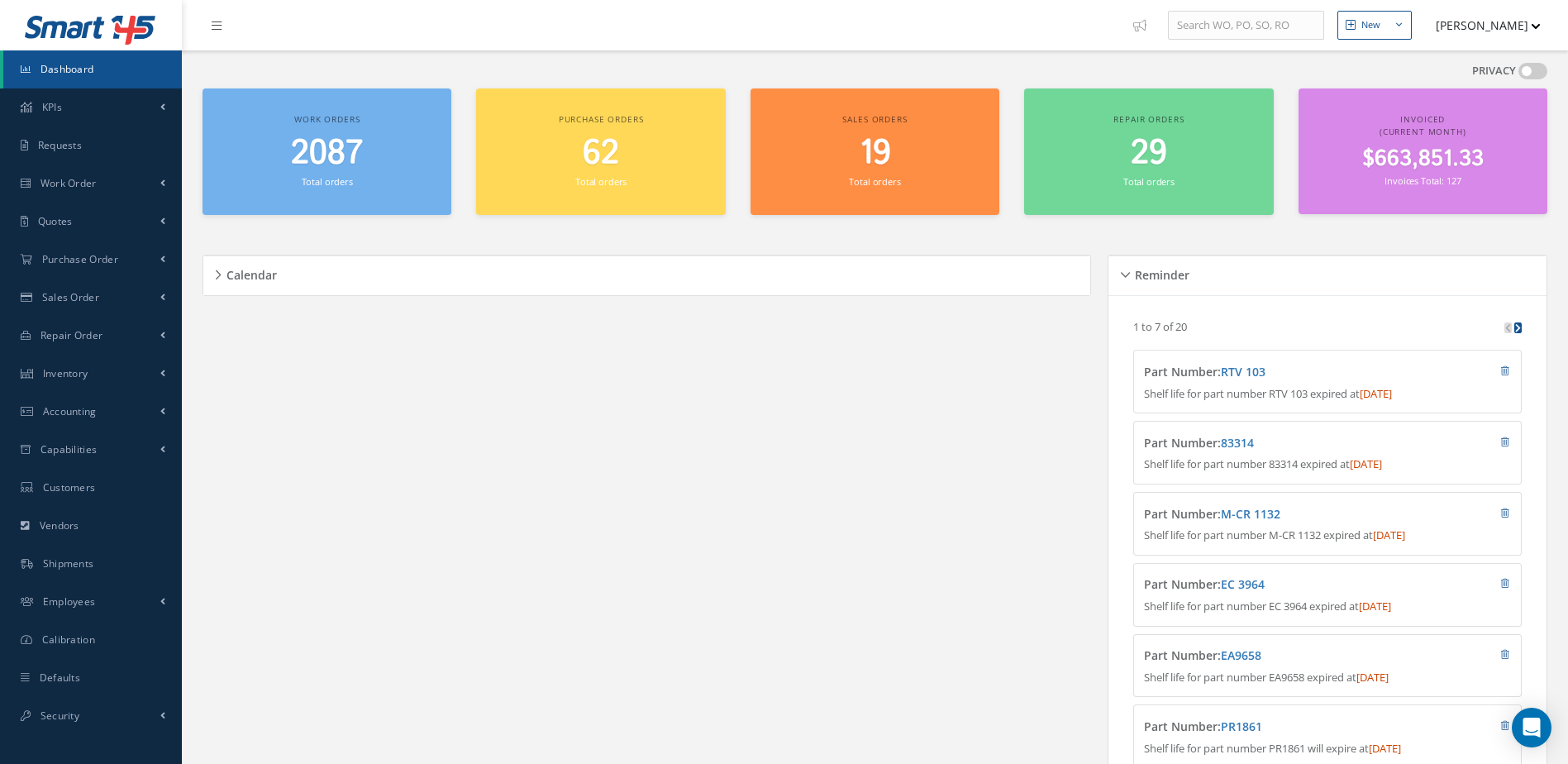
click at [54, 67] on span "Dashboard" at bounding box center [67, 69] width 54 height 14
